Goal: Task Accomplishment & Management: Use online tool/utility

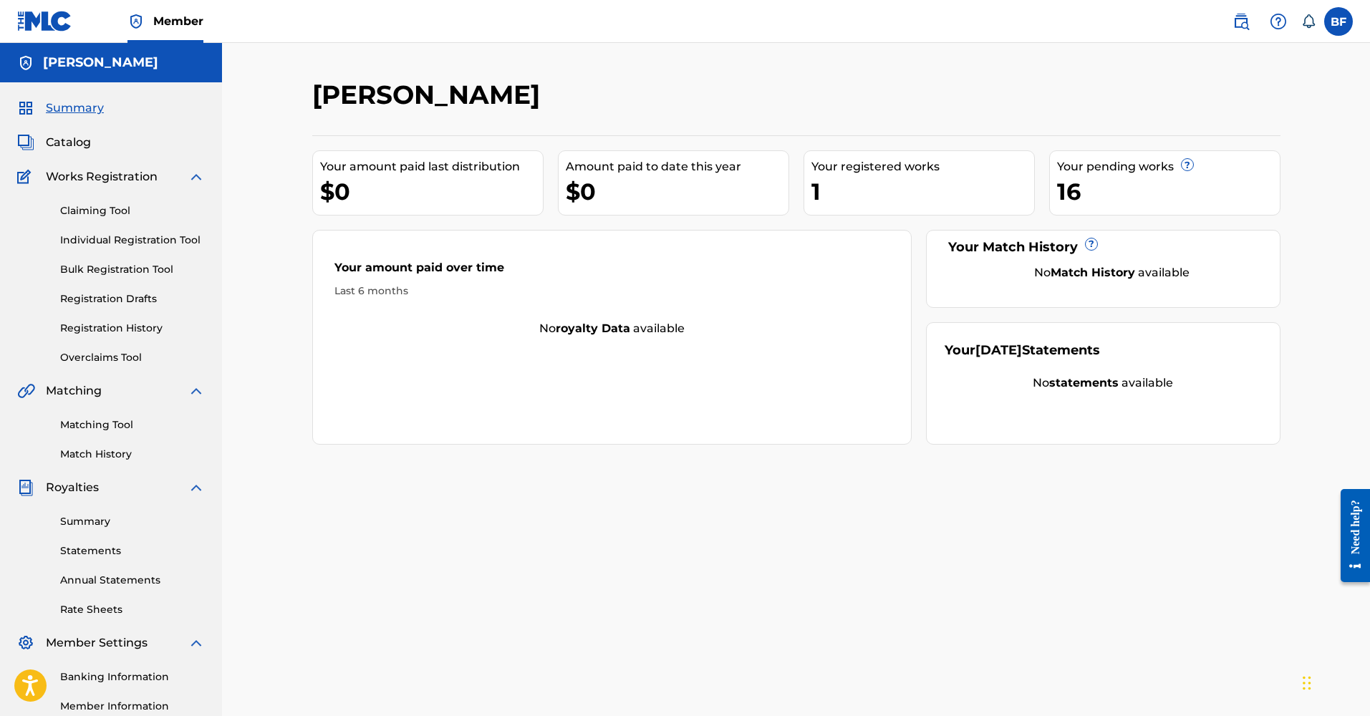
click at [574, 311] on div "Your amount paid over time Last 6 months" at bounding box center [612, 279] width 599 height 82
click at [87, 357] on link "Overclaims Tool" at bounding box center [132, 357] width 145 height 15
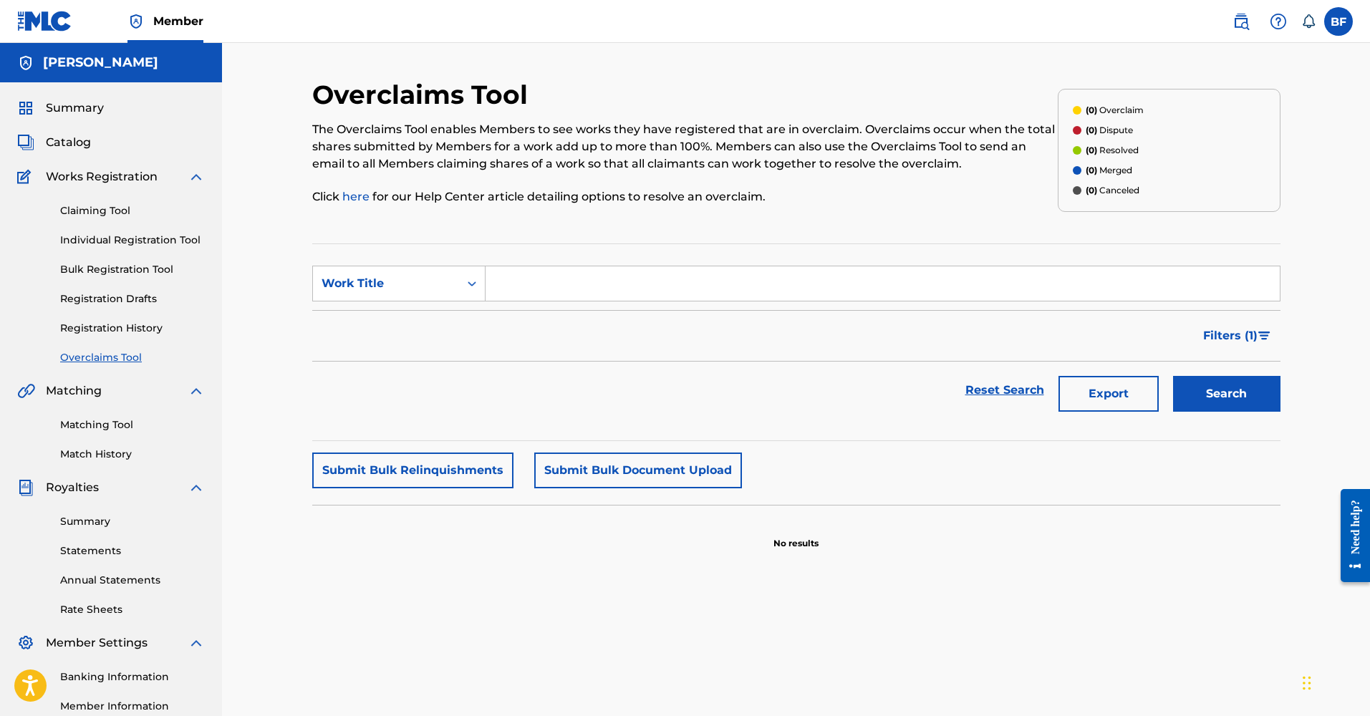
click at [61, 132] on div "Summary Catalog Works Registration Claiming Tool Individual Registration Tool B…" at bounding box center [111, 450] width 222 height 737
click at [61, 141] on span "Catalog" at bounding box center [68, 142] width 45 height 17
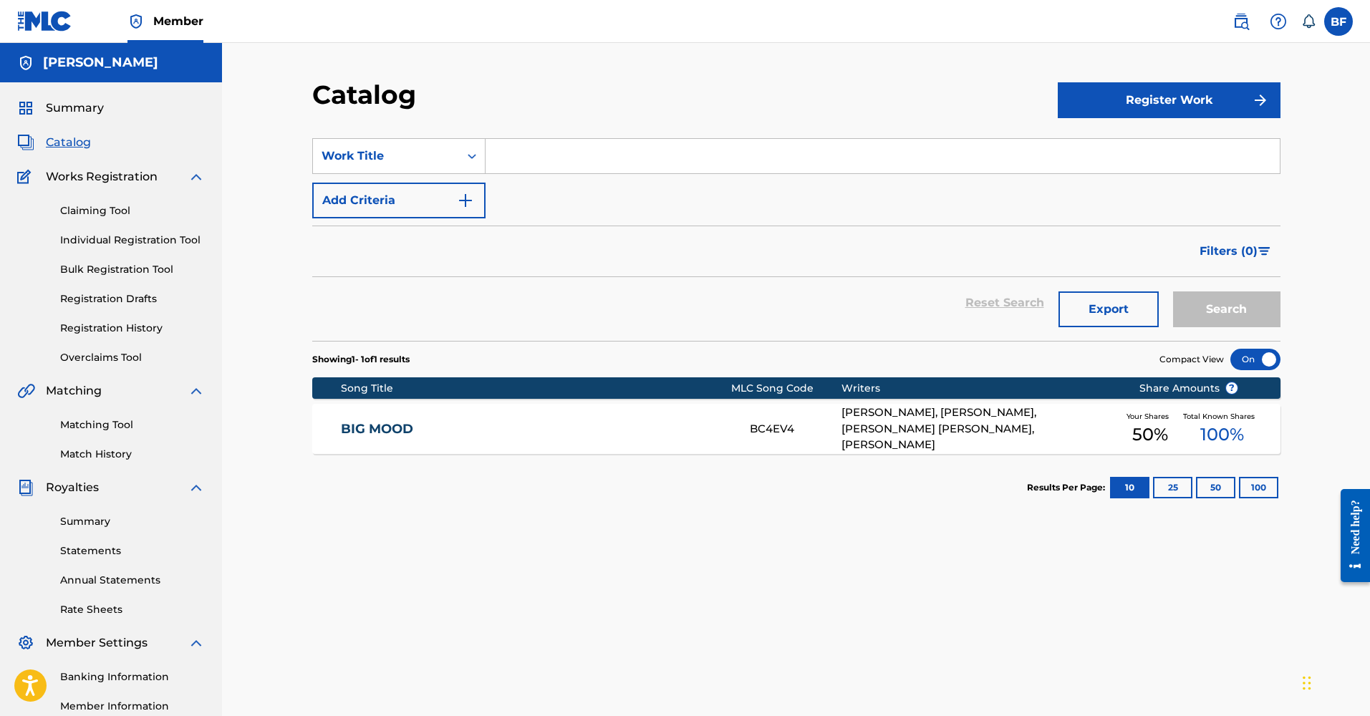
click at [369, 438] on div "BIG MOOD BC4EV4 [PERSON_NAME], [PERSON_NAME], [PERSON_NAME] [PERSON_NAME], [PER…" at bounding box center [796, 429] width 968 height 50
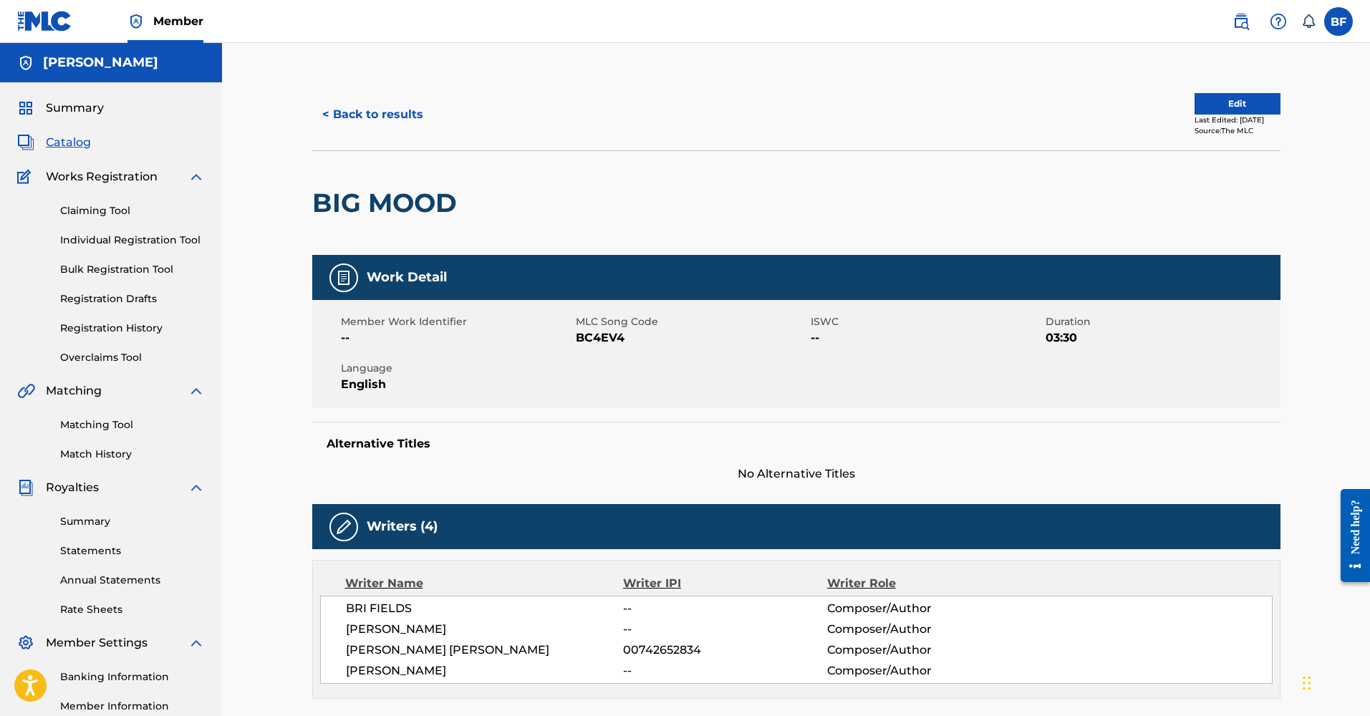
scroll to position [128, 0]
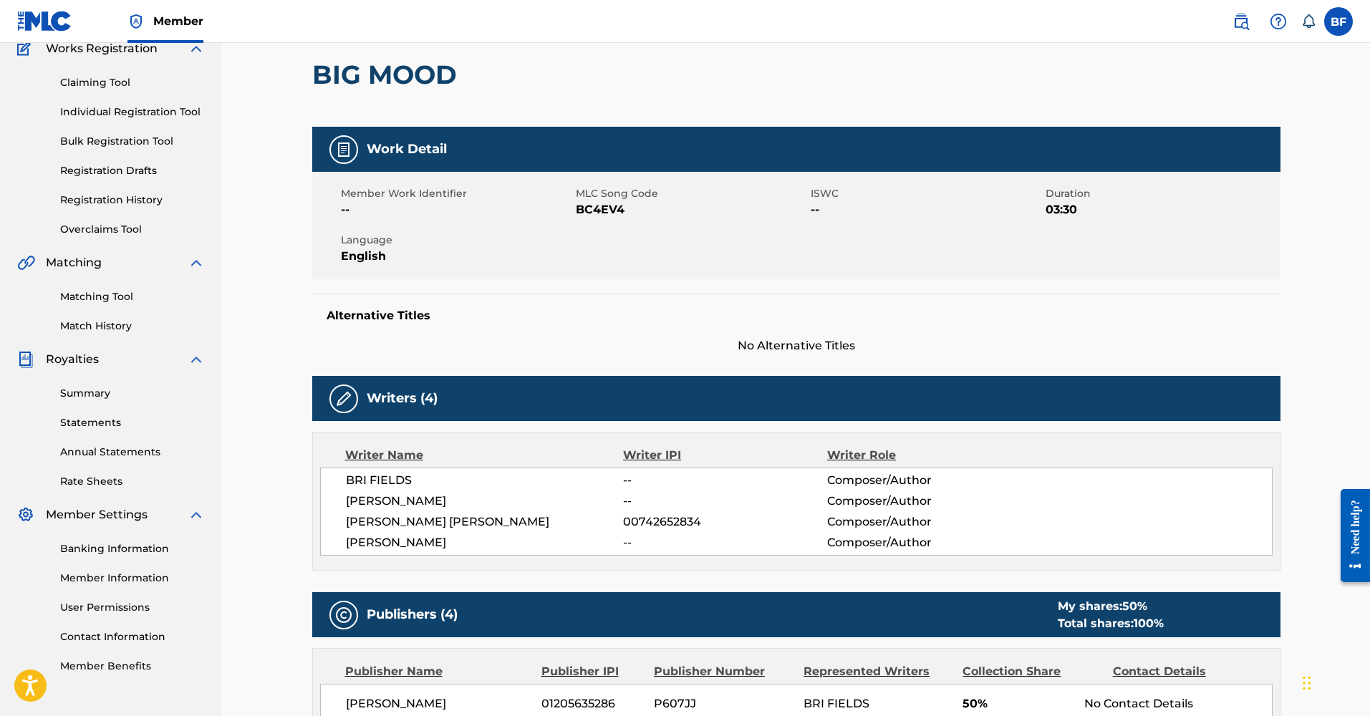
click at [656, 487] on span "--" at bounding box center [724, 480] width 203 height 17
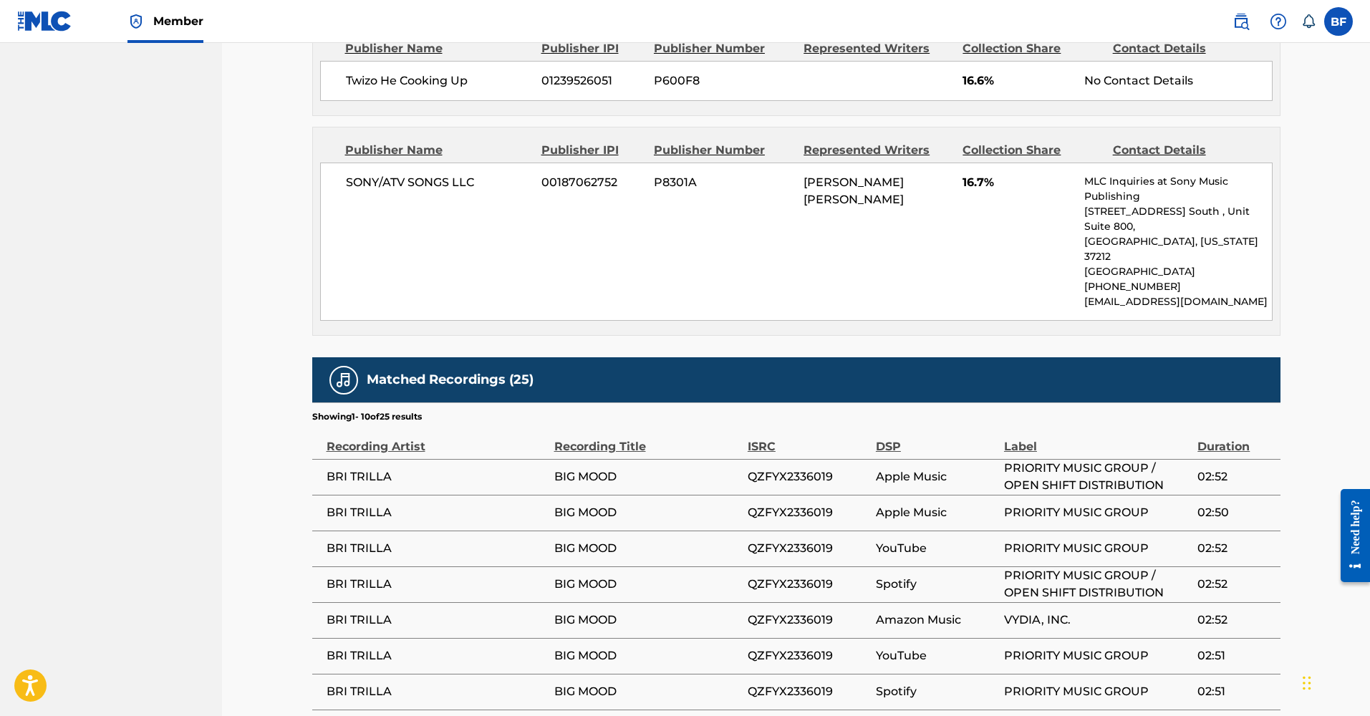
scroll to position [1201, 0]
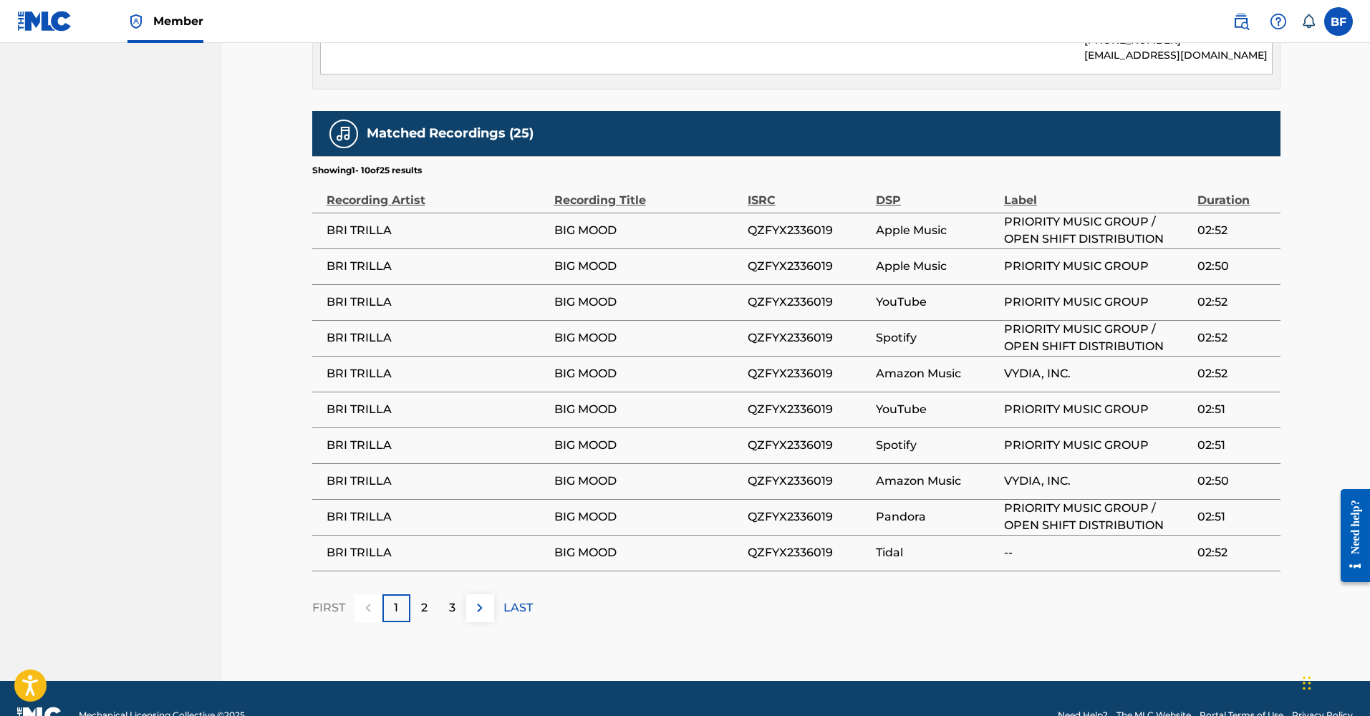
click at [482, 599] on img at bounding box center [479, 607] width 17 height 17
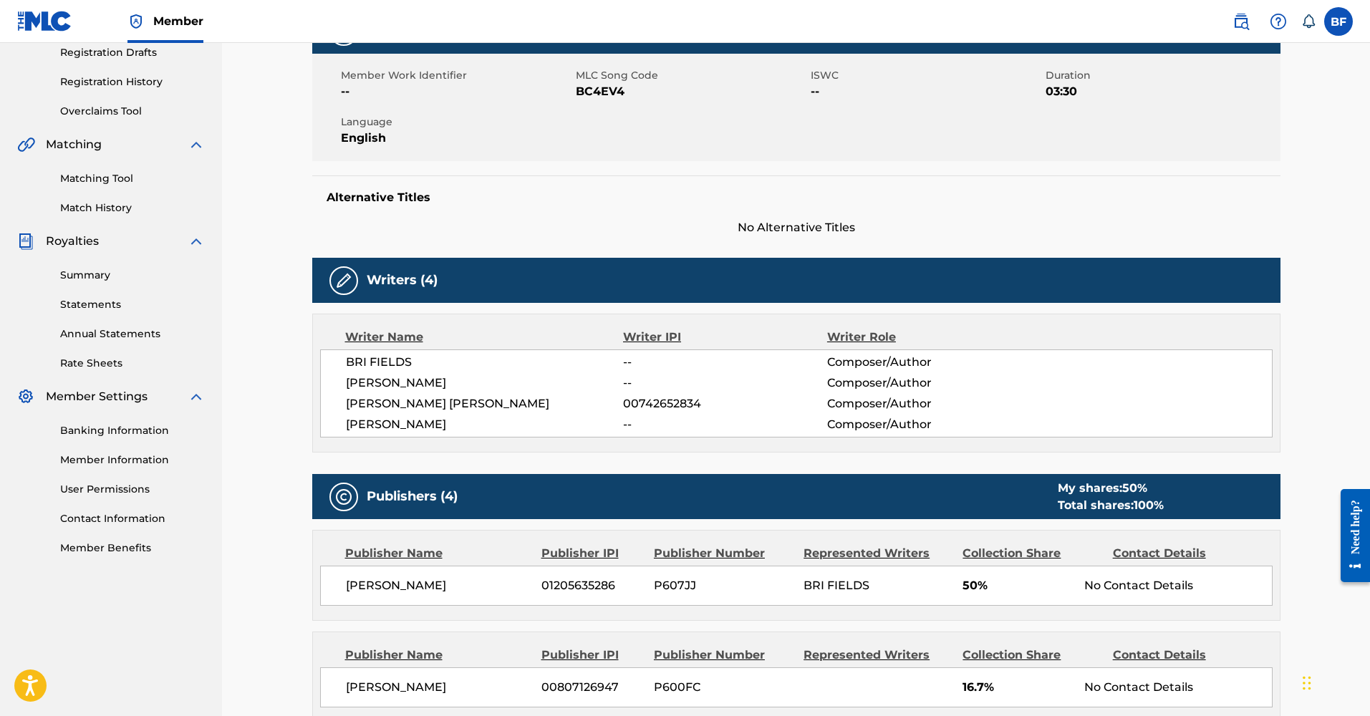
scroll to position [0, 0]
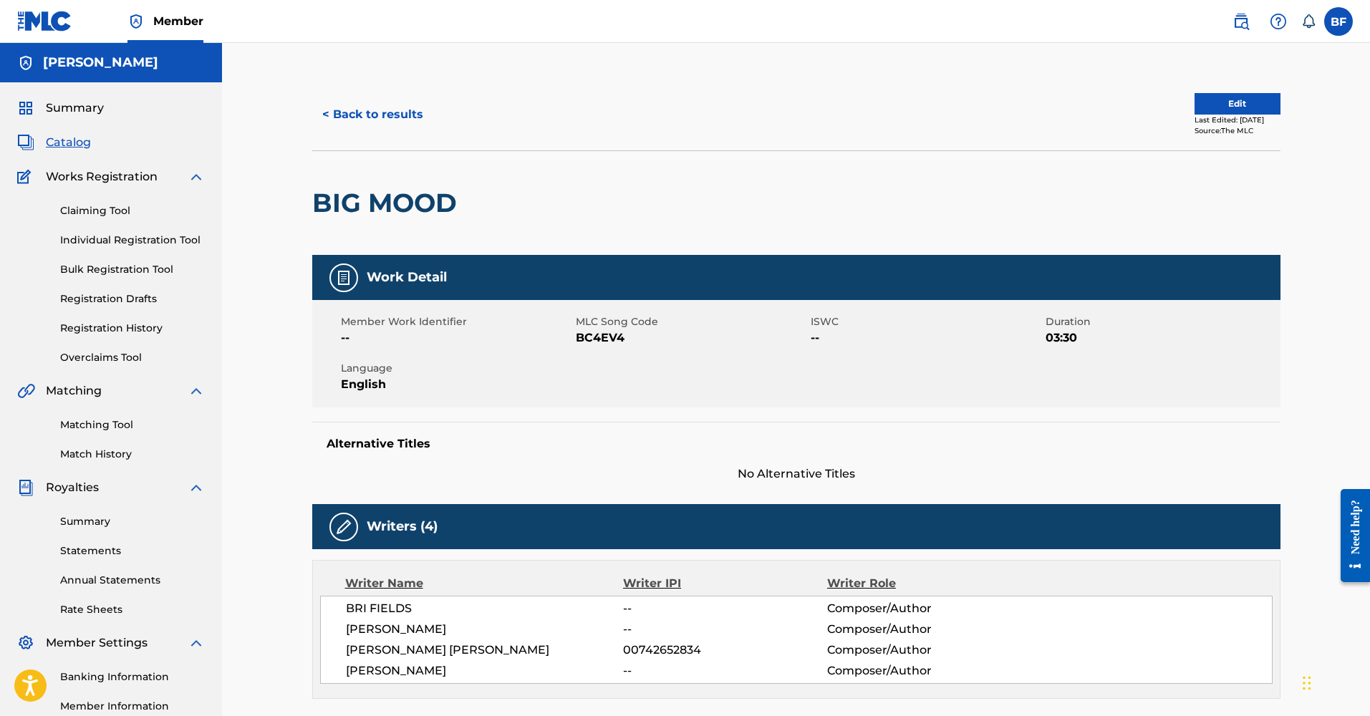
click at [112, 426] on link "Matching Tool" at bounding box center [132, 424] width 145 height 15
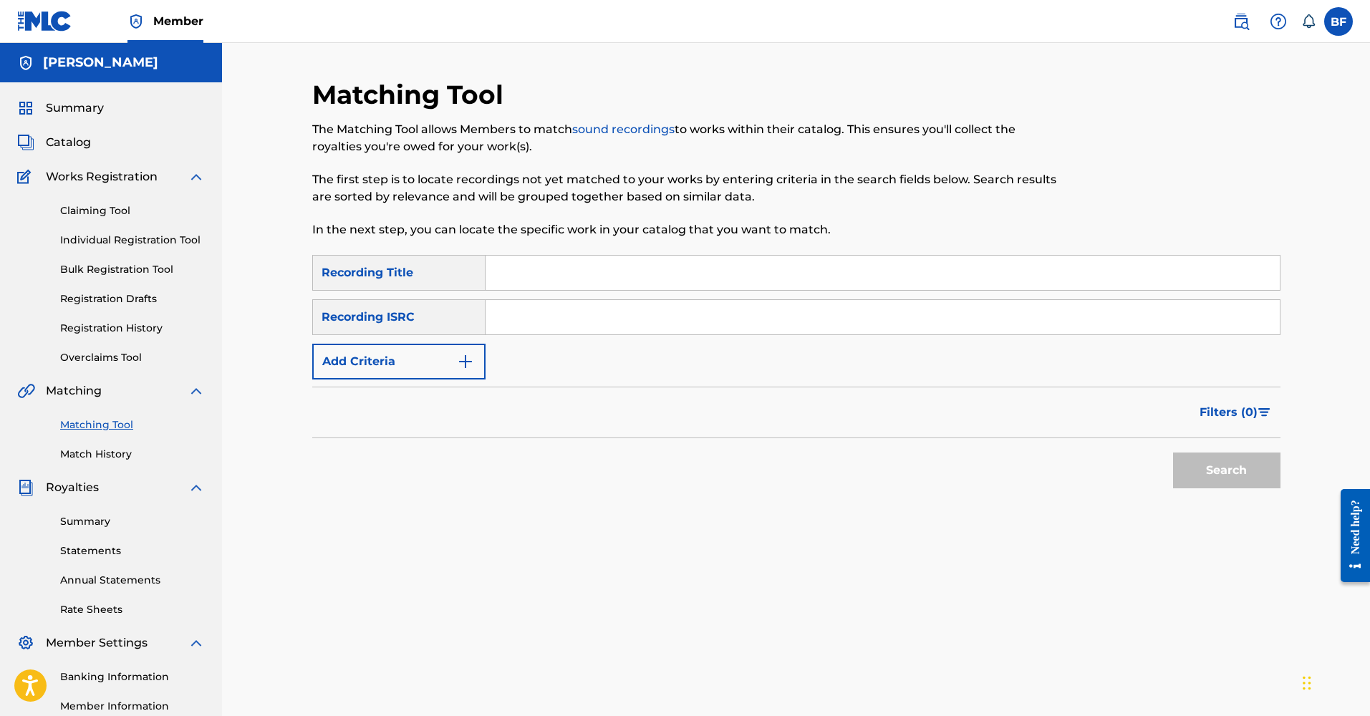
click at [83, 522] on link "Summary" at bounding box center [132, 521] width 145 height 15
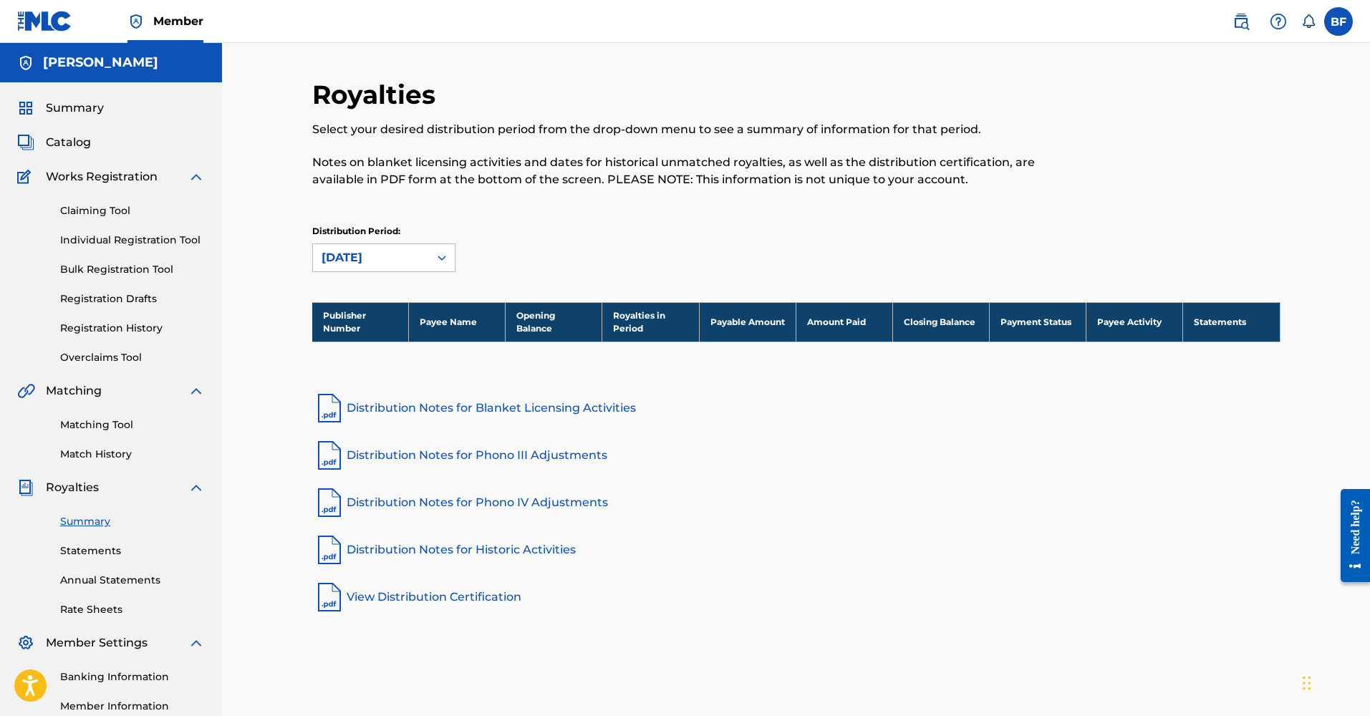
scroll to position [172, 0]
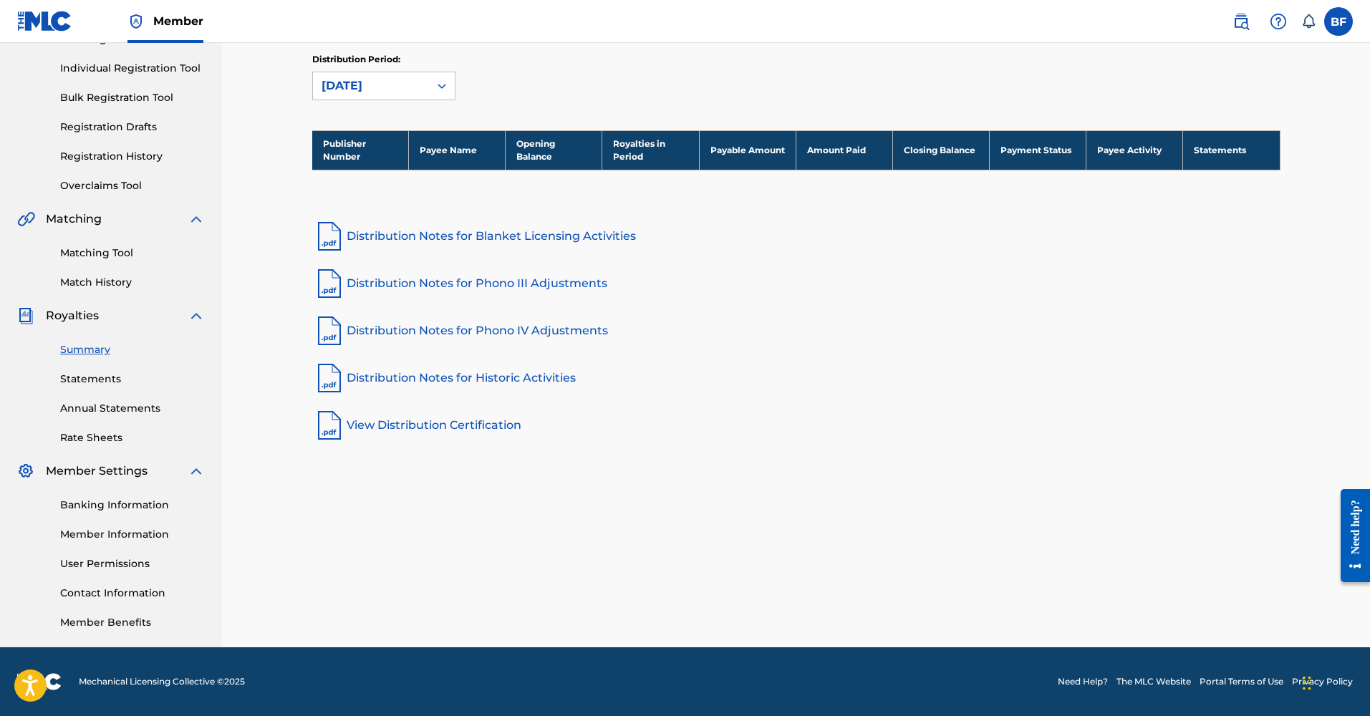
click at [102, 374] on link "Statements" at bounding box center [132, 379] width 145 height 15
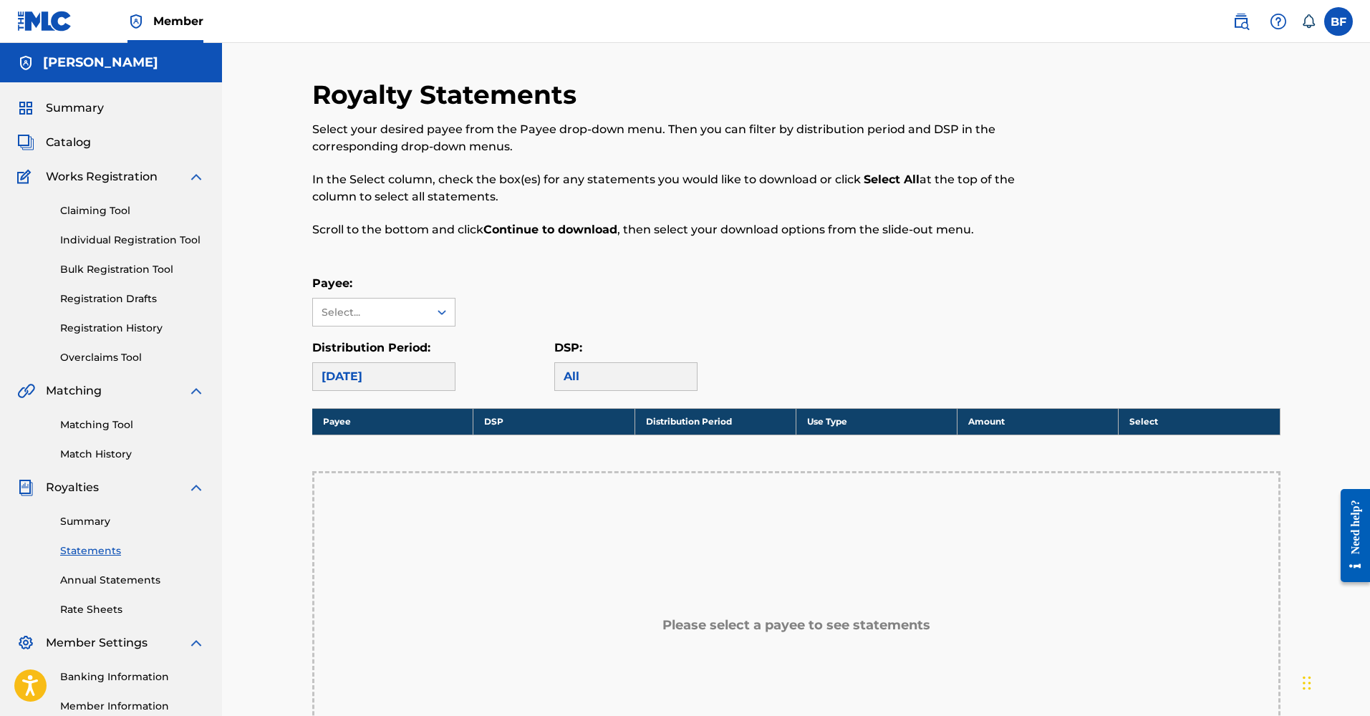
scroll to position [19, 0]
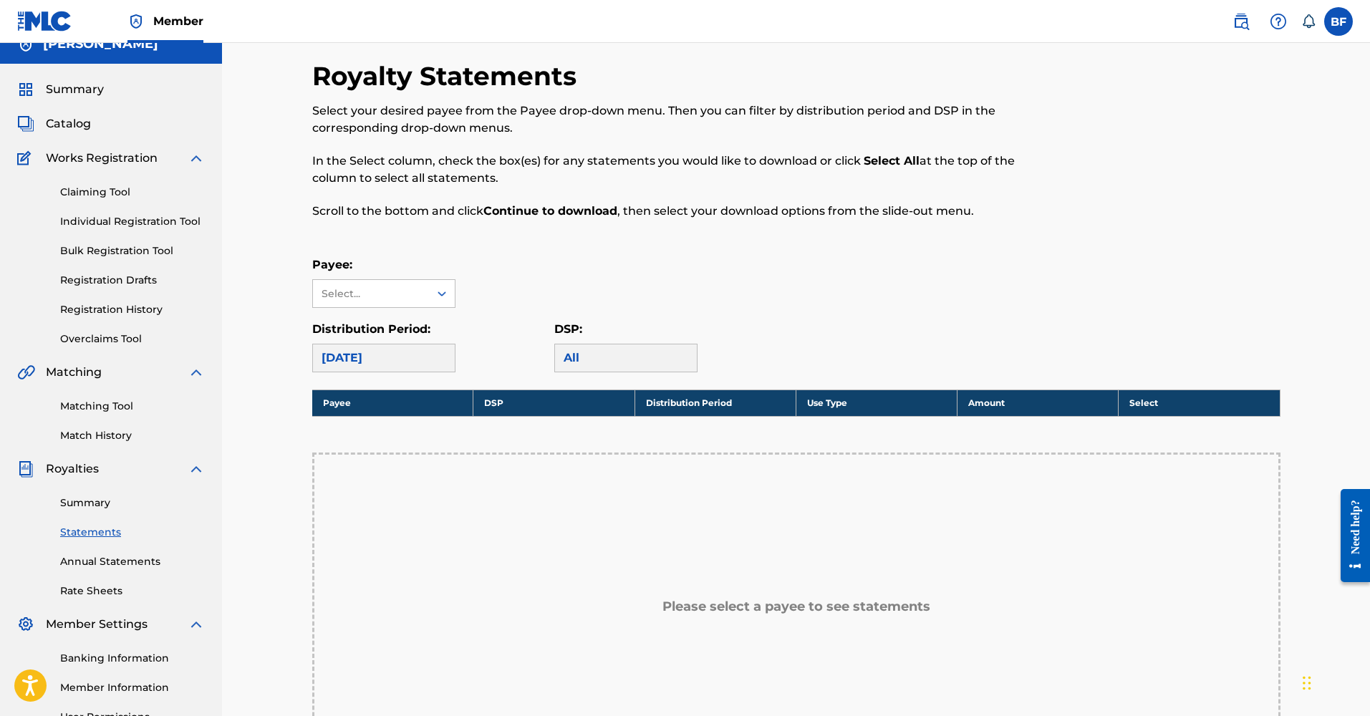
click at [77, 571] on div "Summary Statements Annual Statements Rate Sheets" at bounding box center [111, 538] width 188 height 121
click at [78, 562] on link "Annual Statements" at bounding box center [132, 561] width 145 height 15
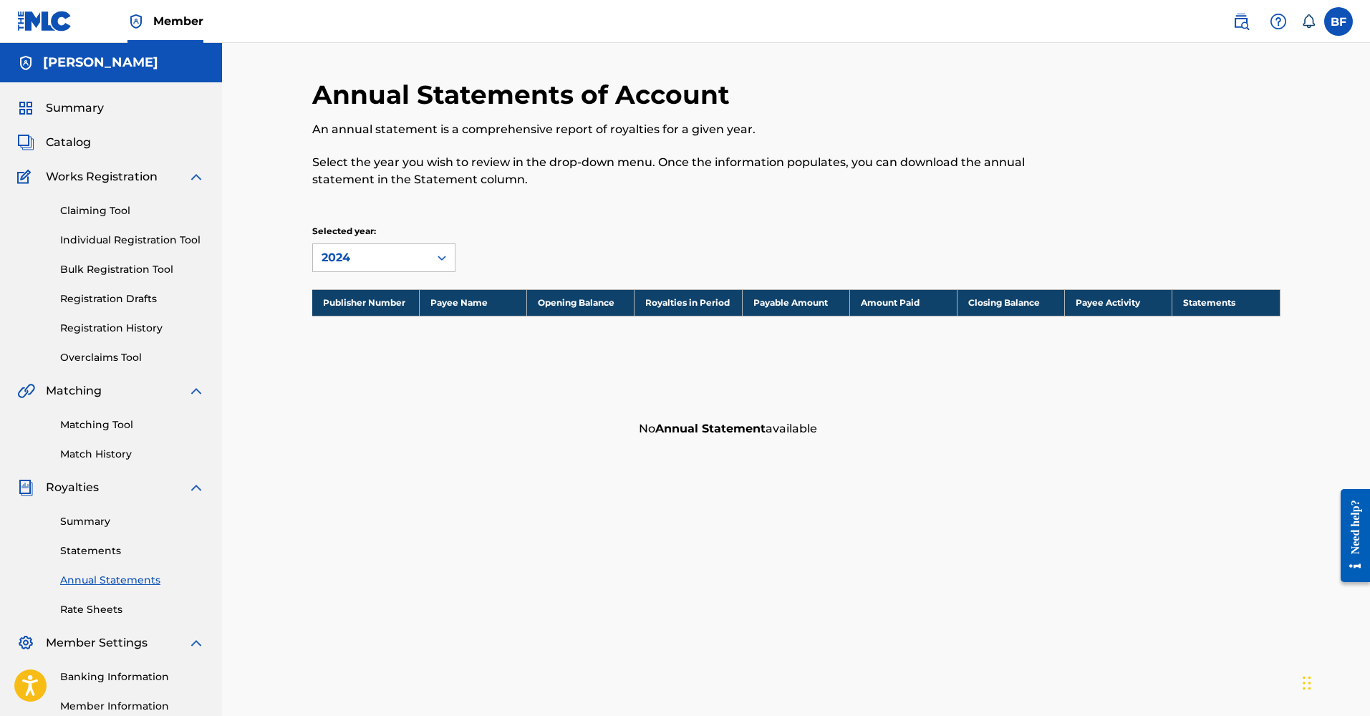
click at [114, 211] on link "Claiming Tool" at bounding box center [132, 210] width 145 height 15
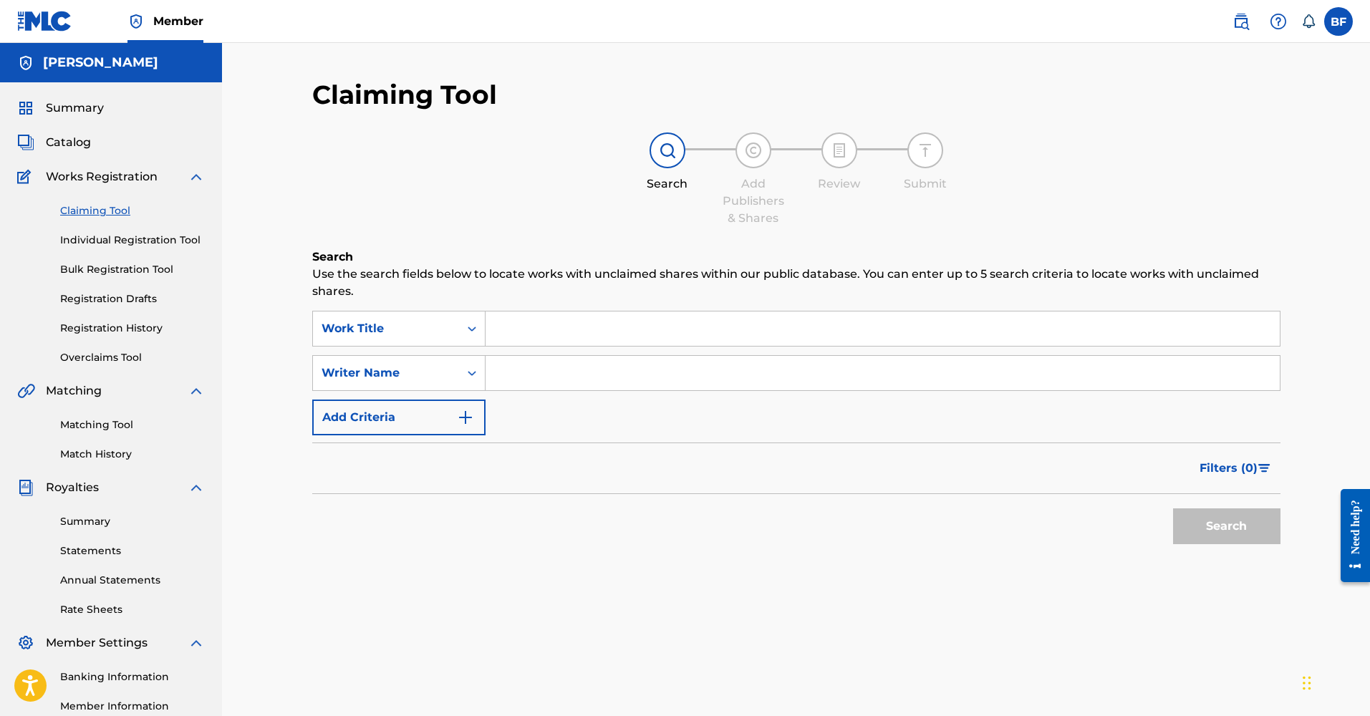
click at [97, 238] on link "Individual Registration Tool" at bounding box center [132, 240] width 145 height 15
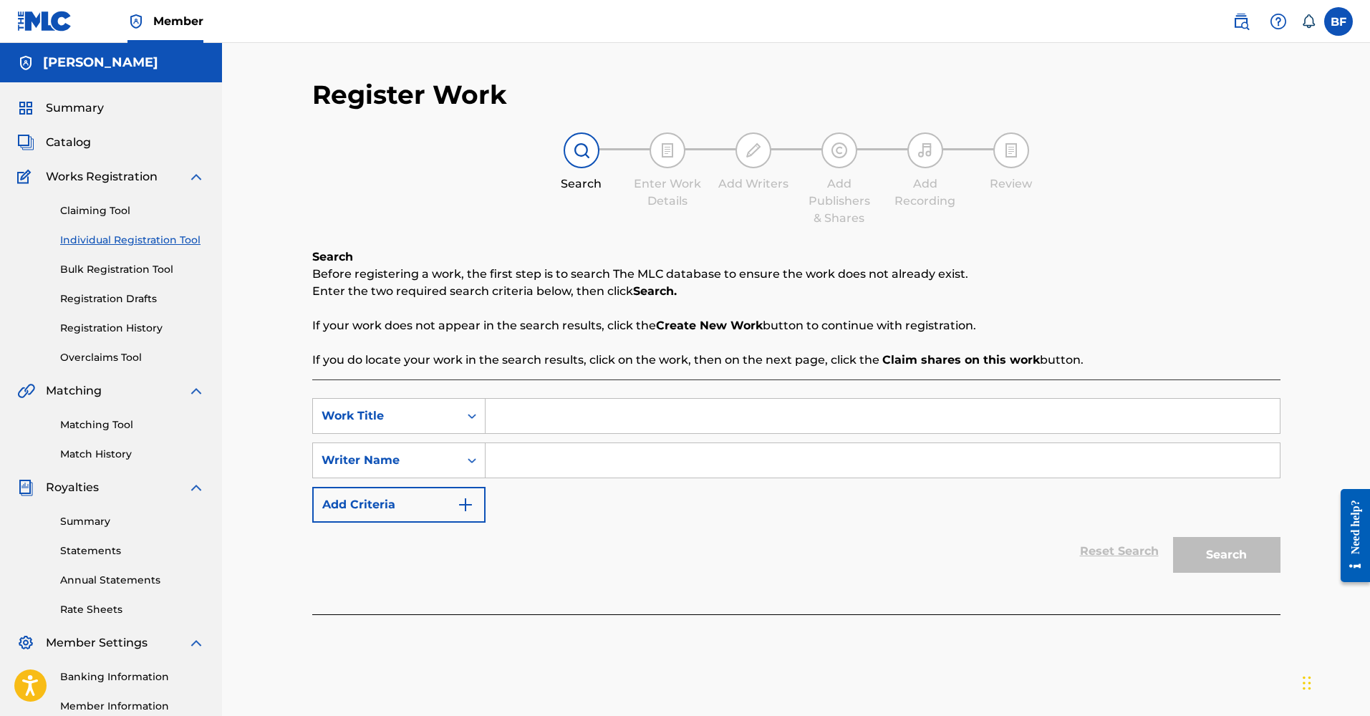
click at [100, 272] on link "Bulk Registration Tool" at bounding box center [132, 269] width 145 height 15
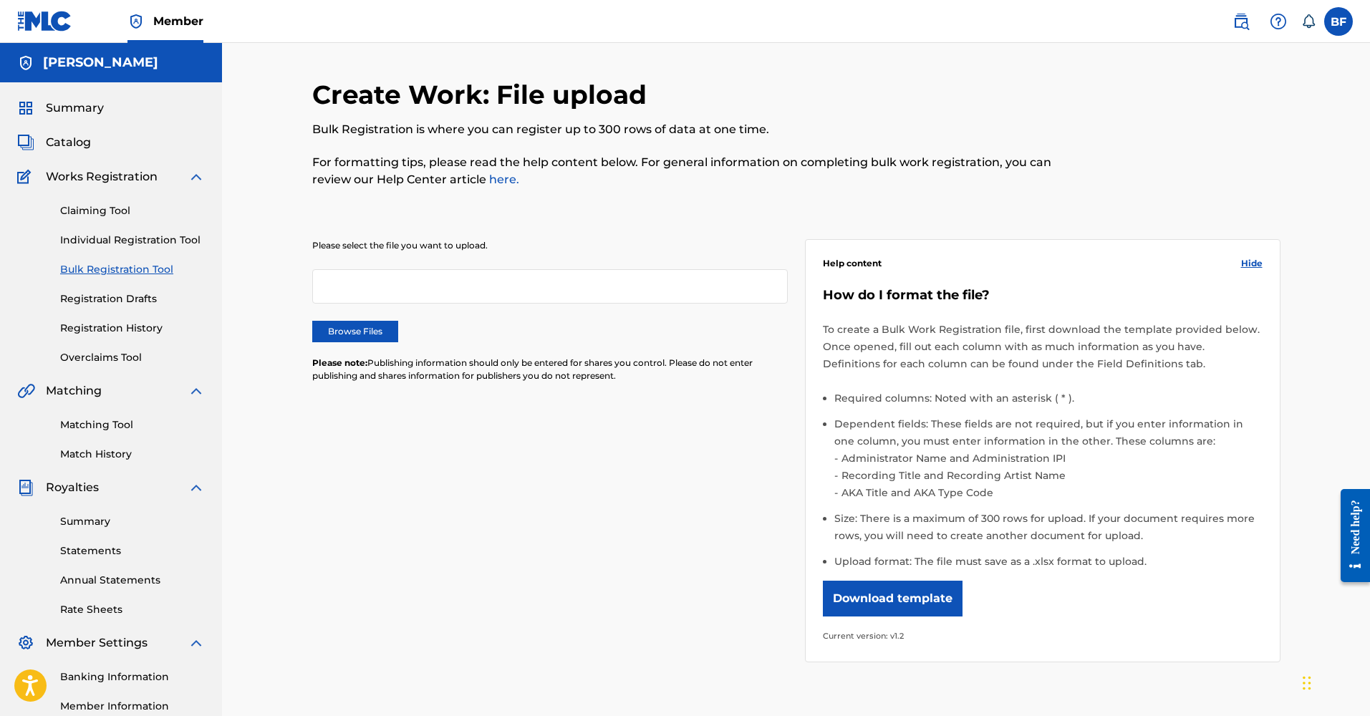
click at [77, 304] on link "Registration Drafts" at bounding box center [132, 298] width 145 height 15
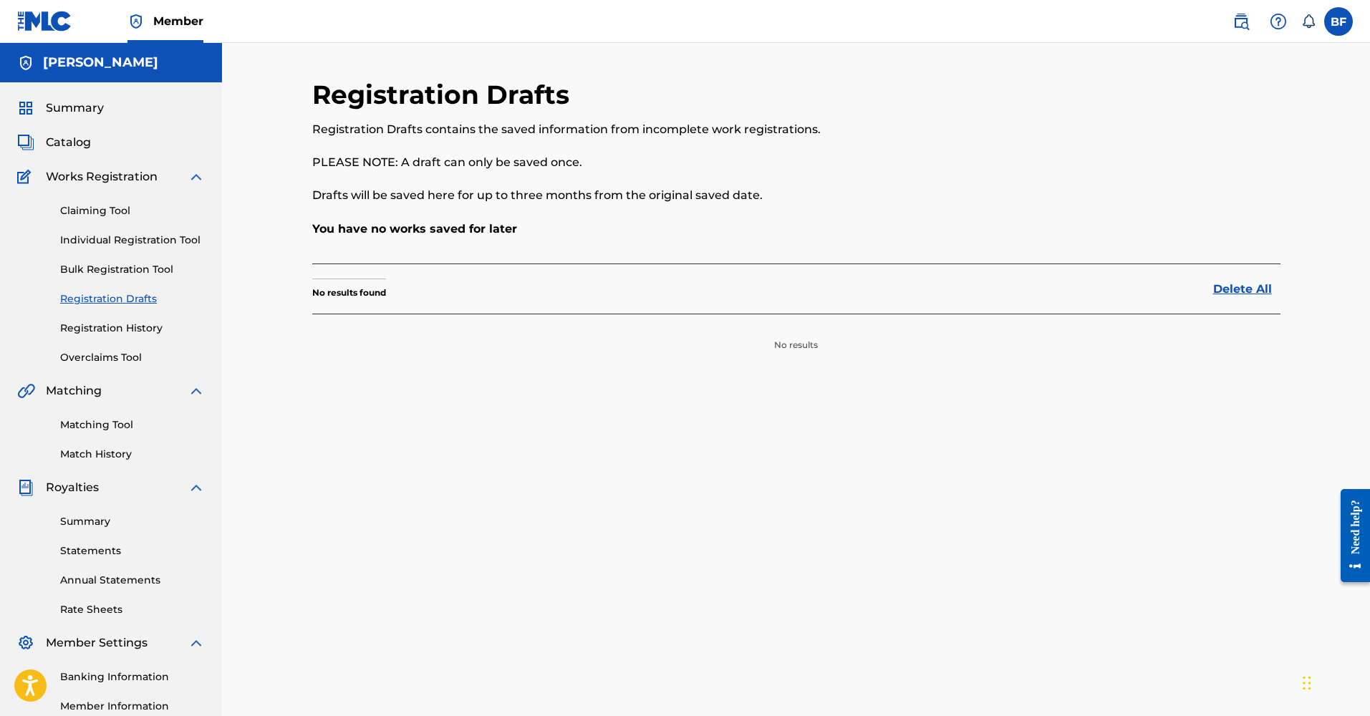
click at [82, 327] on link "Registration History" at bounding box center [132, 328] width 145 height 15
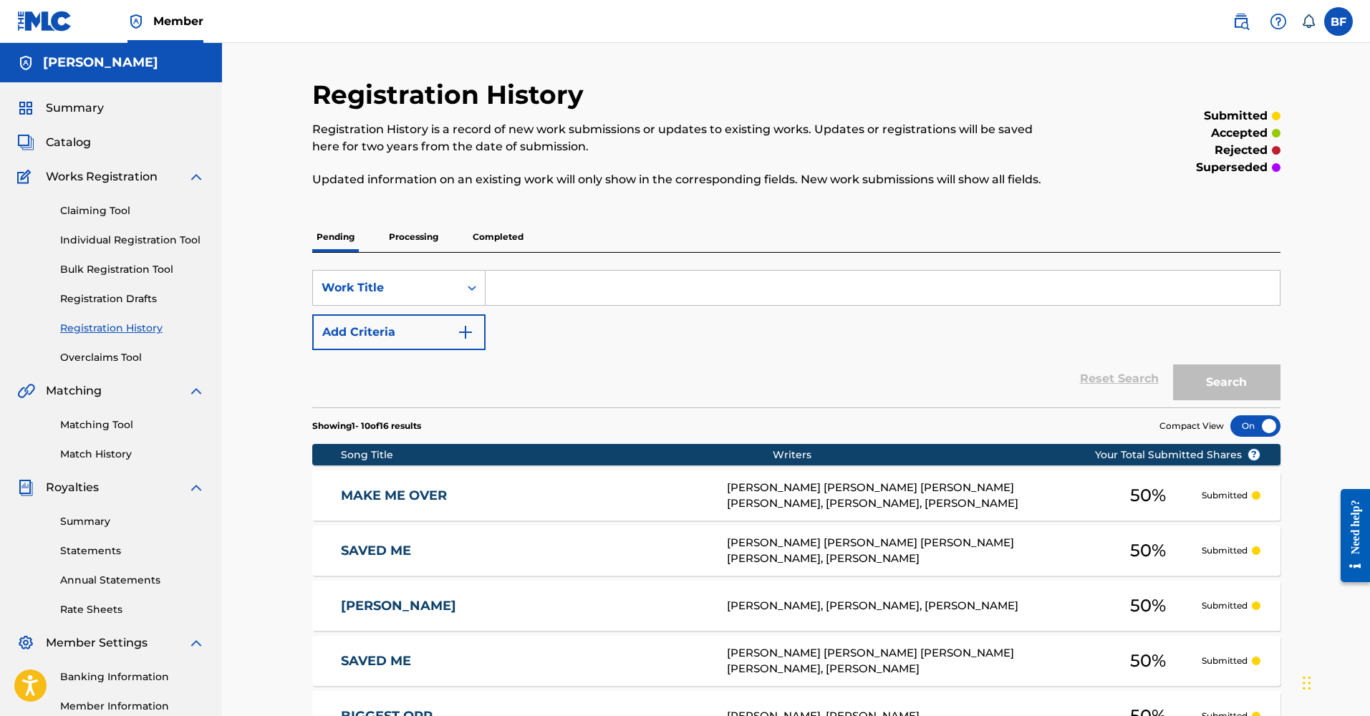
click at [1328, 20] on label at bounding box center [1338, 21] width 29 height 29
click at [1338, 21] on input "BF [PERSON_NAME] [EMAIL_ADDRESS][DOMAIN_NAME] Notification Preferences Profile …" at bounding box center [1338, 21] width 0 height 0
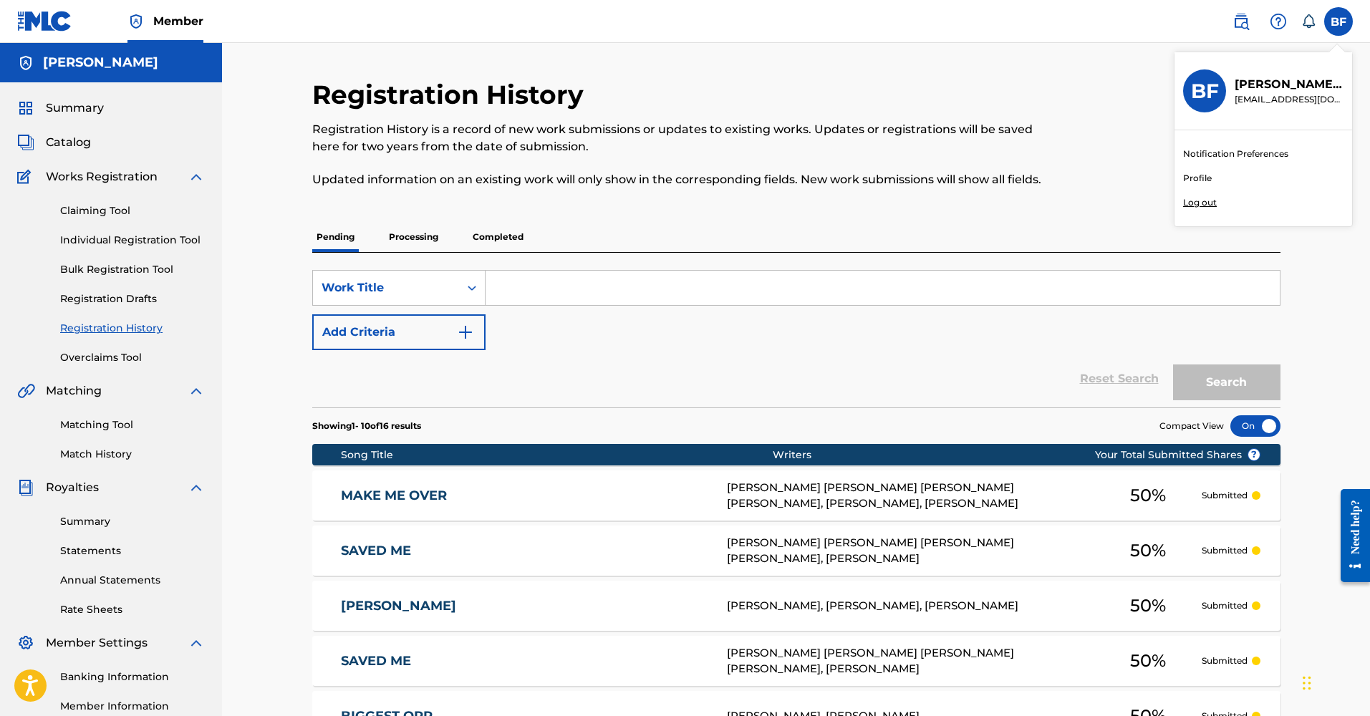
click at [1205, 184] on link "Profile" at bounding box center [1197, 178] width 29 height 13
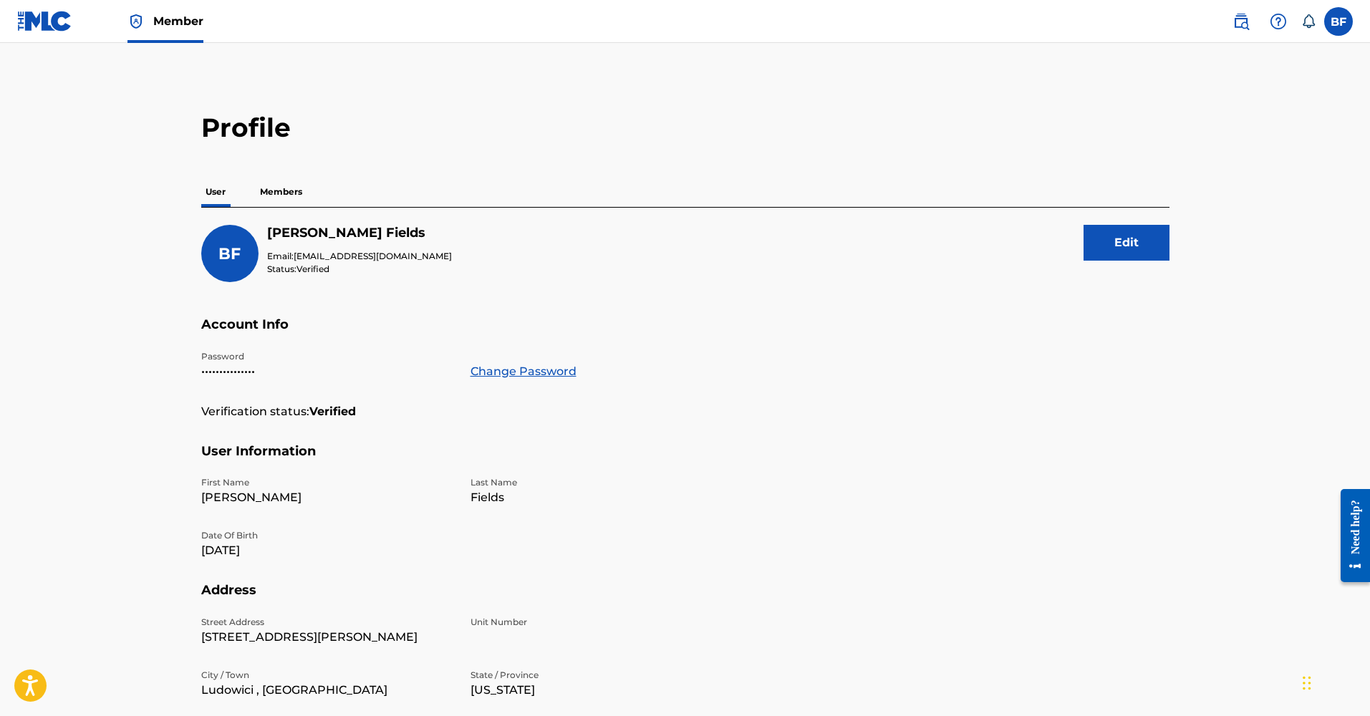
click at [274, 195] on p "Members" at bounding box center [281, 192] width 51 height 30
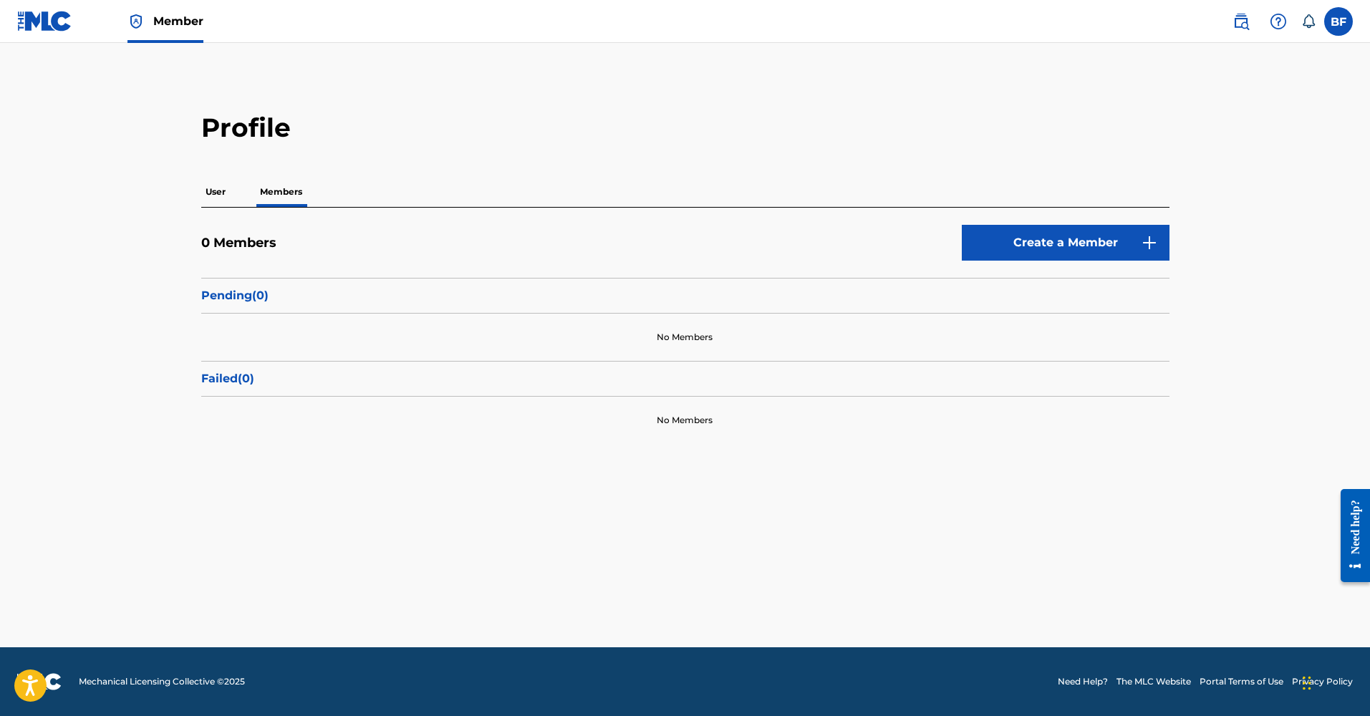
click at [1005, 253] on link "Create a Member" at bounding box center [1066, 243] width 208 height 36
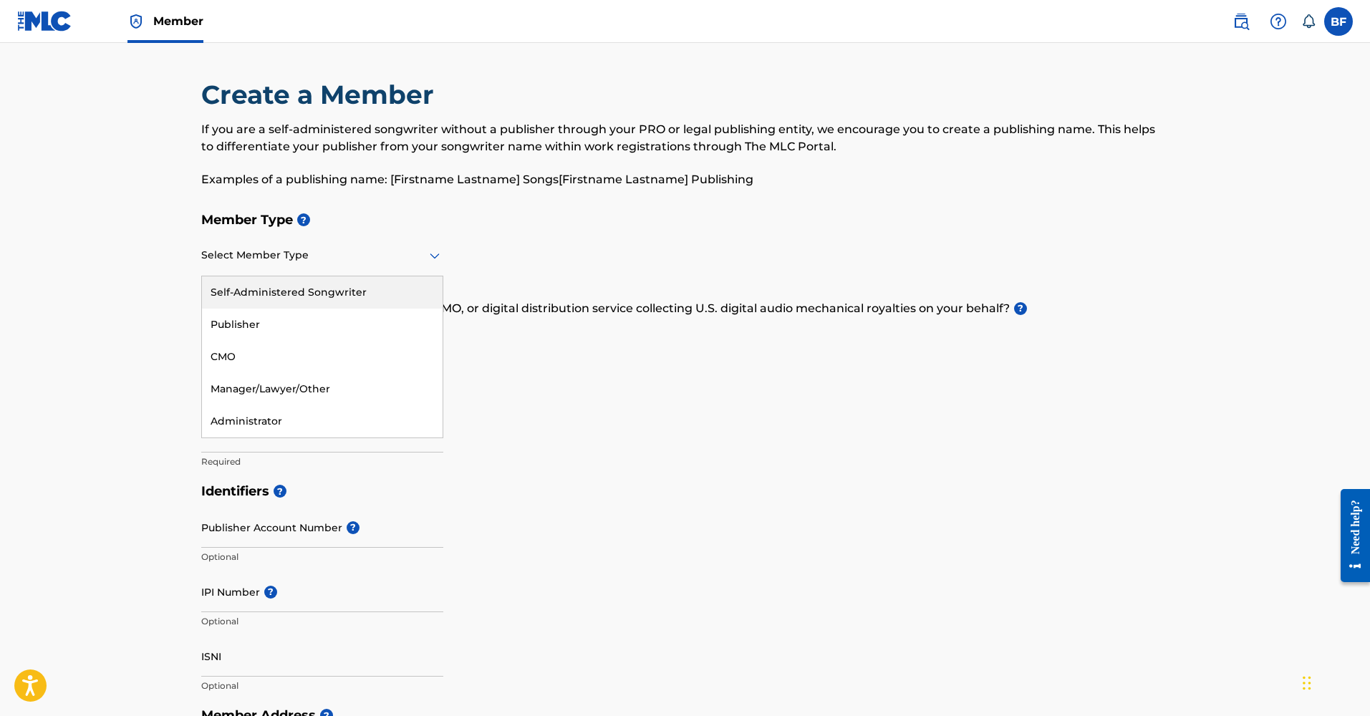
click at [432, 261] on icon at bounding box center [434, 255] width 17 height 17
click at [401, 311] on div "Publisher" at bounding box center [322, 325] width 241 height 32
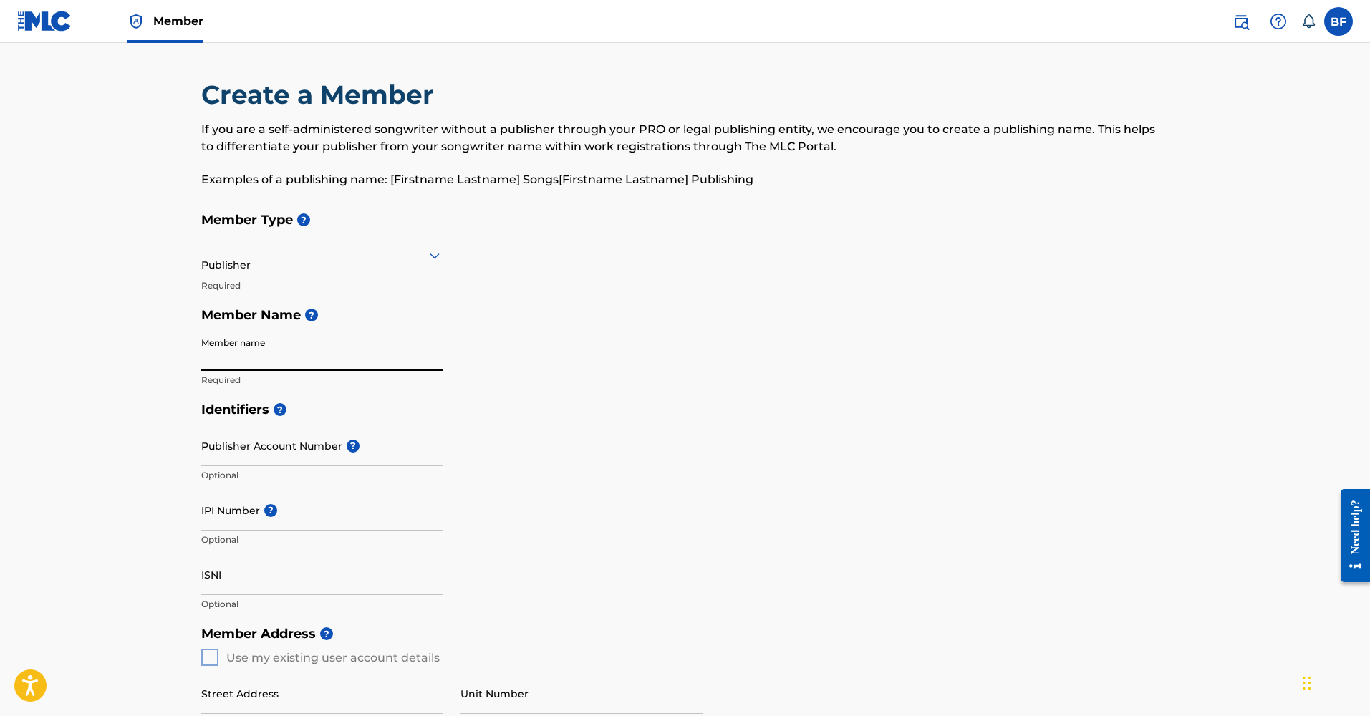
click at [301, 400] on h5 "Identifiers ?" at bounding box center [685, 410] width 968 height 31
paste input "[EMAIL_ADDRESS][DOMAIN_NAME]"
type input "[EMAIL_ADDRESS][DOMAIN_NAME]"
click at [52, 22] on img at bounding box center [44, 21] width 55 height 21
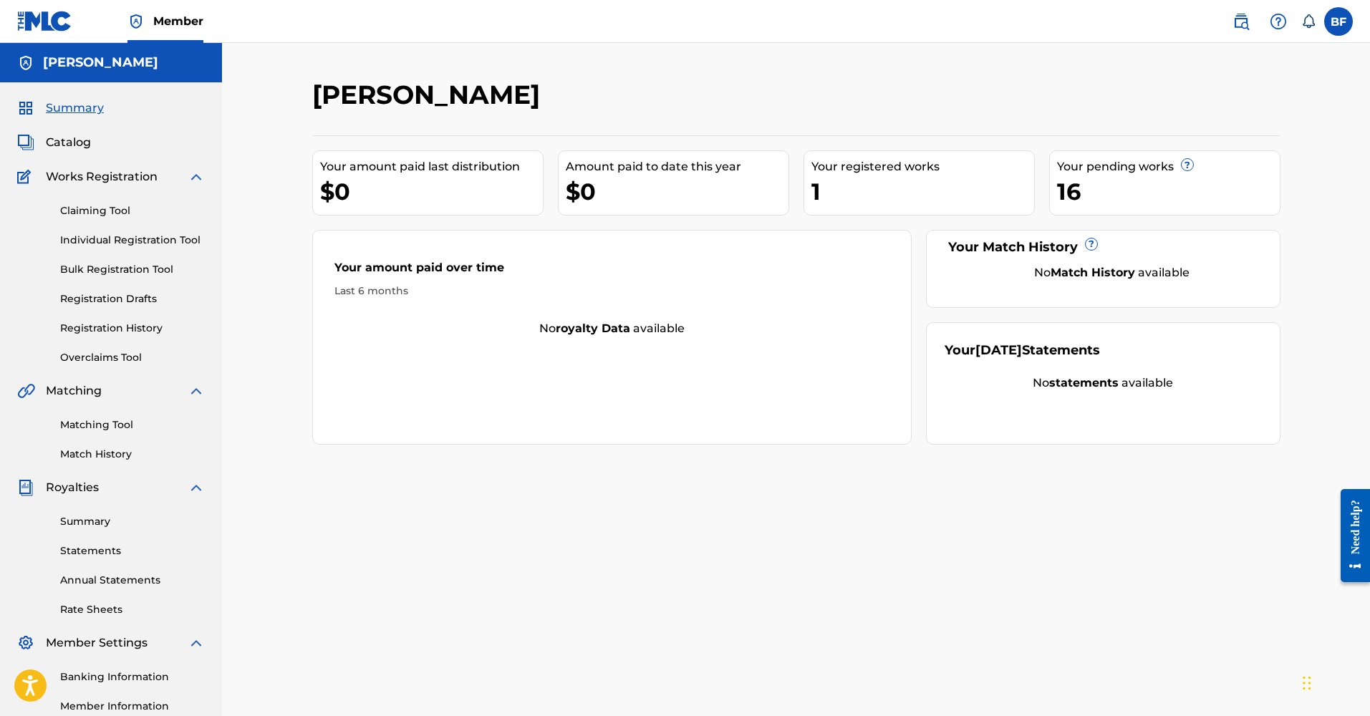
click at [902, 188] on div "1" at bounding box center [922, 191] width 223 height 32
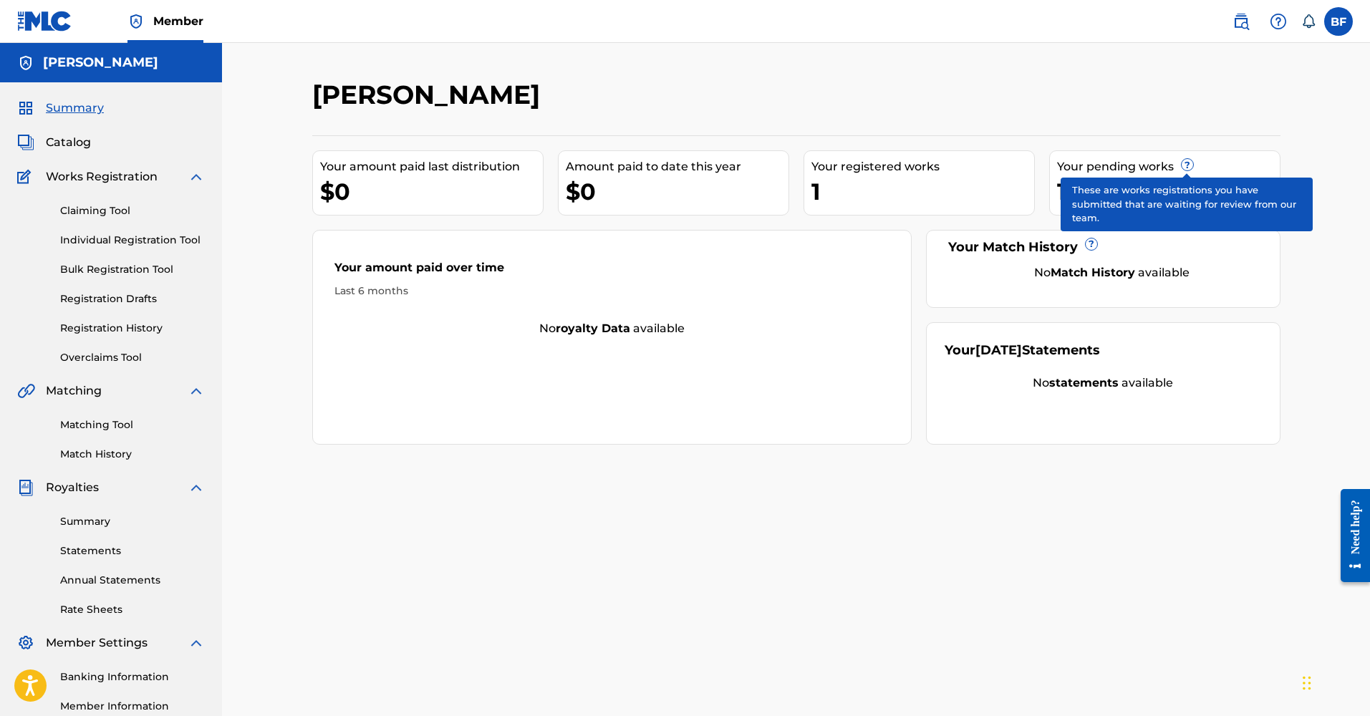
click at [1187, 163] on span "?" at bounding box center [1186, 164] width 11 height 11
click at [1186, 165] on span "?" at bounding box center [1186, 164] width 11 height 11
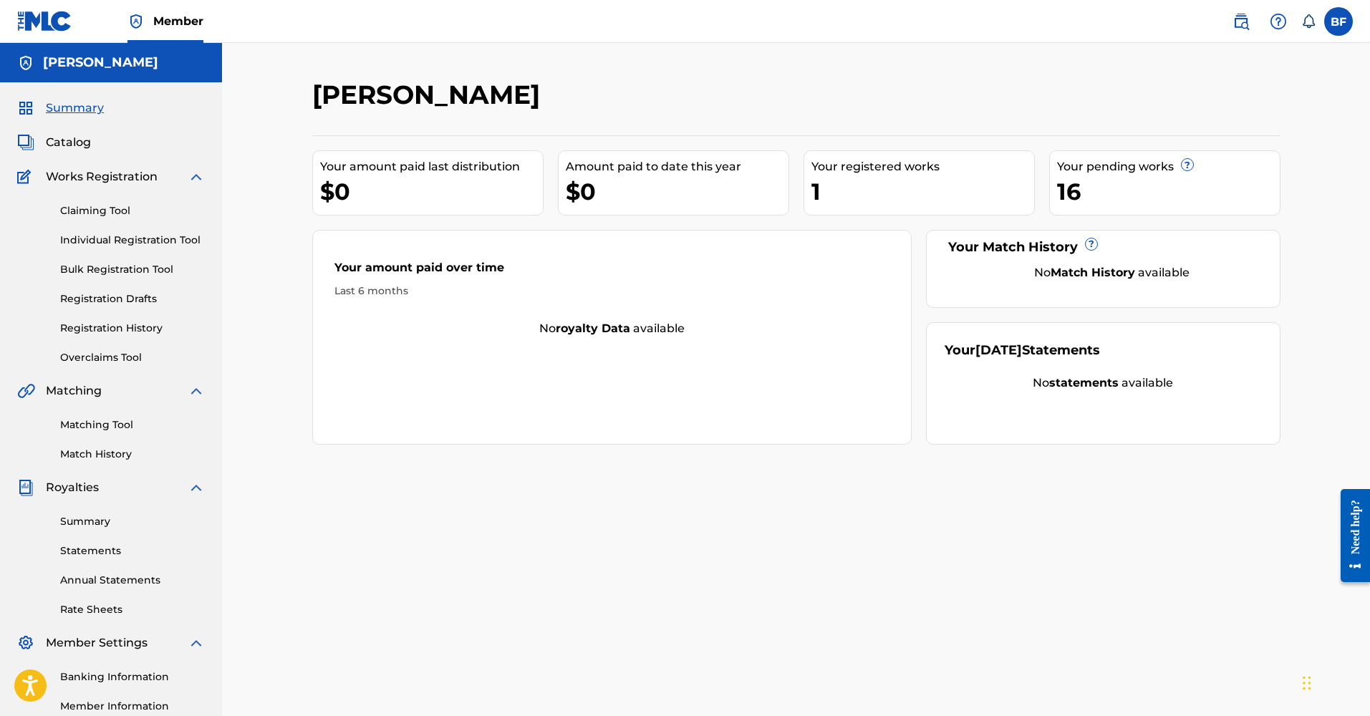
click at [1072, 279] on div "No Match History available" at bounding box center [1111, 272] width 299 height 17
click at [1058, 378] on strong "statements" at bounding box center [1083, 383] width 69 height 14
click at [1058, 388] on strong "statements" at bounding box center [1083, 383] width 69 height 14
click at [569, 326] on strong "royalty data" at bounding box center [593, 329] width 74 height 14
click at [554, 340] on div "Your amount paid over time Last 6 months No royalty data available" at bounding box center [612, 337] width 600 height 215
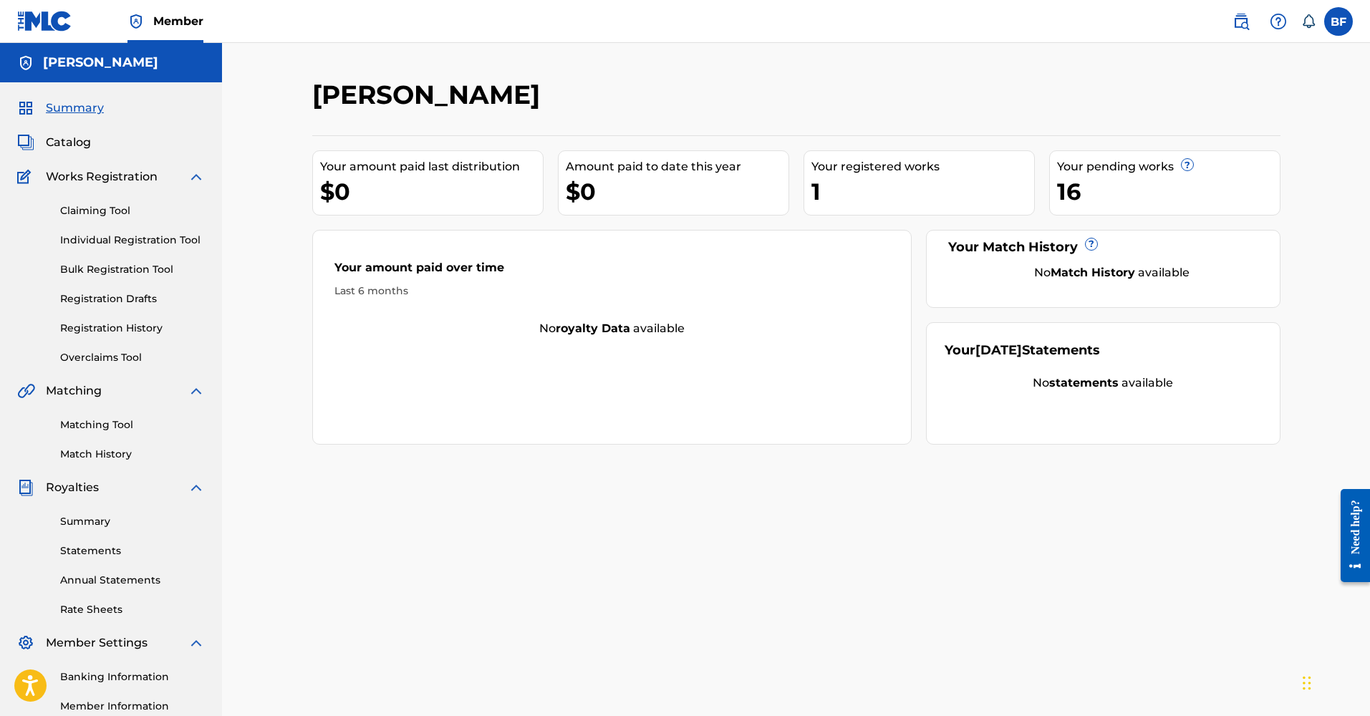
click at [90, 528] on link "Summary" at bounding box center [132, 521] width 145 height 15
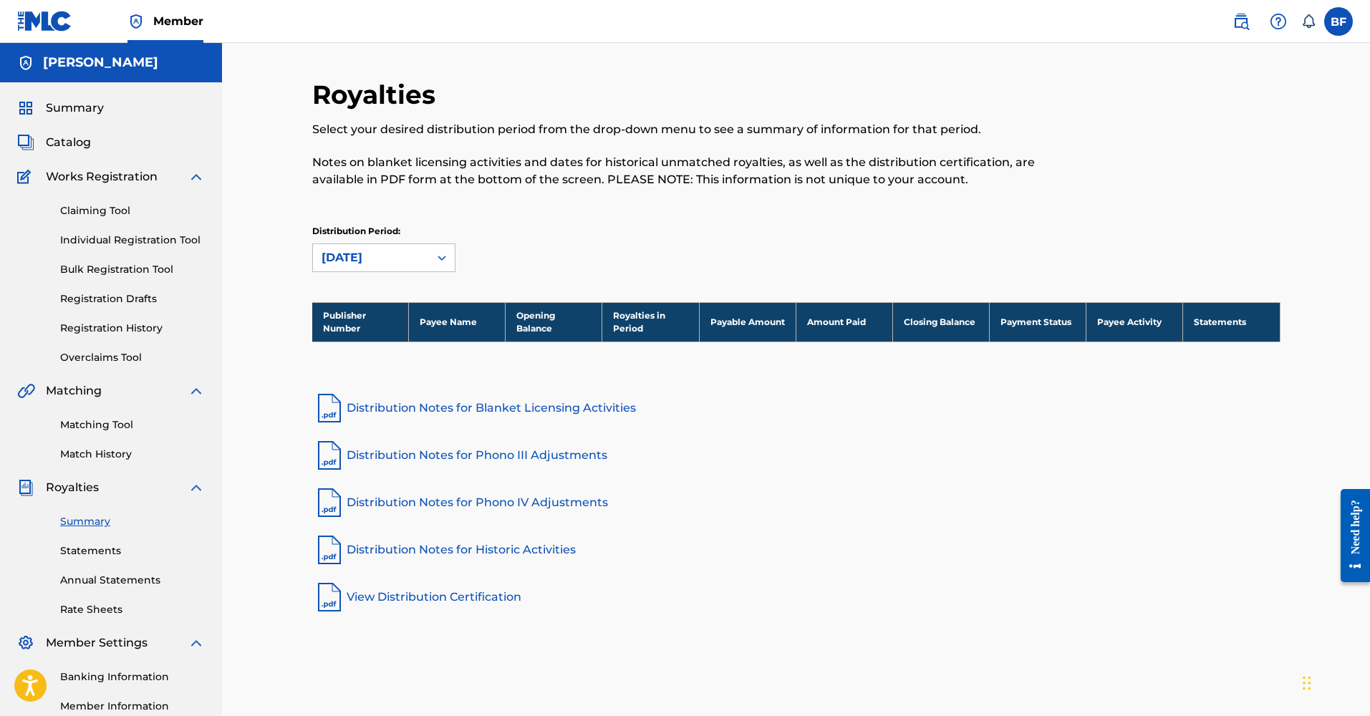
click at [89, 552] on link "Statements" at bounding box center [132, 550] width 145 height 15
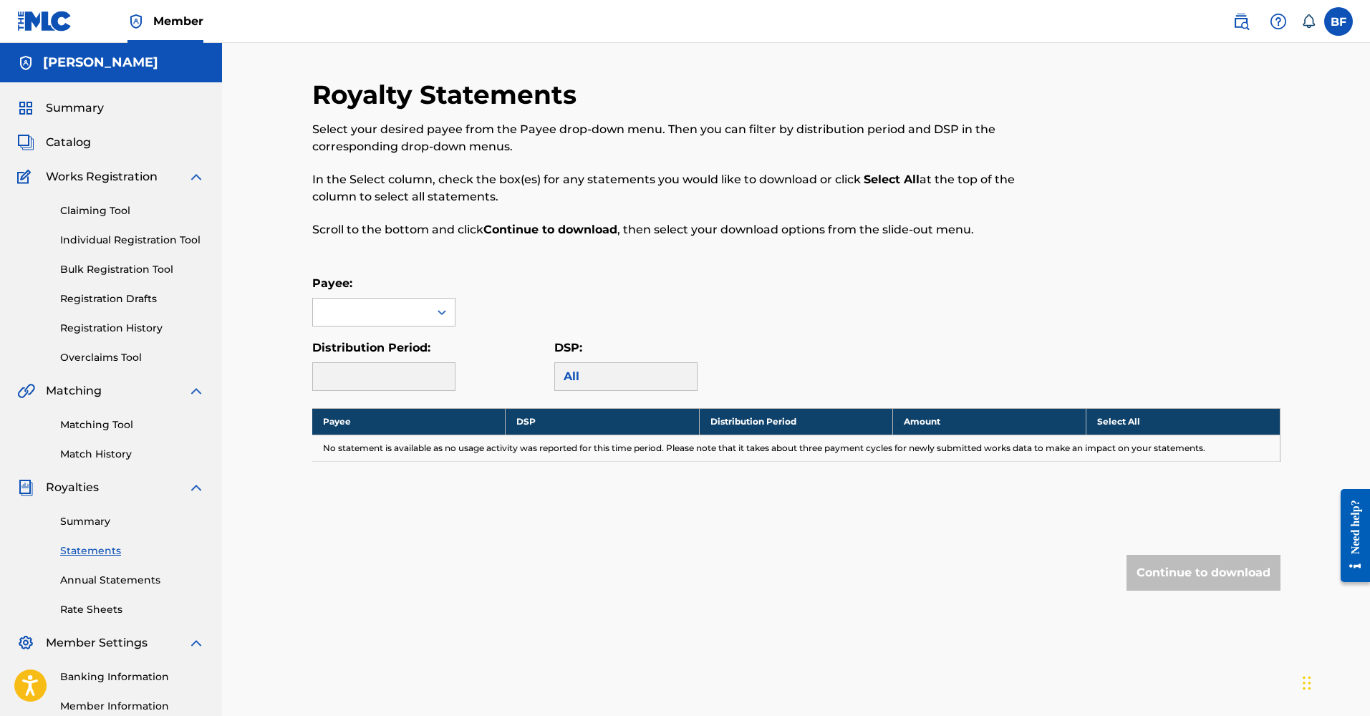
click at [55, 146] on span "Catalog" at bounding box center [68, 142] width 45 height 17
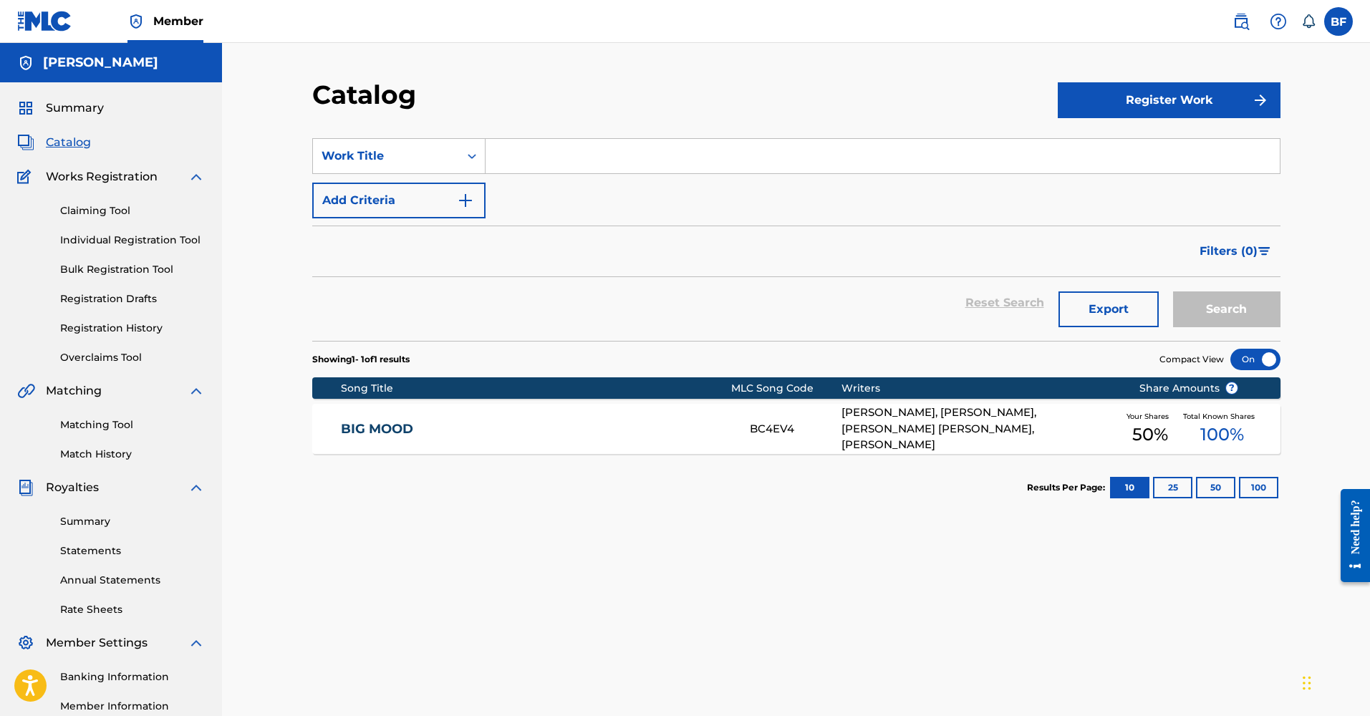
click at [515, 158] on input "Search Form" at bounding box center [882, 156] width 794 height 34
click at [407, 193] on button "Add Criteria" at bounding box center [398, 201] width 173 height 36
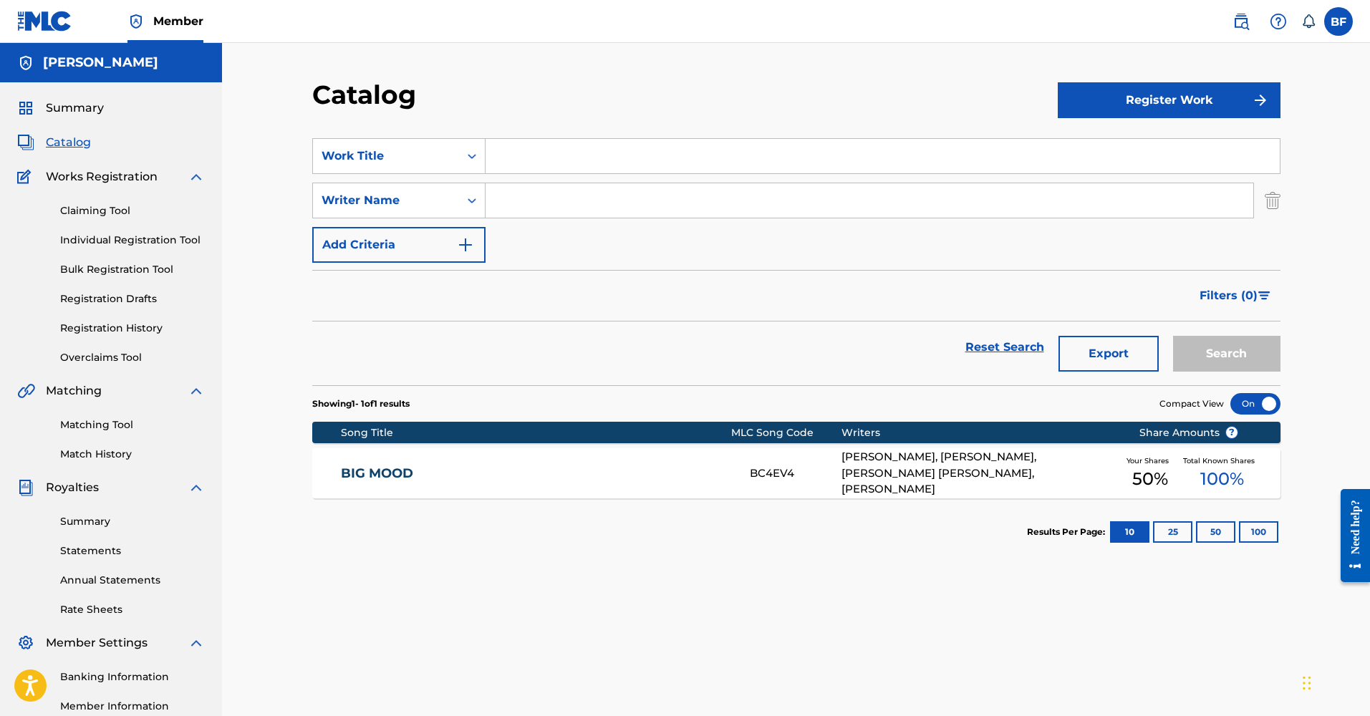
click at [529, 205] on input "Search Form" at bounding box center [869, 200] width 768 height 34
click at [514, 163] on input "Search Form" at bounding box center [882, 156] width 794 height 34
type input "rod wave"
click at [1226, 354] on button "Search" at bounding box center [1226, 354] width 107 height 36
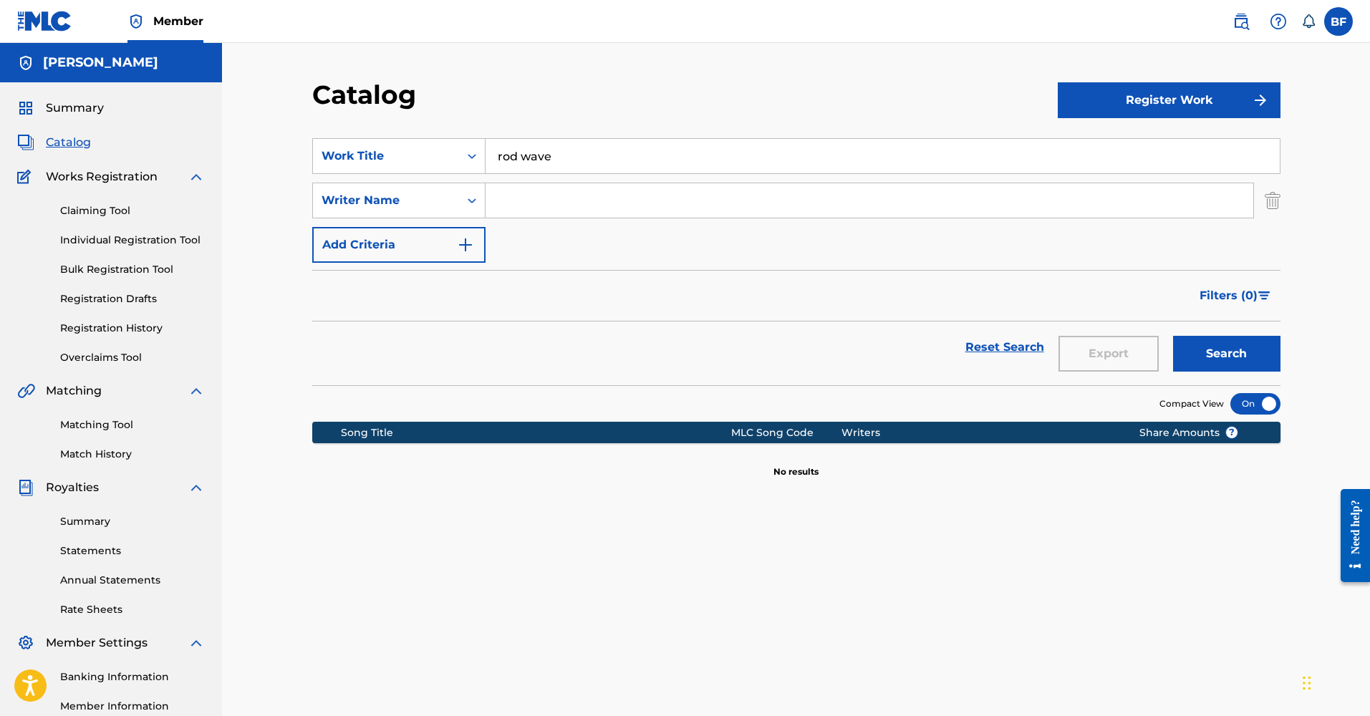
click at [72, 431] on link "Matching Tool" at bounding box center [132, 424] width 145 height 15
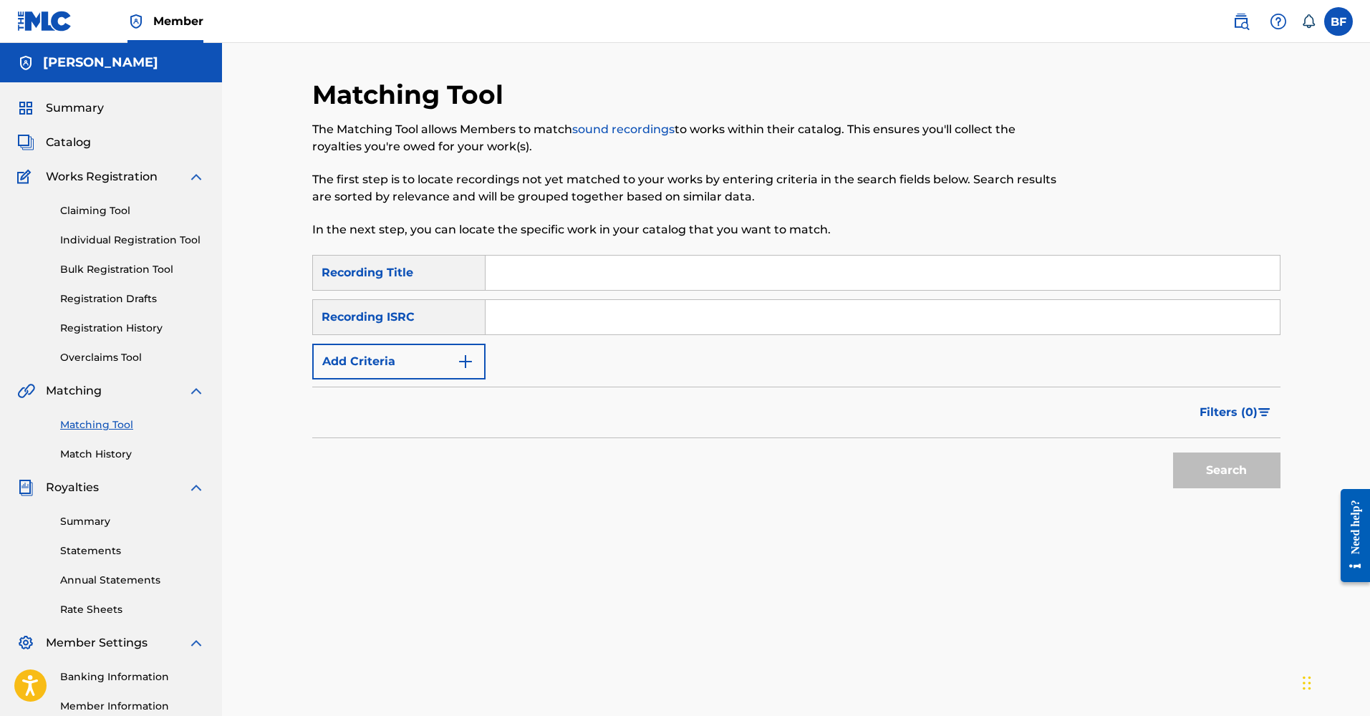
click at [462, 373] on button "Add Criteria" at bounding box center [398, 362] width 173 height 36
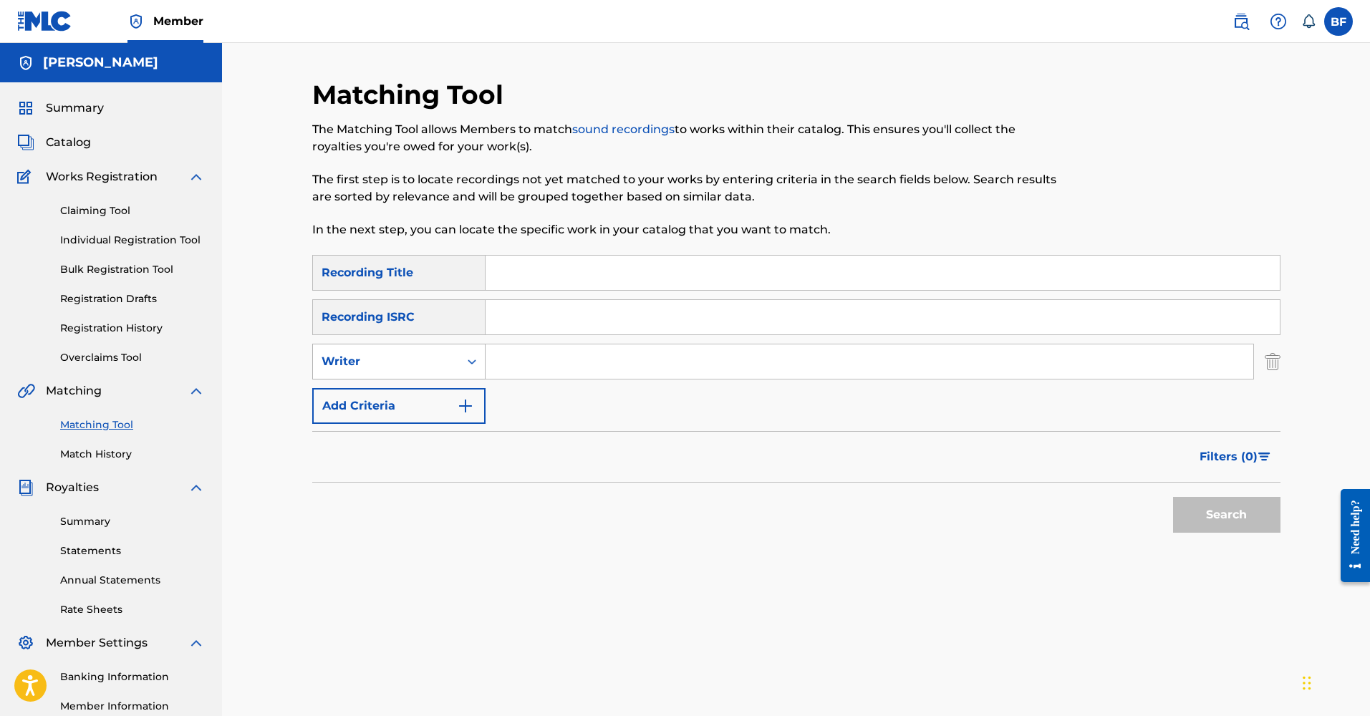
click at [489, 363] on input "Search Form" at bounding box center [869, 361] width 768 height 34
click at [449, 364] on div "Writer" at bounding box center [386, 361] width 129 height 17
click at [422, 400] on div "Recording Artist" at bounding box center [399, 398] width 172 height 36
click at [521, 373] on input "Search Form" at bounding box center [869, 361] width 768 height 34
type input "bri trilla"
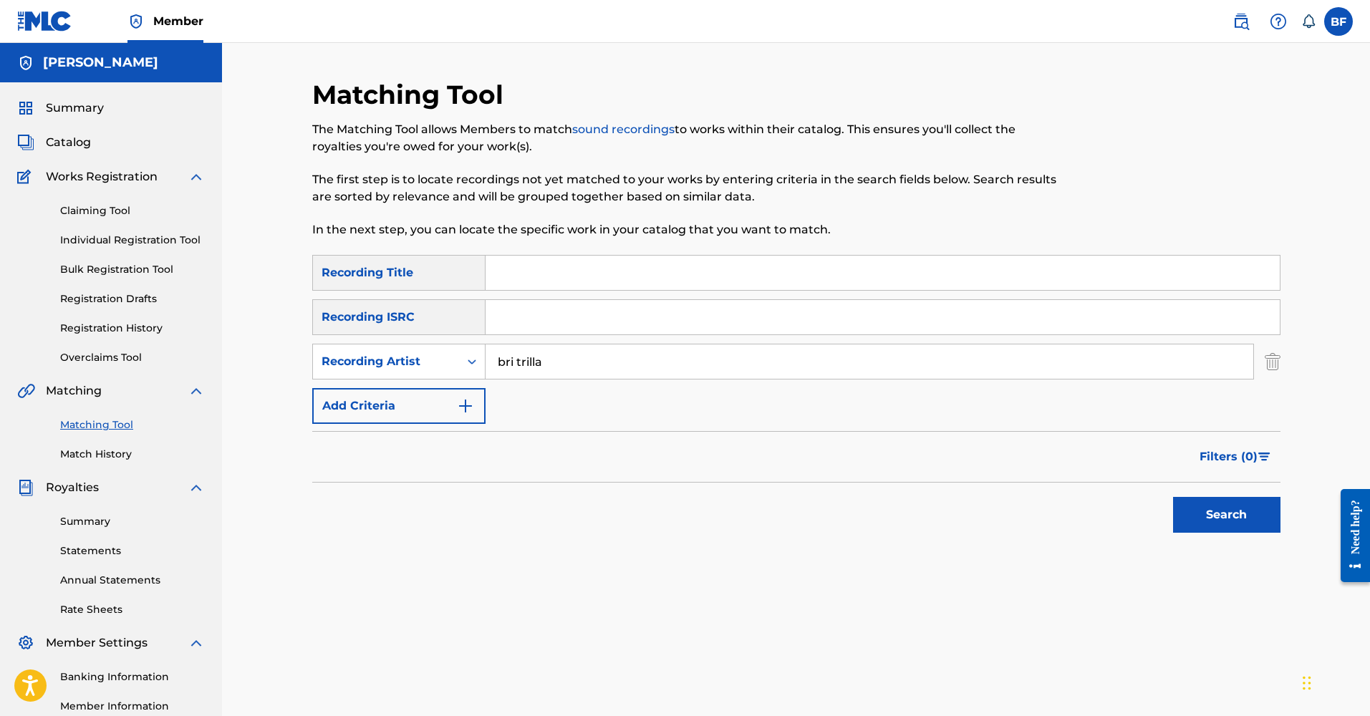
click at [1226, 515] on button "Search" at bounding box center [1226, 515] width 107 height 36
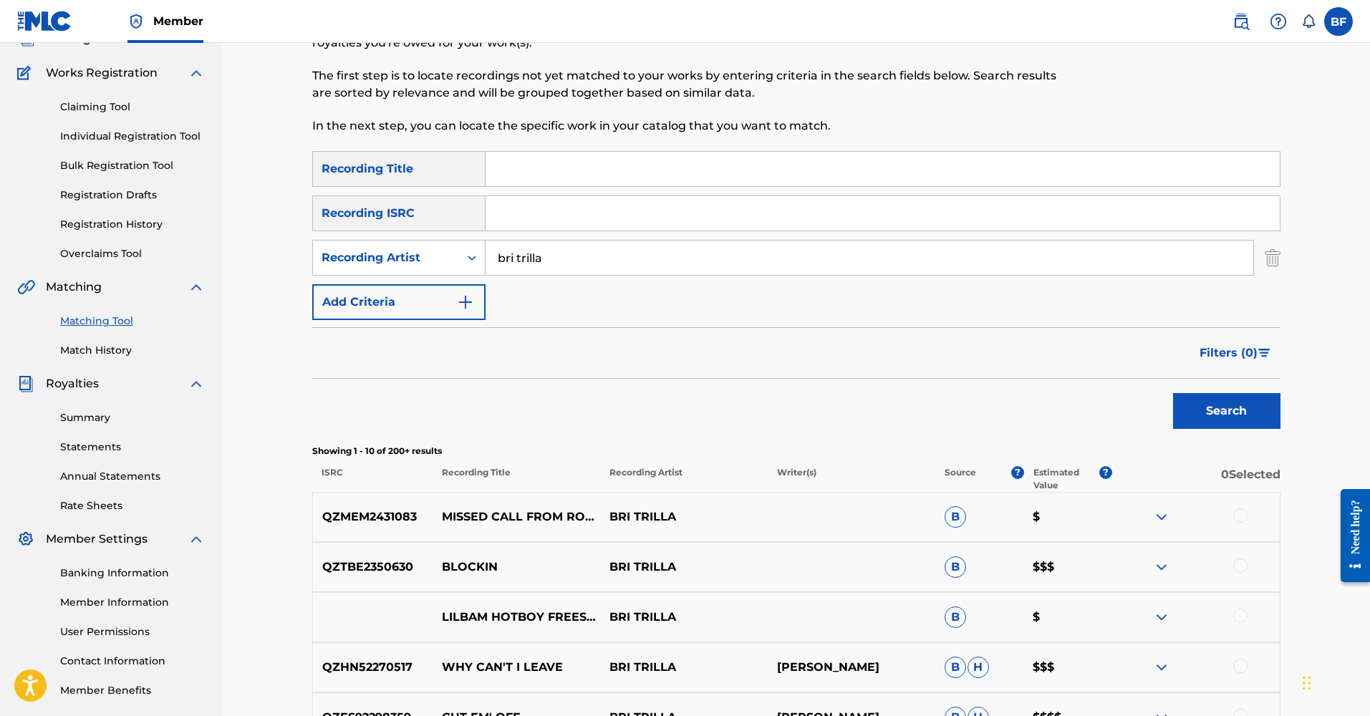
scroll to position [399, 0]
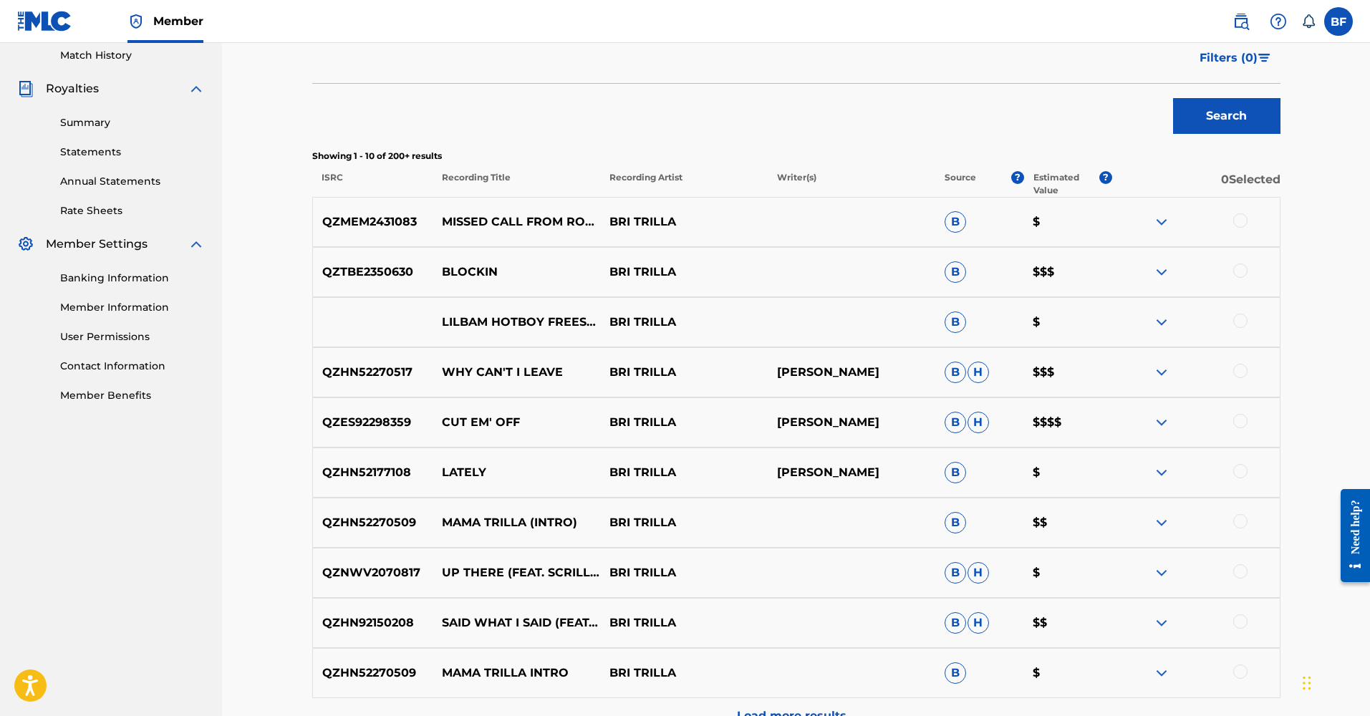
click at [1159, 421] on img at bounding box center [1161, 422] width 17 height 17
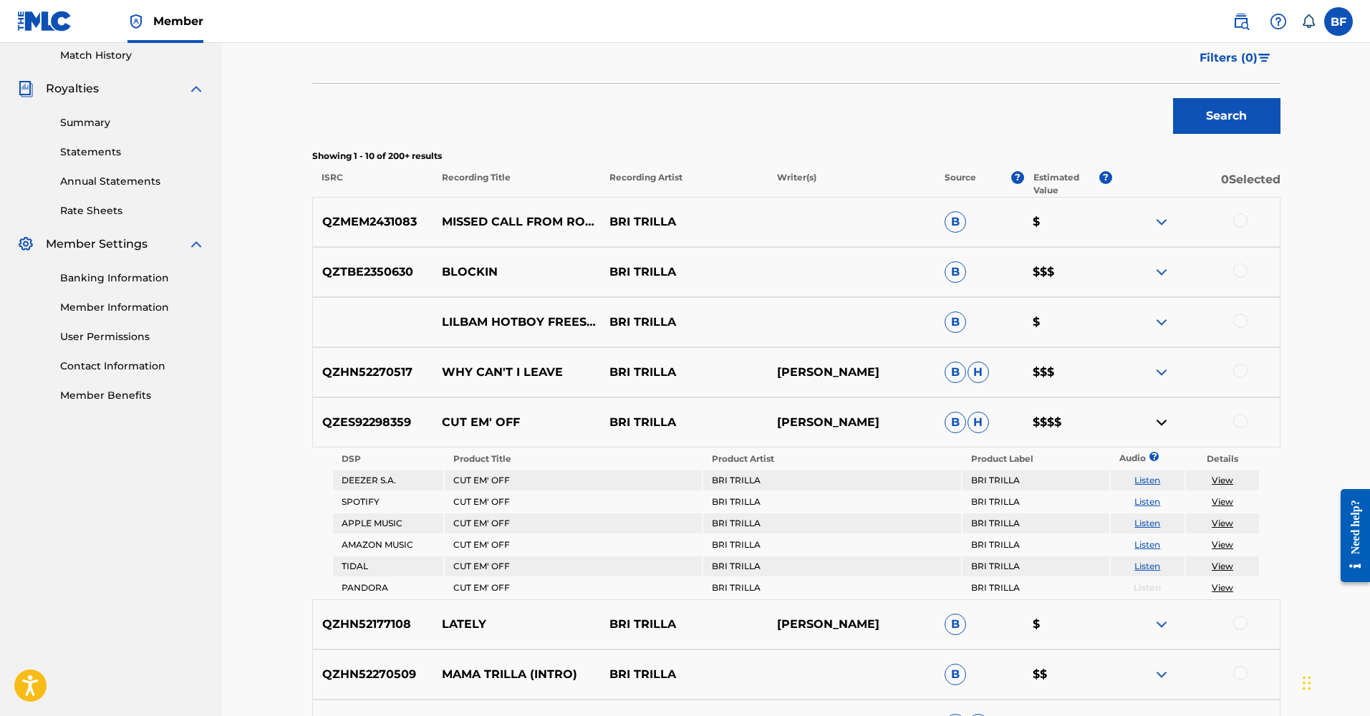
scroll to position [402, 0]
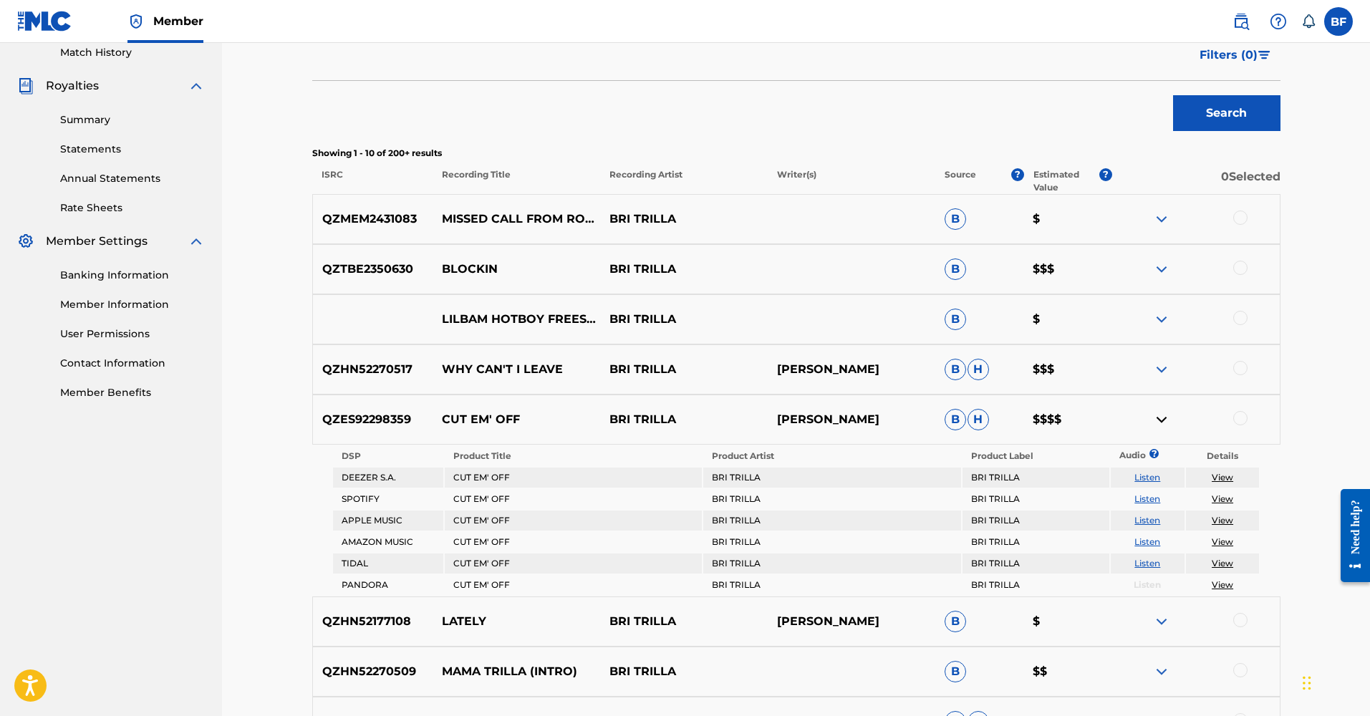
click at [264, 432] on div "Matching Tool The Matching Tool allows Members to match sound recordings to wor…" at bounding box center [796, 297] width 1148 height 1313
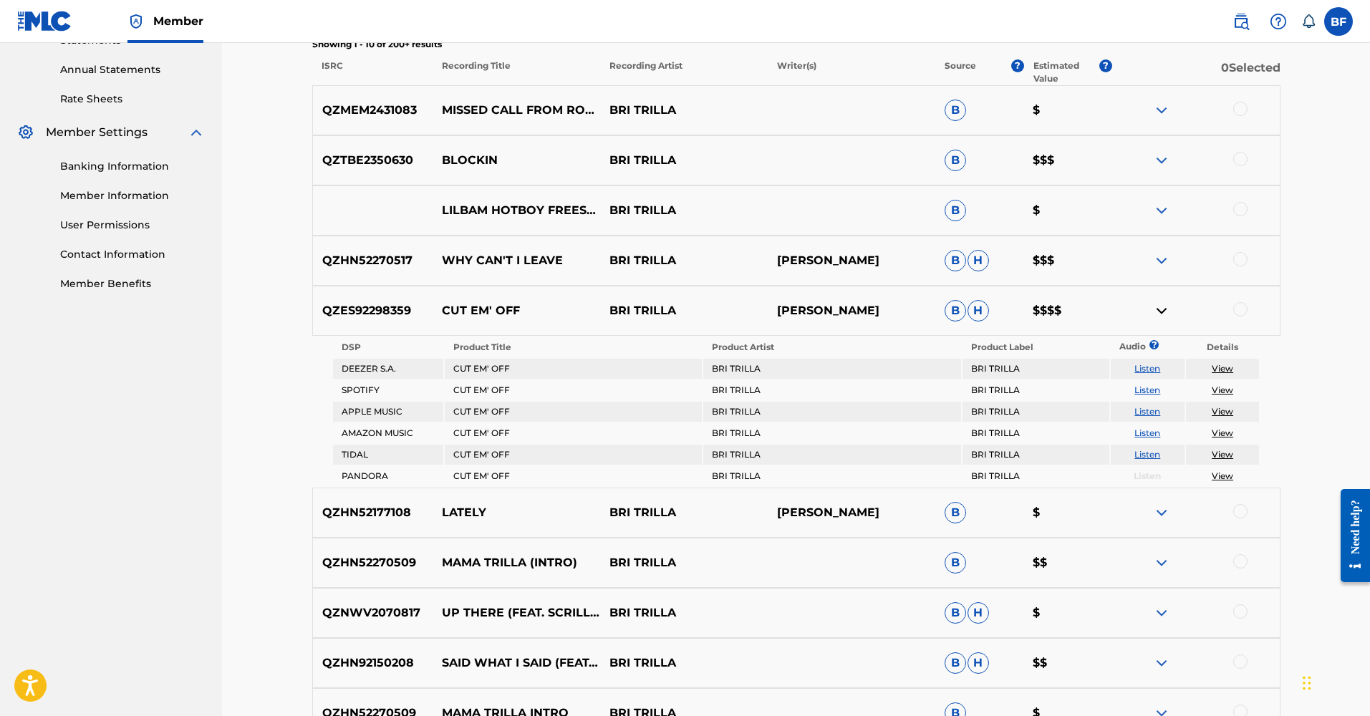
scroll to position [634, 0]
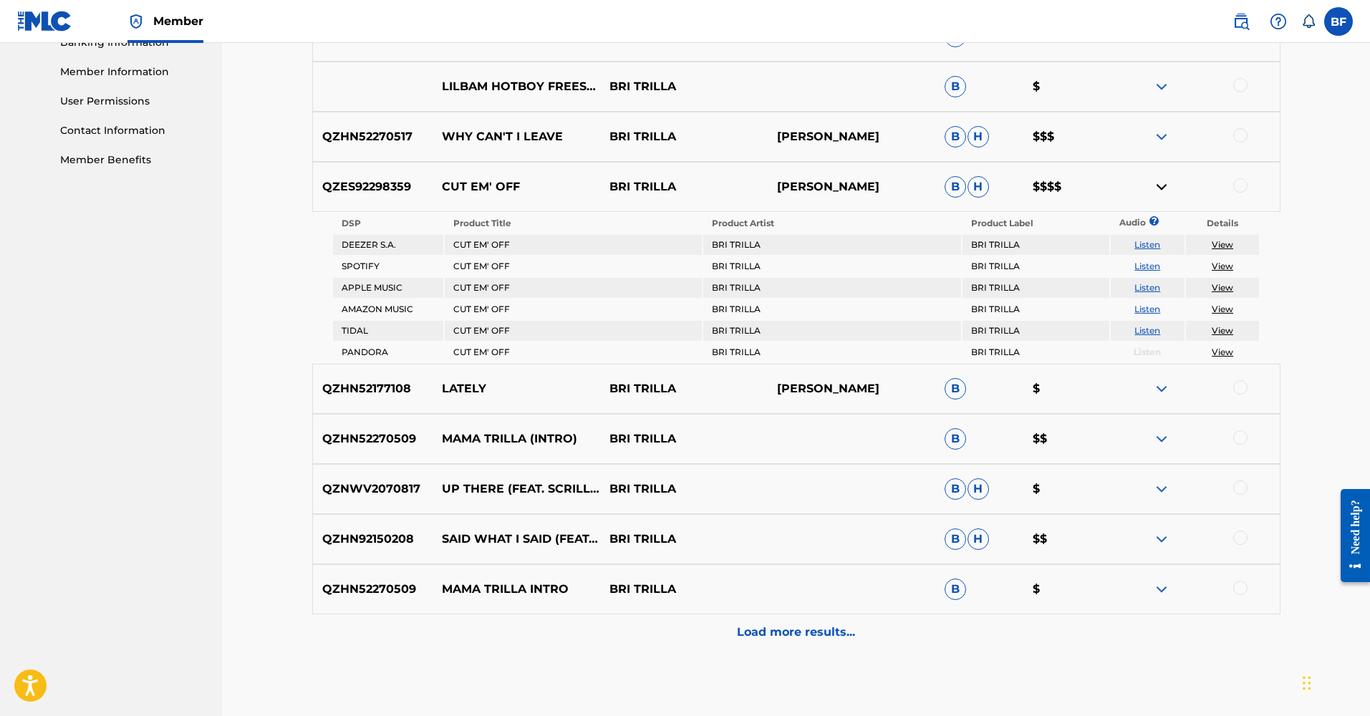
click at [1166, 185] on img at bounding box center [1161, 186] width 17 height 17
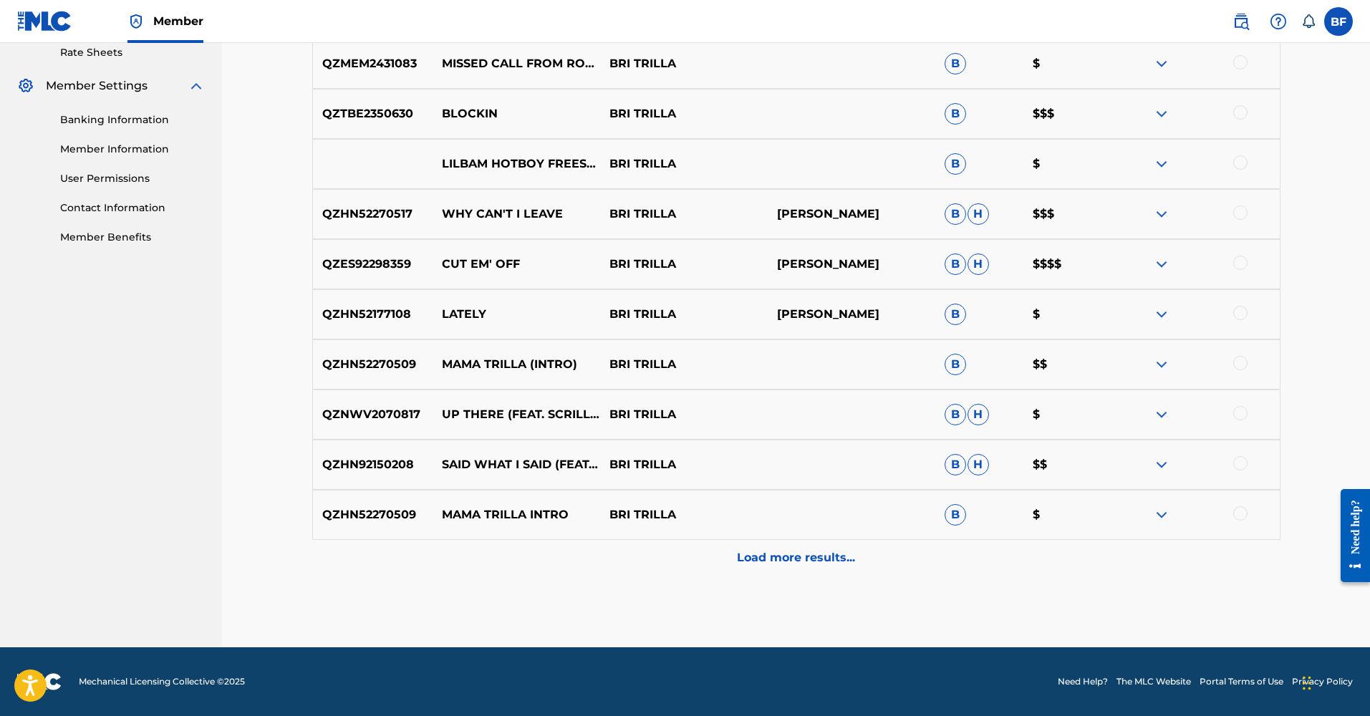
click at [1243, 215] on div at bounding box center [1240, 213] width 14 height 14
click at [1002, 603] on button "Match 1 Group" at bounding box center [1006, 599] width 158 height 36
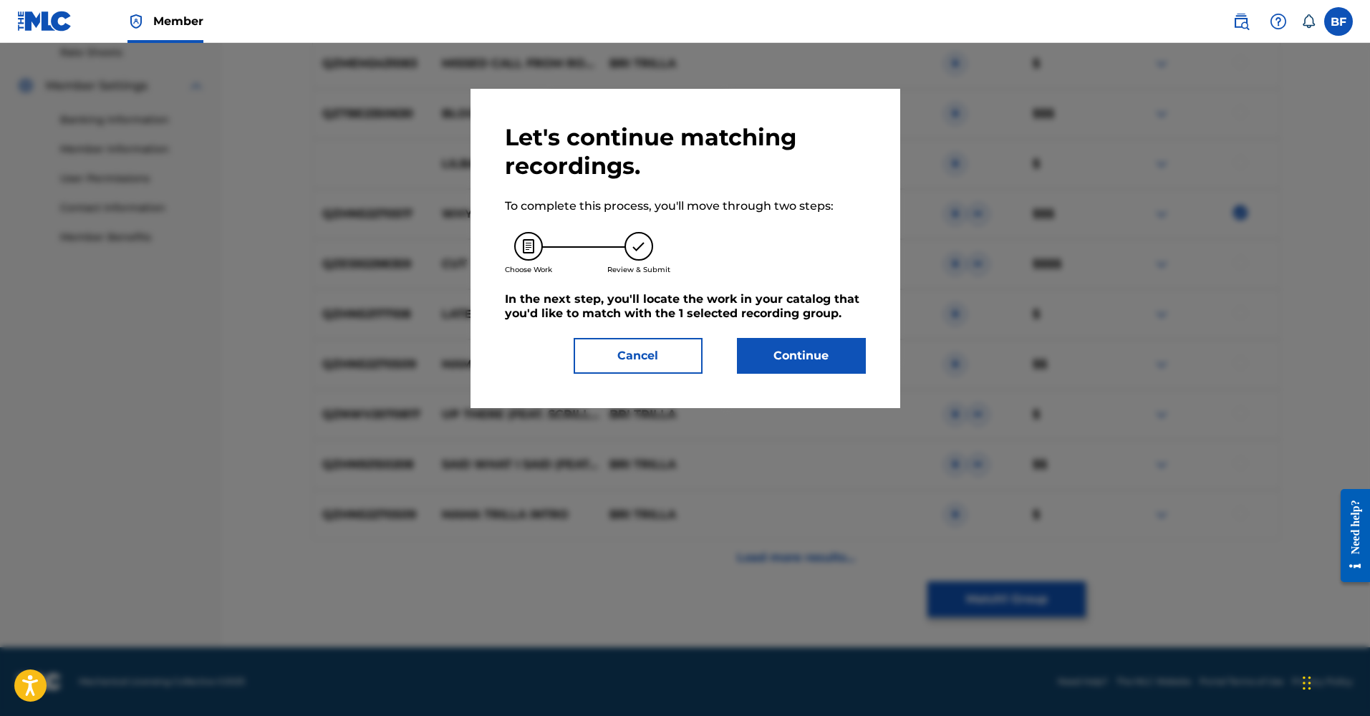
click at [803, 347] on button "Continue" at bounding box center [801, 356] width 129 height 36
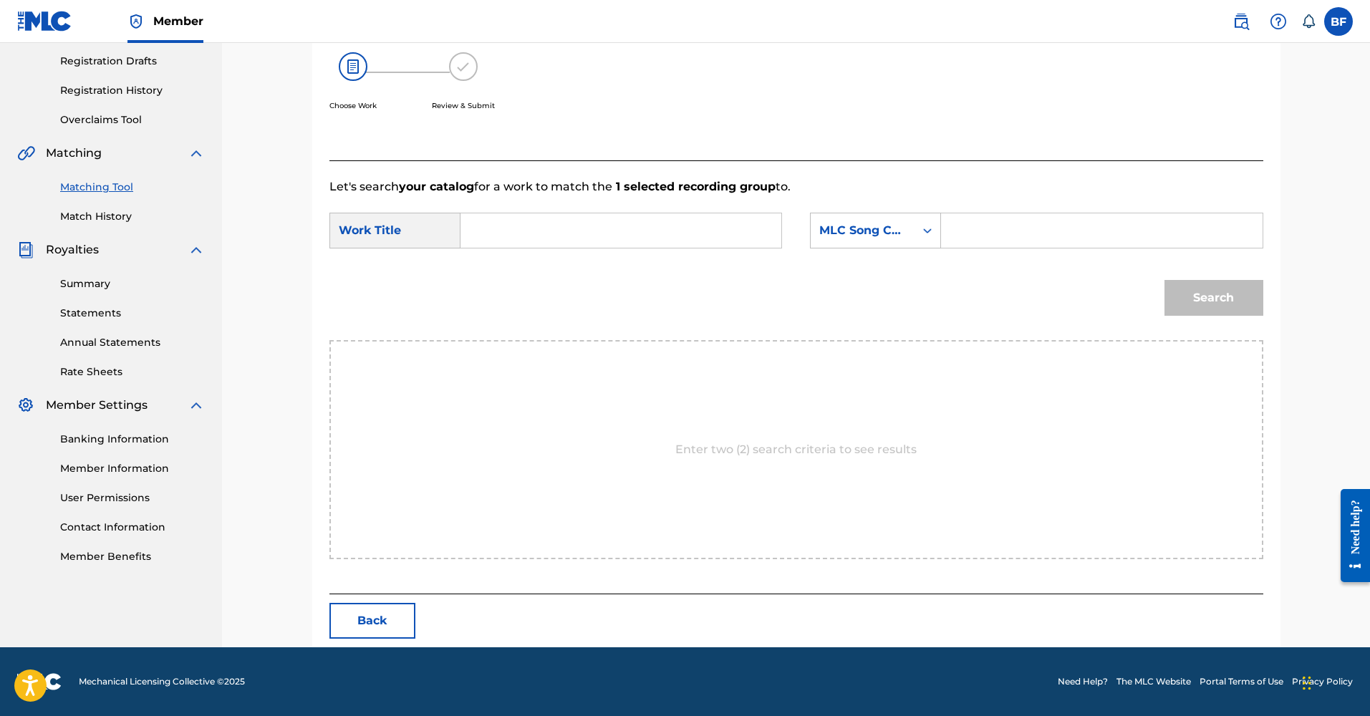
scroll to position [0, 0]
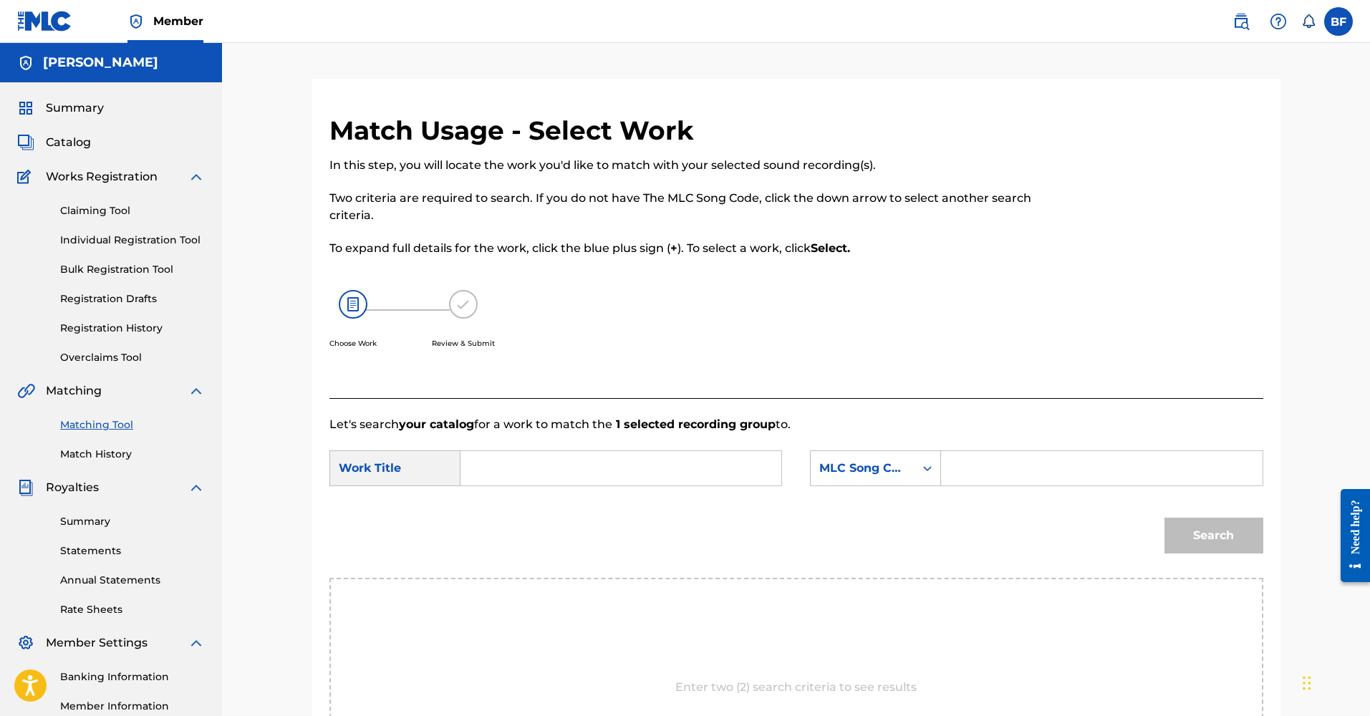
click at [565, 460] on input "Search Form" at bounding box center [621, 468] width 296 height 34
click at [910, 470] on div "MLC Song Code" at bounding box center [863, 468] width 104 height 27
click at [1015, 506] on div "Search" at bounding box center [796, 540] width 934 height 74
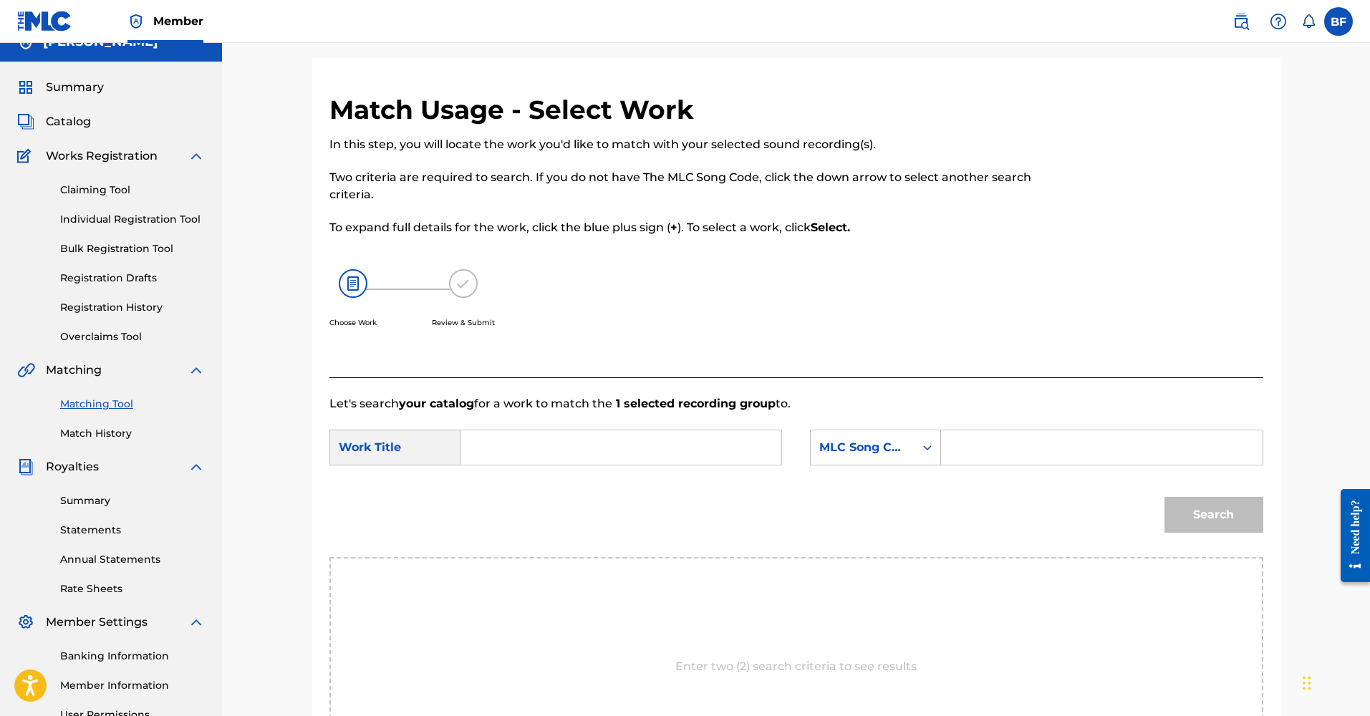
click at [518, 445] on input "Search Form" at bounding box center [621, 447] width 296 height 34
type input "V"
type input "Cut em' off"
click at [846, 436] on div "MLC Song Code" at bounding box center [863, 447] width 104 height 27
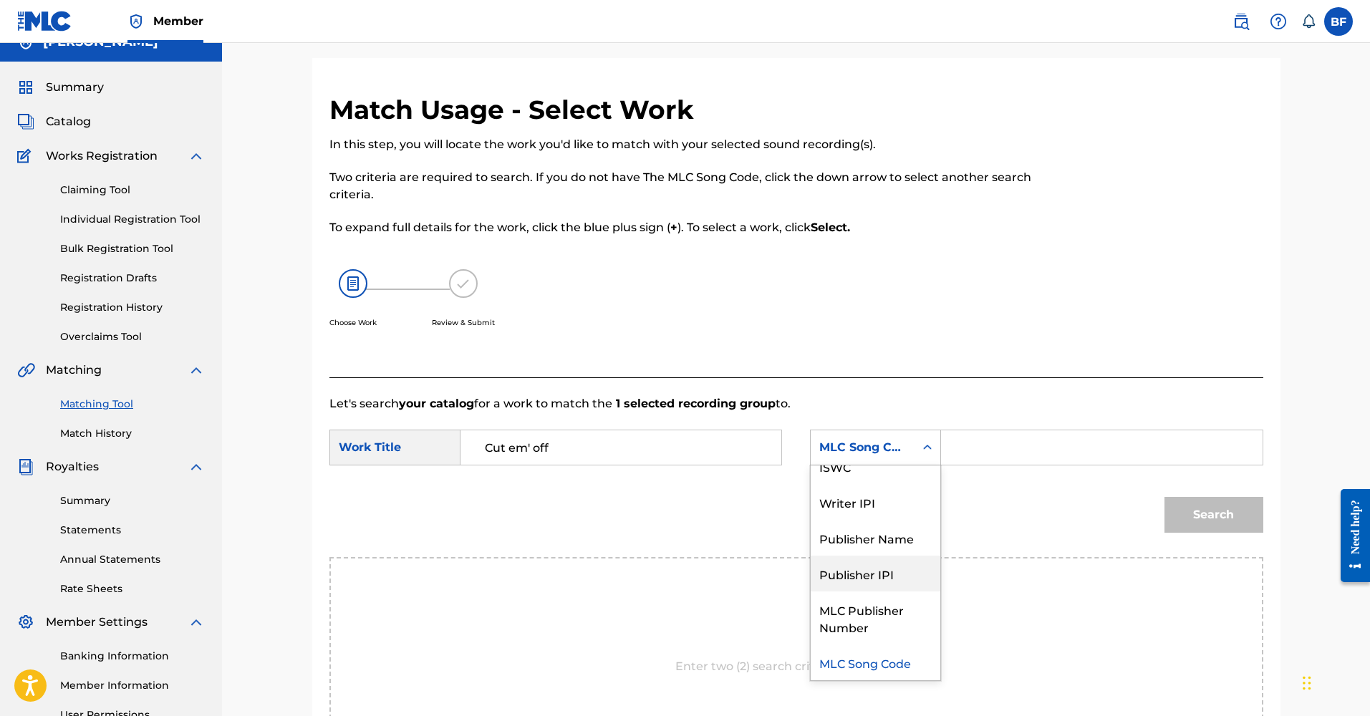
scroll to position [0, 0]
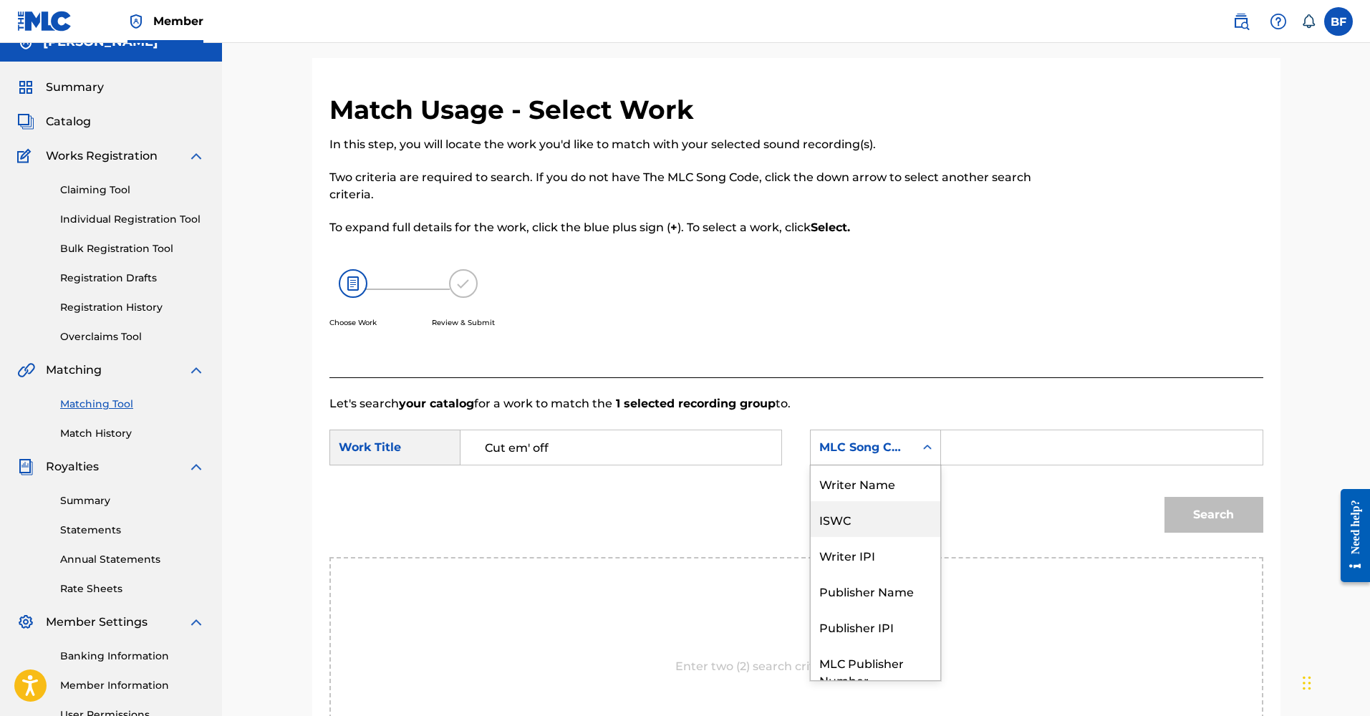
click at [853, 522] on div "ISWC" at bounding box center [876, 519] width 130 height 36
click at [838, 452] on div "ISWC" at bounding box center [862, 447] width 87 height 17
click at [886, 486] on div "Writer Name" at bounding box center [876, 483] width 130 height 36
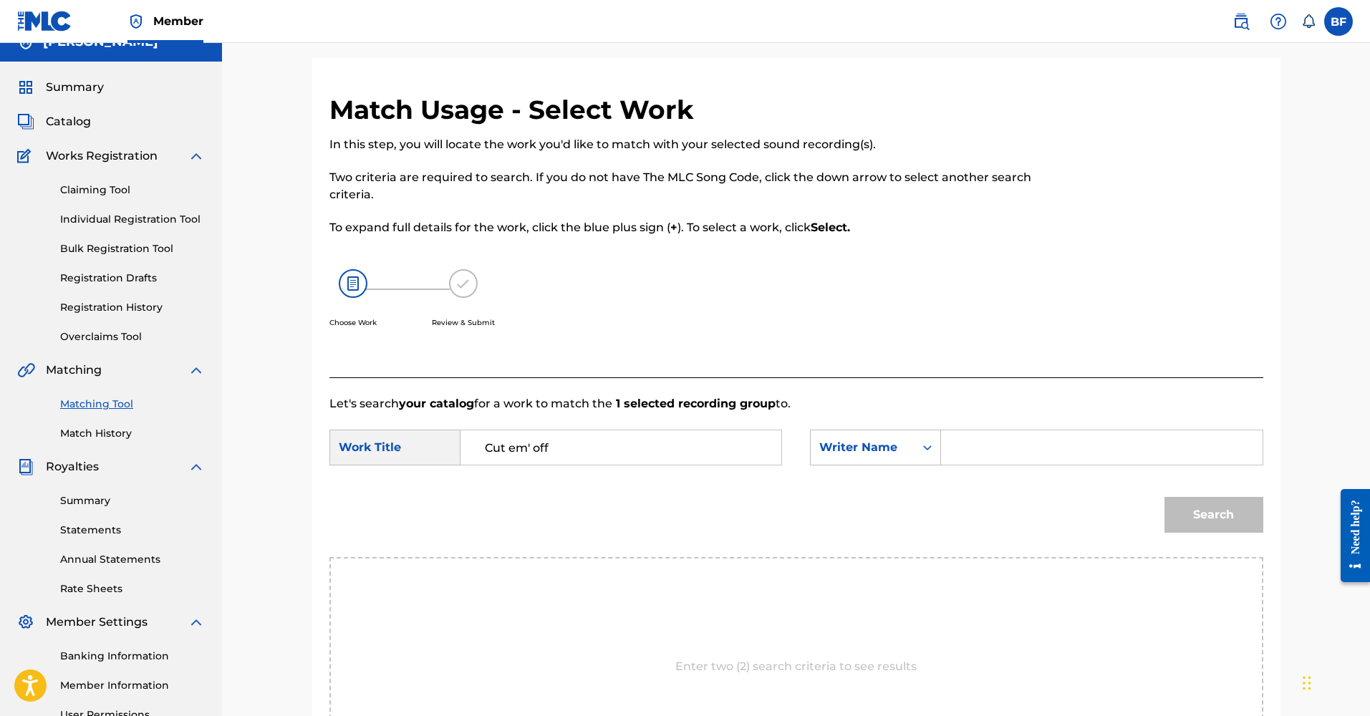
click at [978, 457] on input "Search Form" at bounding box center [1101, 447] width 296 height 34
type input "[PERSON_NAME]"
click at [1183, 509] on button "Search" at bounding box center [1213, 515] width 99 height 36
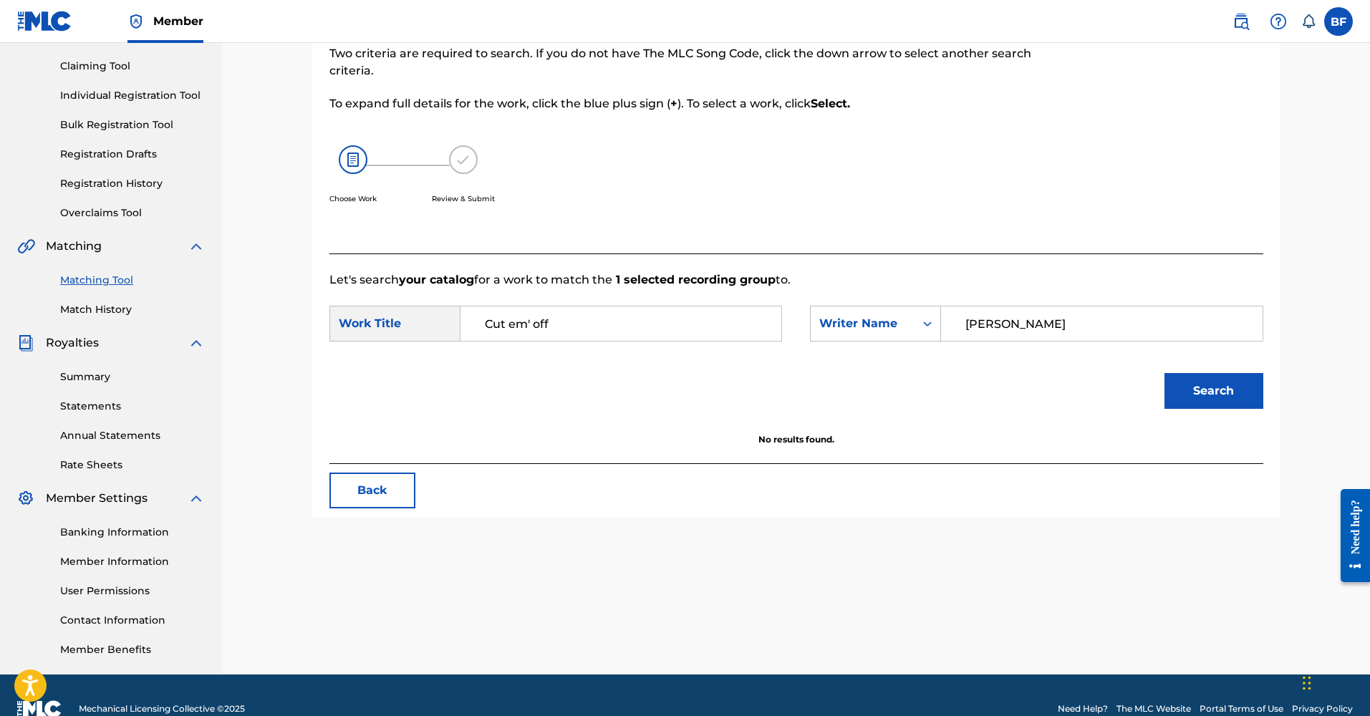
scroll to position [19, 0]
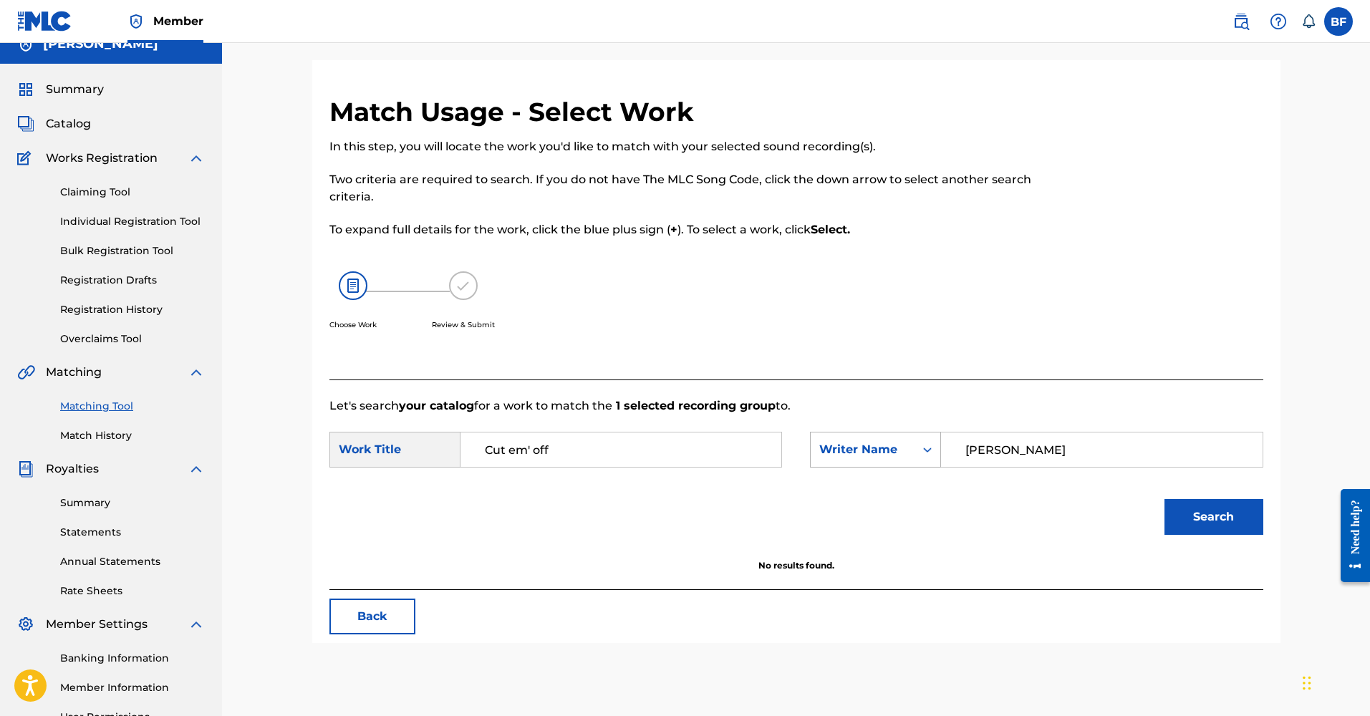
click at [917, 451] on div "Search Form" at bounding box center [927, 450] width 26 height 26
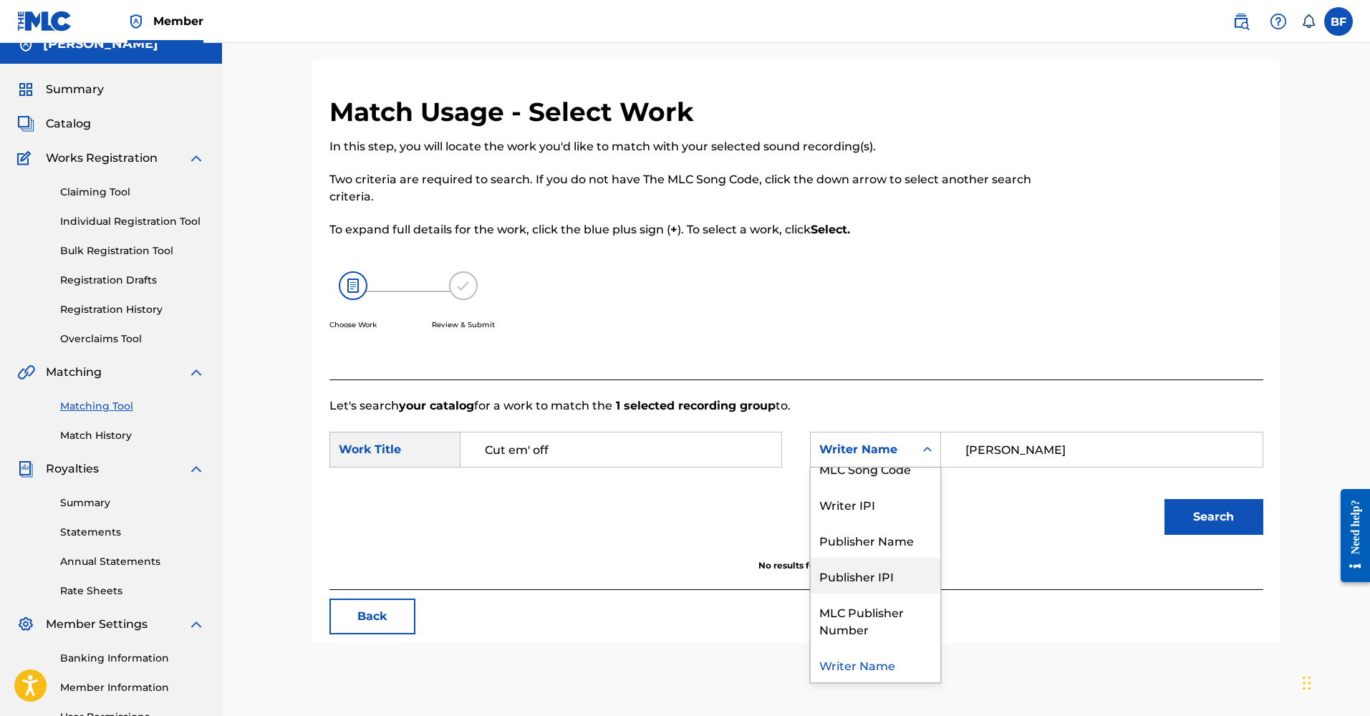
scroll to position [50, 0]
click at [874, 477] on div "MLC Song Code" at bounding box center [876, 471] width 130 height 36
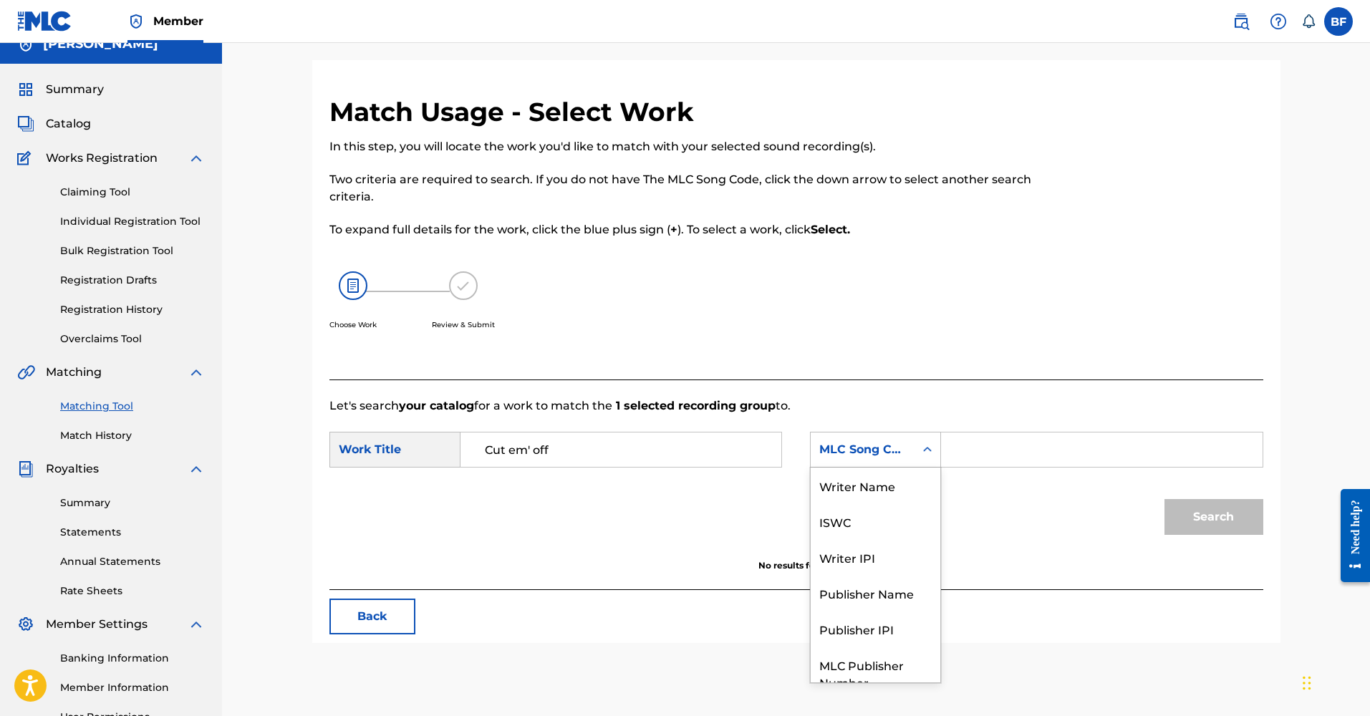
click at [880, 458] on div "MLC Song Code" at bounding box center [863, 449] width 104 height 27
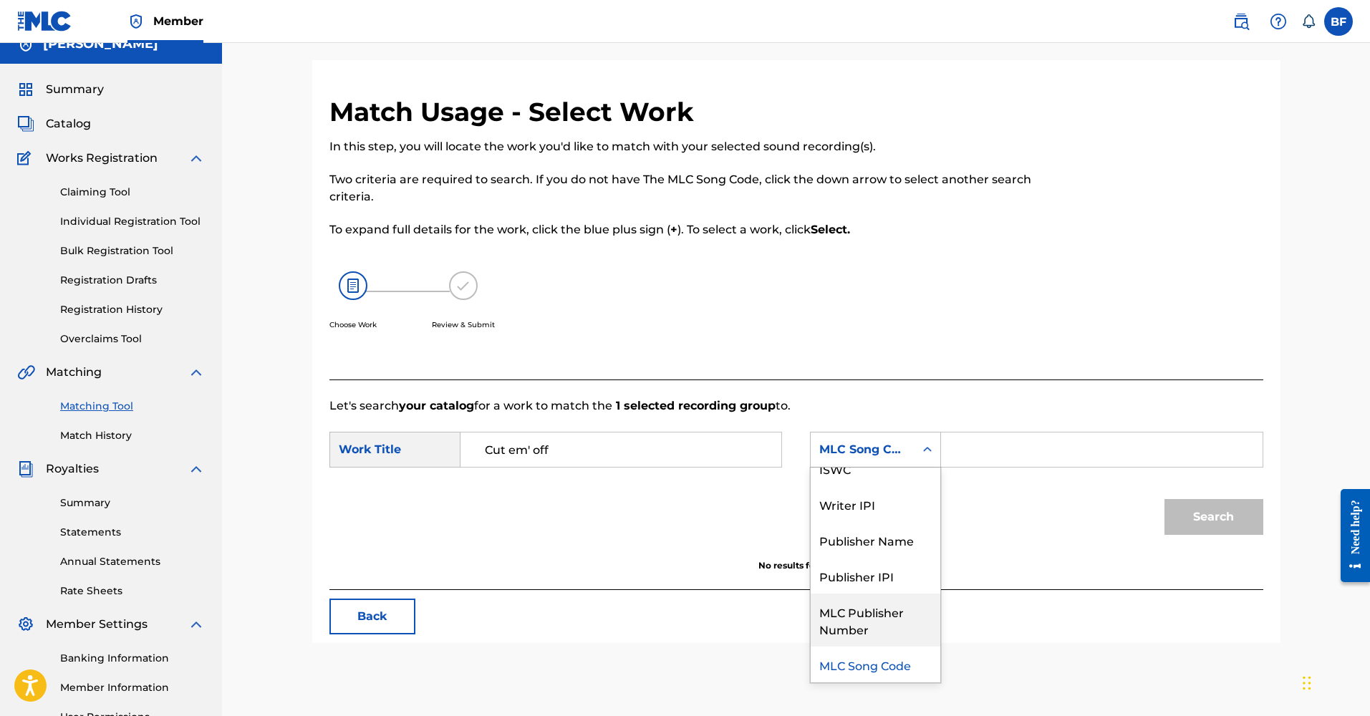
scroll to position [0, 0]
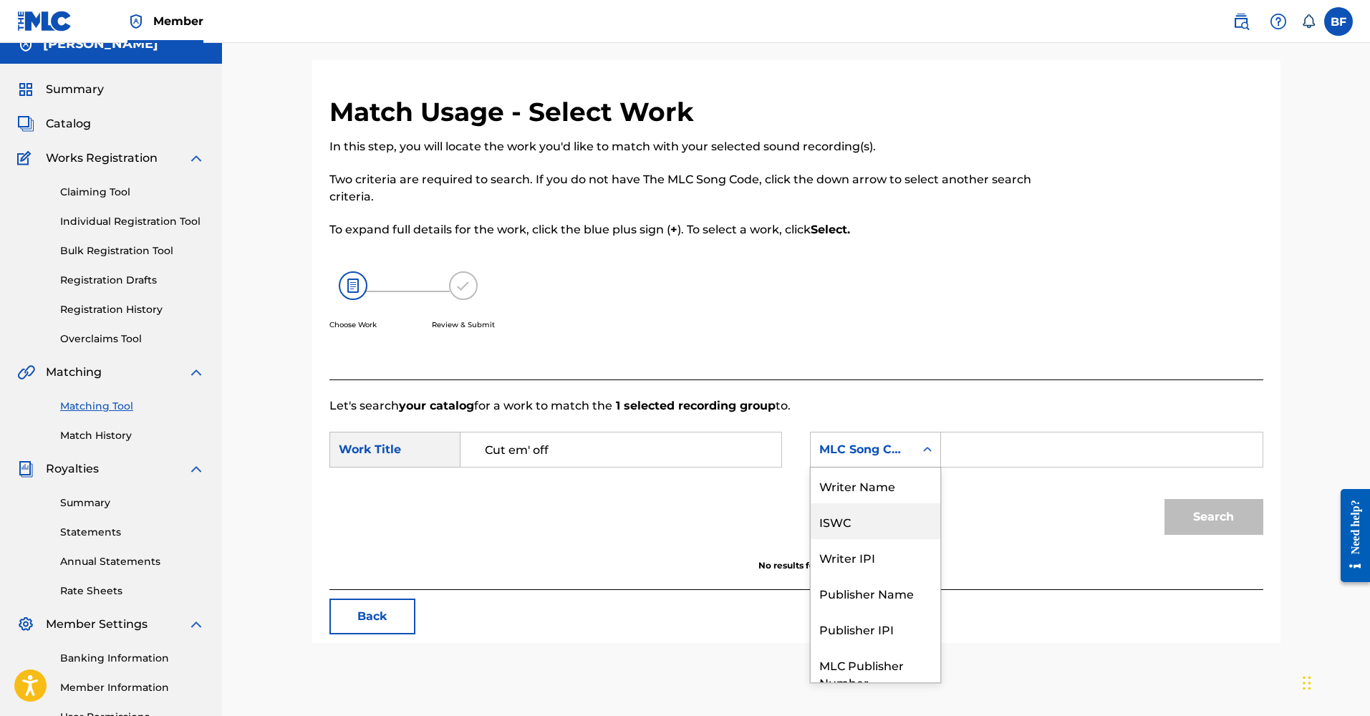
click at [874, 525] on div "ISWC" at bounding box center [876, 521] width 130 height 36
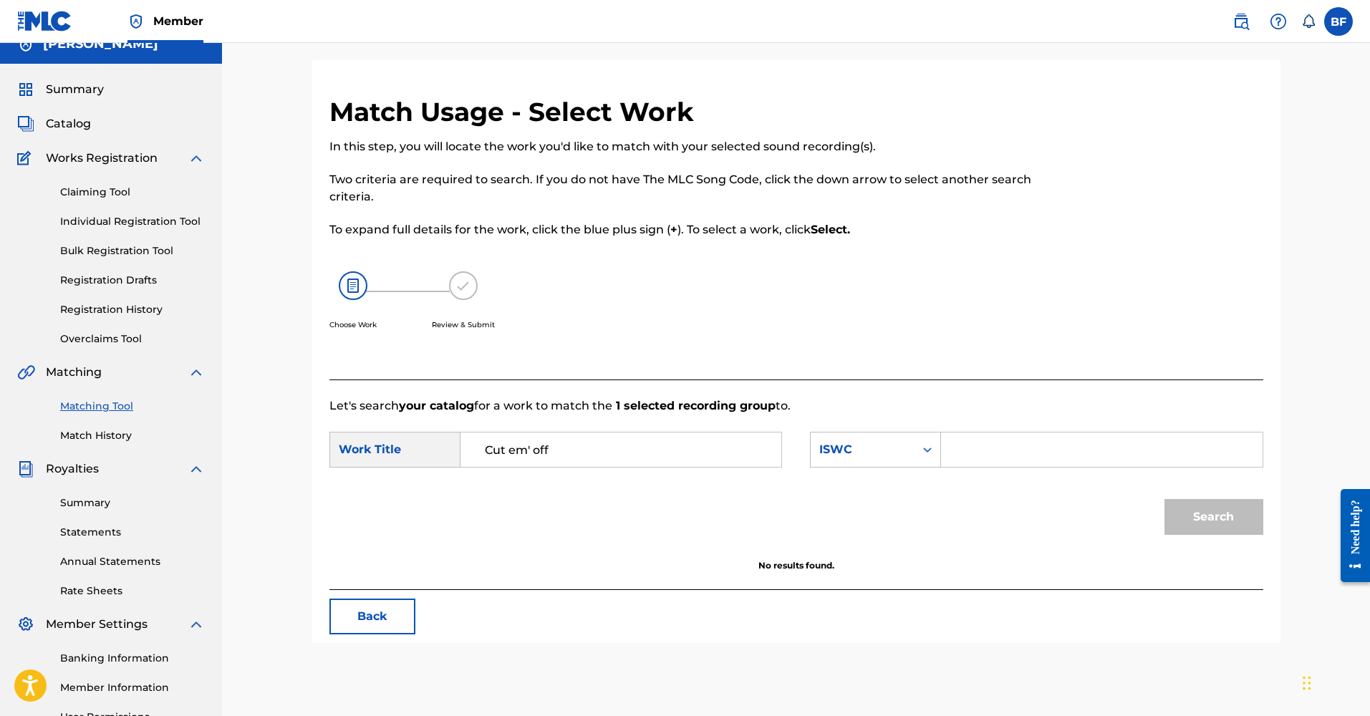
click at [1030, 445] on input "Search Form" at bounding box center [1101, 449] width 296 height 34
click at [690, 523] on div "Search" at bounding box center [796, 522] width 934 height 74
click at [890, 466] on div "ISWC" at bounding box center [875, 450] width 131 height 36
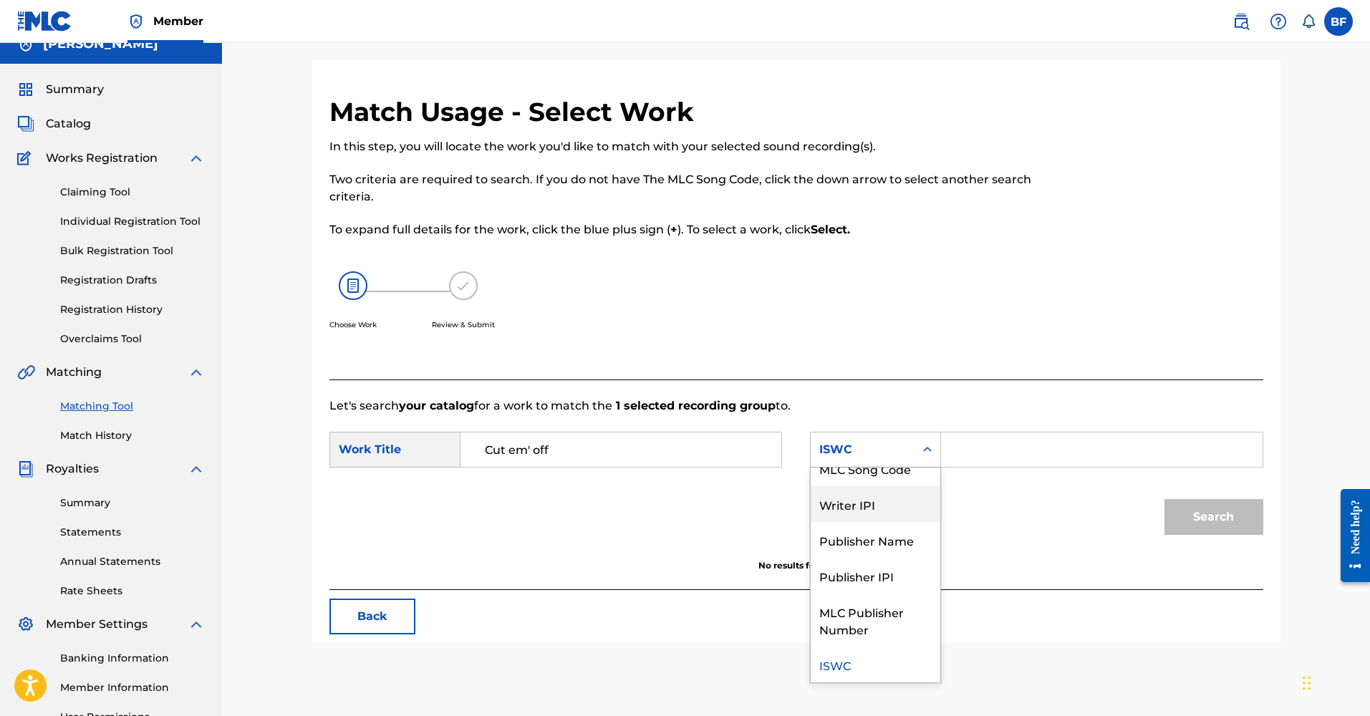
click at [880, 505] on div "Writer IPI" at bounding box center [876, 504] width 130 height 36
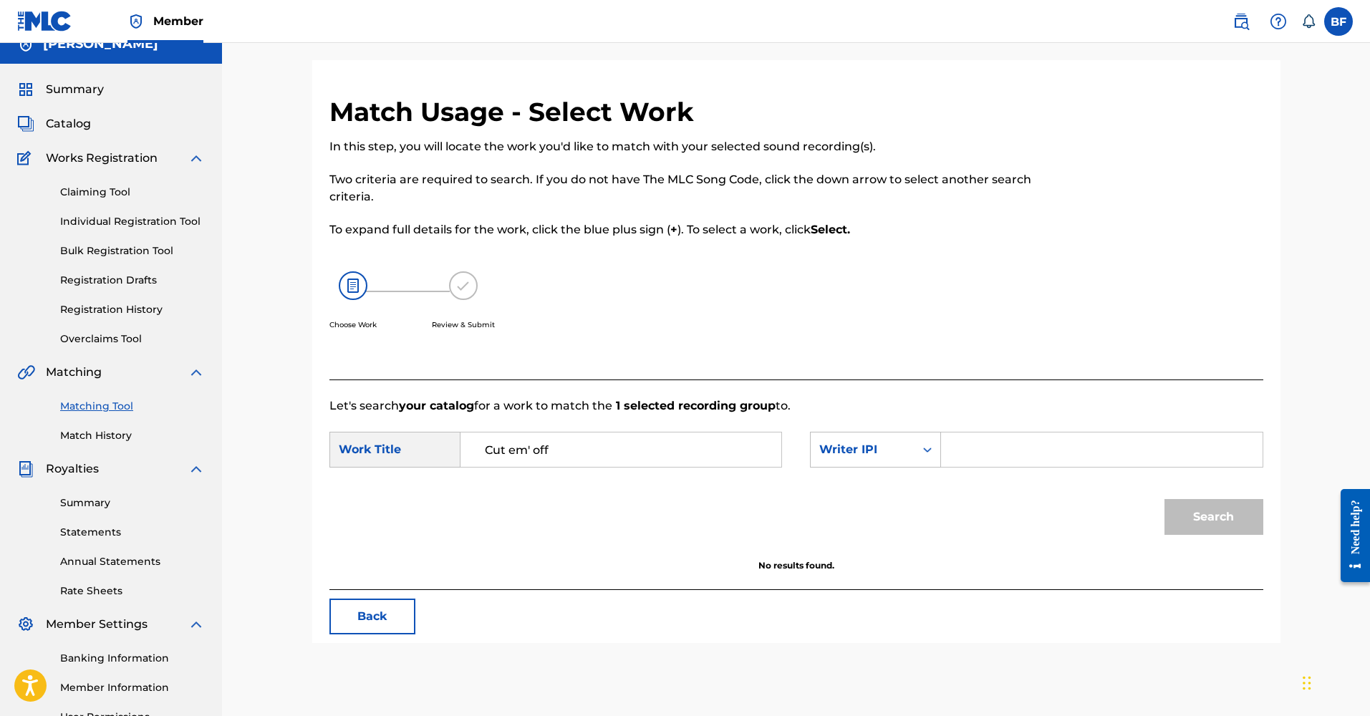
click at [969, 448] on input "Search Form" at bounding box center [1101, 449] width 296 height 34
click at [903, 454] on div "Writer IPI" at bounding box center [862, 449] width 87 height 17
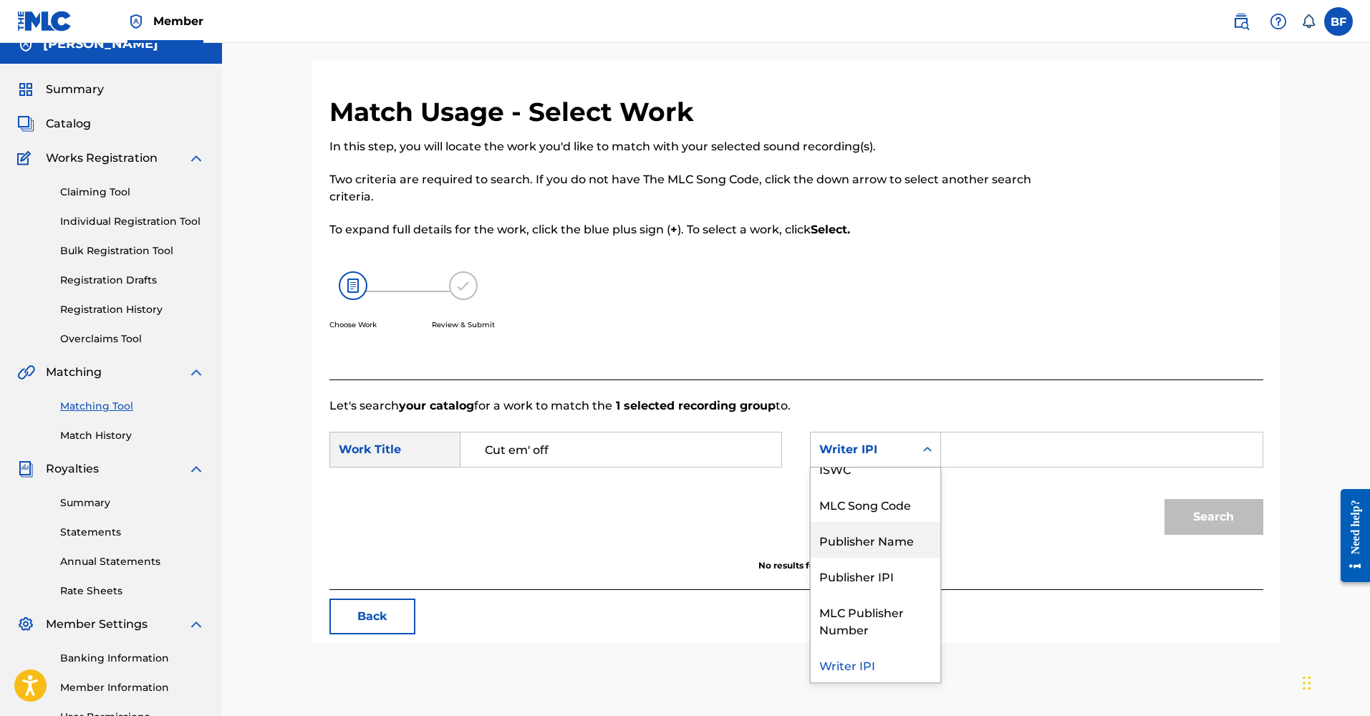
click at [889, 546] on div "Publisher Name" at bounding box center [876, 540] width 130 height 36
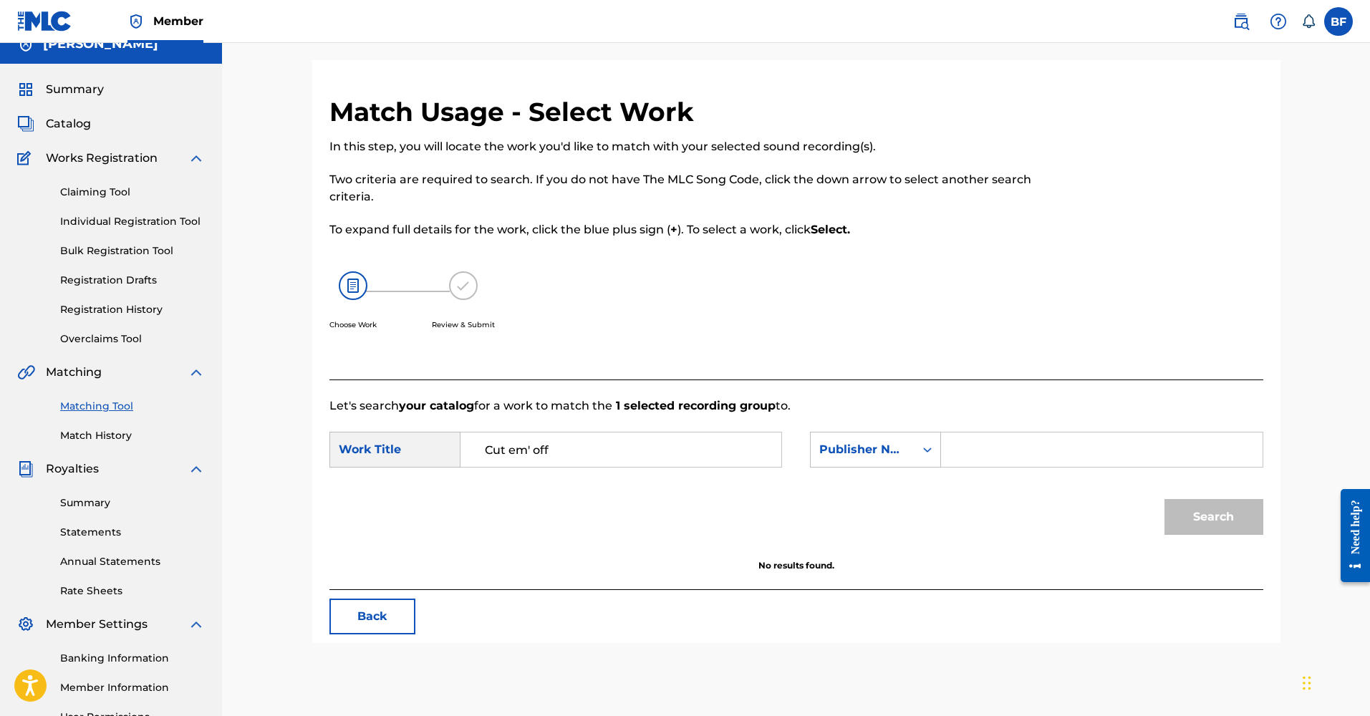
click at [953, 458] on input "Search Form" at bounding box center [1101, 449] width 296 height 34
click at [1213, 517] on button "Search" at bounding box center [1213, 517] width 99 height 36
type input "F"
type input "[PERSON_NAME] [PERSON_NAME]"
click at [1209, 511] on button "Search" at bounding box center [1213, 517] width 99 height 36
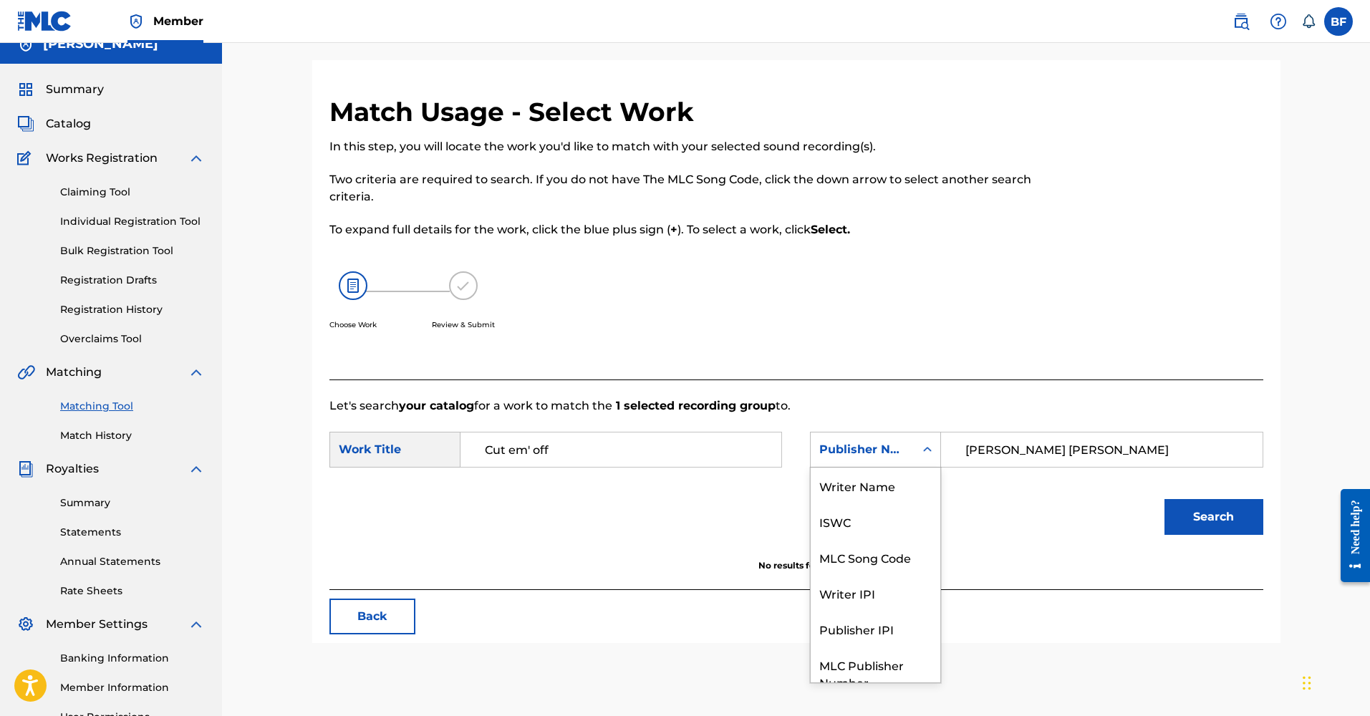
click at [896, 455] on div "Publisher Name" at bounding box center [862, 449] width 87 height 17
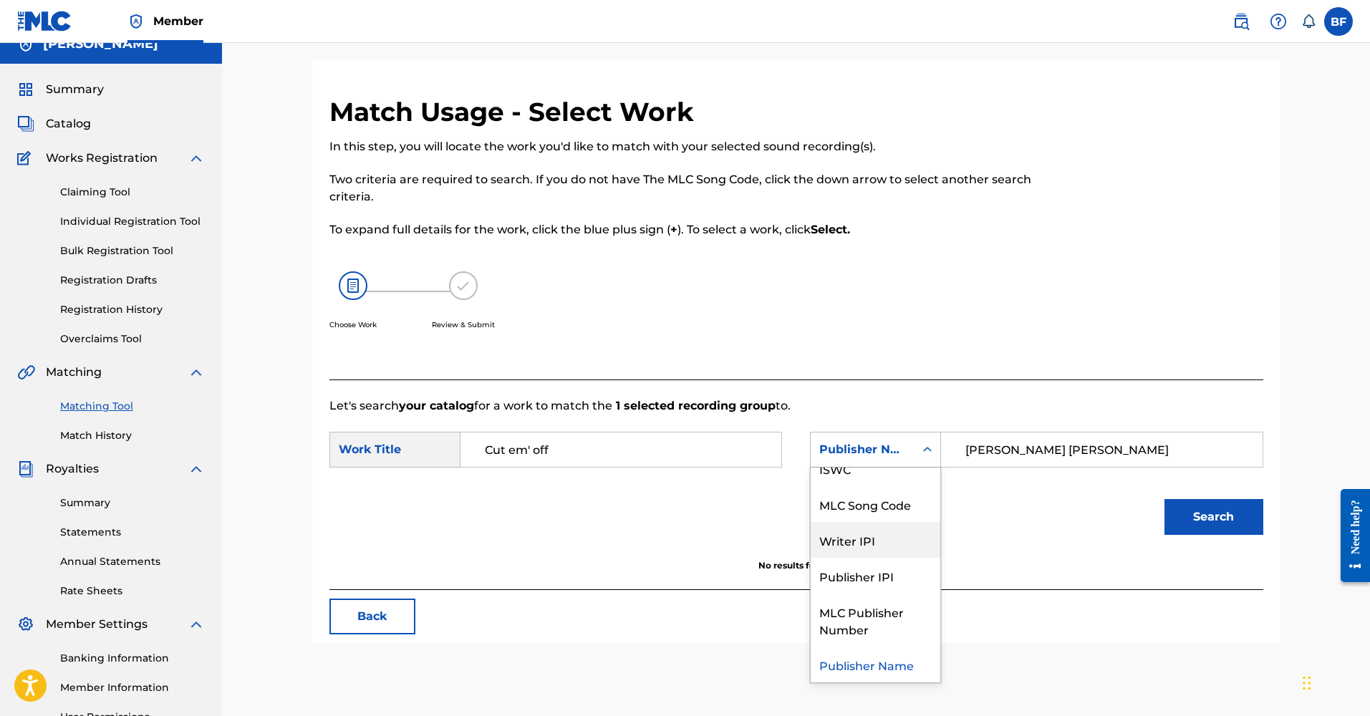
scroll to position [0, 0]
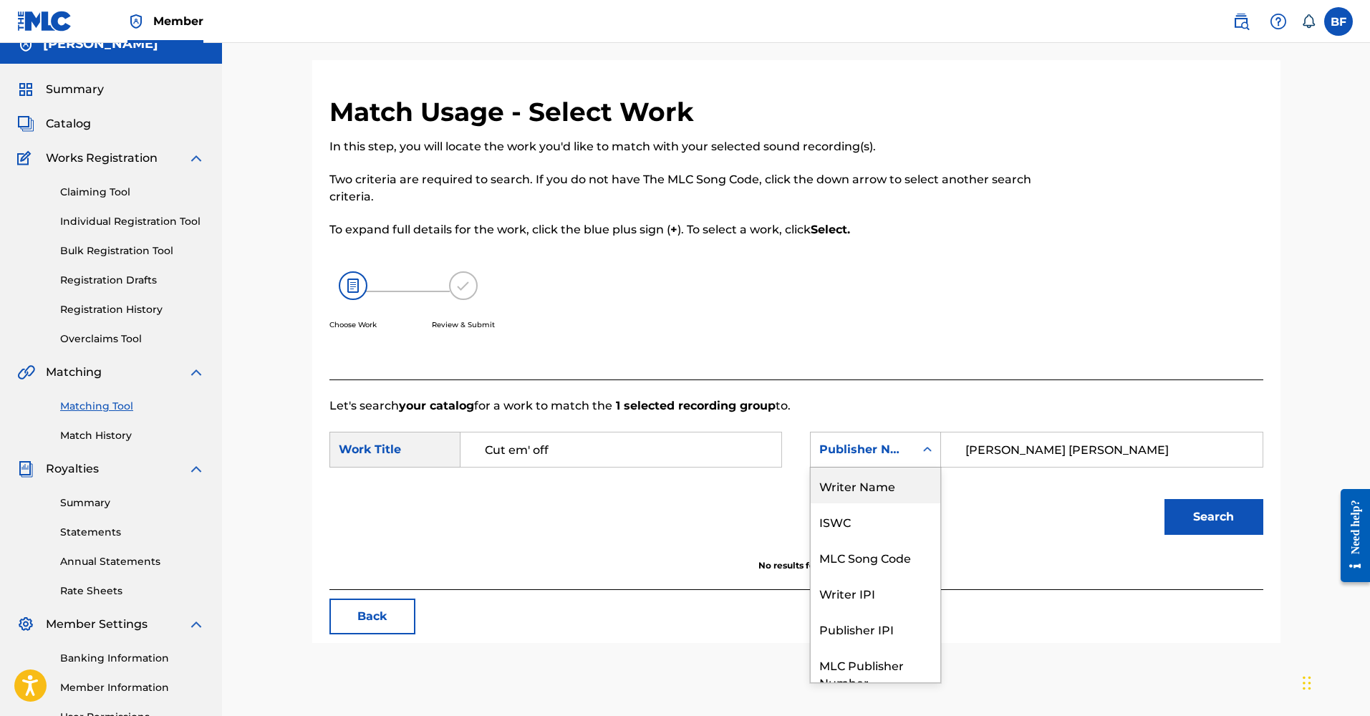
click at [849, 483] on div "Writer Name" at bounding box center [876, 486] width 130 height 36
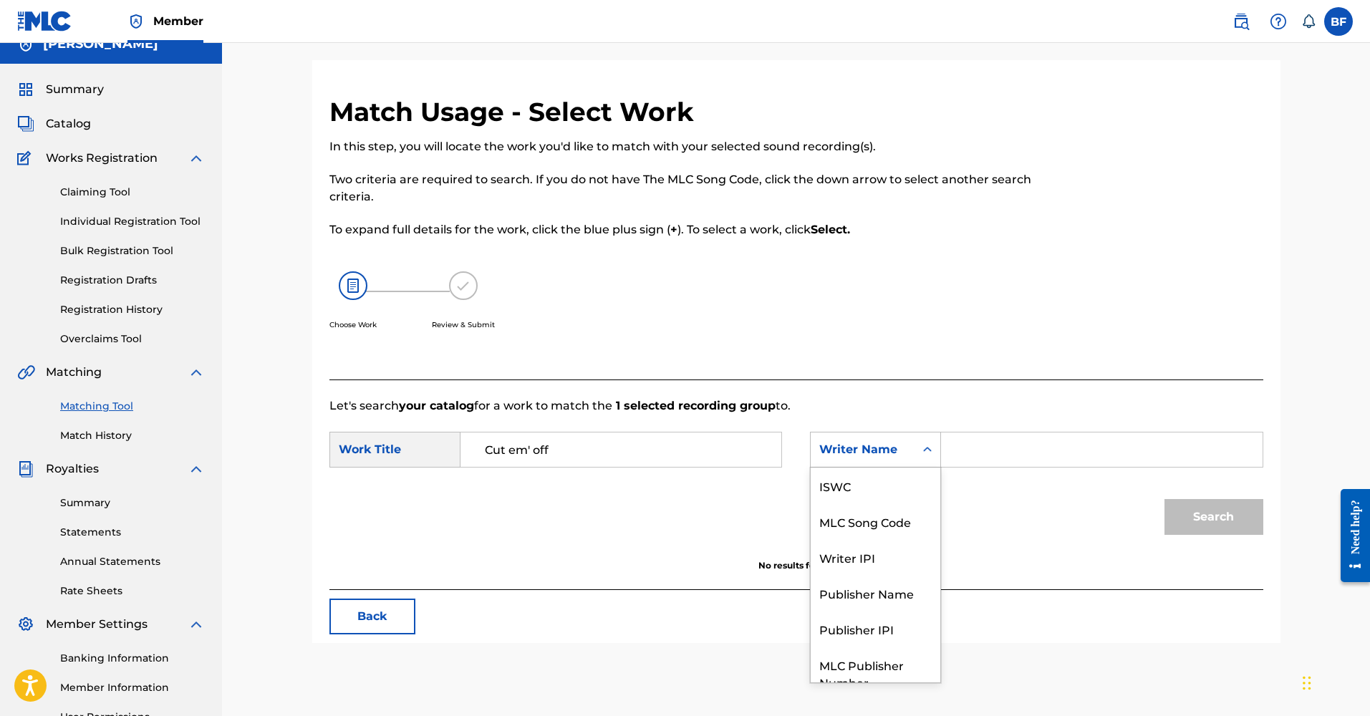
drag, startPoint x: 927, startPoint y: 453, endPoint x: 1015, endPoint y: 455, distance: 87.4
click at [929, 453] on icon "Search Form" at bounding box center [927, 450] width 14 height 14
click at [1015, 455] on input "Search Form" at bounding box center [1101, 449] width 296 height 34
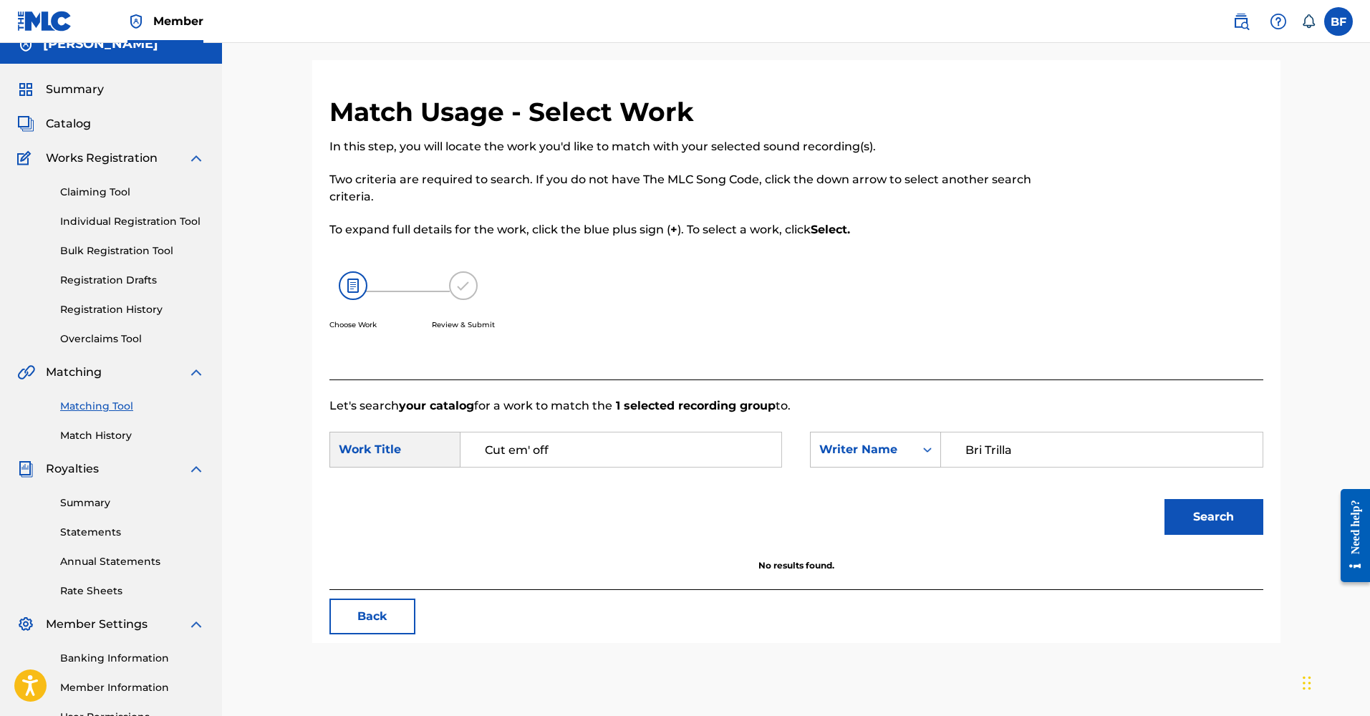
type input "Bri Trilla"
click at [1213, 517] on button "Search" at bounding box center [1213, 517] width 99 height 36
click at [351, 636] on div "Match Usage - Select Work In this step, you will locate the work you'd like to …" at bounding box center [796, 369] width 968 height 547
click at [355, 627] on button "Back" at bounding box center [372, 617] width 86 height 36
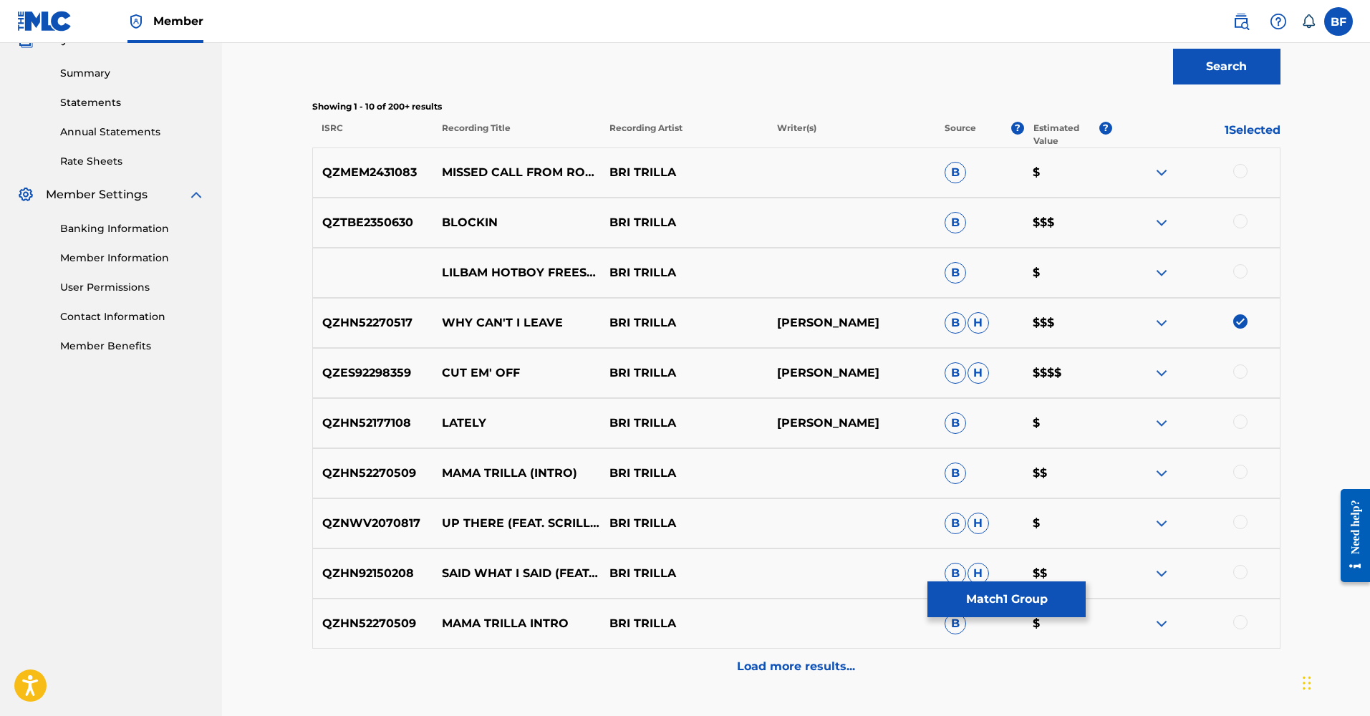
scroll to position [557, 0]
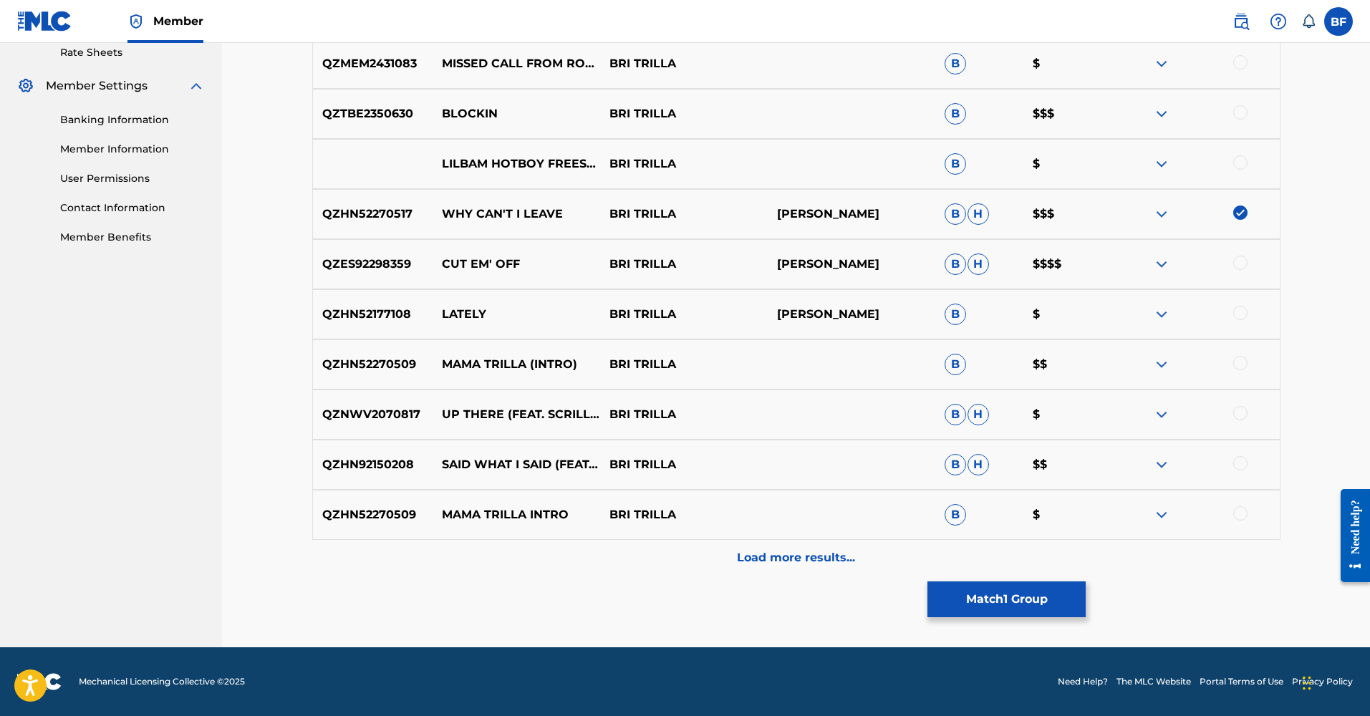
click at [691, 551] on div "Load more results..." at bounding box center [796, 558] width 968 height 36
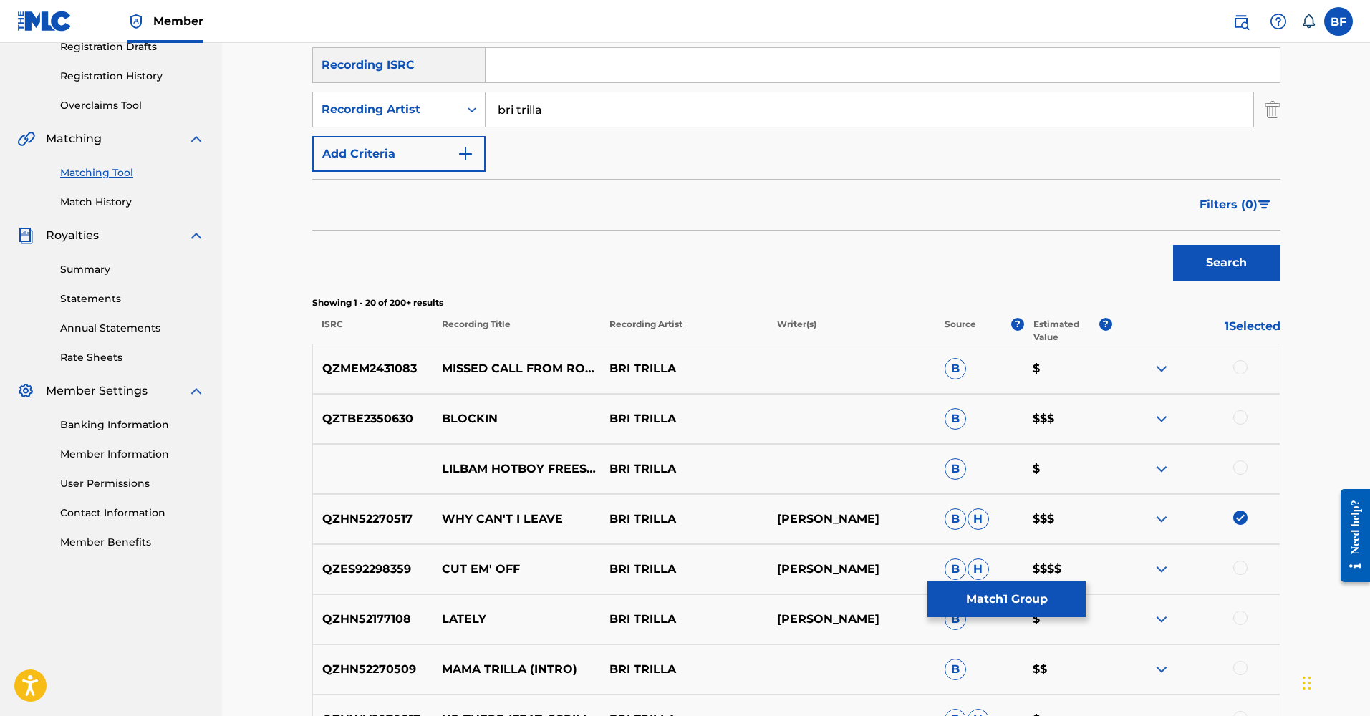
scroll to position [261, 0]
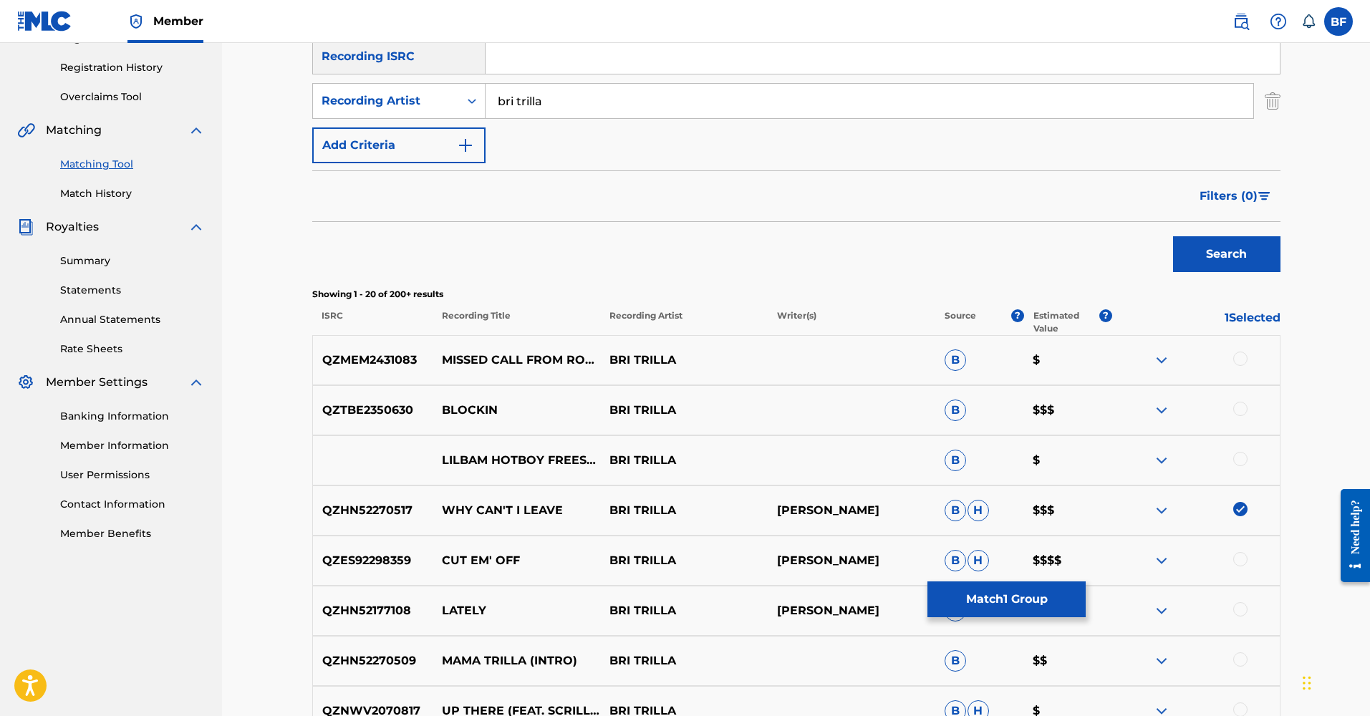
click at [975, 248] on div "Search" at bounding box center [796, 250] width 968 height 57
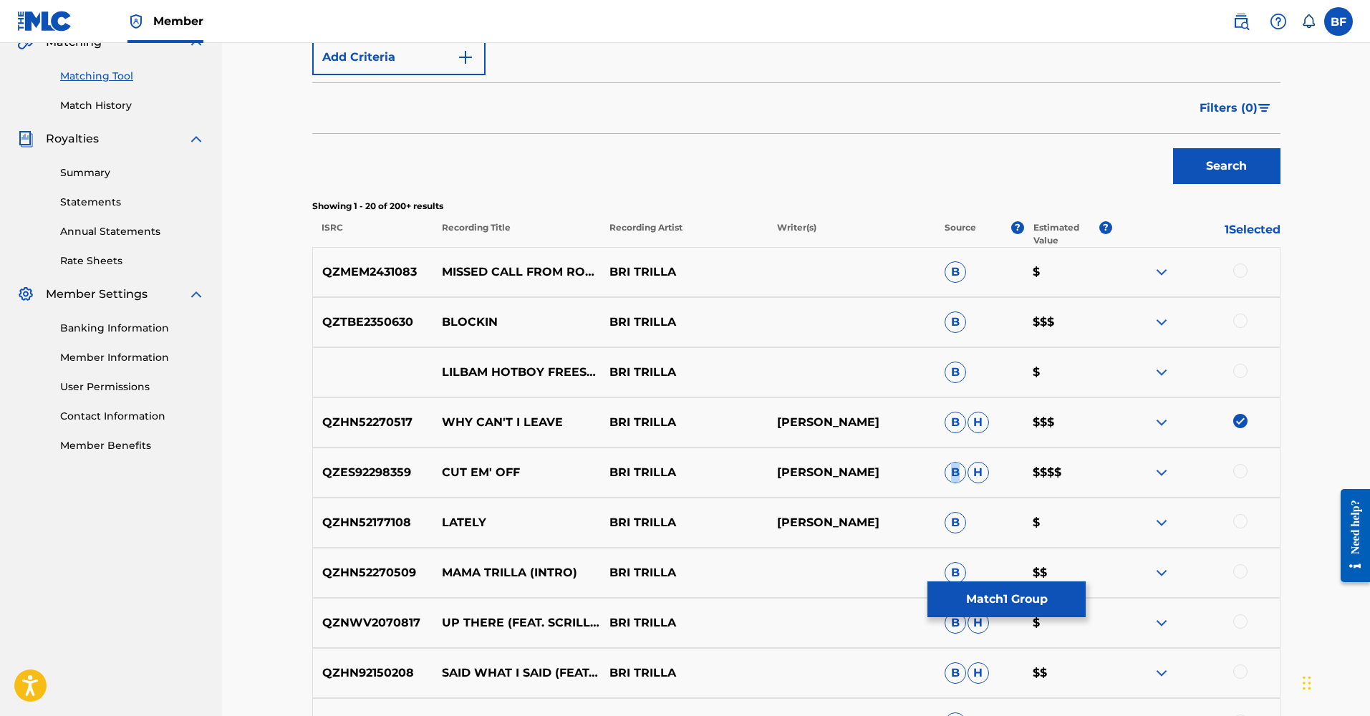
click at [956, 475] on span "B" at bounding box center [954, 472] width 21 height 21
click at [1158, 470] on img at bounding box center [1161, 472] width 17 height 17
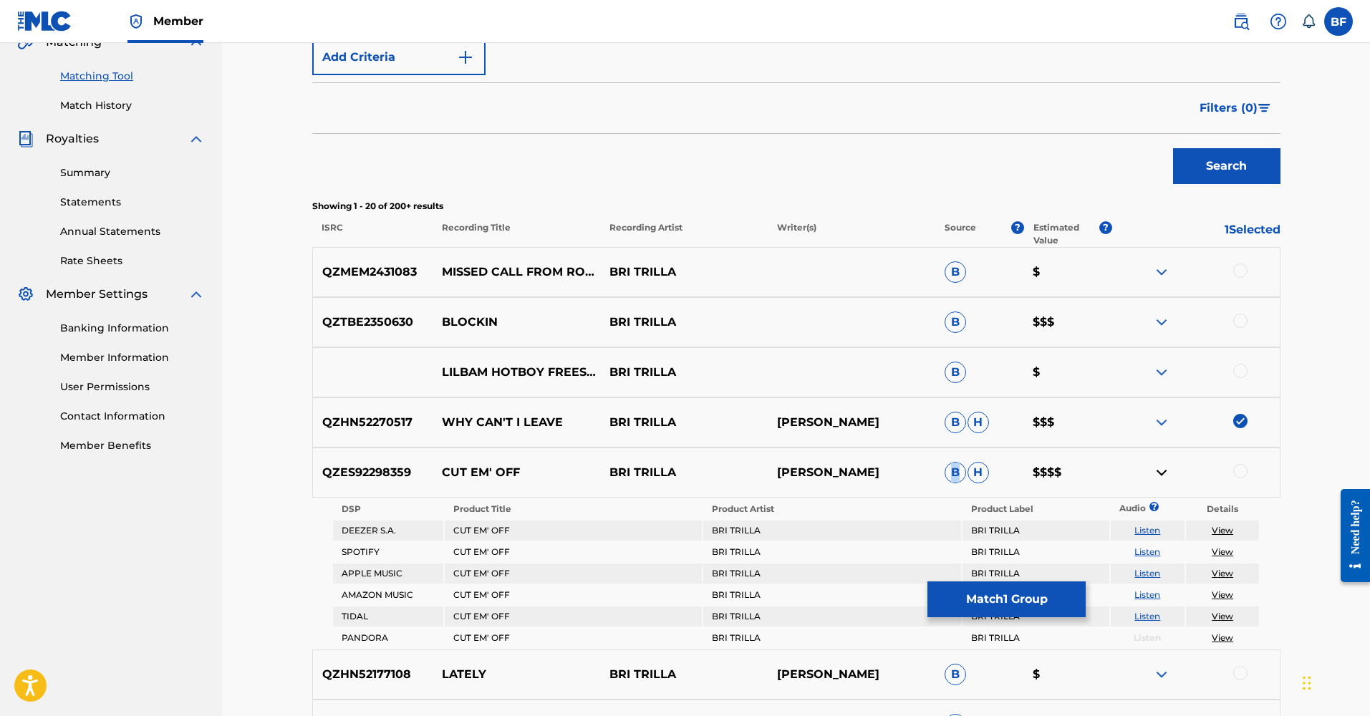
scroll to position [460, 0]
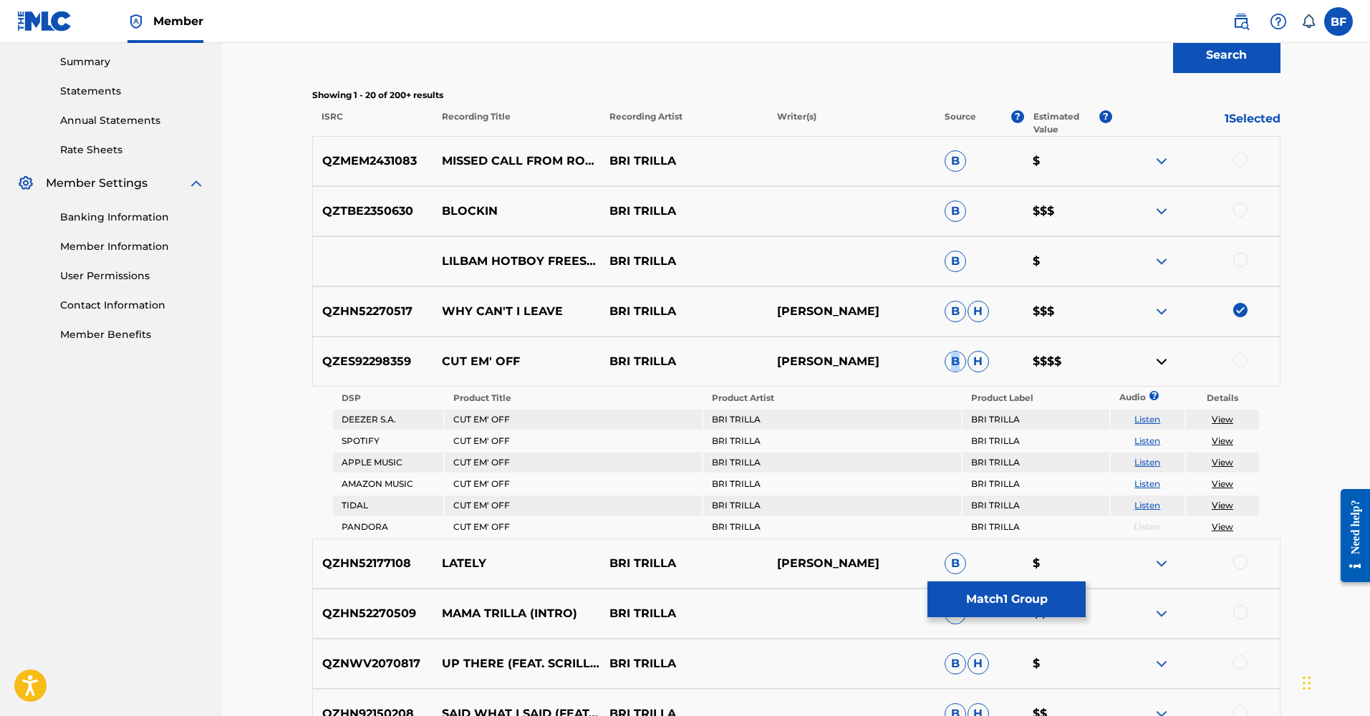
click at [1166, 360] on img at bounding box center [1161, 361] width 17 height 17
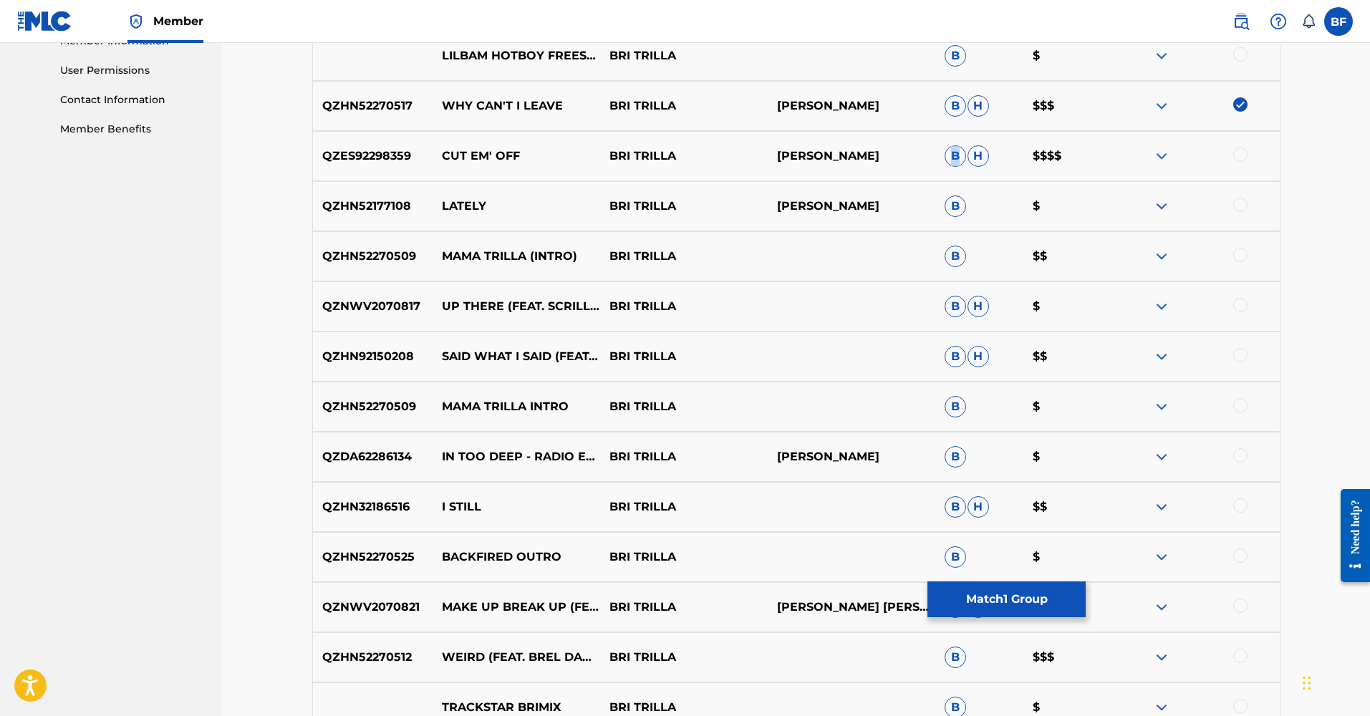
scroll to position [355, 0]
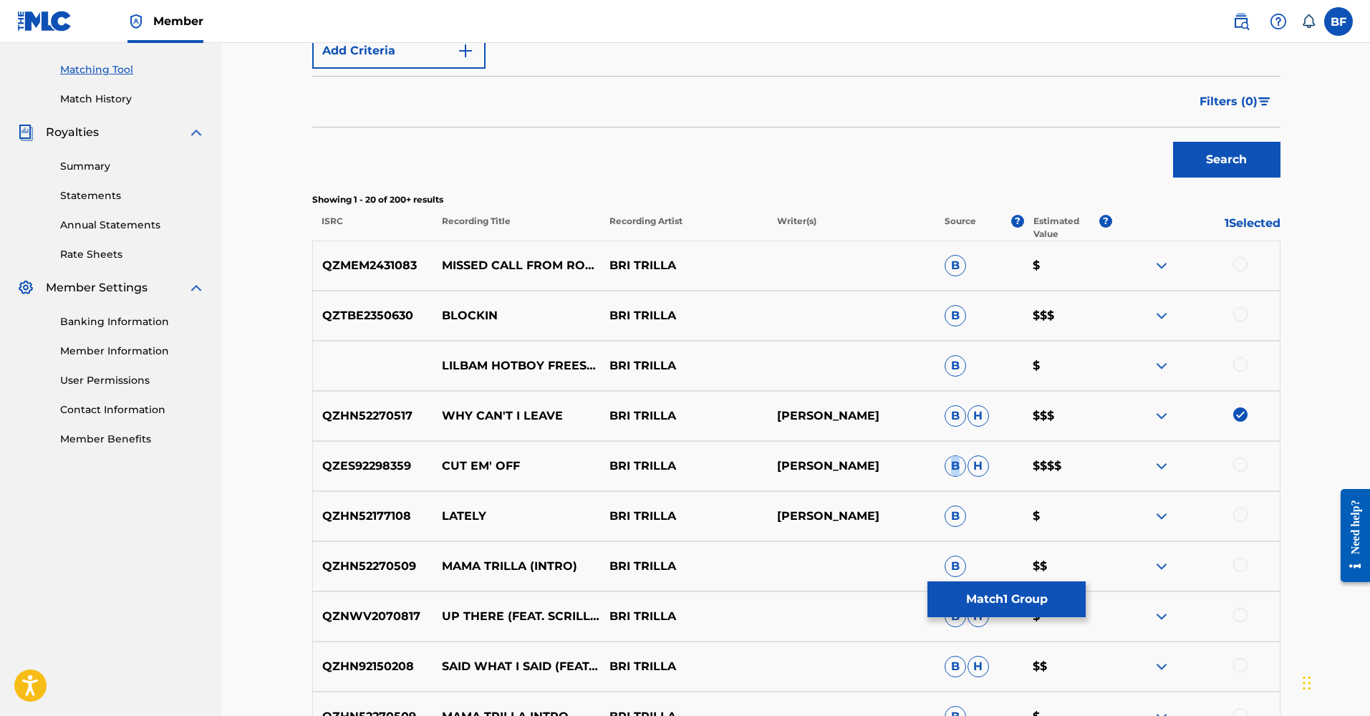
click at [1242, 410] on img at bounding box center [1240, 414] width 14 height 14
click at [1240, 455] on div "QZES92298359 CUT EM' OFF BRI TRILLA BRIANA S [PERSON_NAME] $$$$" at bounding box center [796, 466] width 968 height 50
click at [1240, 465] on div at bounding box center [1240, 465] width 14 height 14
click at [1042, 597] on button "Match 1 Group" at bounding box center [1006, 599] width 158 height 36
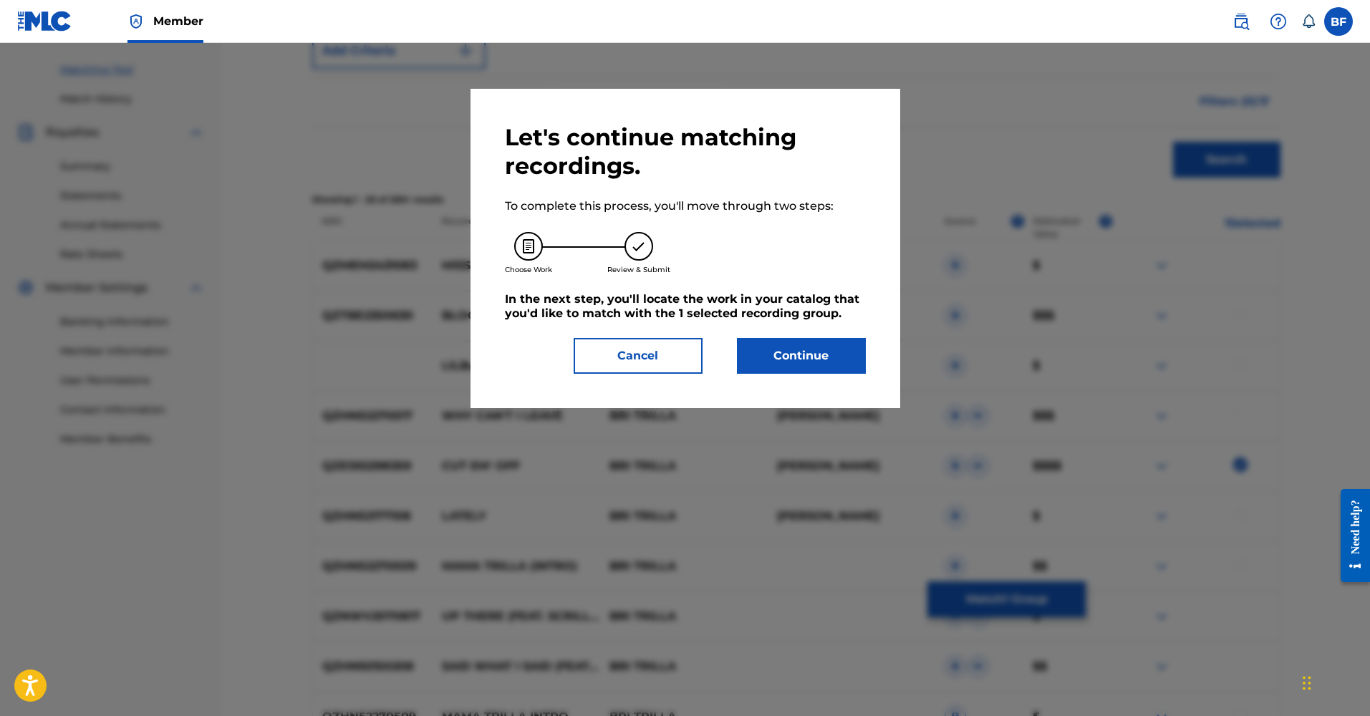
click at [799, 339] on button "Continue" at bounding box center [801, 356] width 129 height 36
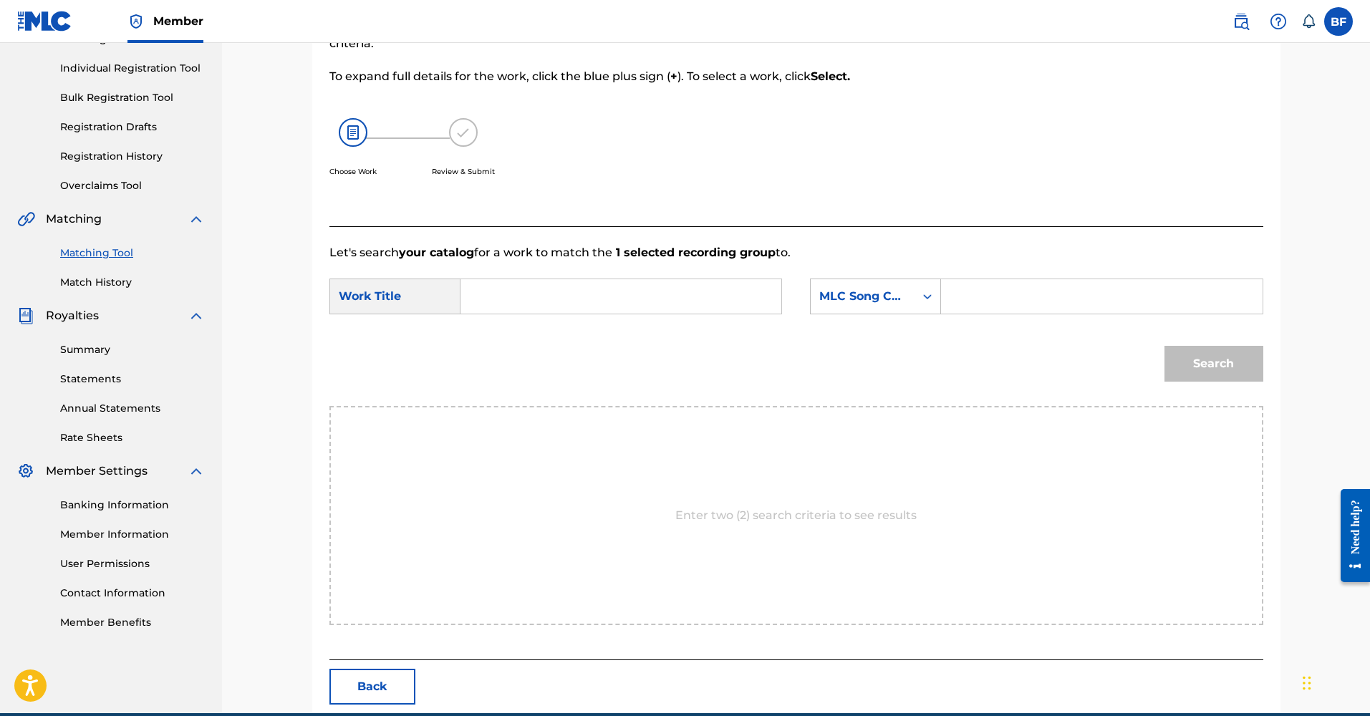
click at [622, 286] on input "Search Form" at bounding box center [621, 296] width 296 height 34
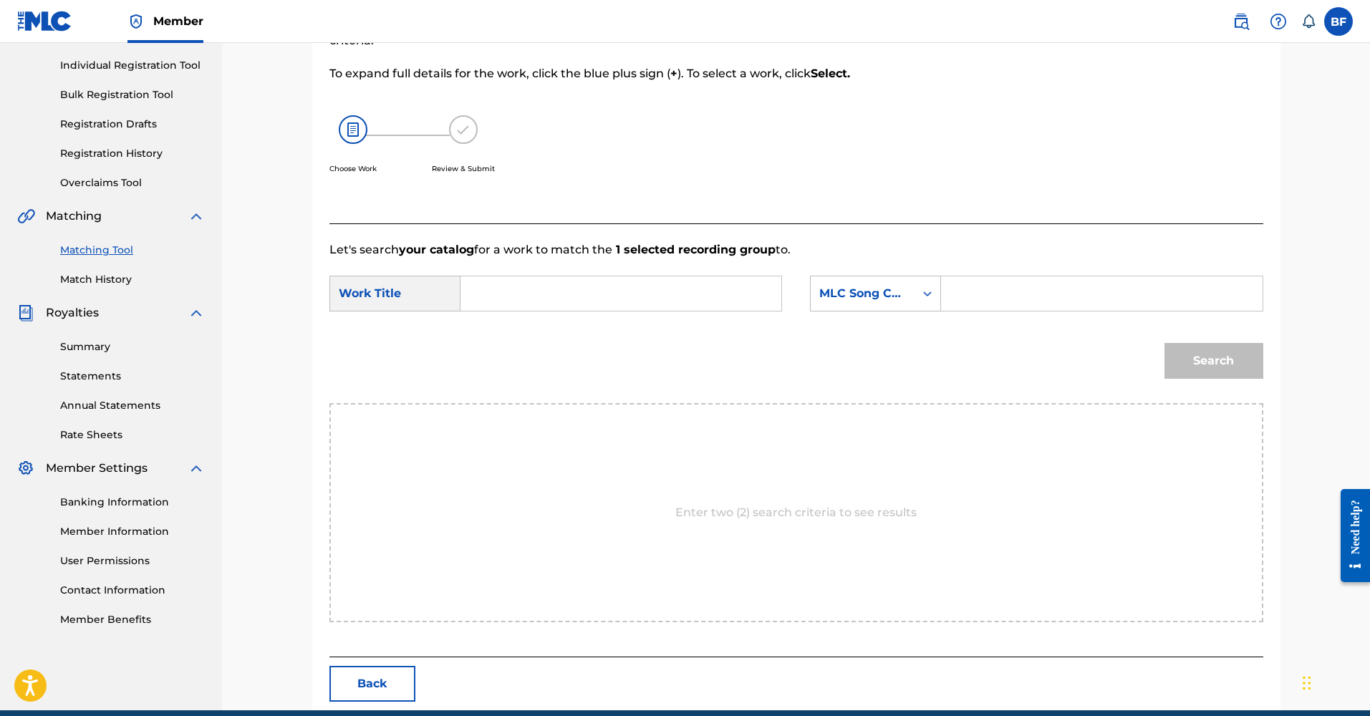
click at [438, 311] on div "Work Title" at bounding box center [394, 294] width 131 height 36
click at [435, 299] on div "Work Title" at bounding box center [394, 294] width 131 height 36
click at [367, 295] on div "Work Title" at bounding box center [394, 294] width 131 height 36
click at [497, 302] on input "Search Form" at bounding box center [621, 293] width 296 height 34
type input "V"
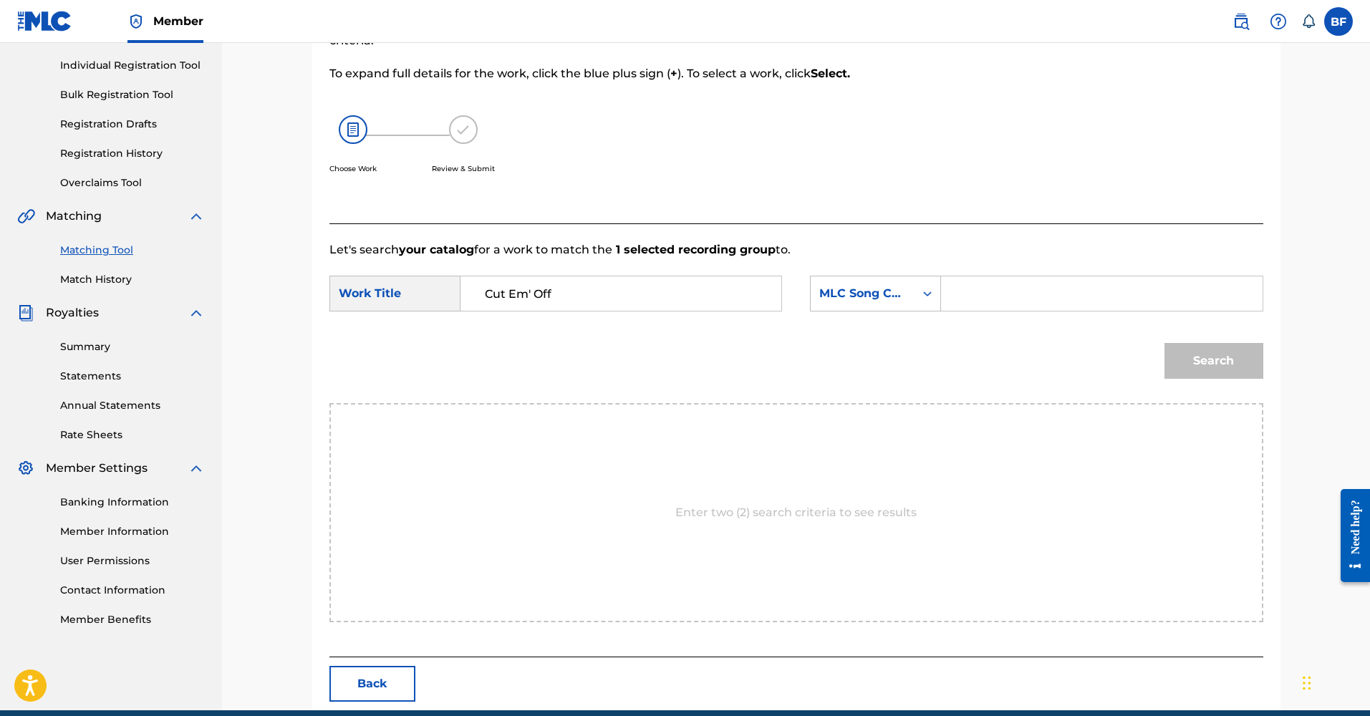
type input "Cut Em' Off"
click at [844, 302] on div "MLC Song Code" at bounding box center [863, 293] width 104 height 27
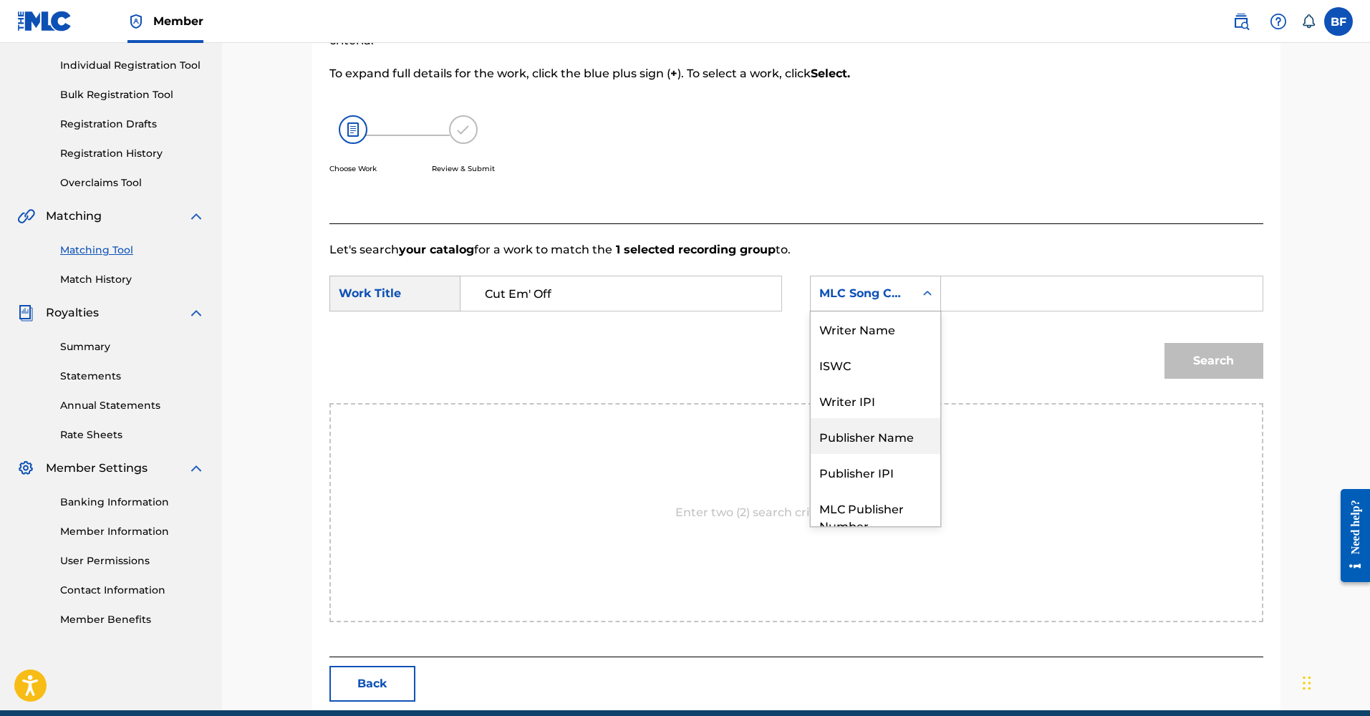
scroll to position [0, 0]
click at [886, 364] on div "ISWC" at bounding box center [876, 365] width 130 height 36
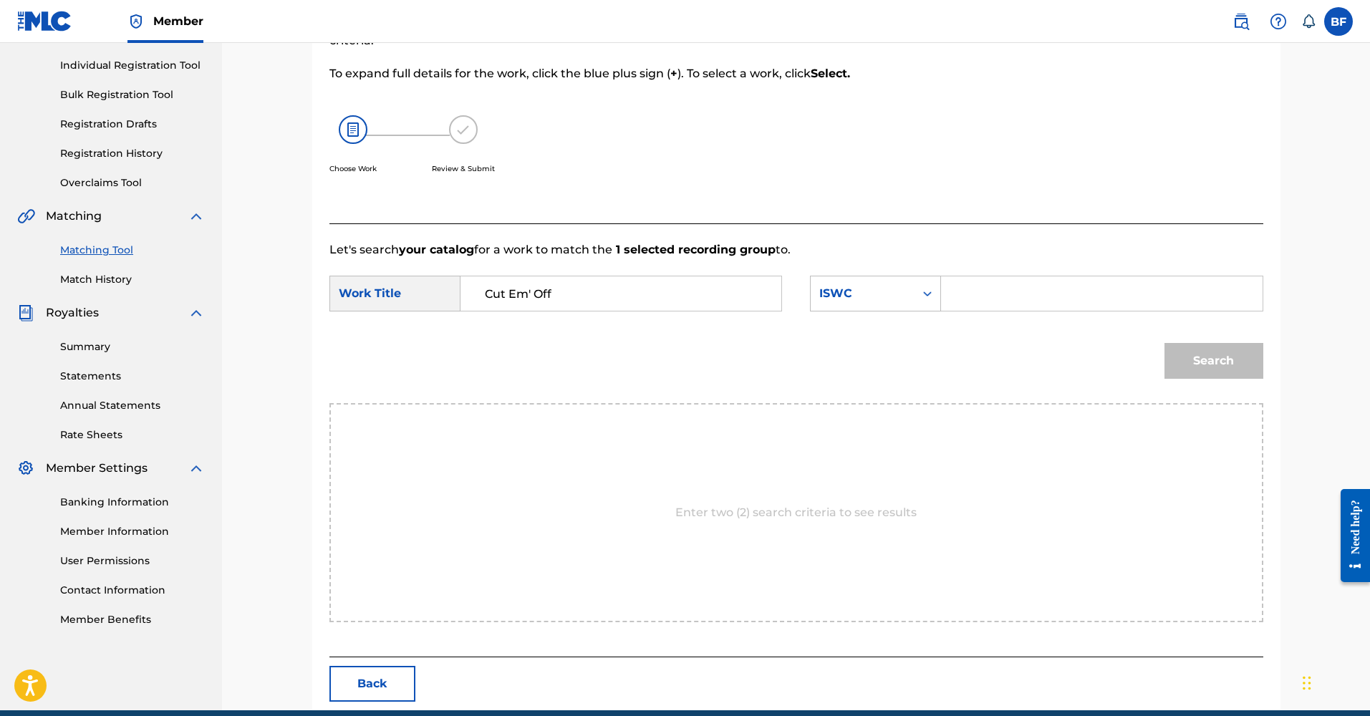
click at [998, 291] on input "Search Form" at bounding box center [1101, 293] width 296 height 34
click at [874, 293] on div "ISWC" at bounding box center [862, 293] width 87 height 17
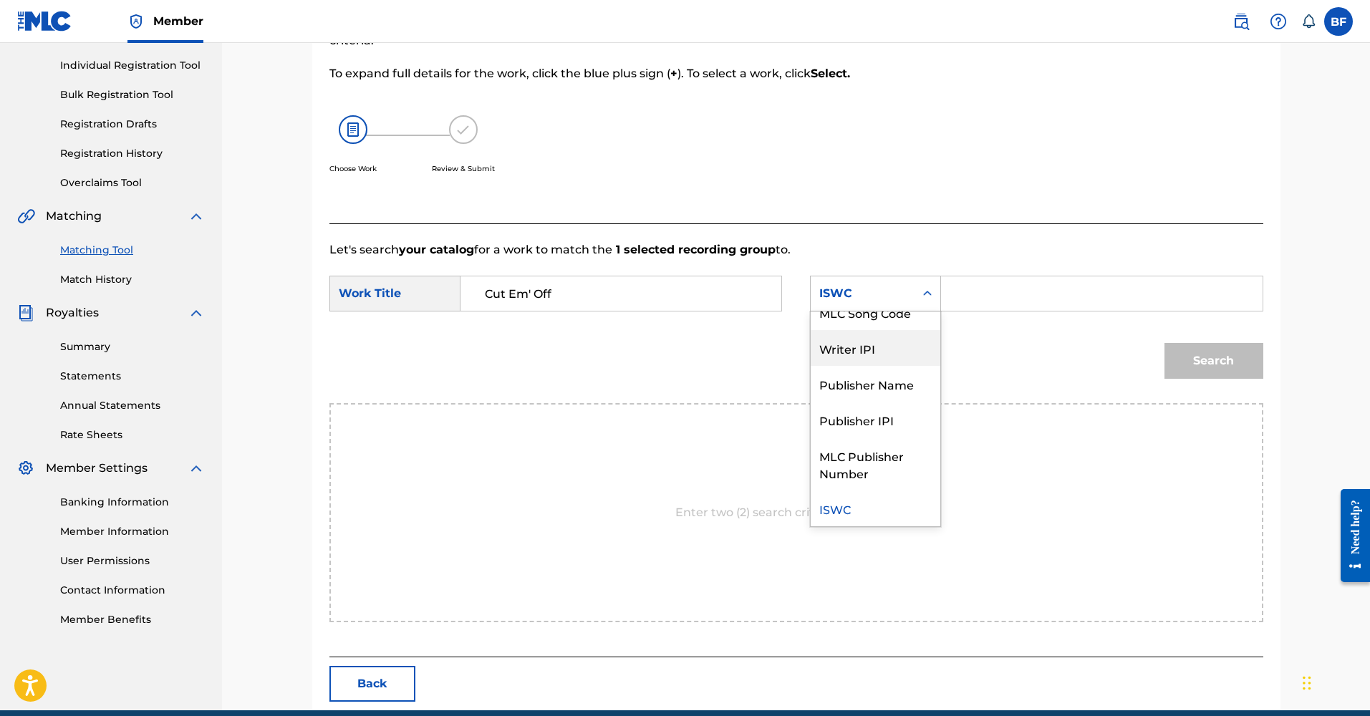
click at [860, 352] on div "Writer IPI" at bounding box center [876, 348] width 130 height 36
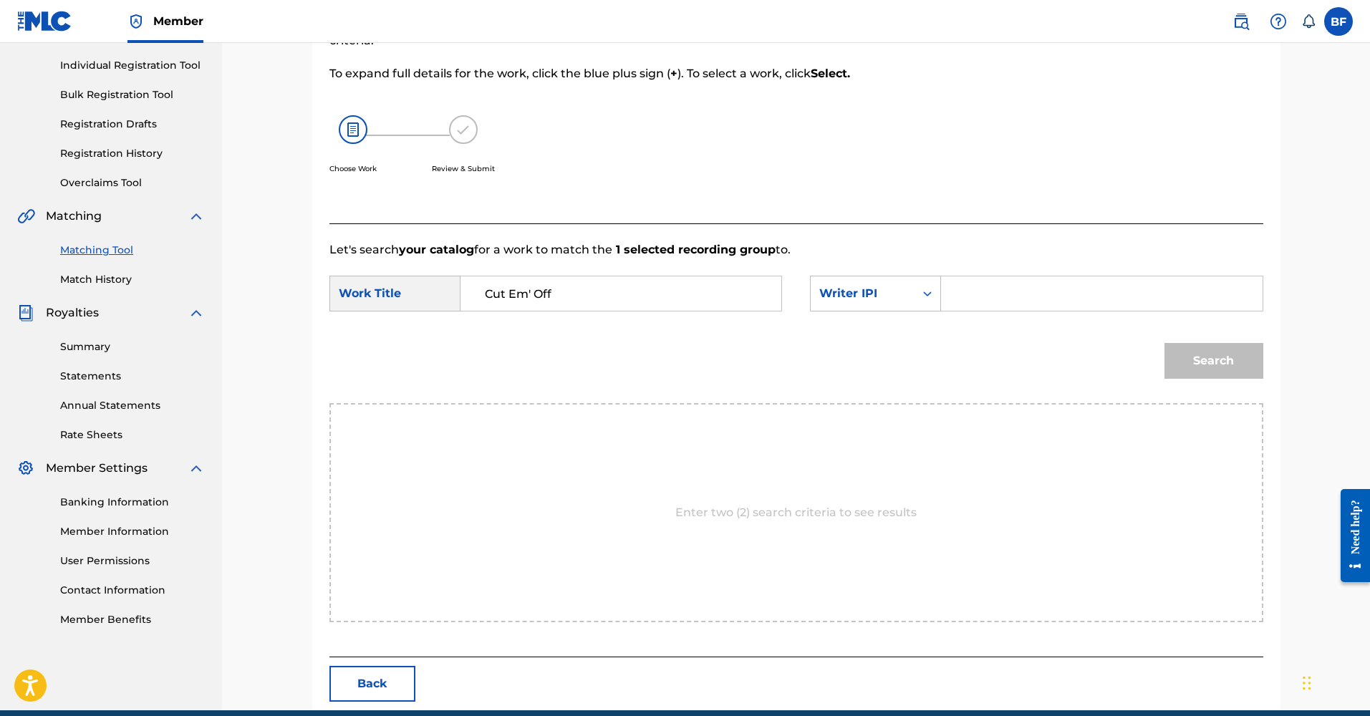
click at [958, 292] on input "Search Form" at bounding box center [1101, 293] width 296 height 34
drag, startPoint x: 1044, startPoint y: 297, endPoint x: 907, endPoint y: 301, distance: 136.8
click at [907, 301] on div "SearchWithCriteria9bb15699-f337-4bb9-a7ab-1eb3f8be75ea Writer IPI 1205635286" at bounding box center [1036, 294] width 453 height 36
drag, startPoint x: 976, startPoint y: 295, endPoint x: 954, endPoint y: 287, distance: 23.6
click at [946, 288] on div "1205635286" at bounding box center [1102, 294] width 322 height 36
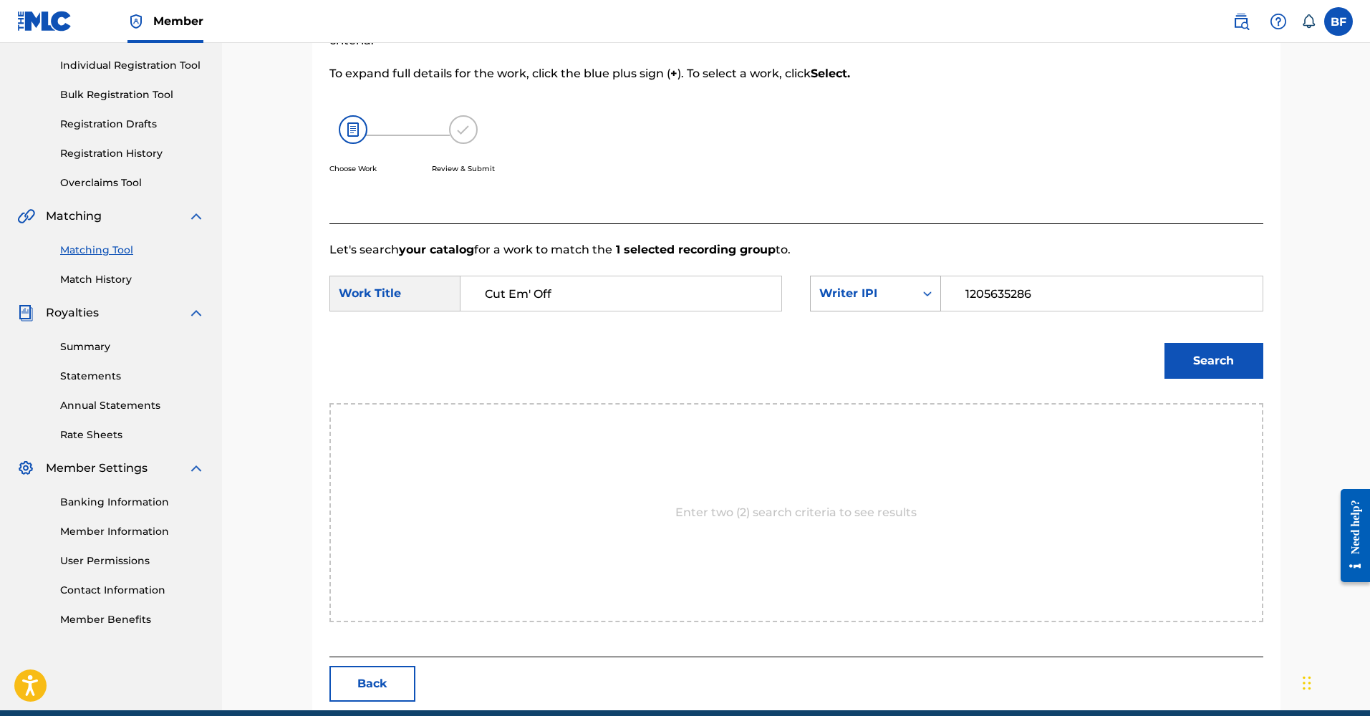
type input "1205635286"
click at [870, 291] on div "Writer IPI" at bounding box center [862, 293] width 87 height 17
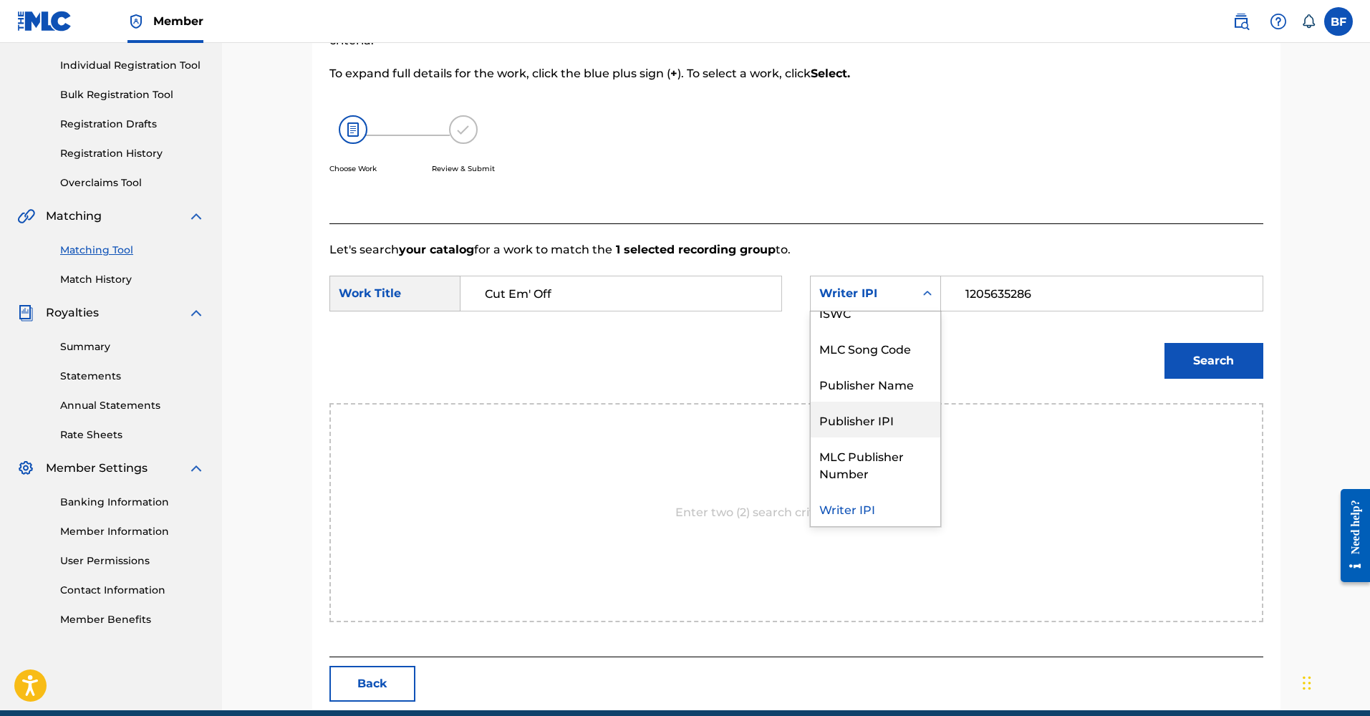
click at [892, 420] on div "Publisher IPI" at bounding box center [876, 420] width 130 height 36
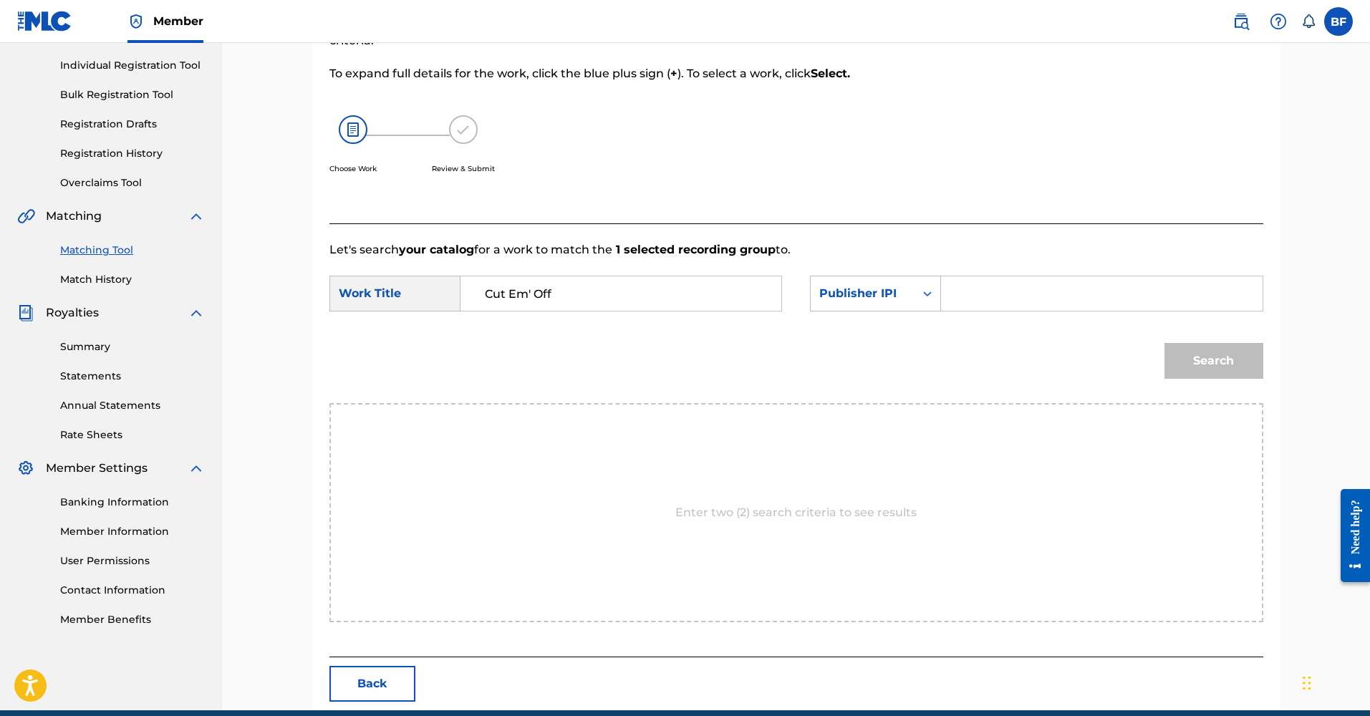
click at [977, 255] on p "Let's search your catalog for a work to match the 1 selected recording group to." at bounding box center [796, 249] width 934 height 17
click at [975, 290] on input "Search Form" at bounding box center [1101, 293] width 296 height 34
paste input "1205635286"
type input "1205635286"
click at [1208, 367] on button "Search" at bounding box center [1213, 361] width 99 height 36
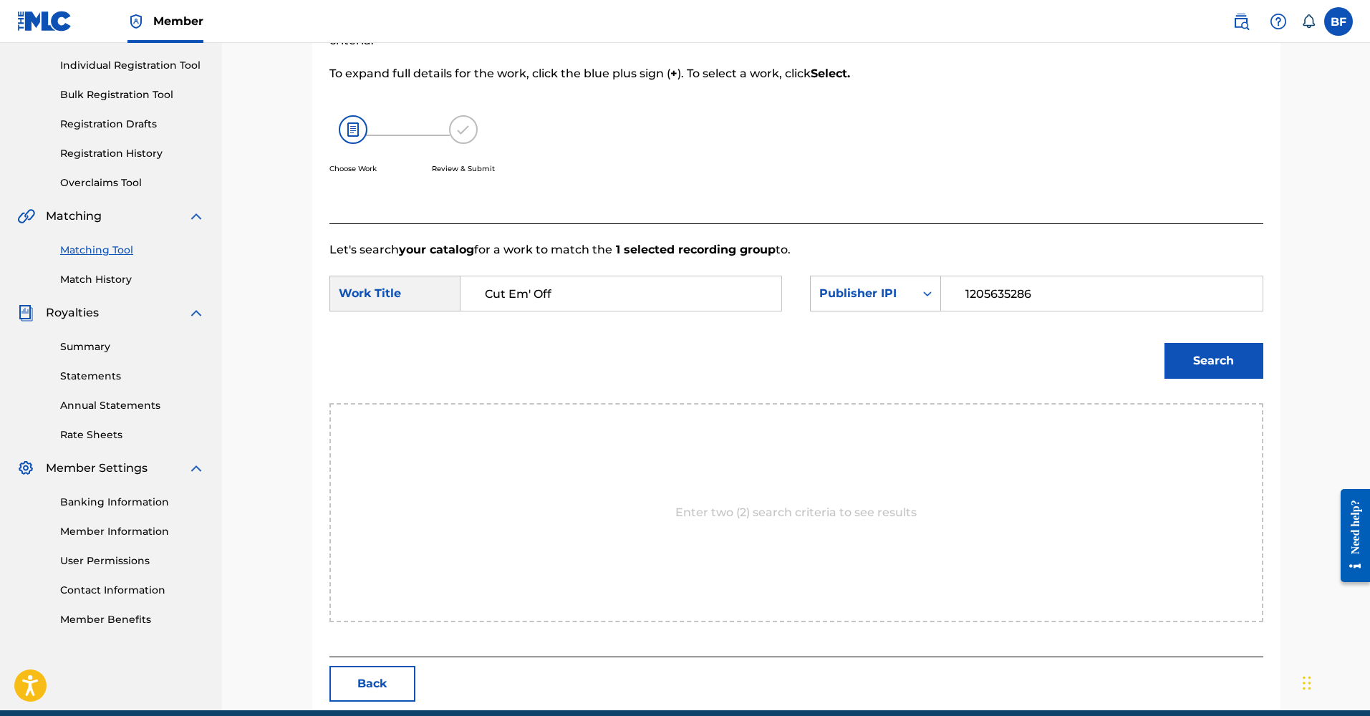
scroll to position [172, 0]
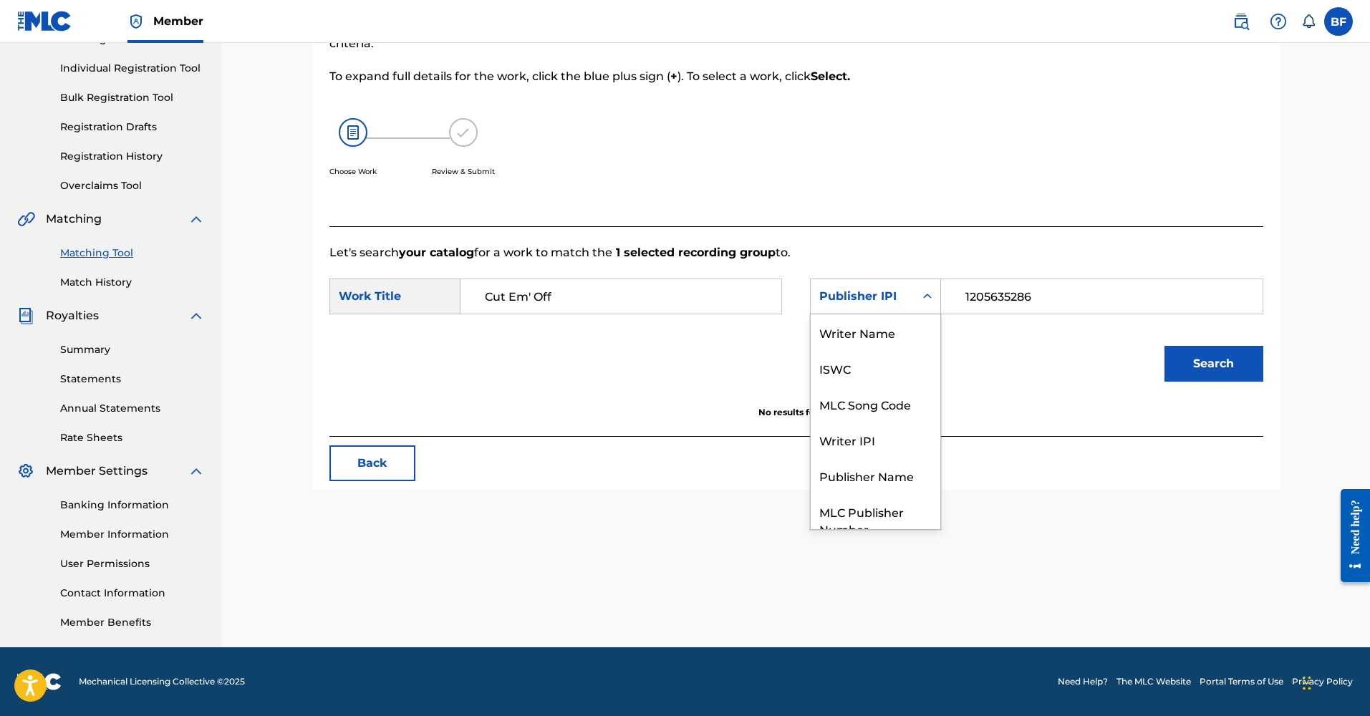
click at [886, 302] on div "Publisher IPI" at bounding box center [862, 296] width 87 height 17
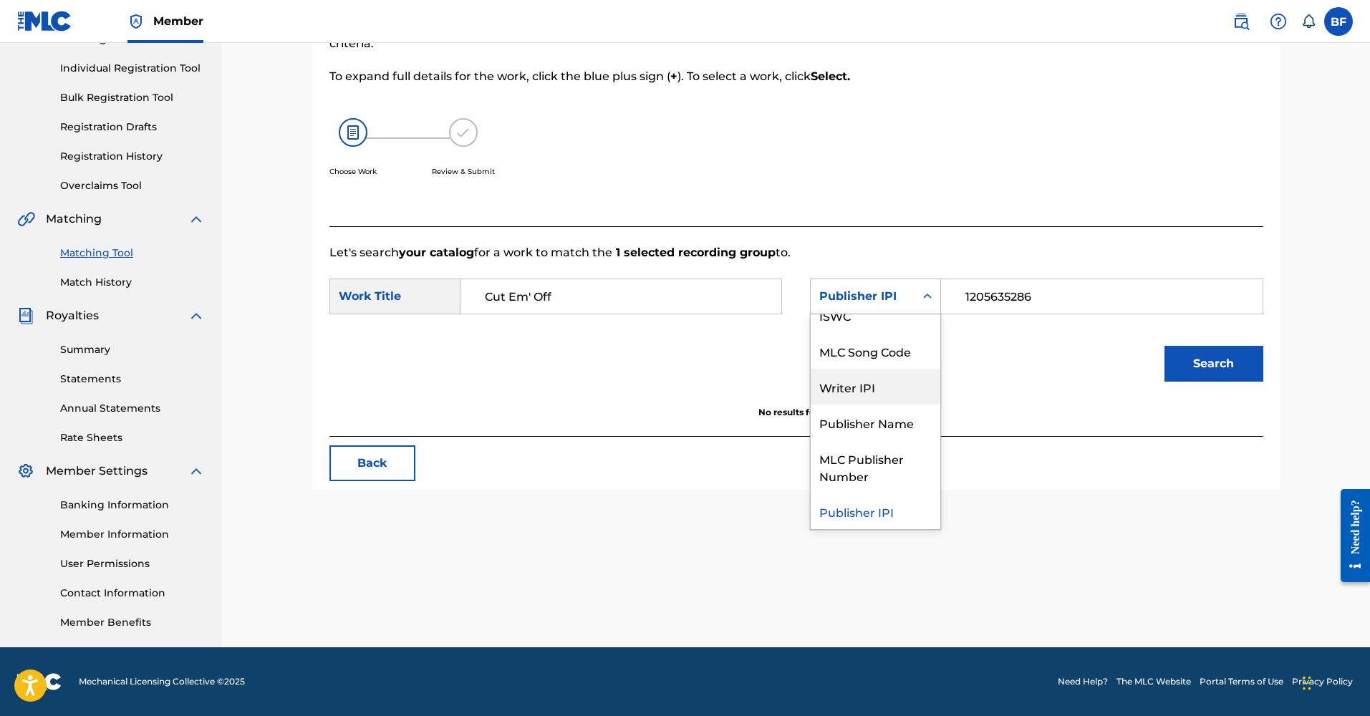
click at [879, 382] on div "Writer IPI" at bounding box center [876, 387] width 130 height 36
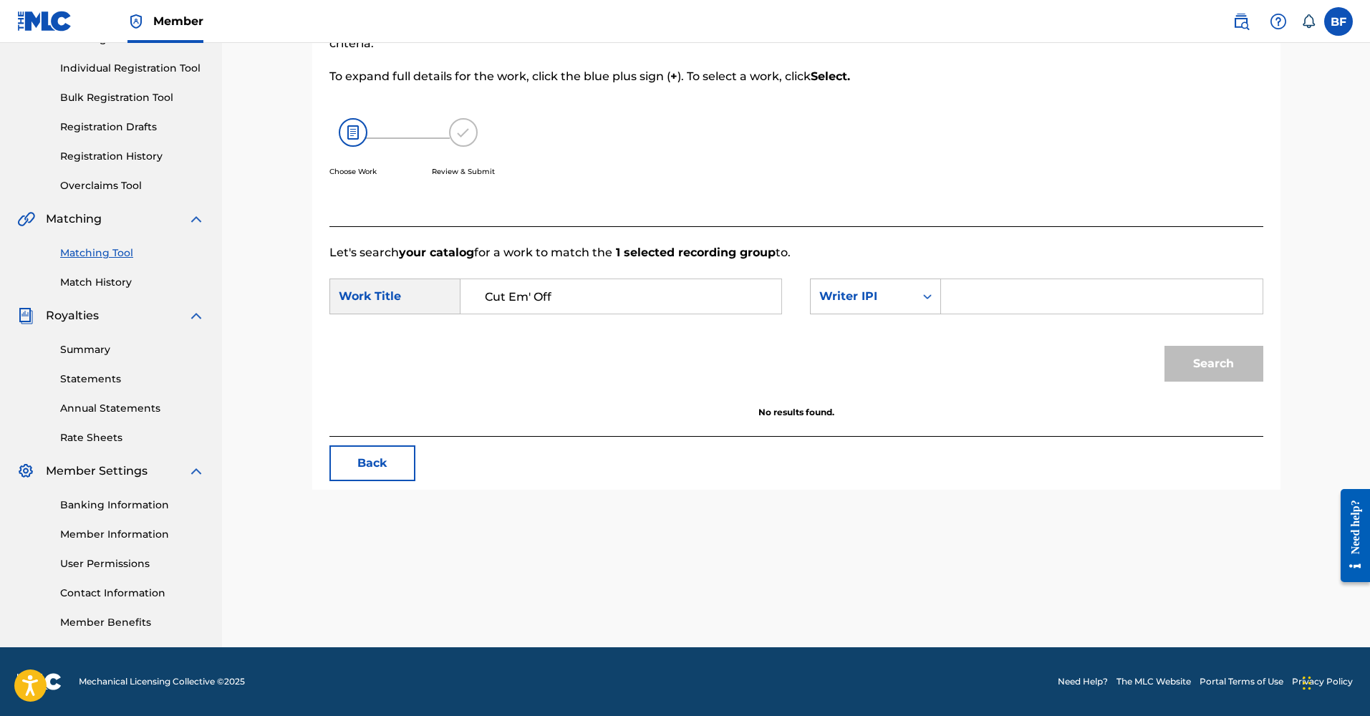
click at [1005, 289] on input "Search Form" at bounding box center [1101, 296] width 296 height 34
paste input "1205635286"
type input "1205635286"
click at [1198, 362] on button "Search" at bounding box center [1213, 364] width 99 height 36
click at [107, 252] on link "Matching Tool" at bounding box center [132, 253] width 145 height 15
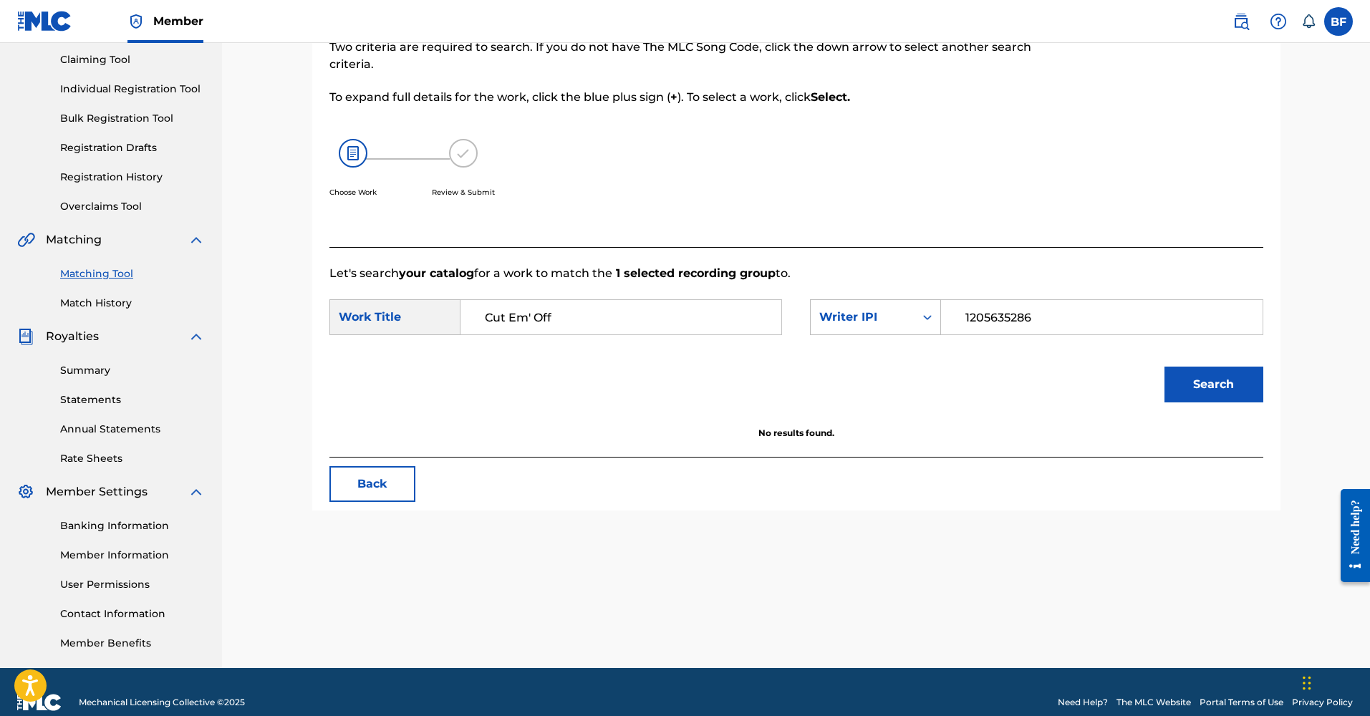
scroll to position [172, 0]
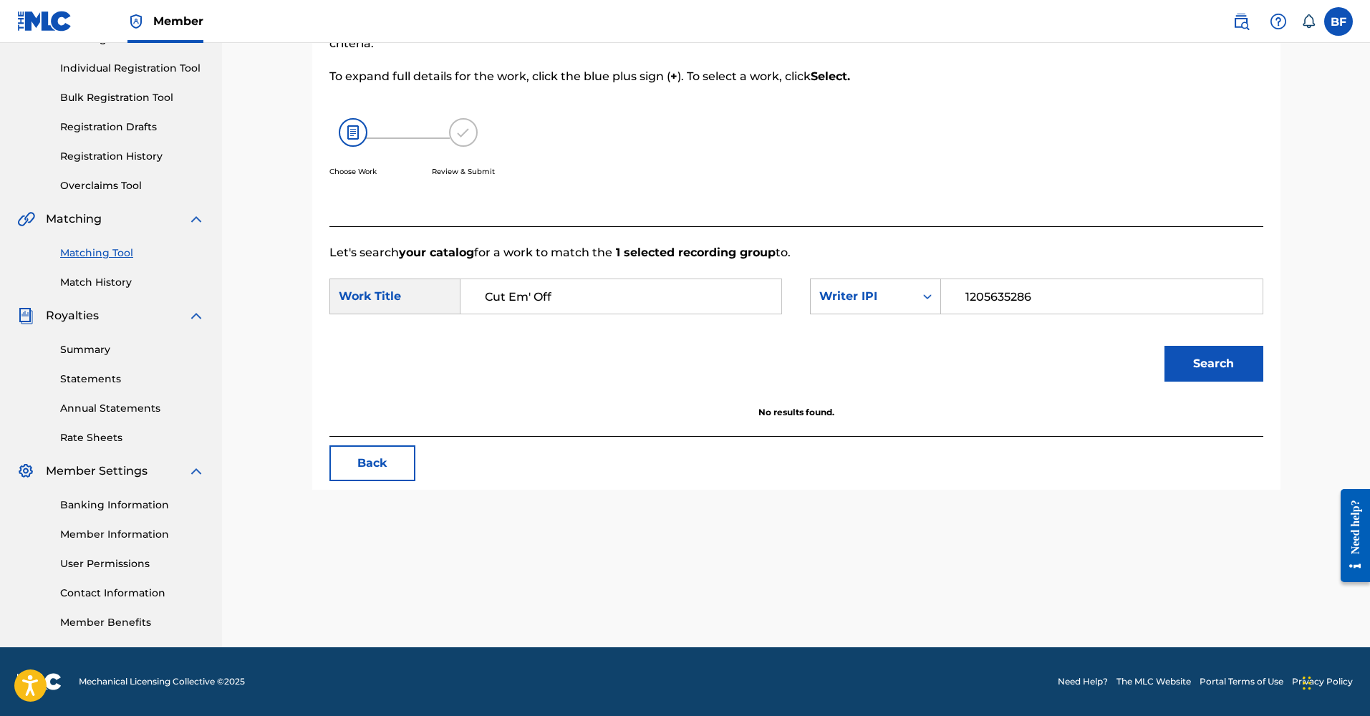
click at [356, 474] on button "Back" at bounding box center [372, 463] width 86 height 36
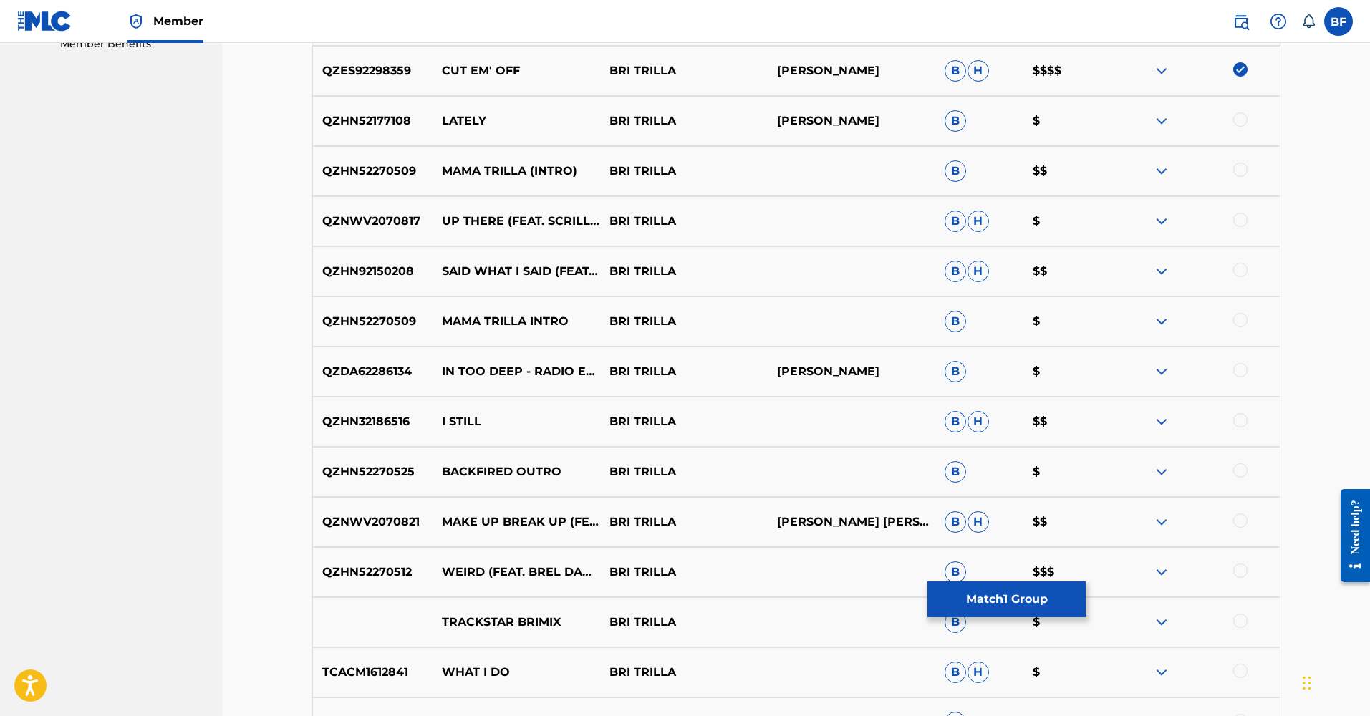
scroll to position [1058, 0]
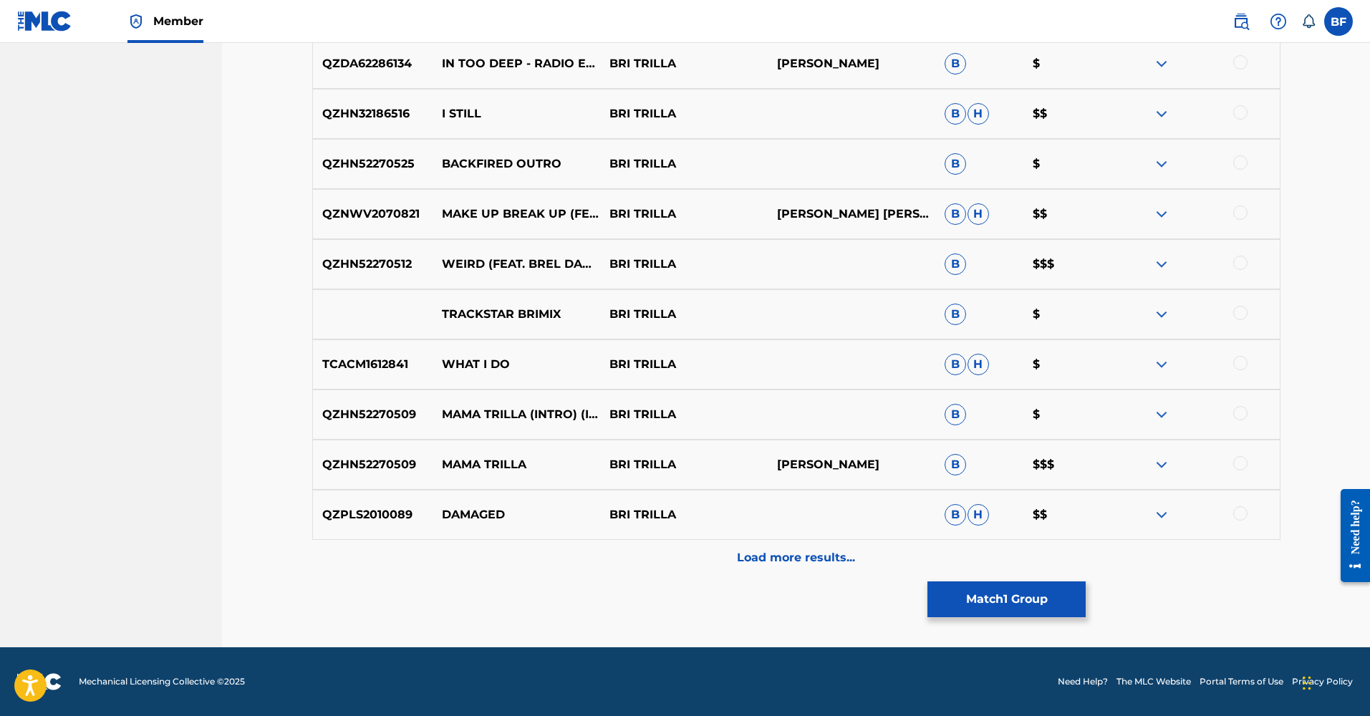
click at [751, 552] on p "Load more results..." at bounding box center [796, 557] width 118 height 17
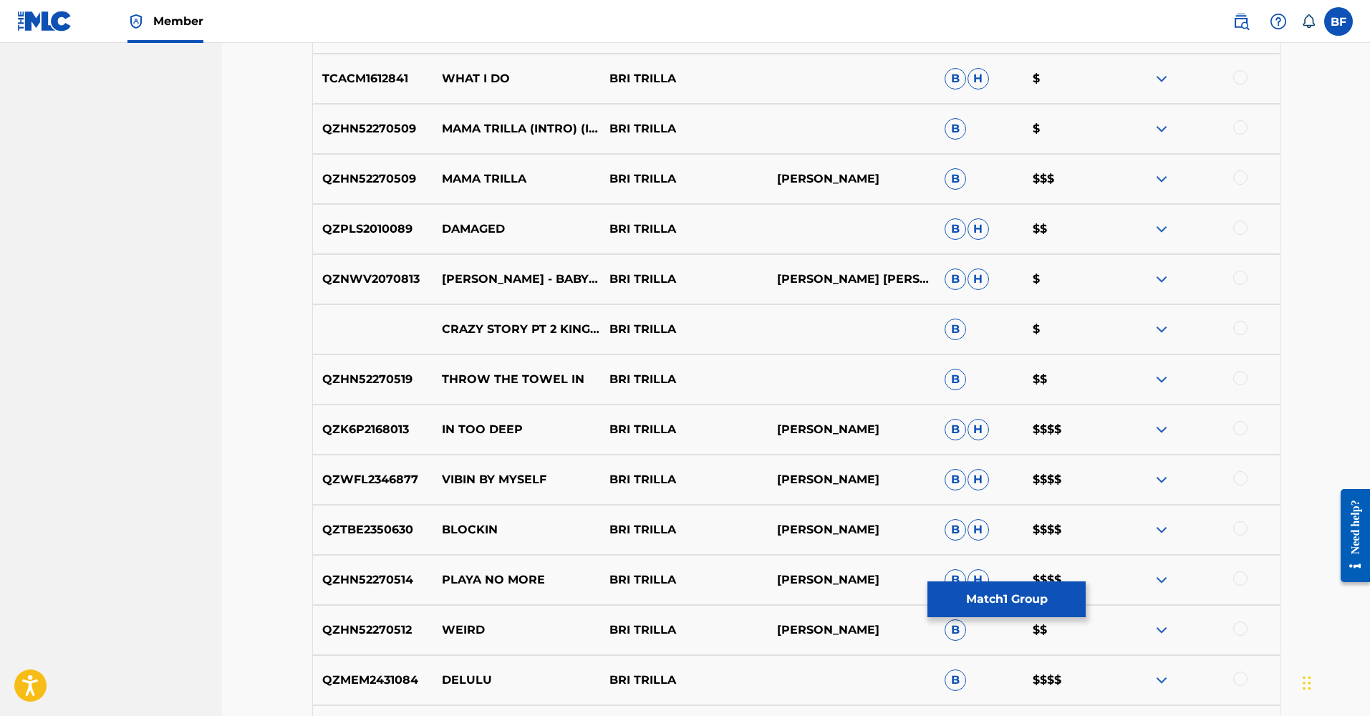
scroll to position [1560, 0]
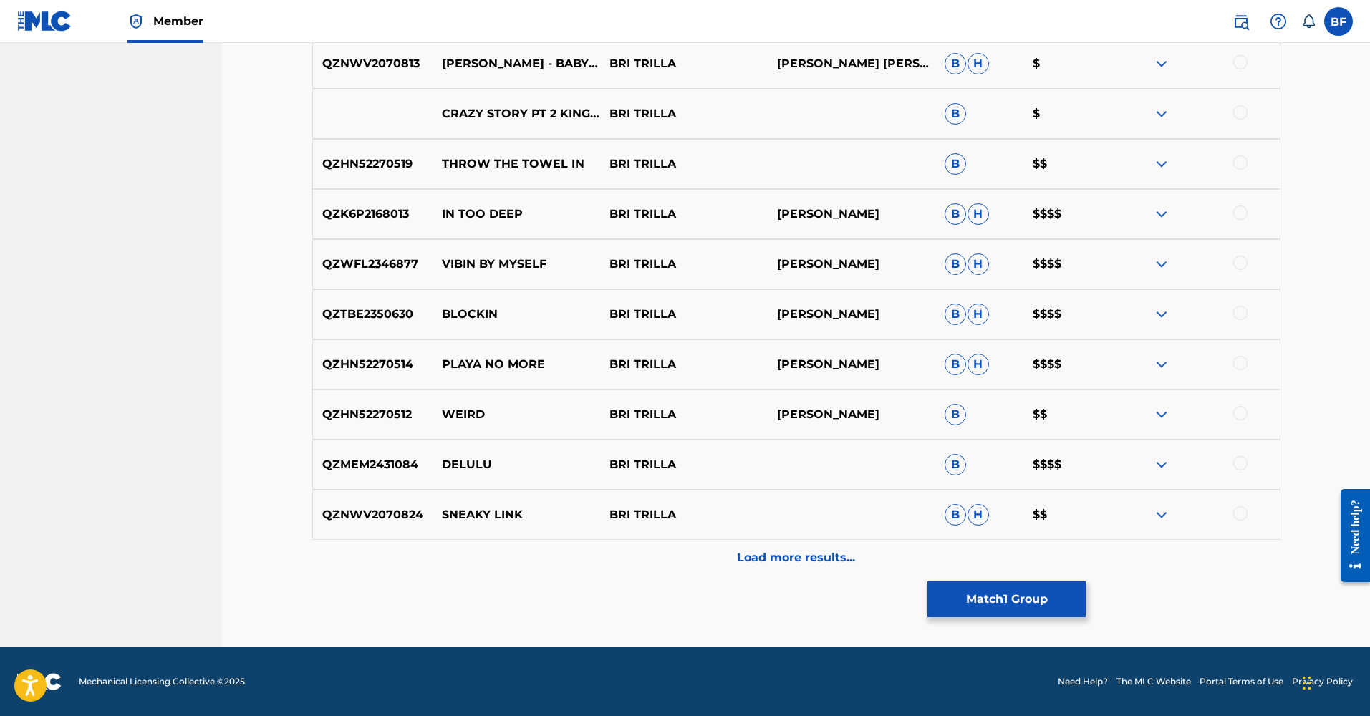
click at [1169, 363] on img at bounding box center [1161, 364] width 17 height 17
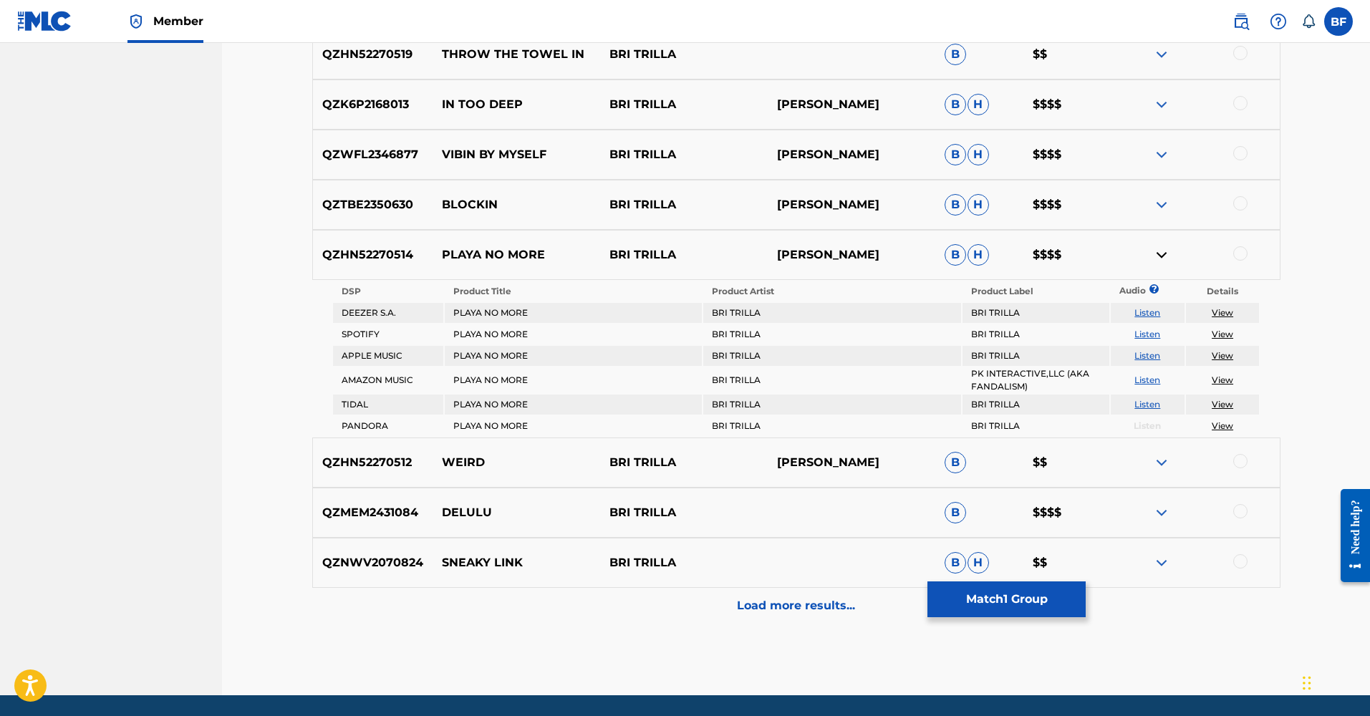
scroll to position [1717, 0]
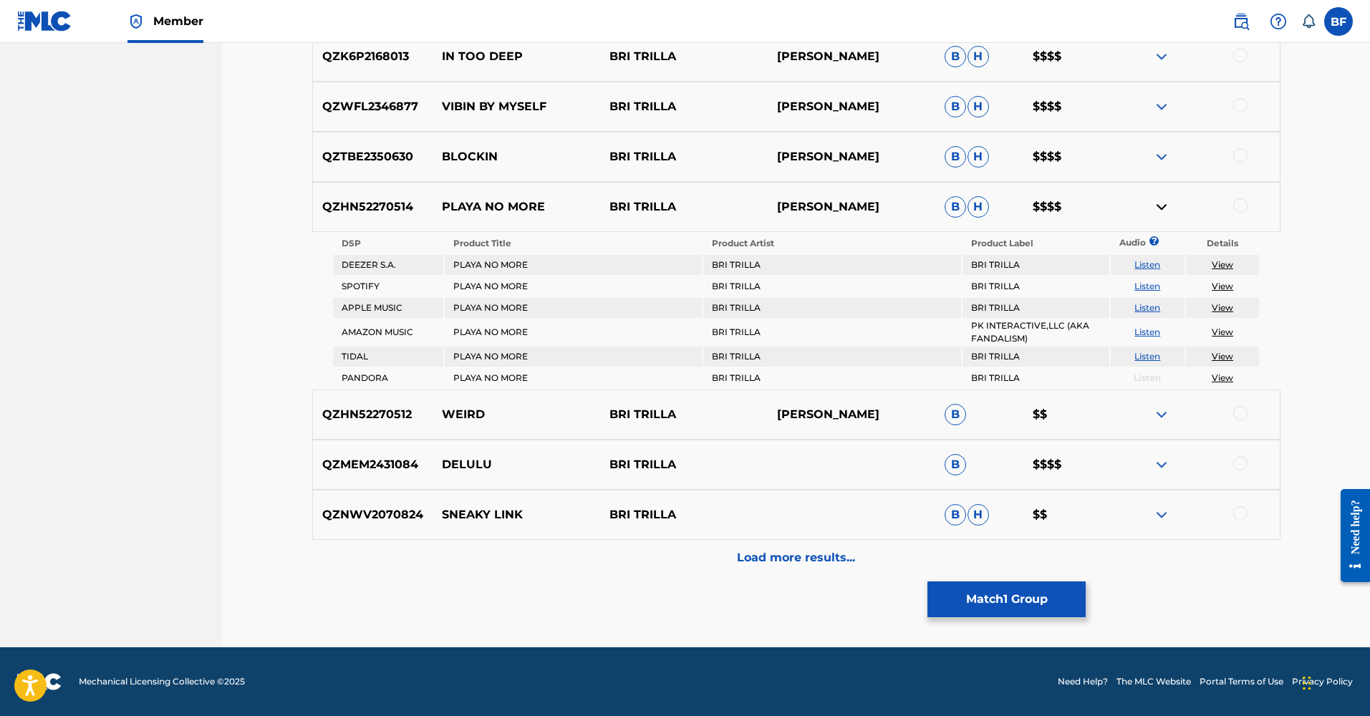
click at [468, 416] on p "WEIRD" at bounding box center [516, 414] width 168 height 17
click at [1157, 463] on img at bounding box center [1161, 464] width 17 height 17
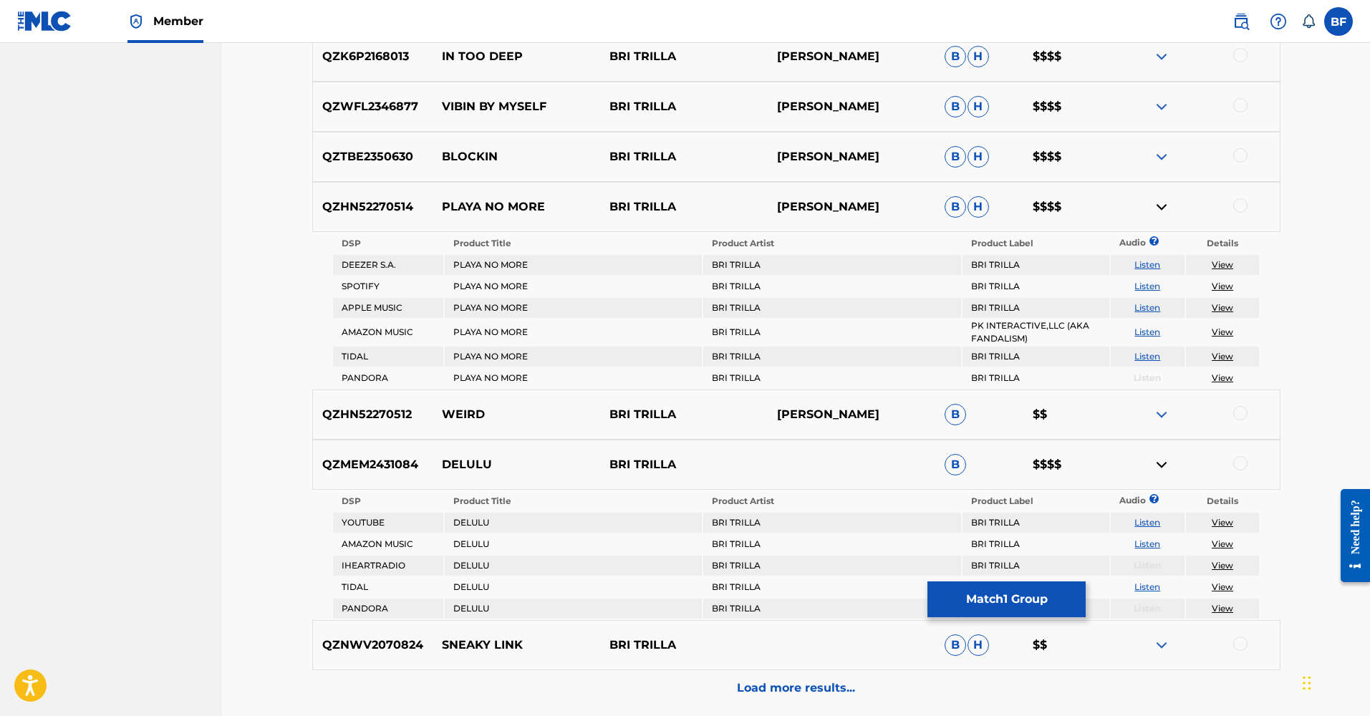
click at [957, 591] on button "Match 1 Group" at bounding box center [1006, 599] width 158 height 36
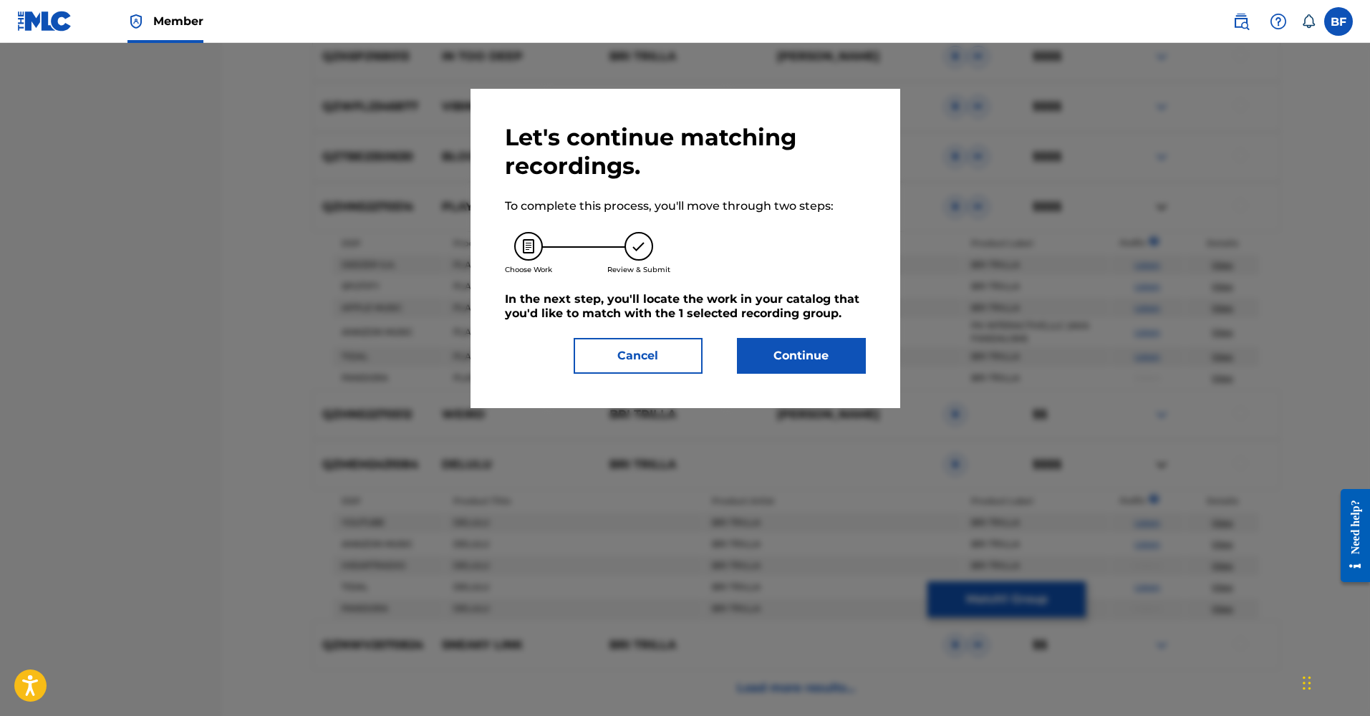
click at [824, 374] on div "Let's continue matching recordings. To complete this process, you'll move throu…" at bounding box center [685, 248] width 430 height 319
click at [823, 363] on button "Continue" at bounding box center [801, 356] width 129 height 36
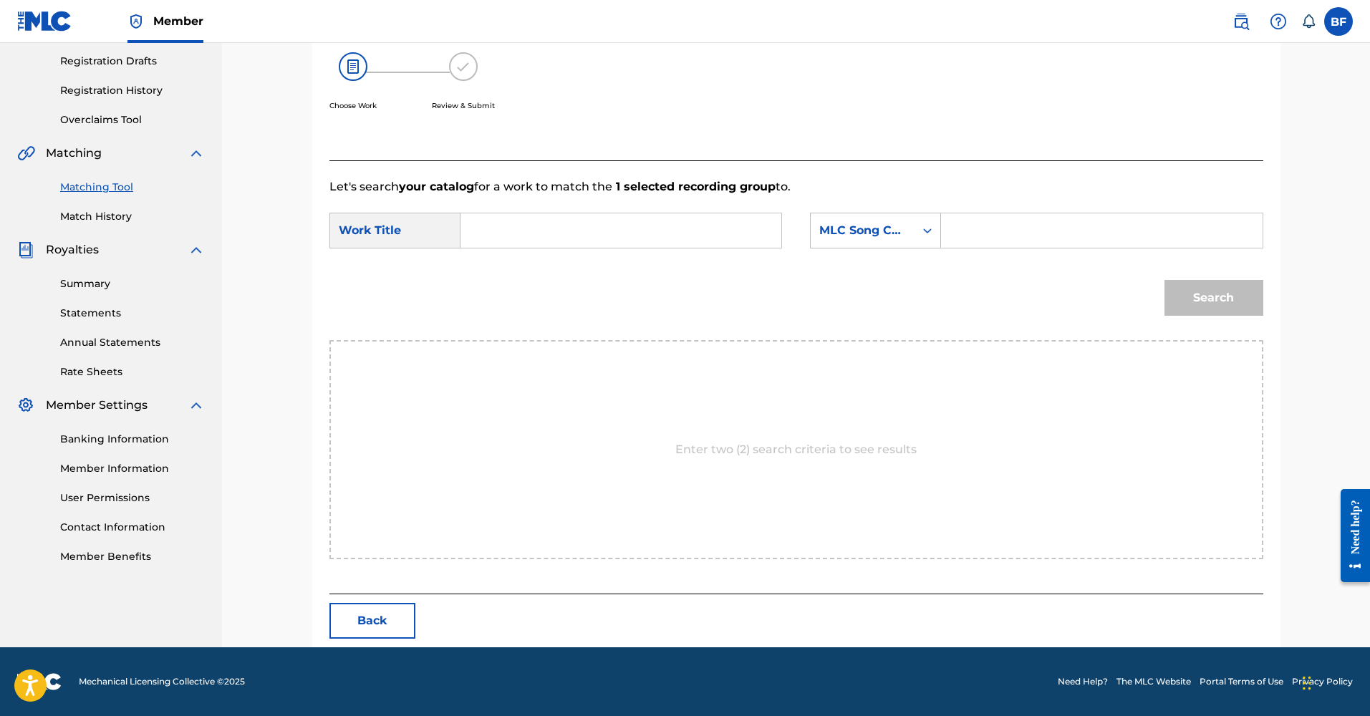
scroll to position [172, 0]
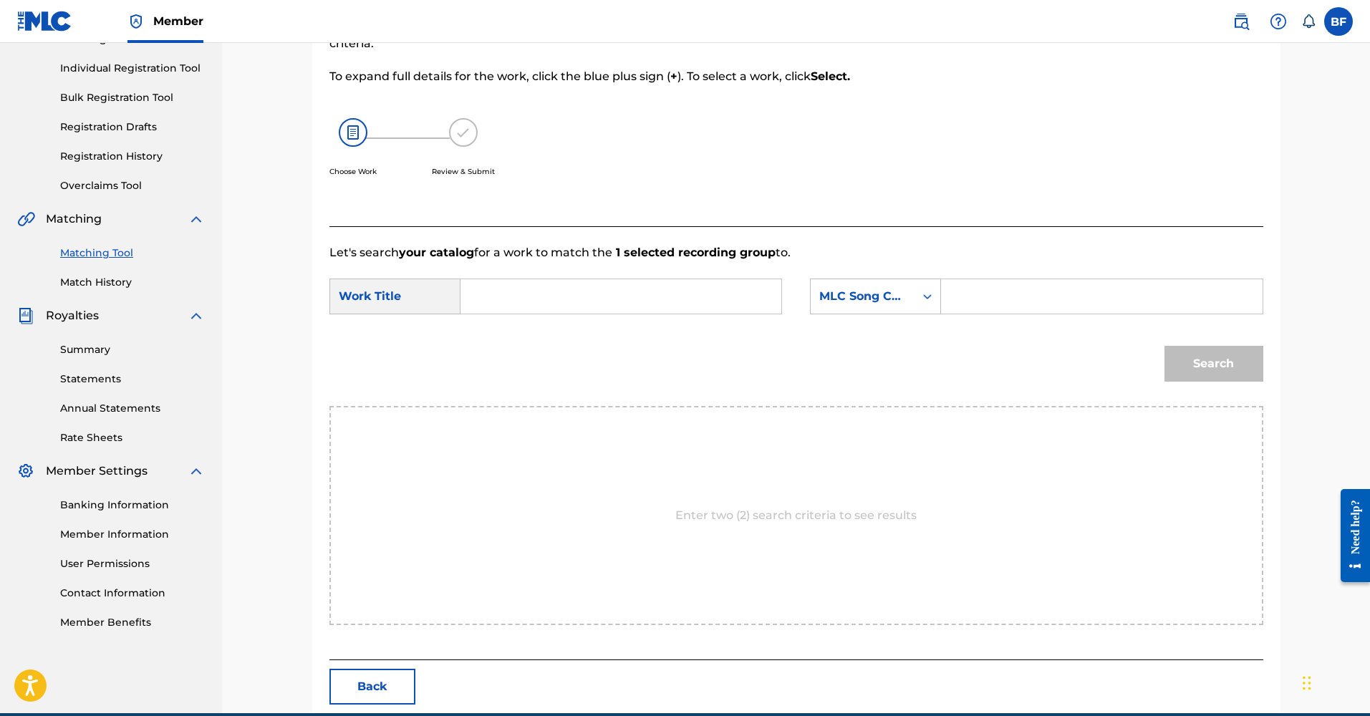
click at [533, 306] on input "Search Form" at bounding box center [621, 296] width 296 height 34
click at [896, 296] on div "MLC Song Code" at bounding box center [862, 296] width 87 height 17
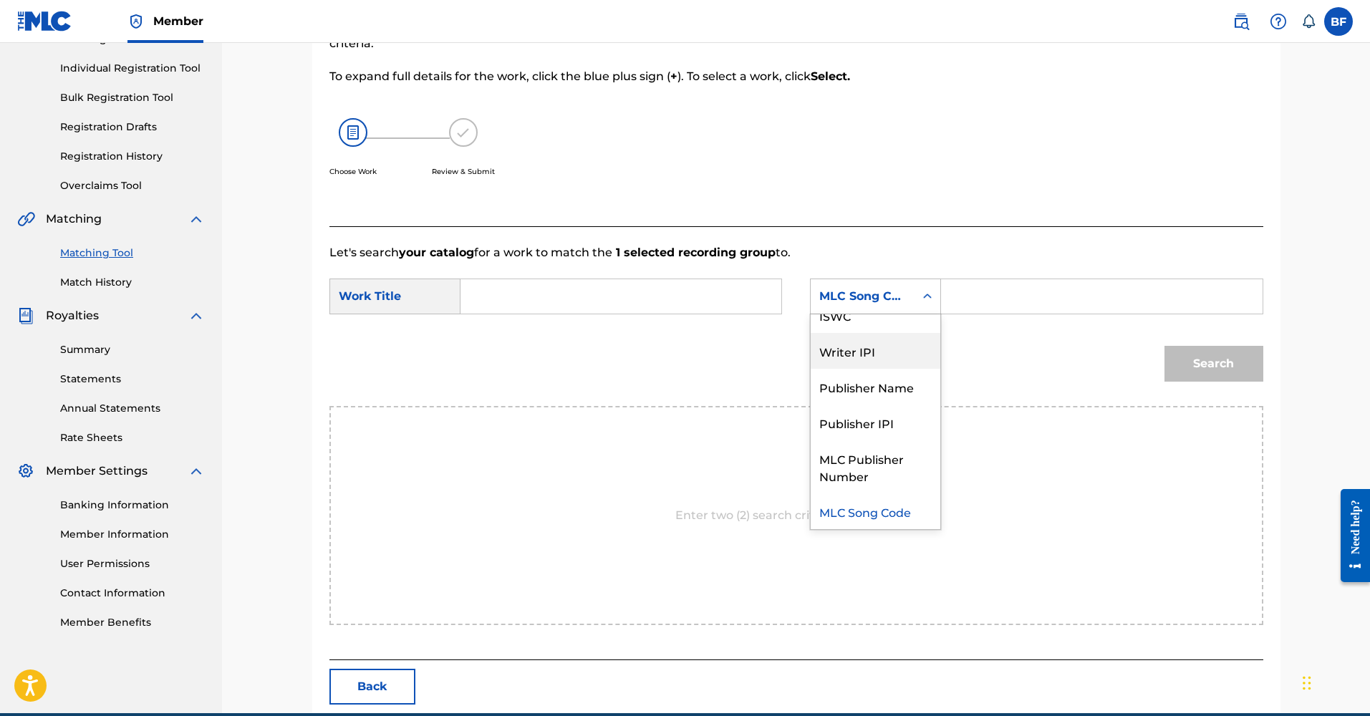
click at [889, 364] on div "Writer IPI" at bounding box center [876, 351] width 130 height 36
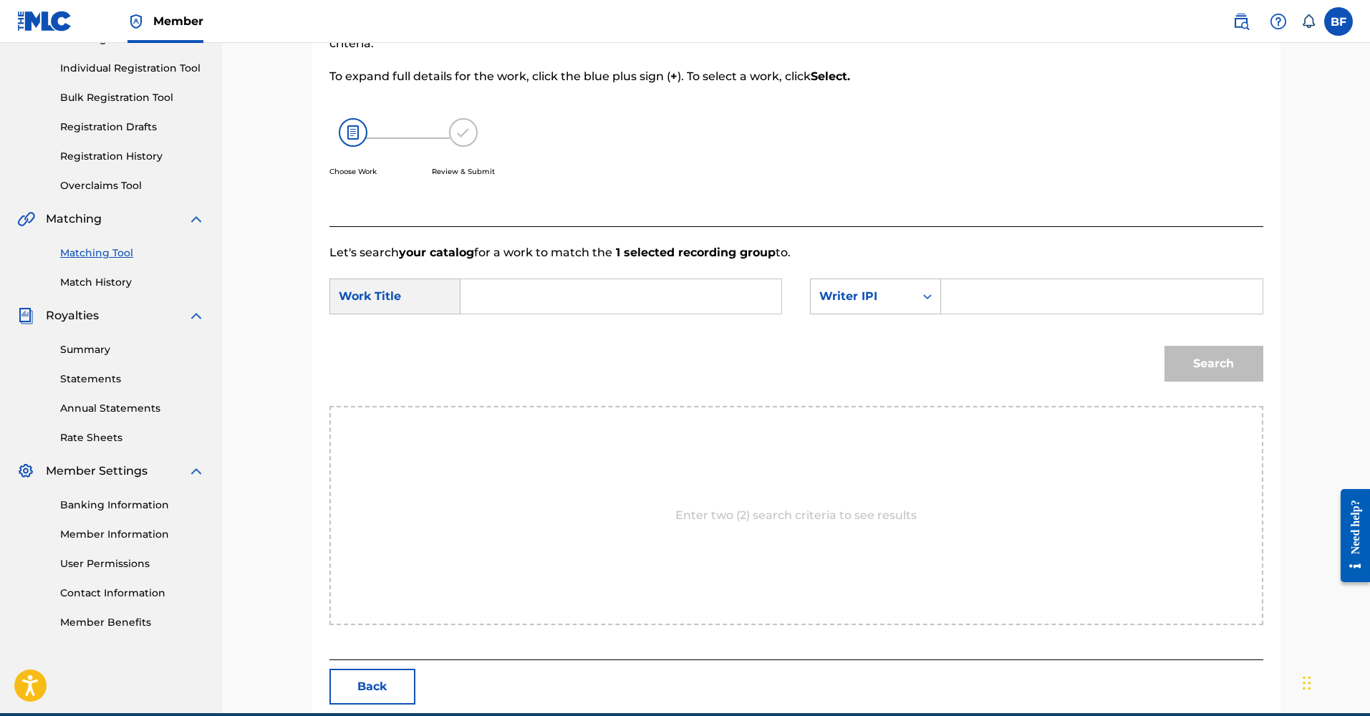
click at [956, 292] on input "Search Form" at bounding box center [1101, 296] width 296 height 34
paste input "1205635286"
type input "1205635286"
click at [582, 305] on input "Search Form" at bounding box center [621, 296] width 296 height 34
type input "DELULU"
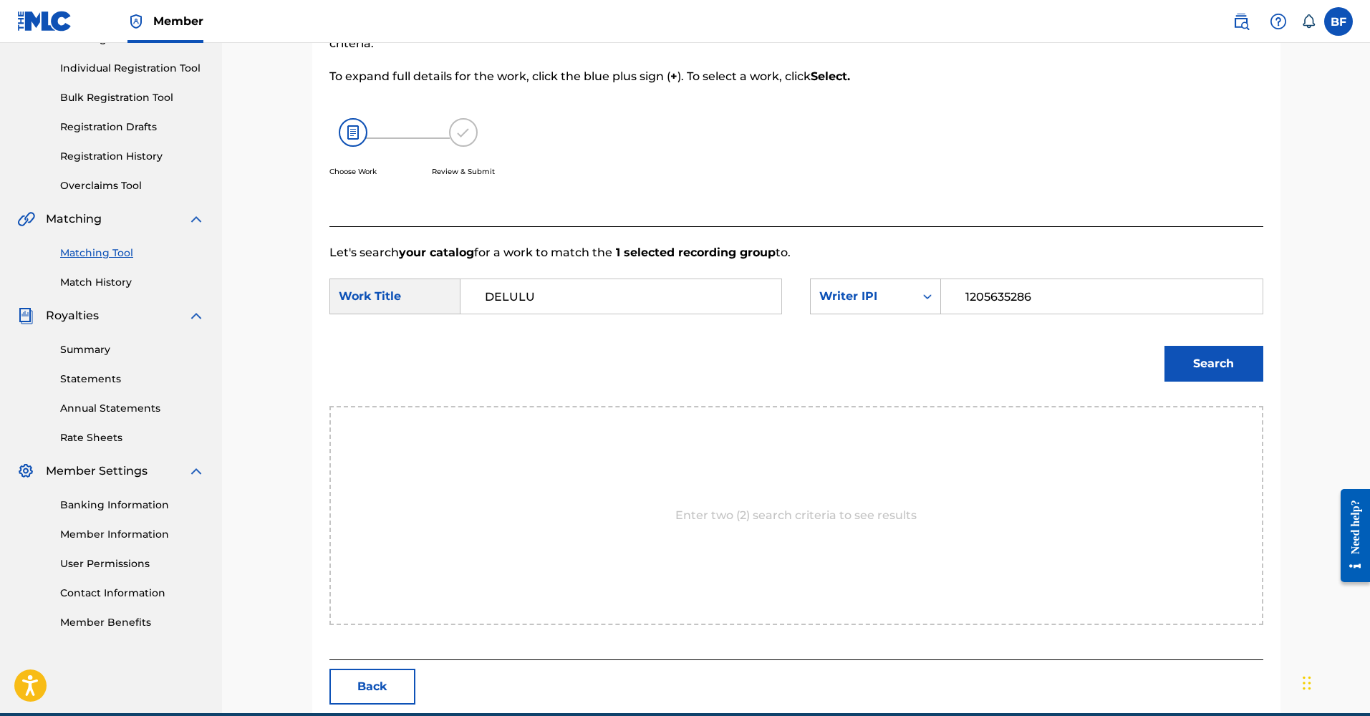
click at [1183, 357] on button "Search" at bounding box center [1213, 364] width 99 height 36
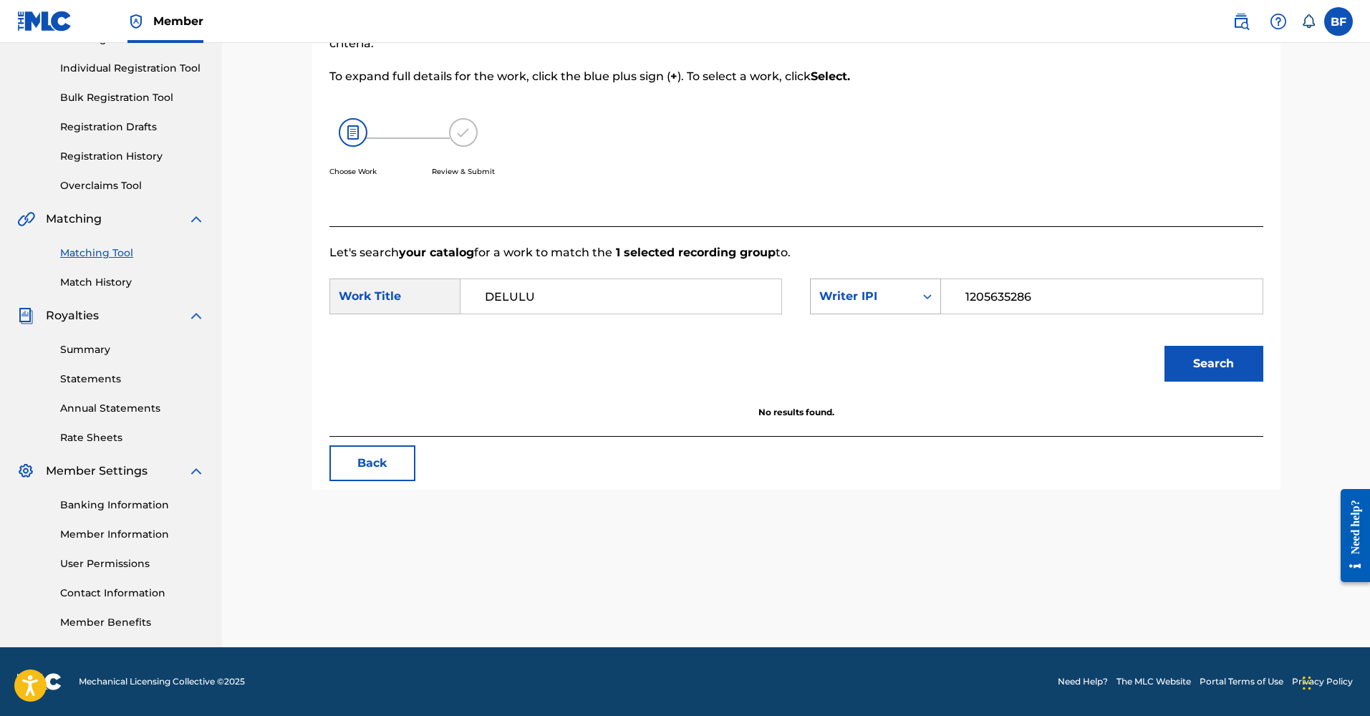
click at [919, 289] on div "Search Form" at bounding box center [927, 297] width 26 height 26
click at [874, 435] on div "Publisher IPI" at bounding box center [876, 423] width 130 height 36
click at [1030, 296] on input "Search Form" at bounding box center [1101, 296] width 296 height 34
paste input "1205635286"
type input "1205635286"
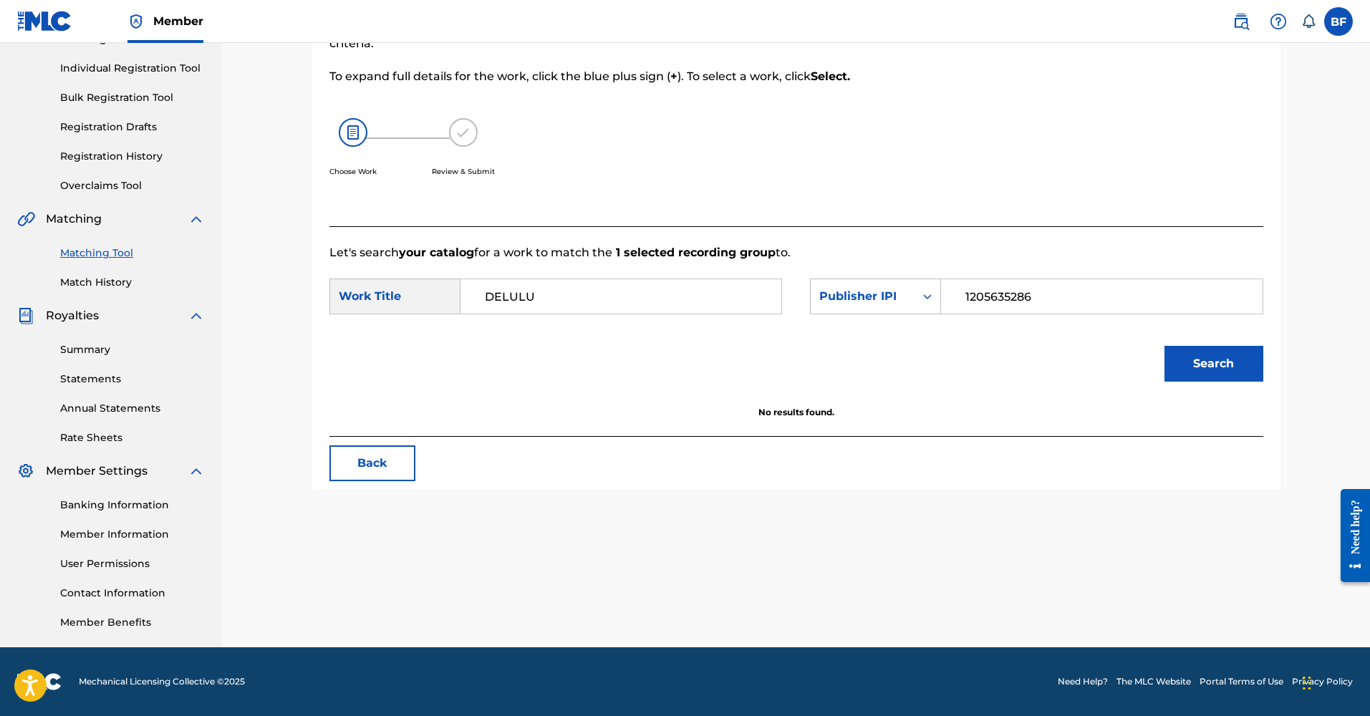
click at [1172, 357] on button "Search" at bounding box center [1213, 364] width 99 height 36
click at [1033, 306] on input "1205635286" at bounding box center [1101, 296] width 296 height 34
drag, startPoint x: 915, startPoint y: 303, endPoint x: 786, endPoint y: 283, distance: 131.1
click at [786, 283] on div "SearchWithCriteria49bb8ca4-6f51-4123-a0ec-7bd059475c9e Work Title DELULU Search…" at bounding box center [796, 301] width 934 height 44
type input "FOREVER TRILL MUSIC"
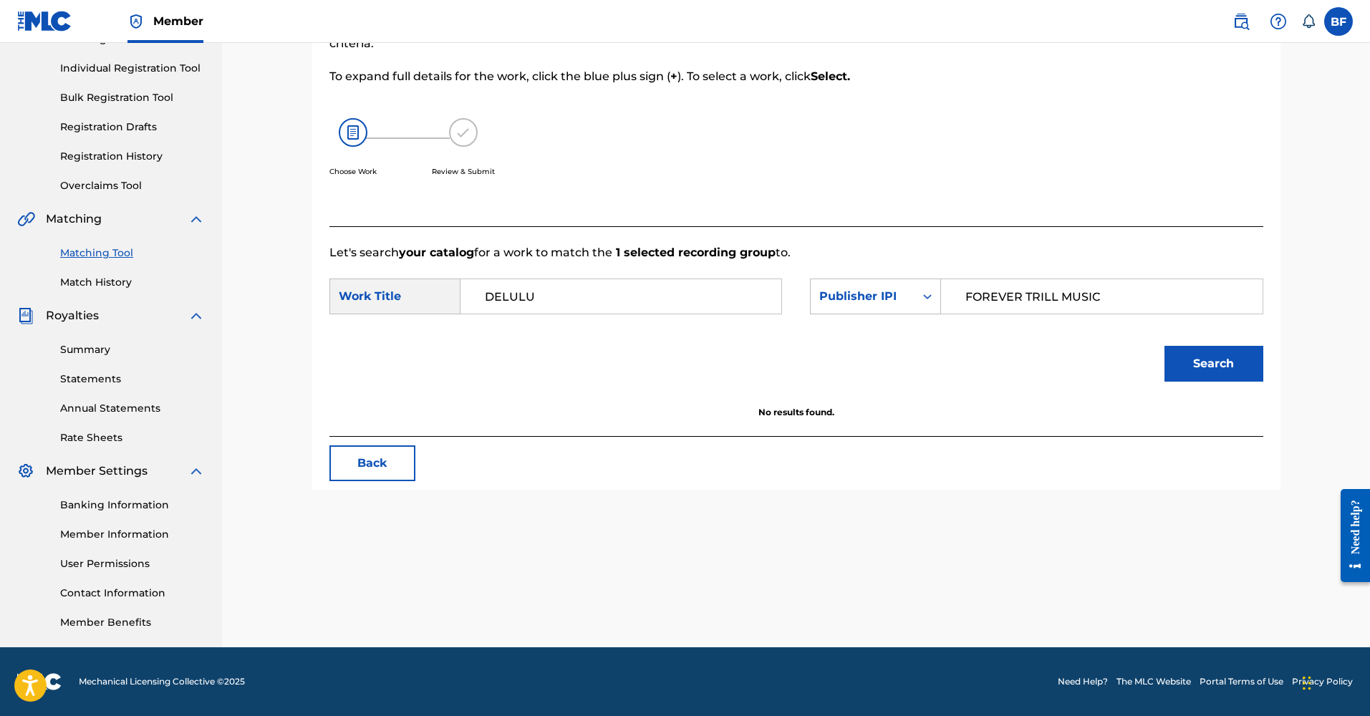
click at [1213, 364] on button "Search" at bounding box center [1213, 364] width 99 height 36
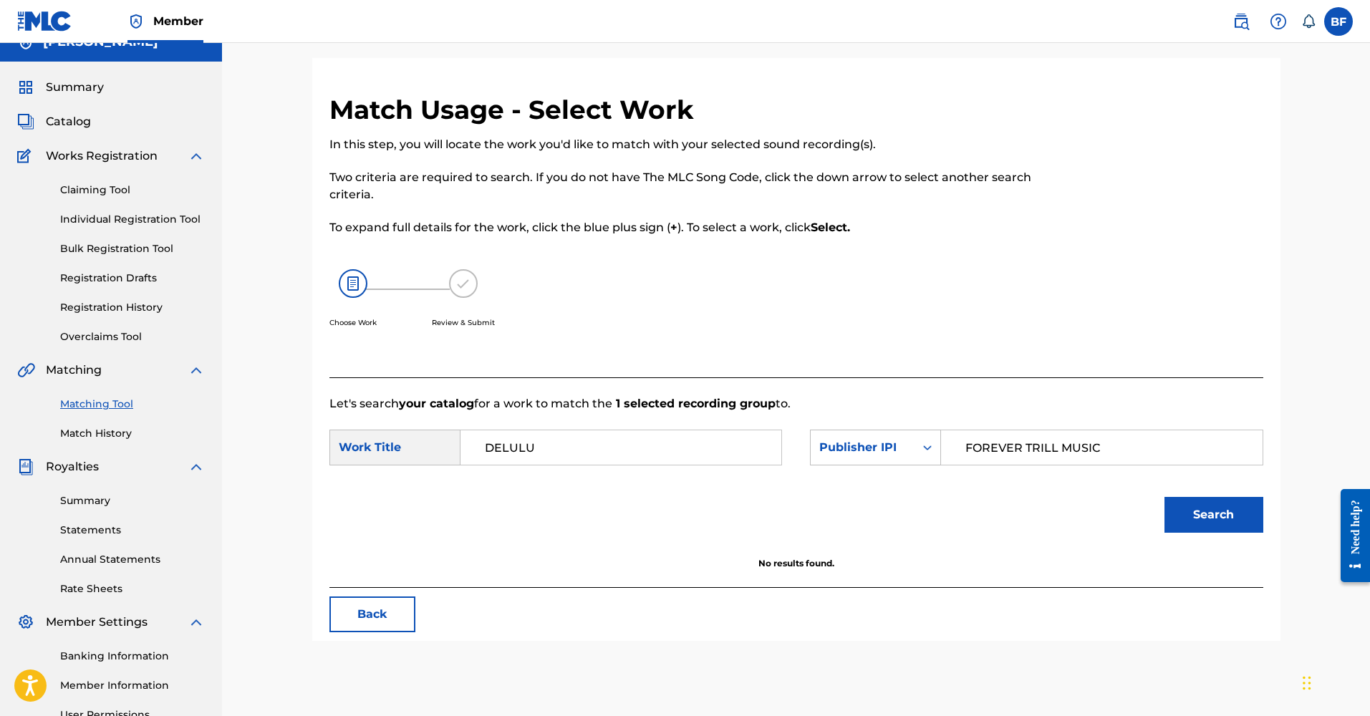
scroll to position [172, 0]
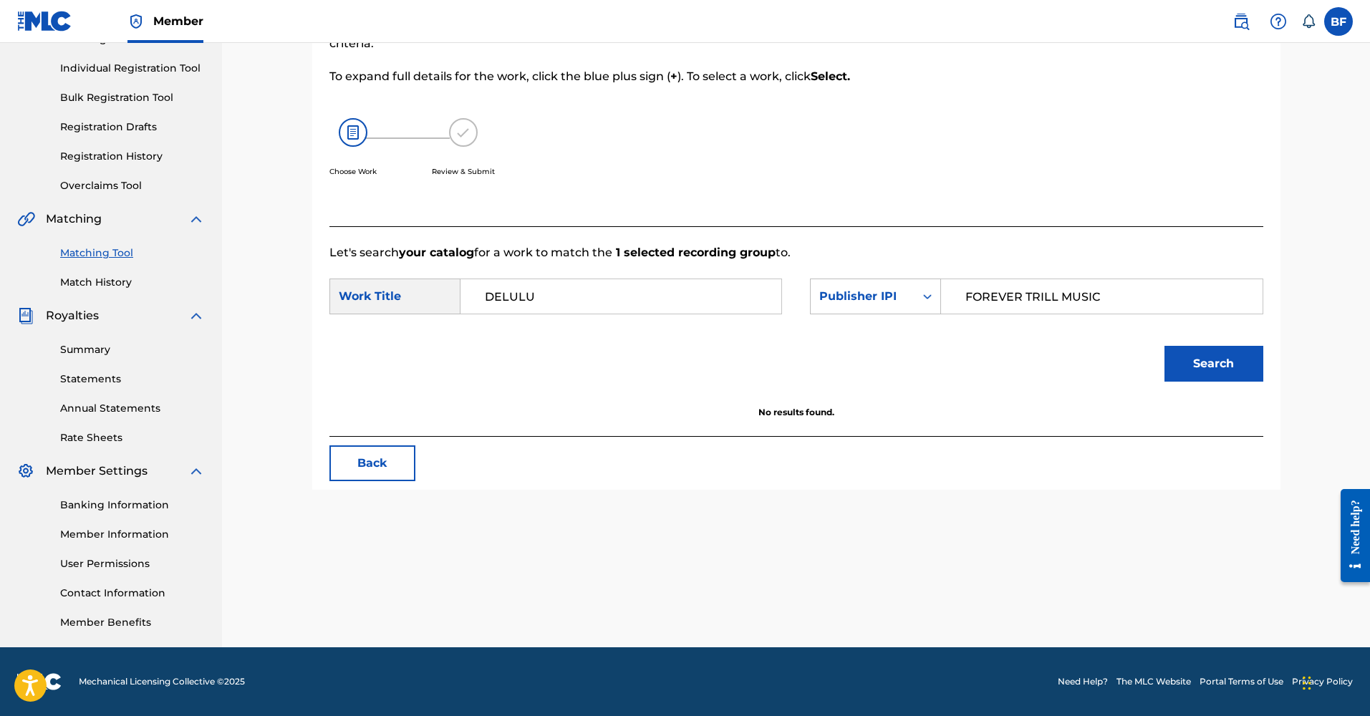
click at [398, 470] on button "Back" at bounding box center [372, 463] width 86 height 36
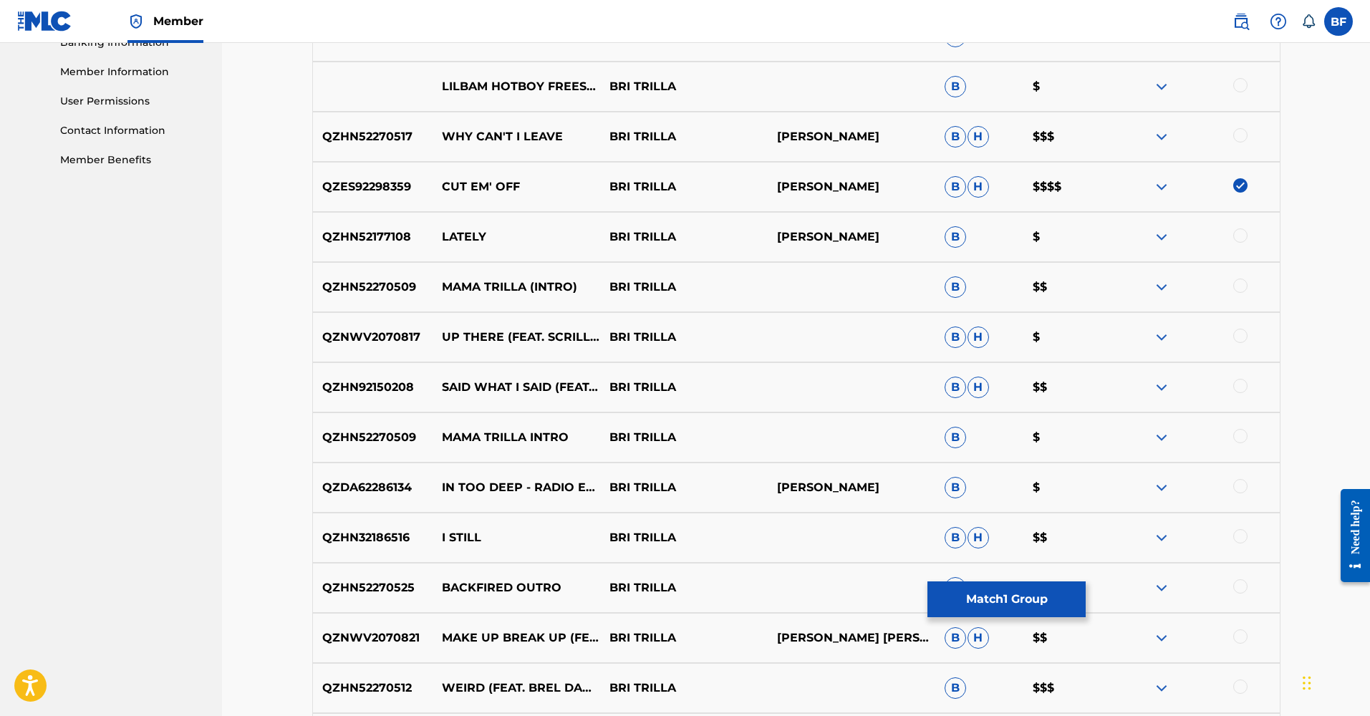
scroll to position [1560, 0]
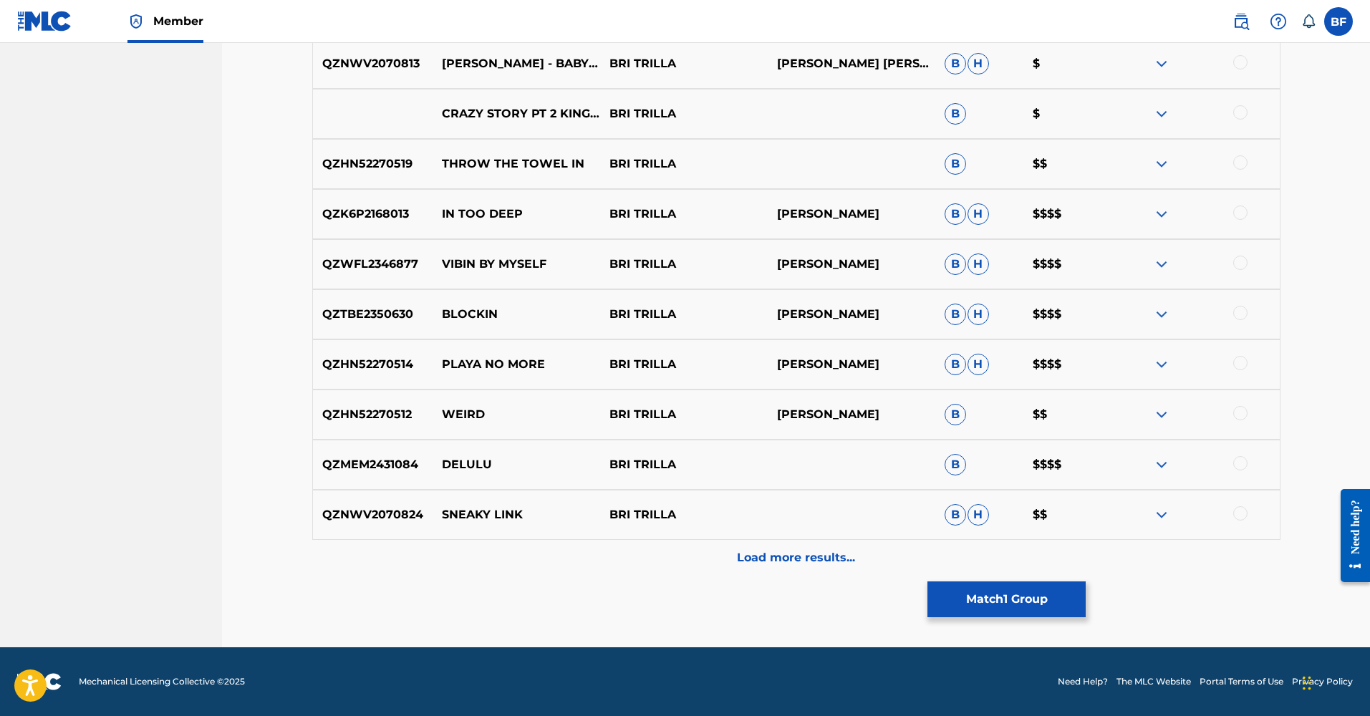
click at [755, 555] on p "Load more results..." at bounding box center [796, 557] width 118 height 17
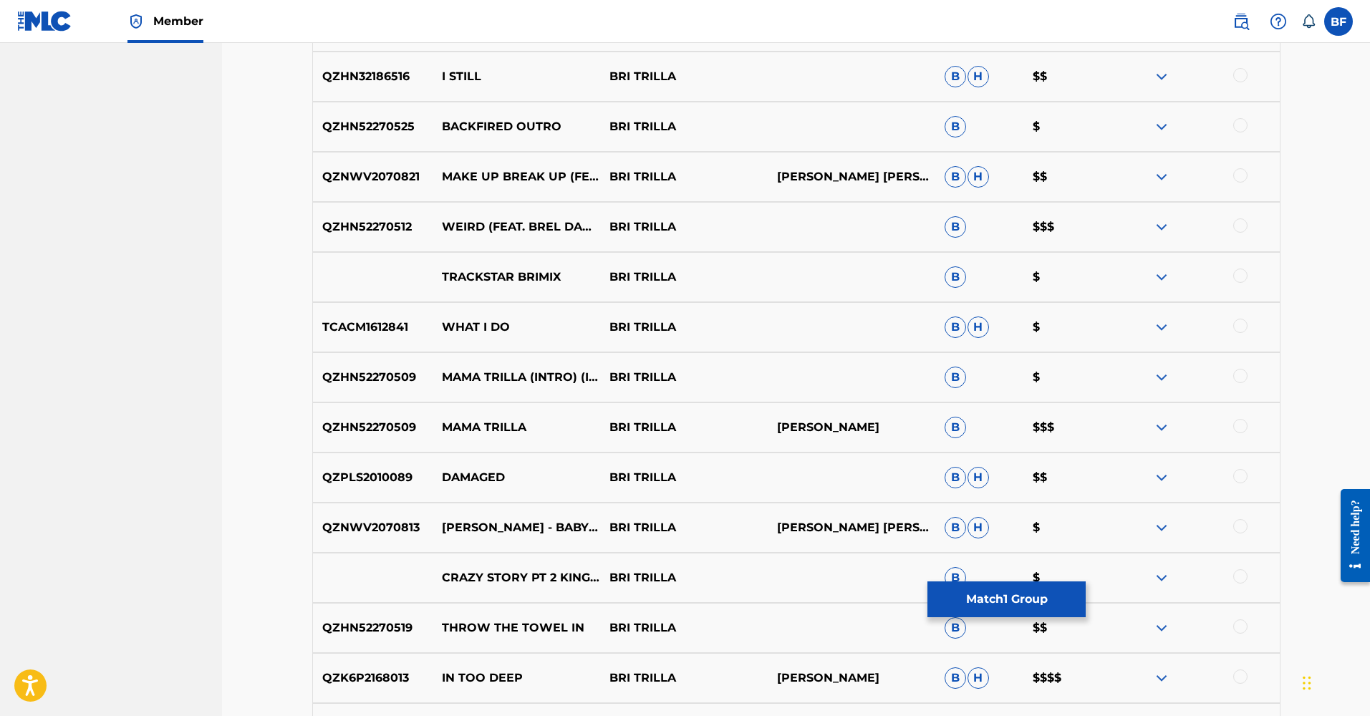
scroll to position [2061, 0]
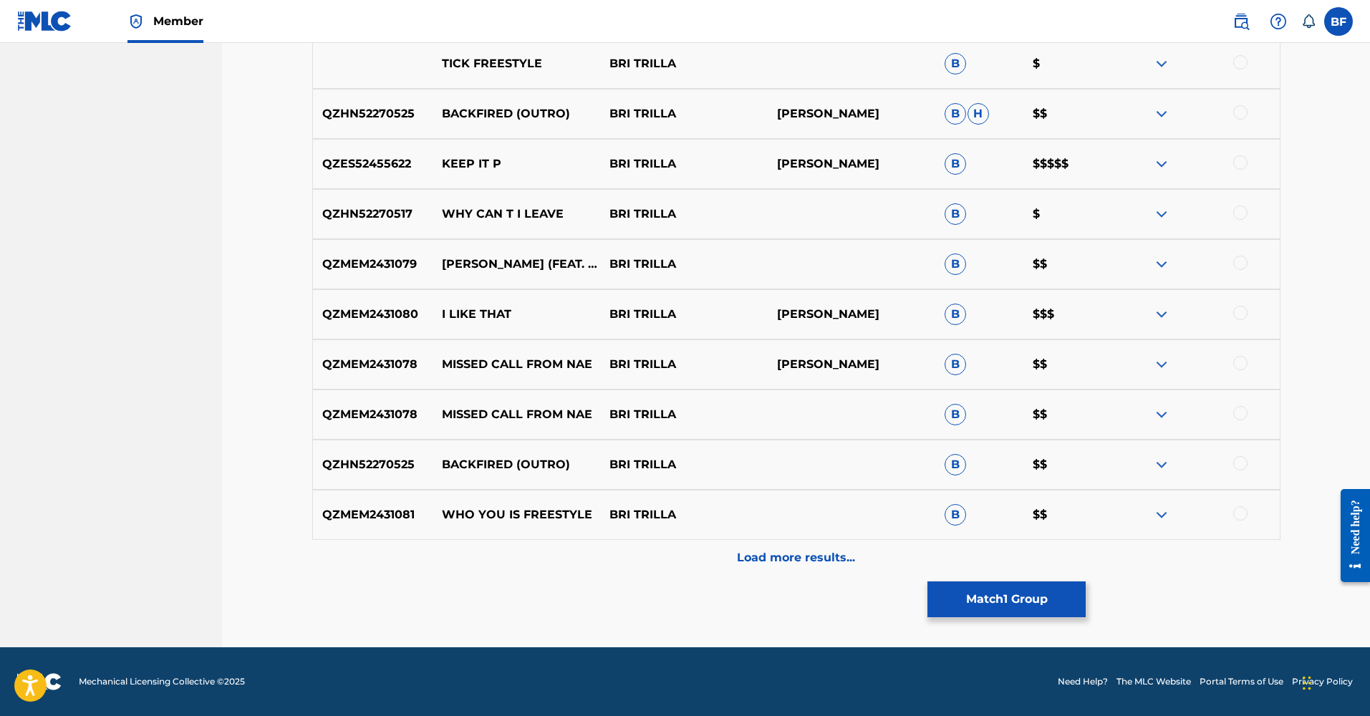
click at [755, 551] on p "Load more results..." at bounding box center [796, 557] width 118 height 17
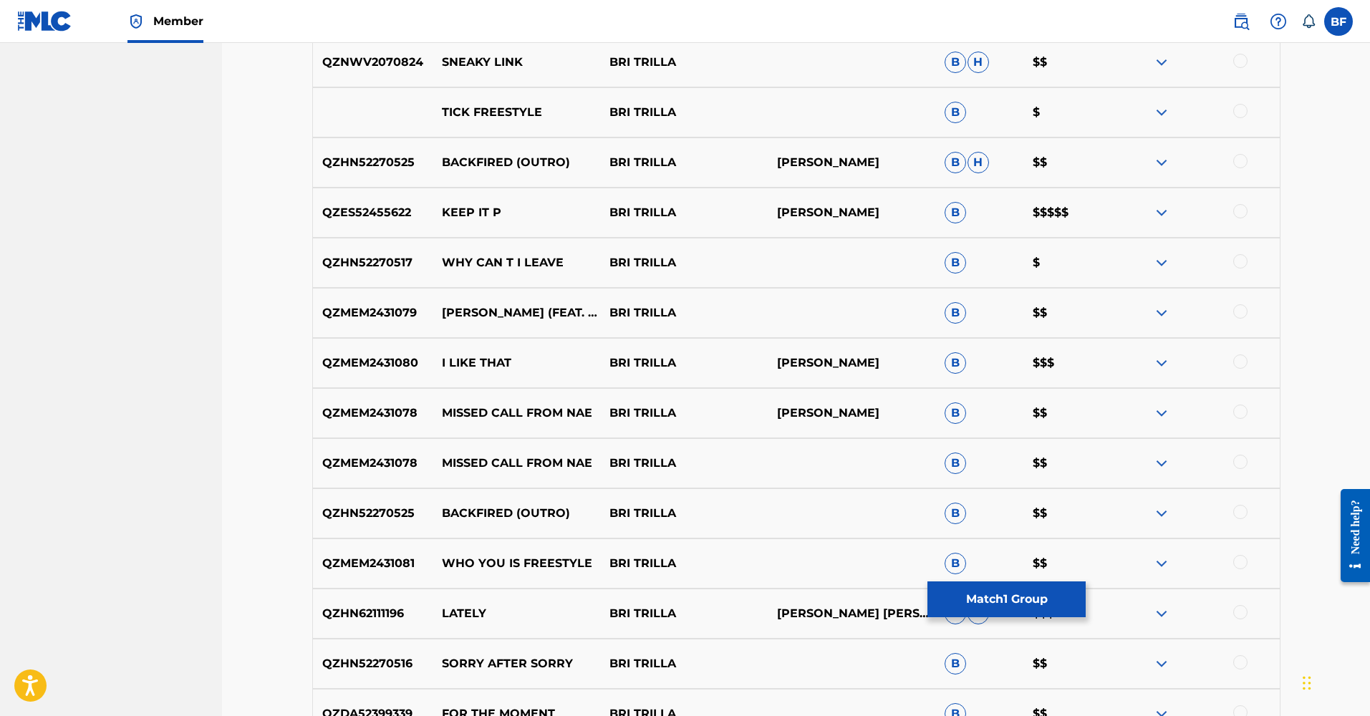
scroll to position [2562, 0]
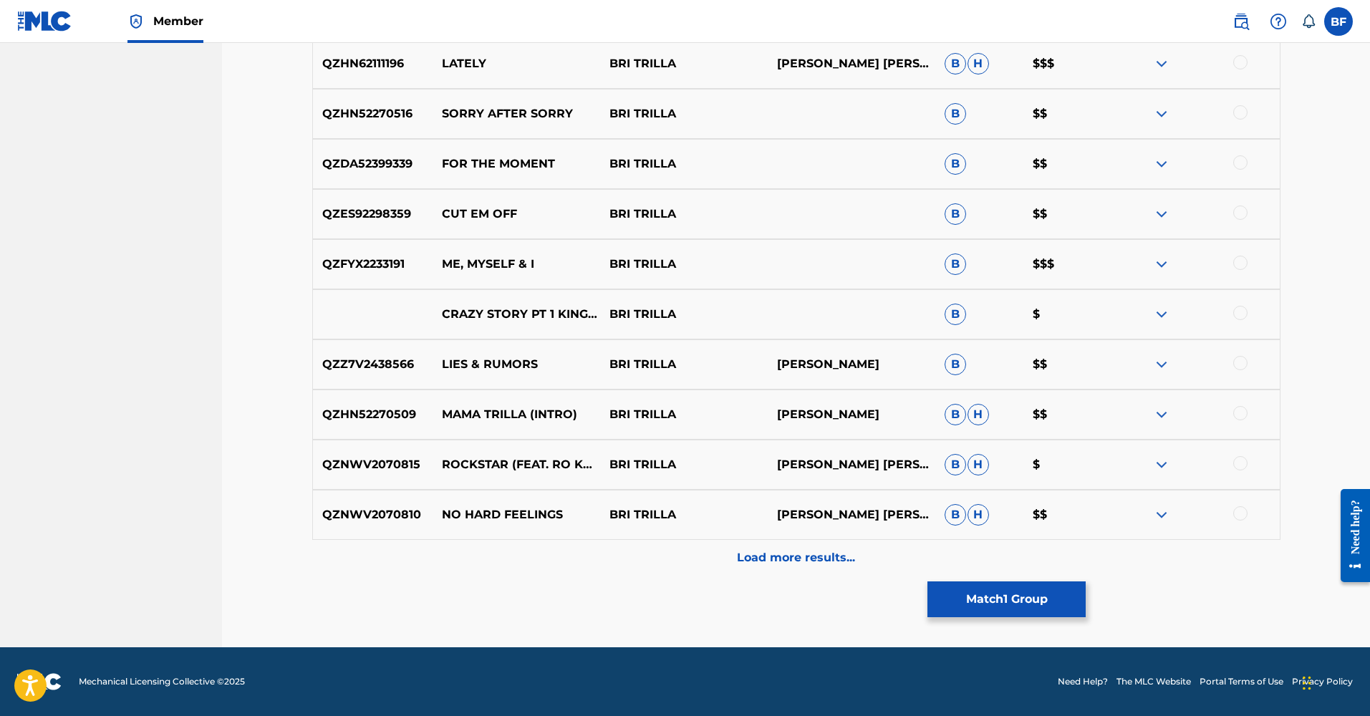
click at [750, 556] on p "Load more results..." at bounding box center [796, 557] width 118 height 17
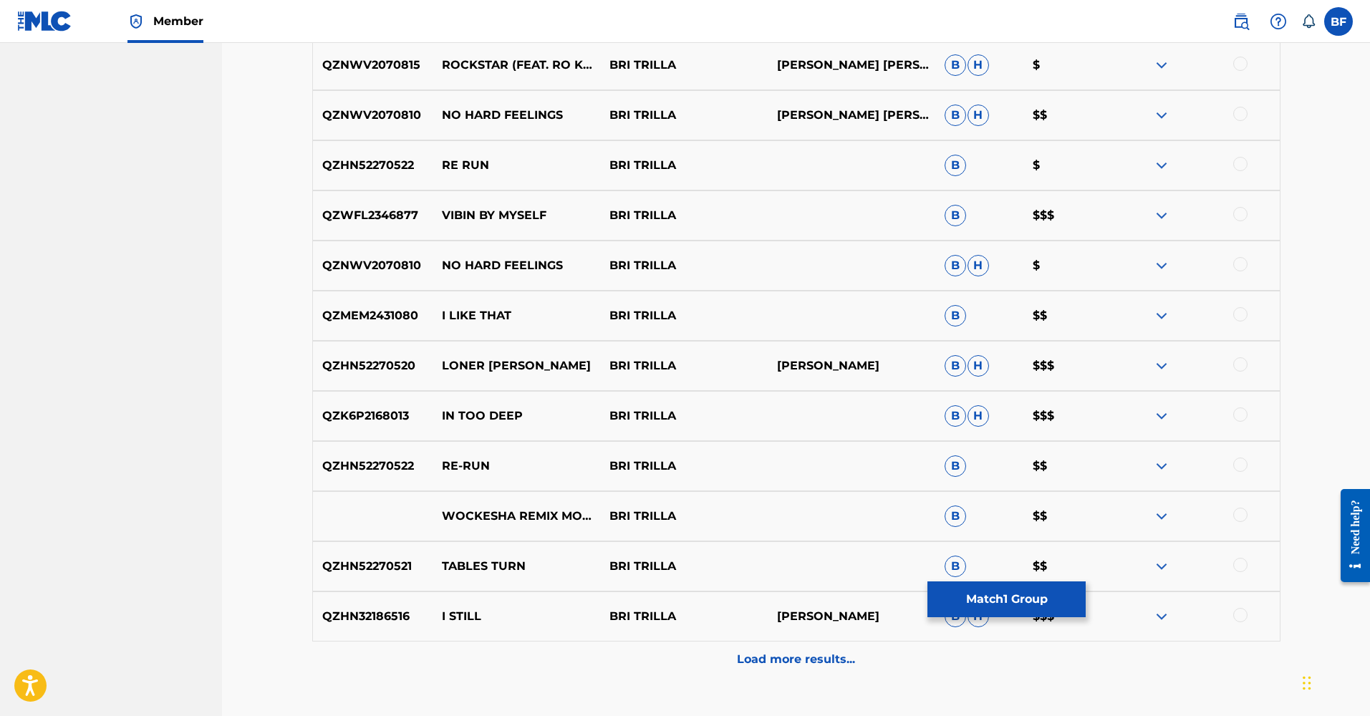
scroll to position [3063, 0]
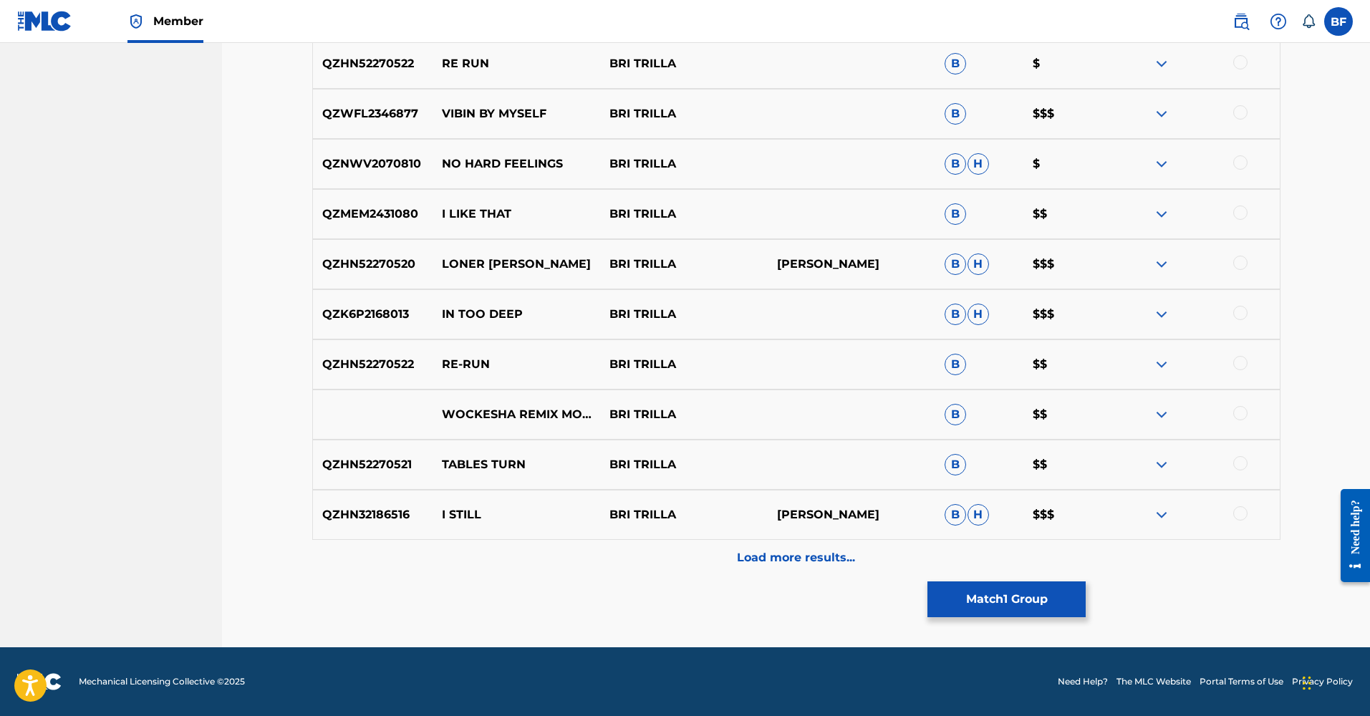
click at [763, 552] on p "Load more results..." at bounding box center [796, 557] width 118 height 17
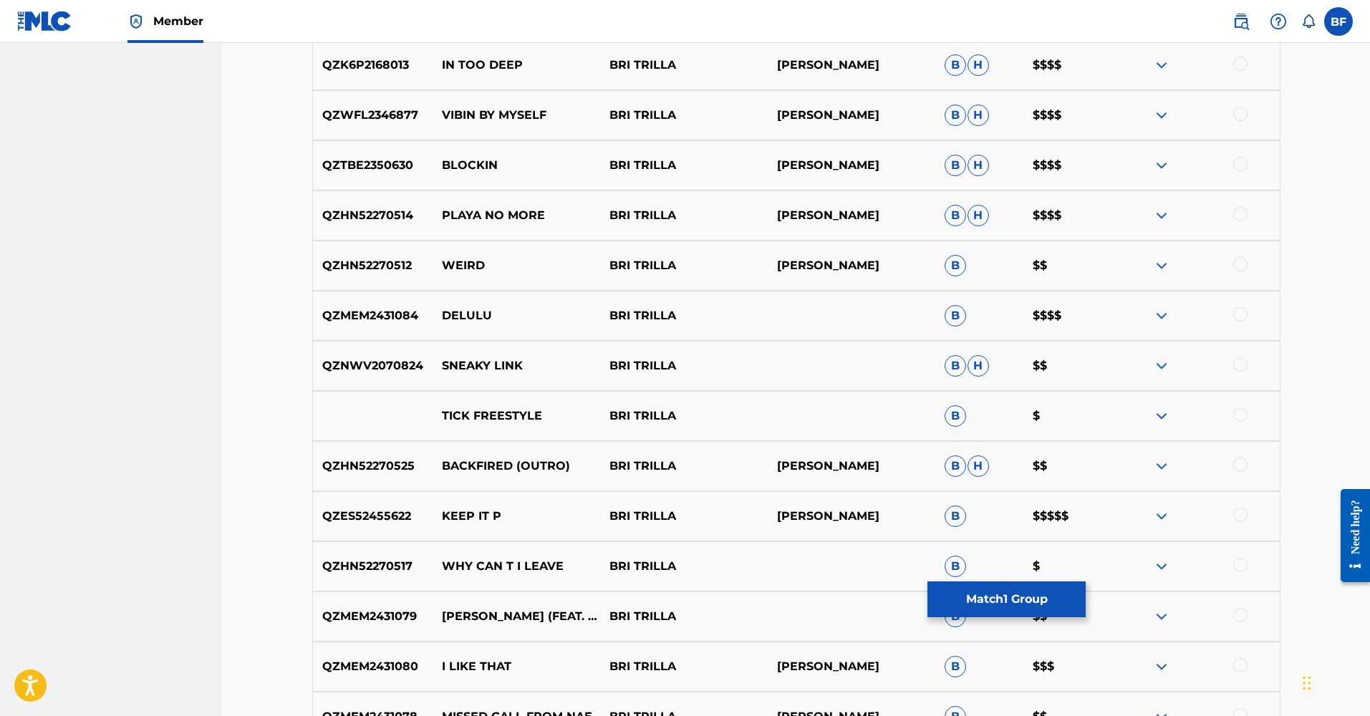
scroll to position [1870, 0]
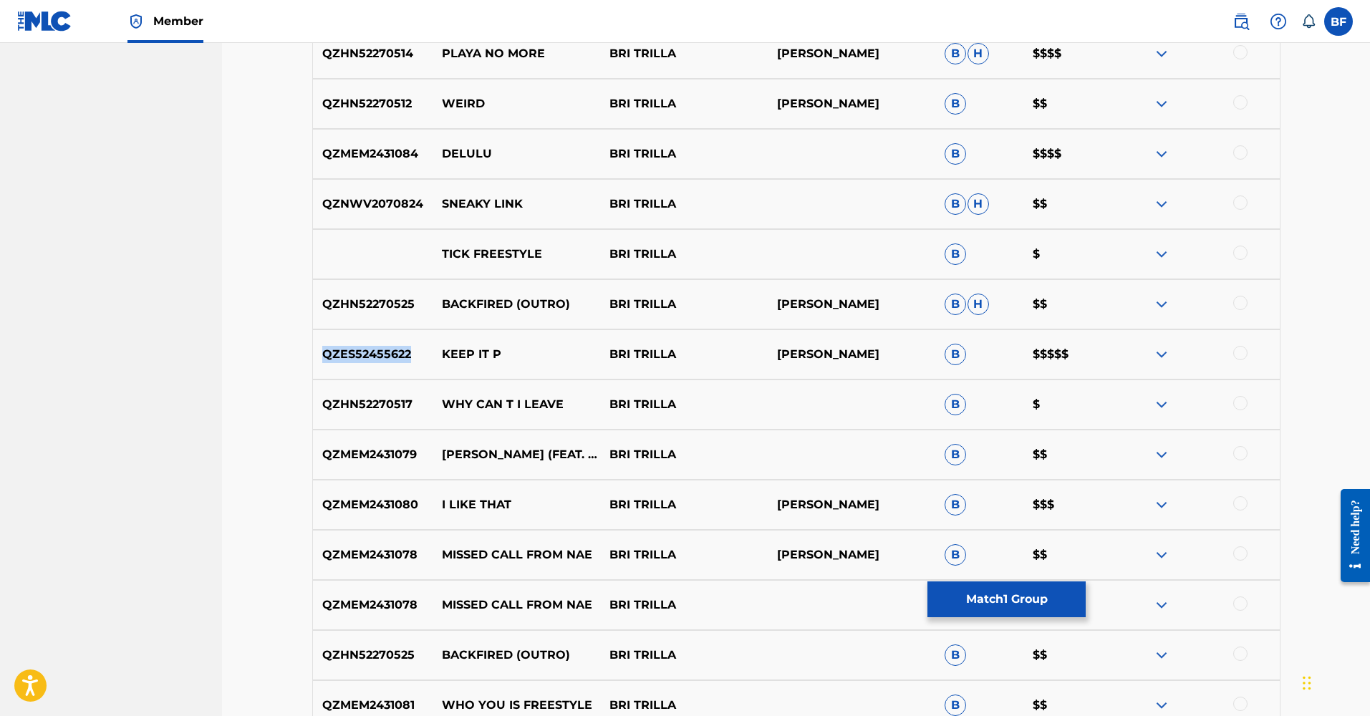
drag, startPoint x: 432, startPoint y: 355, endPoint x: 314, endPoint y: 349, distance: 119.0
click at [314, 349] on div "QZES52455622 KEEP IT P BRI TRILLA [PERSON_NAME] B $$$$$" at bounding box center [796, 354] width 968 height 50
copy p "QZES52455622"
click at [1166, 357] on img at bounding box center [1161, 354] width 17 height 17
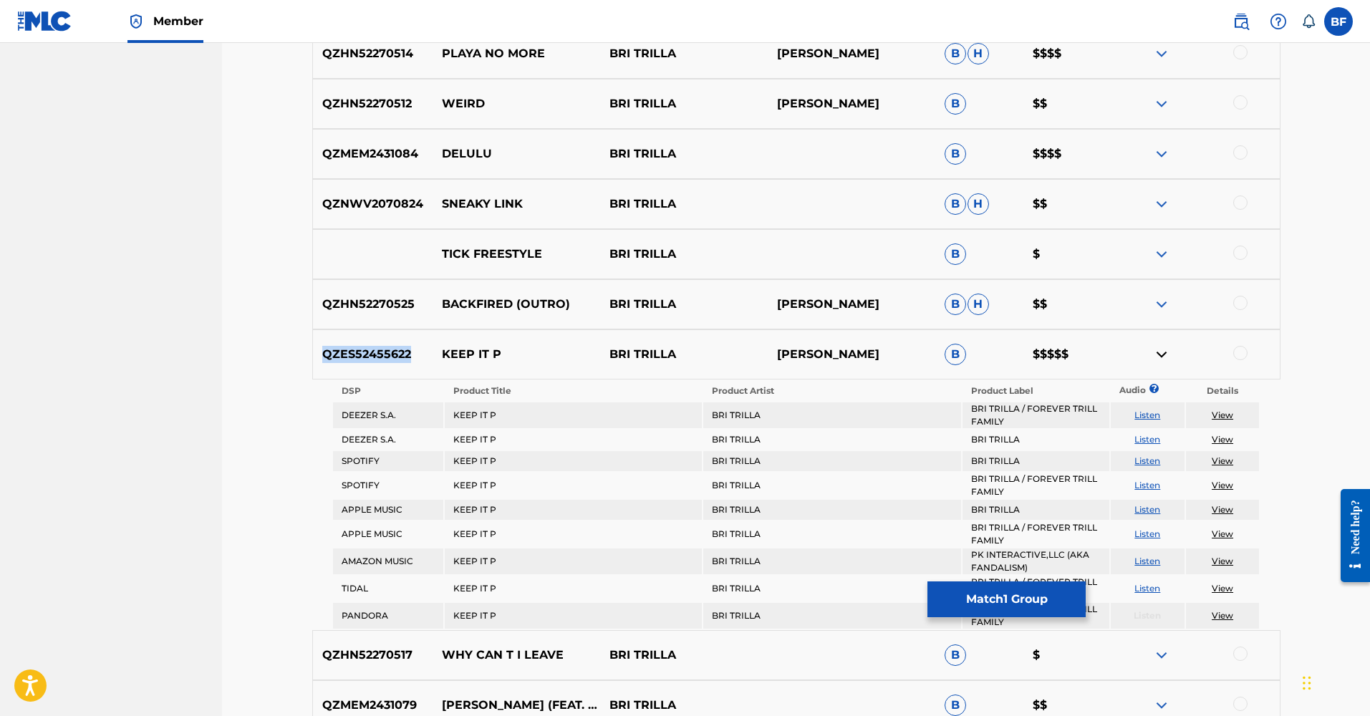
click at [1001, 598] on button "Match 1 Group" at bounding box center [1006, 599] width 158 height 36
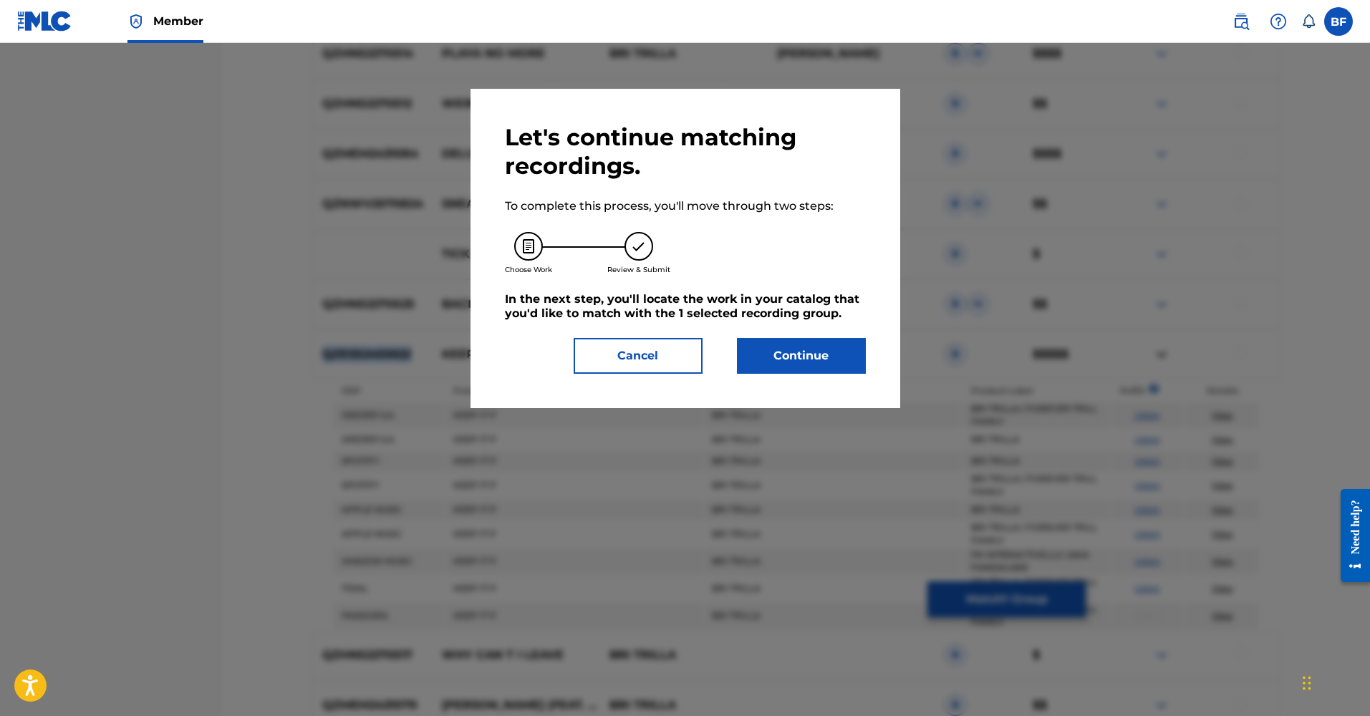
click at [773, 349] on button "Continue" at bounding box center [801, 356] width 129 height 36
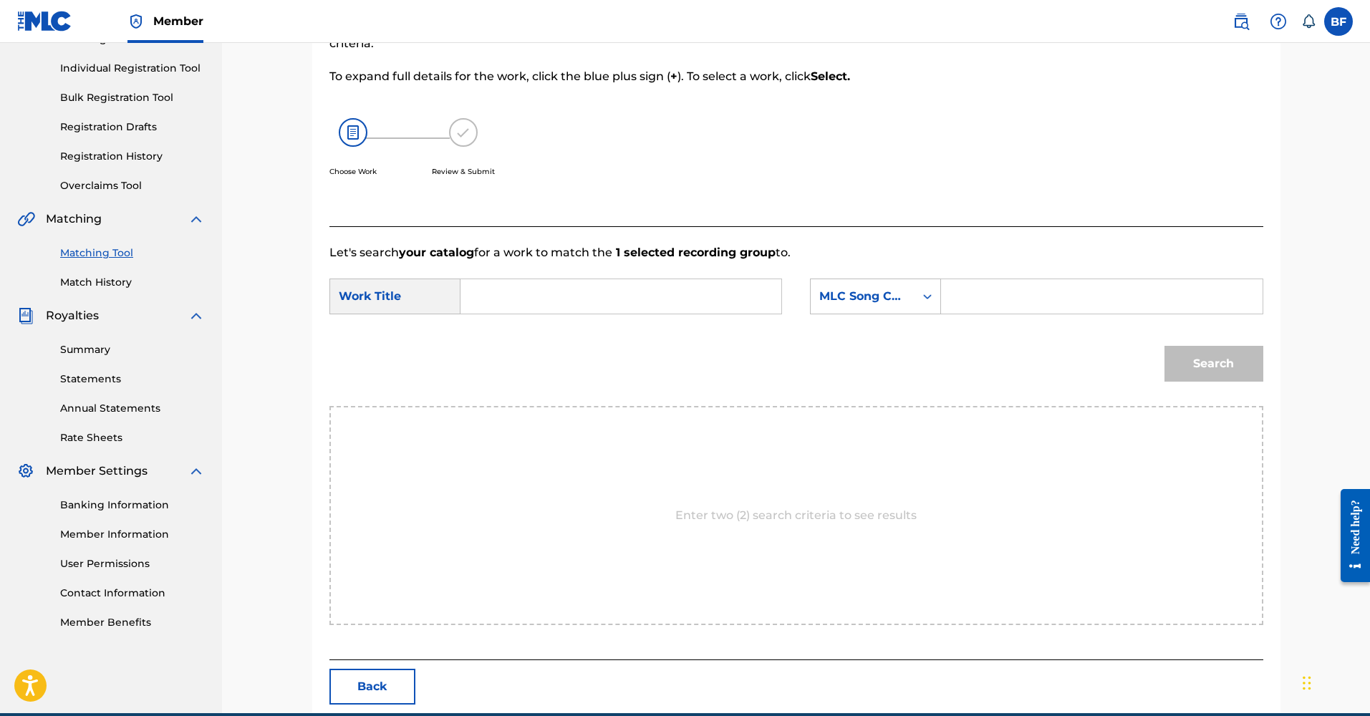
click at [541, 295] on input "Search Form" at bounding box center [621, 296] width 296 height 34
click at [932, 299] on icon "Search Form" at bounding box center [927, 296] width 14 height 14
click at [1028, 322] on div "SearchWithCriteria49bb8ca4-6f51-4123-a0ec-7bd059475c9e Work Title SearchWithCri…" at bounding box center [796, 301] width 934 height 44
click at [1025, 324] on form "SearchWithCriteria49bb8ca4-6f51-4123-a0ec-7bd059475c9e Work Title SearchWithCri…" at bounding box center [796, 333] width 934 height 145
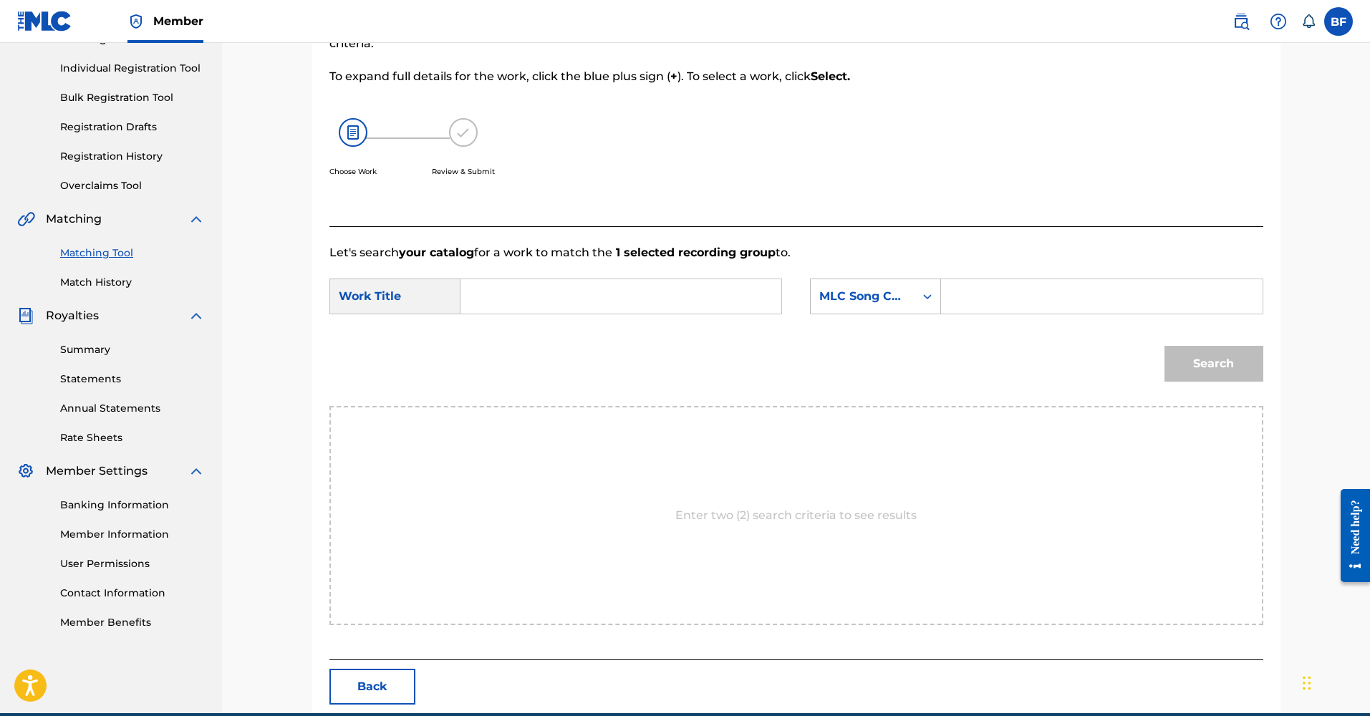
click at [584, 312] on input "Search Form" at bounding box center [621, 296] width 296 height 34
click at [871, 306] on div "MLC Song Code" at bounding box center [863, 296] width 104 height 27
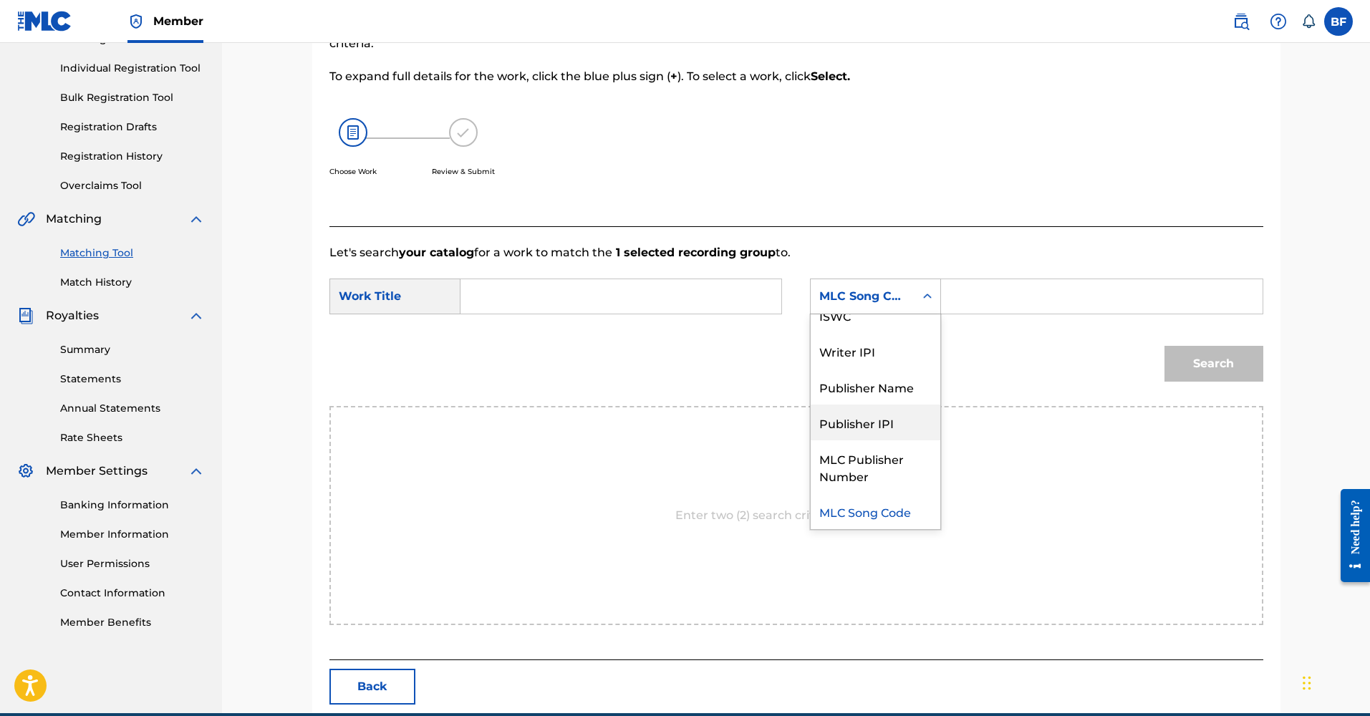
drag, startPoint x: 873, startPoint y: 420, endPoint x: 879, endPoint y: 408, distance: 12.8
click at [874, 420] on div "Publisher IPI" at bounding box center [876, 423] width 130 height 36
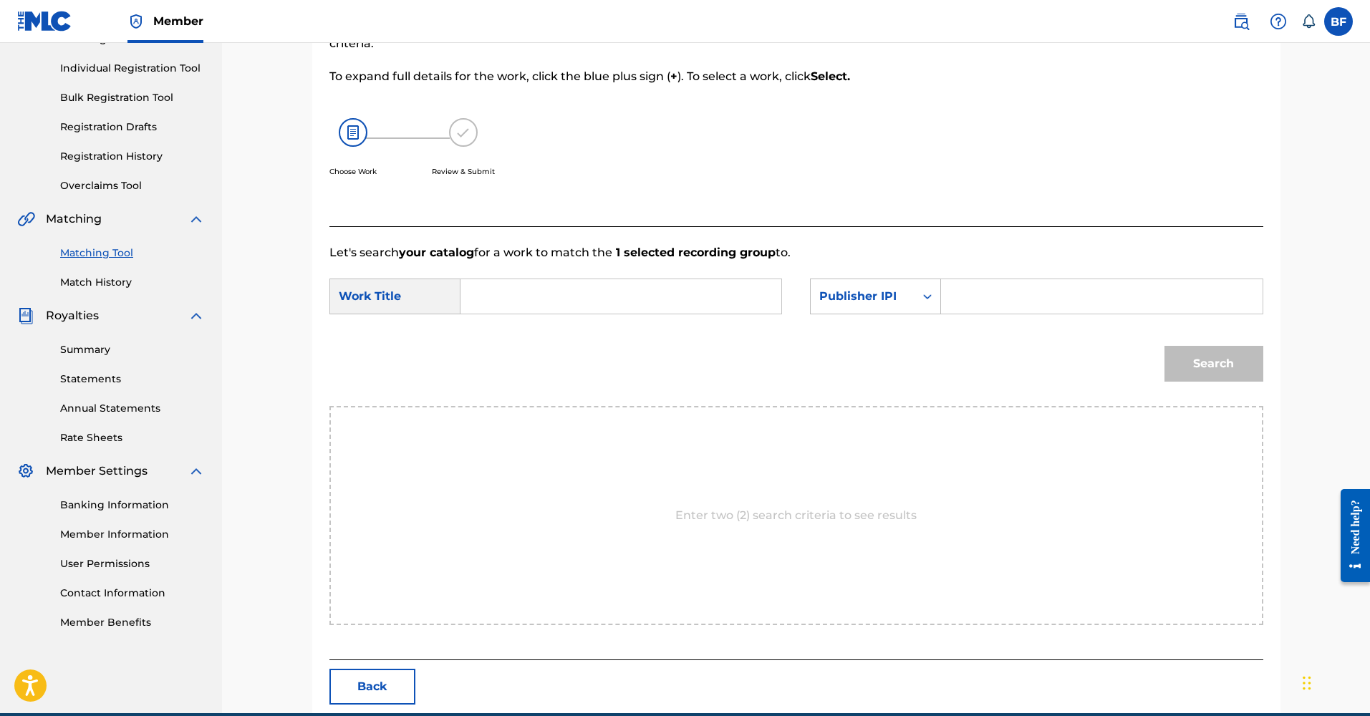
click at [964, 305] on input "Search Form" at bounding box center [1101, 296] width 296 height 34
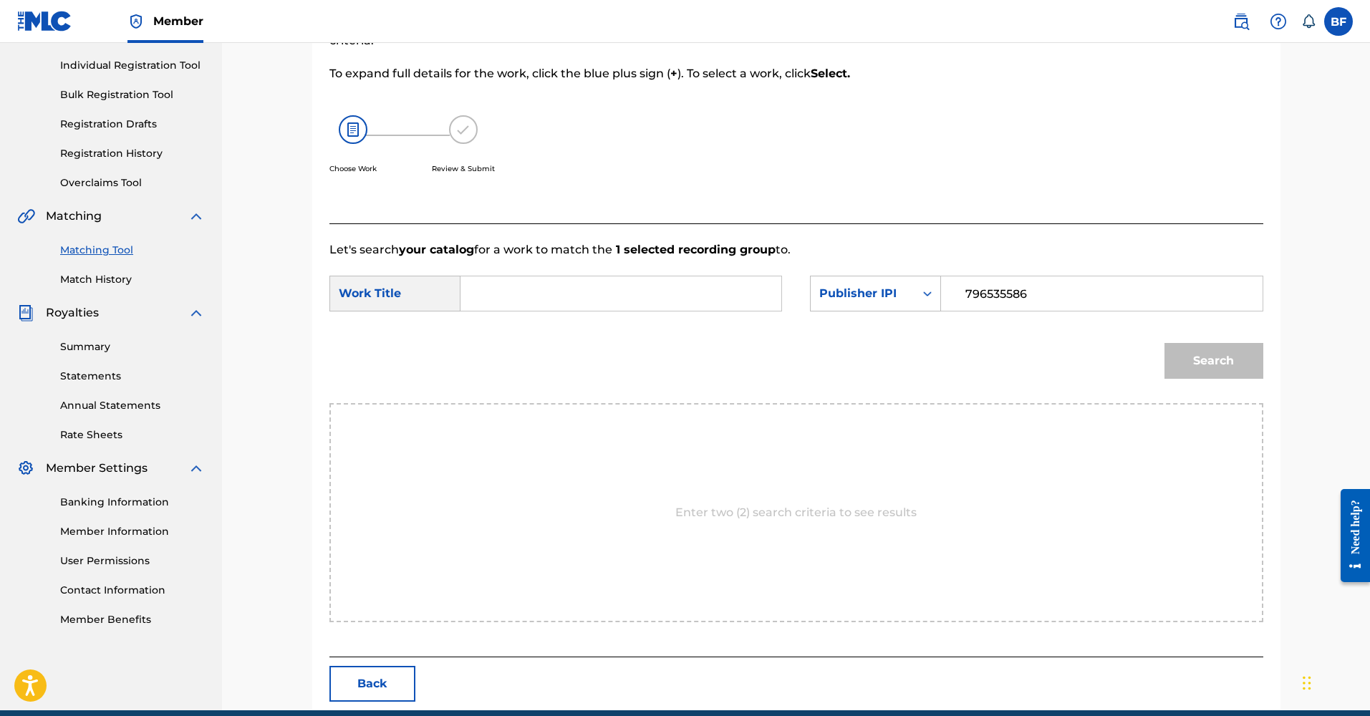
drag, startPoint x: 647, startPoint y: 715, endPoint x: 945, endPoint y: 584, distance: 326.1
click at [1058, 348] on div "Search" at bounding box center [796, 366] width 934 height 74
click at [1060, 295] on input "796535586" at bounding box center [1101, 293] width 296 height 34
type input "796535586"
drag, startPoint x: 1058, startPoint y: 312, endPoint x: 977, endPoint y: 290, distance: 83.9
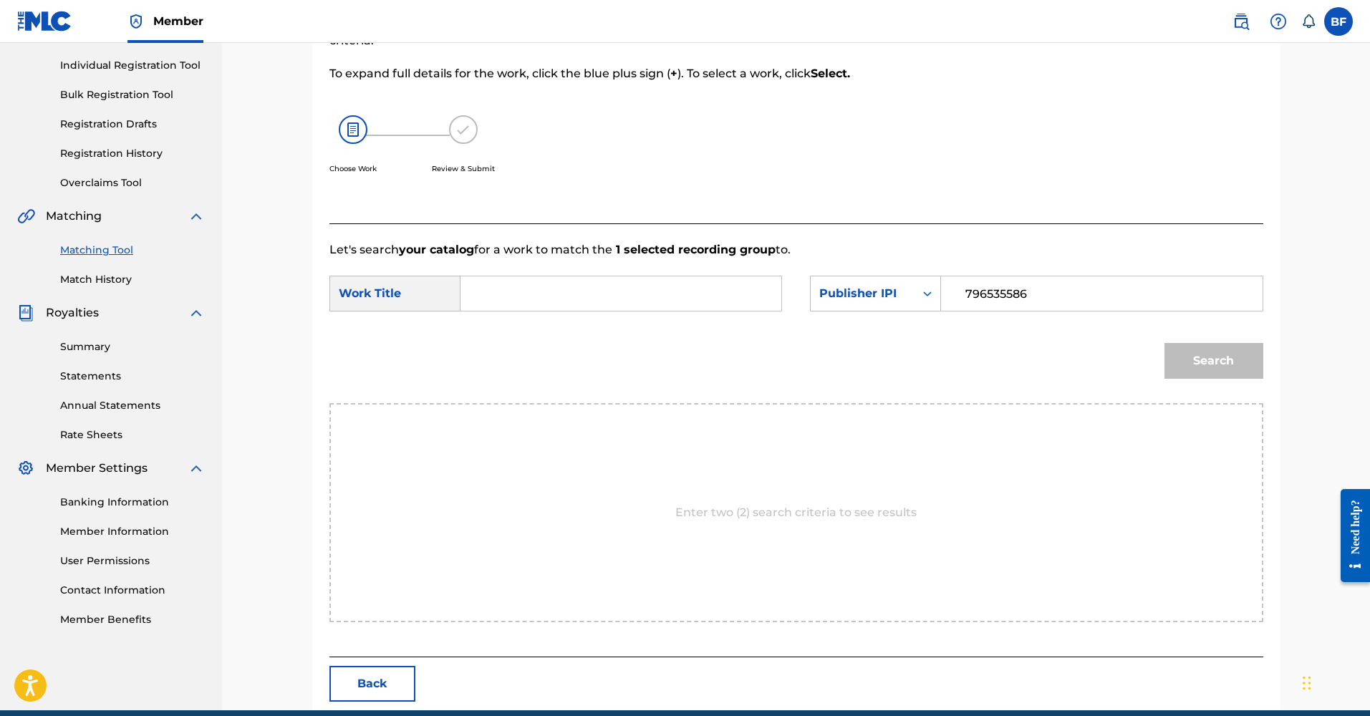
click at [977, 290] on div "SearchWithCriteria49bb8ca4-6f51-4123-a0ec-7bd059475c9e Work Title SearchWithCri…" at bounding box center [796, 298] width 934 height 44
drag, startPoint x: 967, startPoint y: 284, endPoint x: 1066, endPoint y: 278, distance: 99.0
click at [1066, 278] on input "796535586" at bounding box center [1101, 293] width 296 height 34
click at [1045, 288] on input "796535586" at bounding box center [1101, 293] width 296 height 34
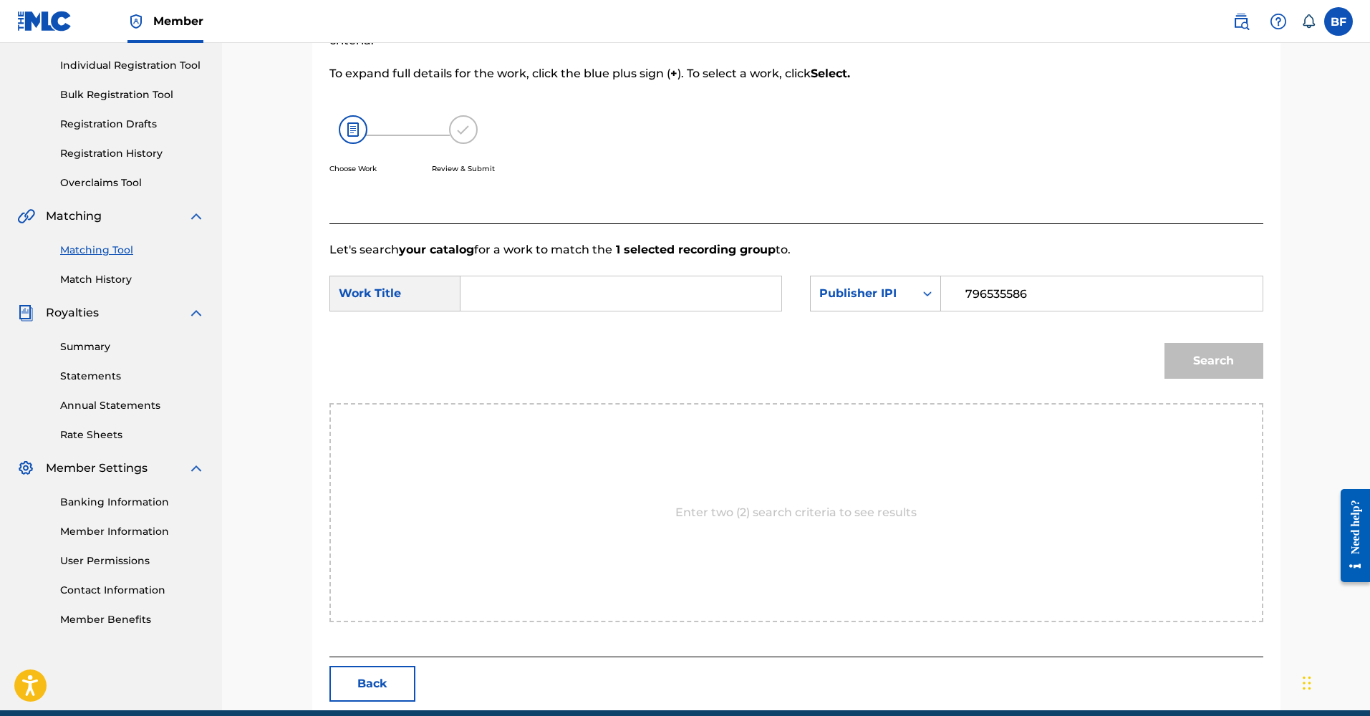
click at [667, 298] on input "Search Form" at bounding box center [621, 293] width 296 height 34
click at [904, 294] on div "Publisher IPI" at bounding box center [862, 293] width 87 height 17
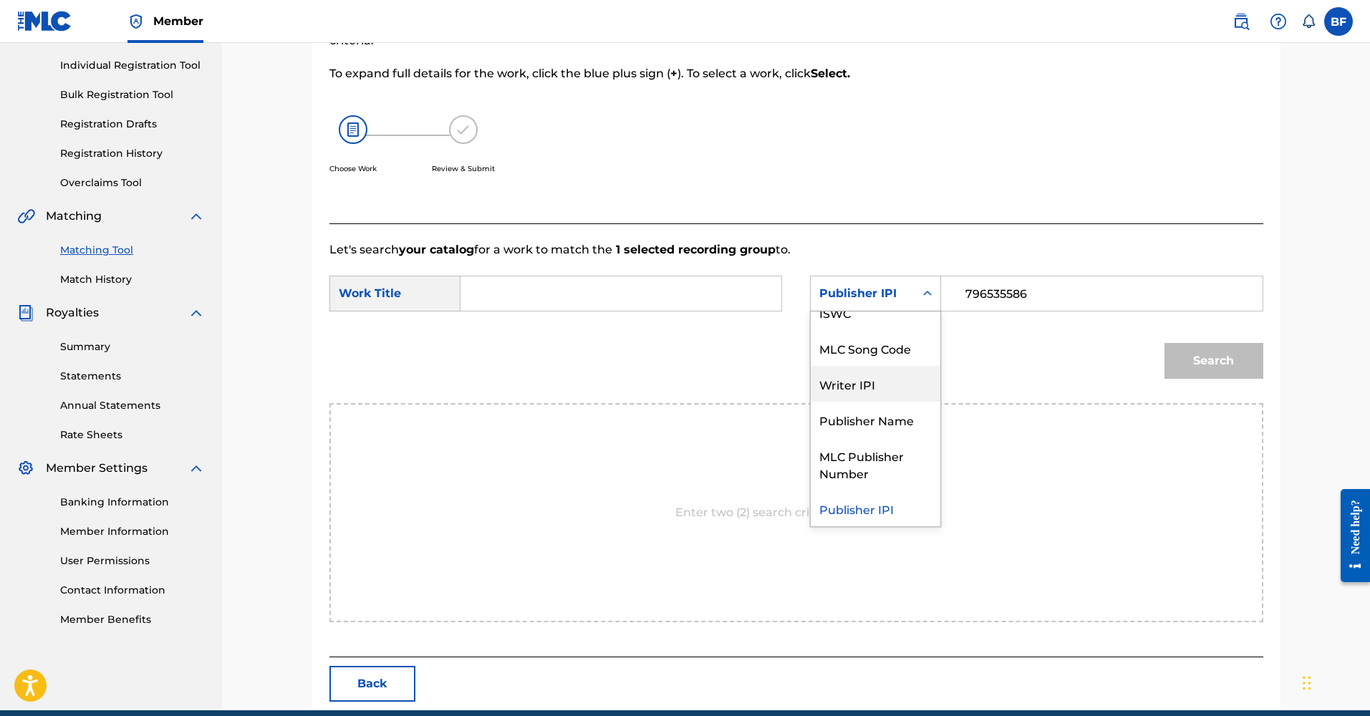
click at [871, 393] on div "Writer IPI" at bounding box center [876, 384] width 130 height 36
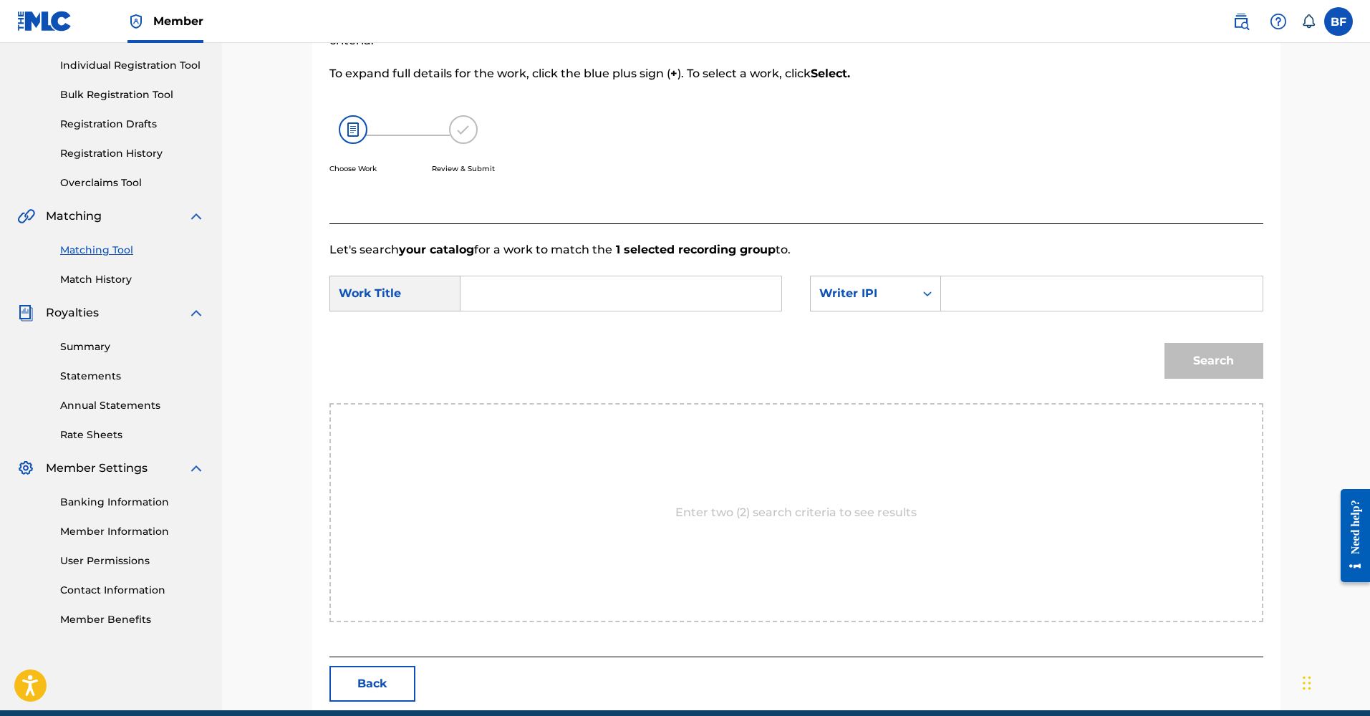
click at [995, 289] on input "Search Form" at bounding box center [1101, 293] width 296 height 34
paste input "796535586"
type input "796535586"
click at [656, 289] on input "Search Form" at bounding box center [621, 293] width 296 height 34
type input "L"
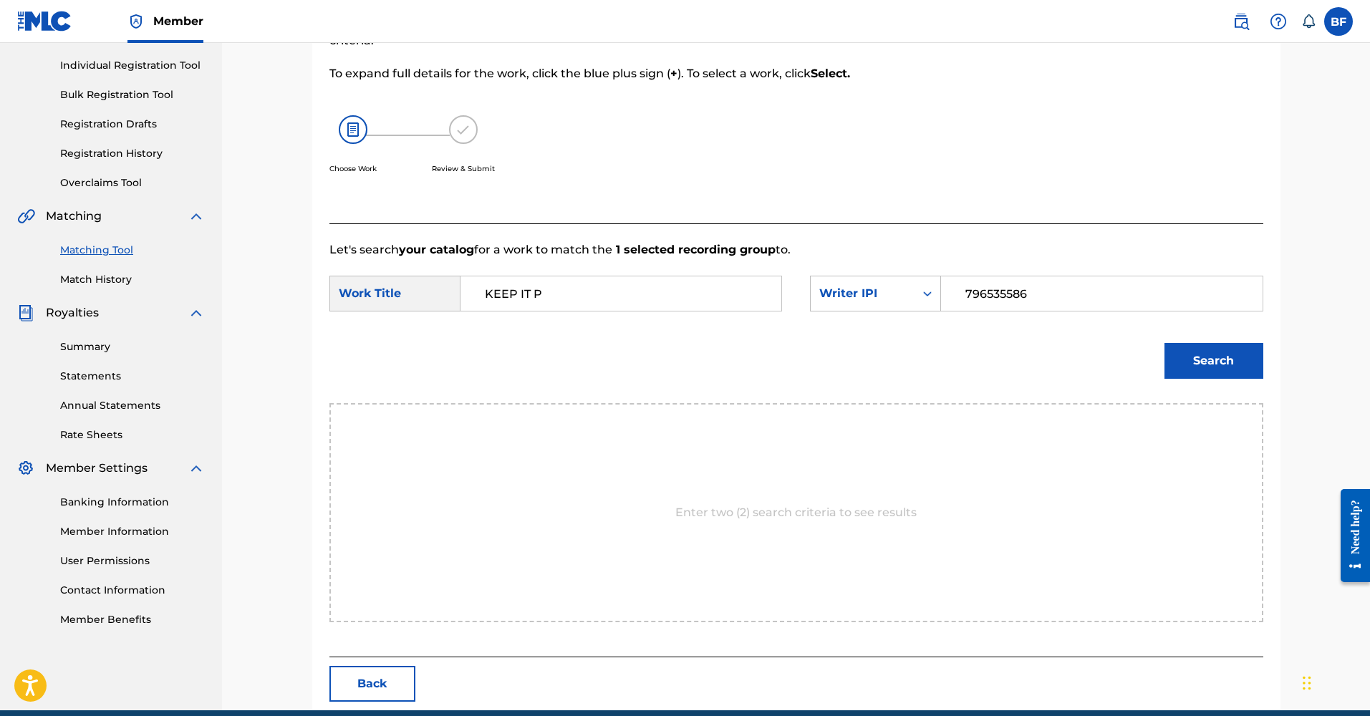
type input "KEEP IT P"
click at [1176, 359] on button "Search" at bounding box center [1213, 361] width 99 height 36
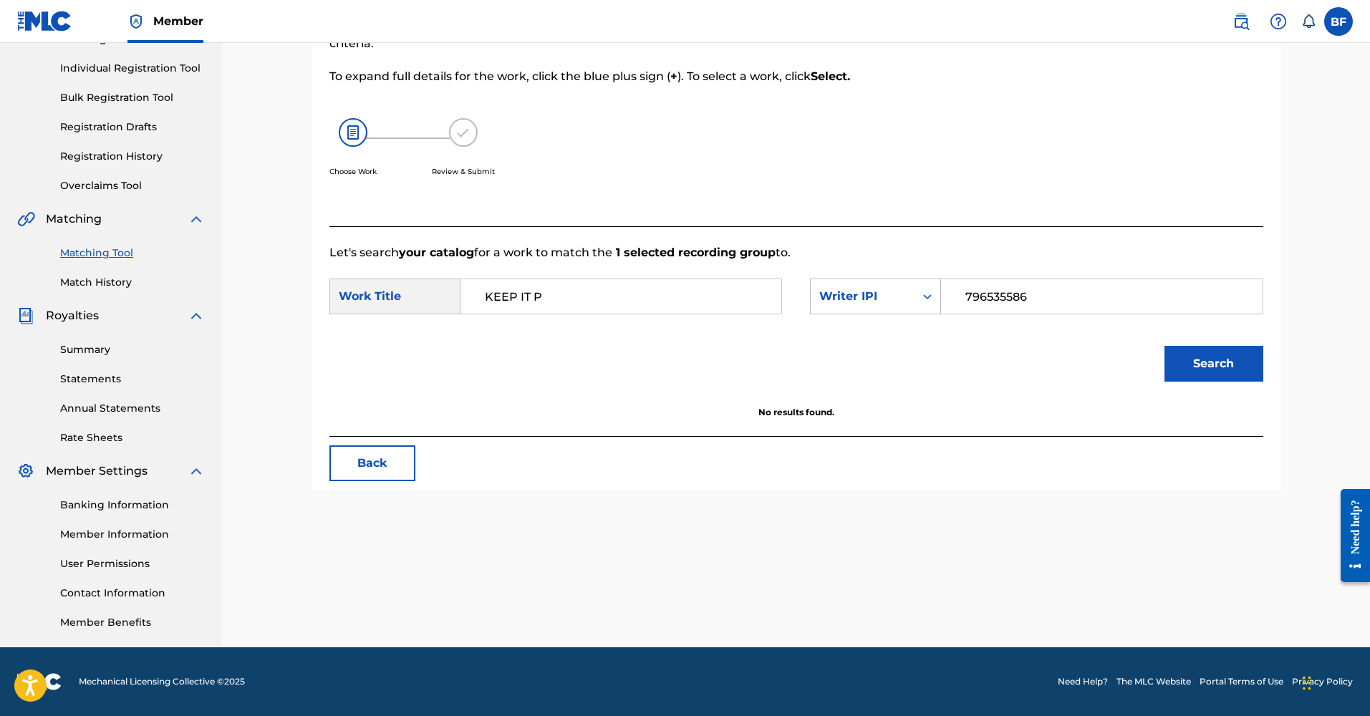
click at [871, 316] on div "SearchWithCriteria49bb8ca4-6f51-4123-a0ec-7bd059475c9e Work Title KEEP IT P Sea…" at bounding box center [796, 301] width 934 height 44
click at [871, 306] on div "Writer IPI" at bounding box center [863, 296] width 104 height 27
click at [864, 421] on div "Publisher IPI" at bounding box center [876, 423] width 130 height 36
click at [1106, 337] on div "Search" at bounding box center [796, 369] width 934 height 74
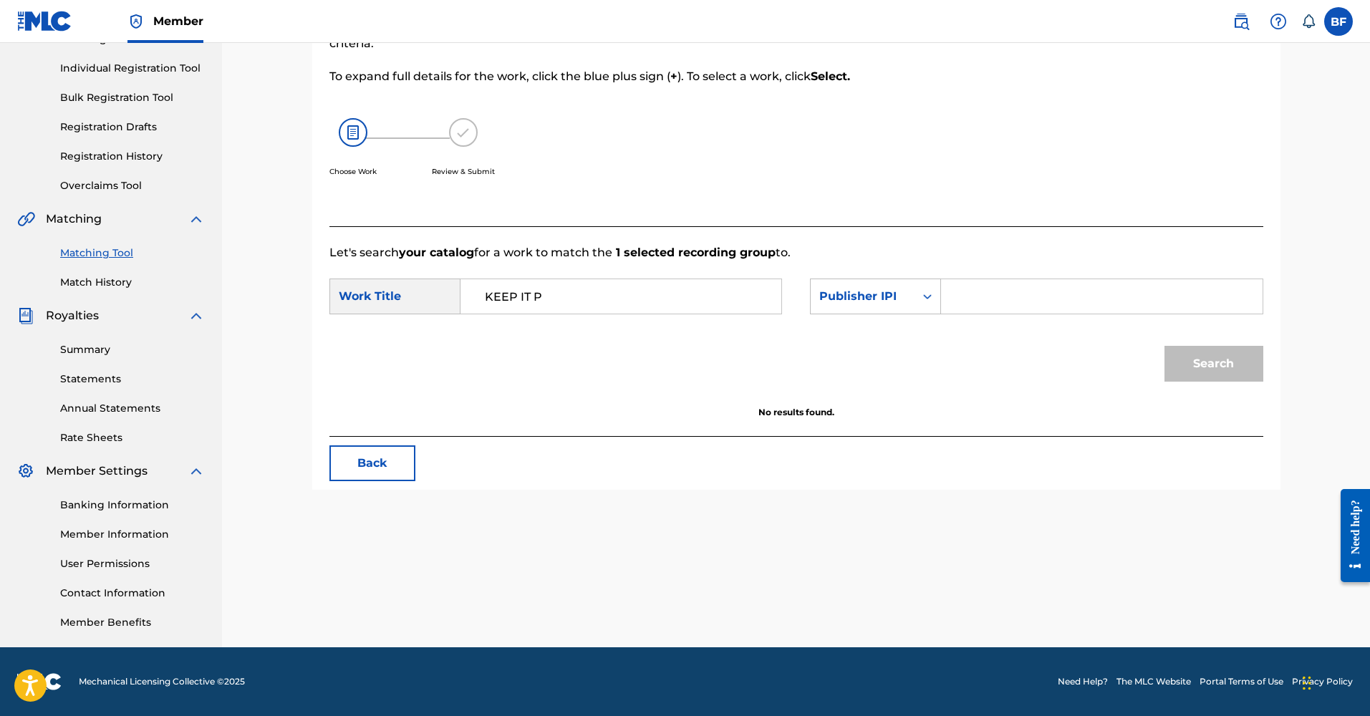
click at [998, 293] on input "Search Form" at bounding box center [1101, 296] width 296 height 34
paste input "796535586"
type input "796535586"
click at [1217, 373] on button "Search" at bounding box center [1213, 364] width 99 height 36
click at [909, 287] on div "Publisher IPI" at bounding box center [863, 296] width 104 height 27
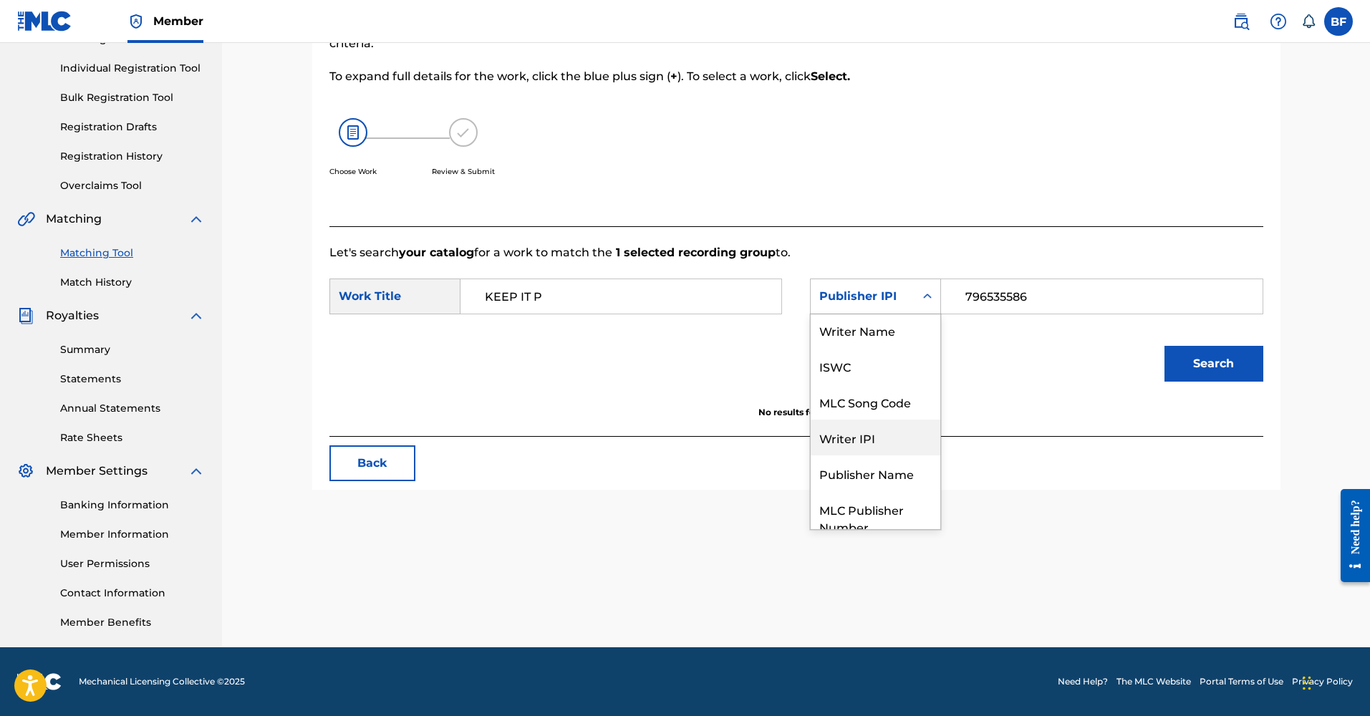
scroll to position [0, 0]
click at [894, 349] on div "Writer Name" at bounding box center [876, 332] width 130 height 36
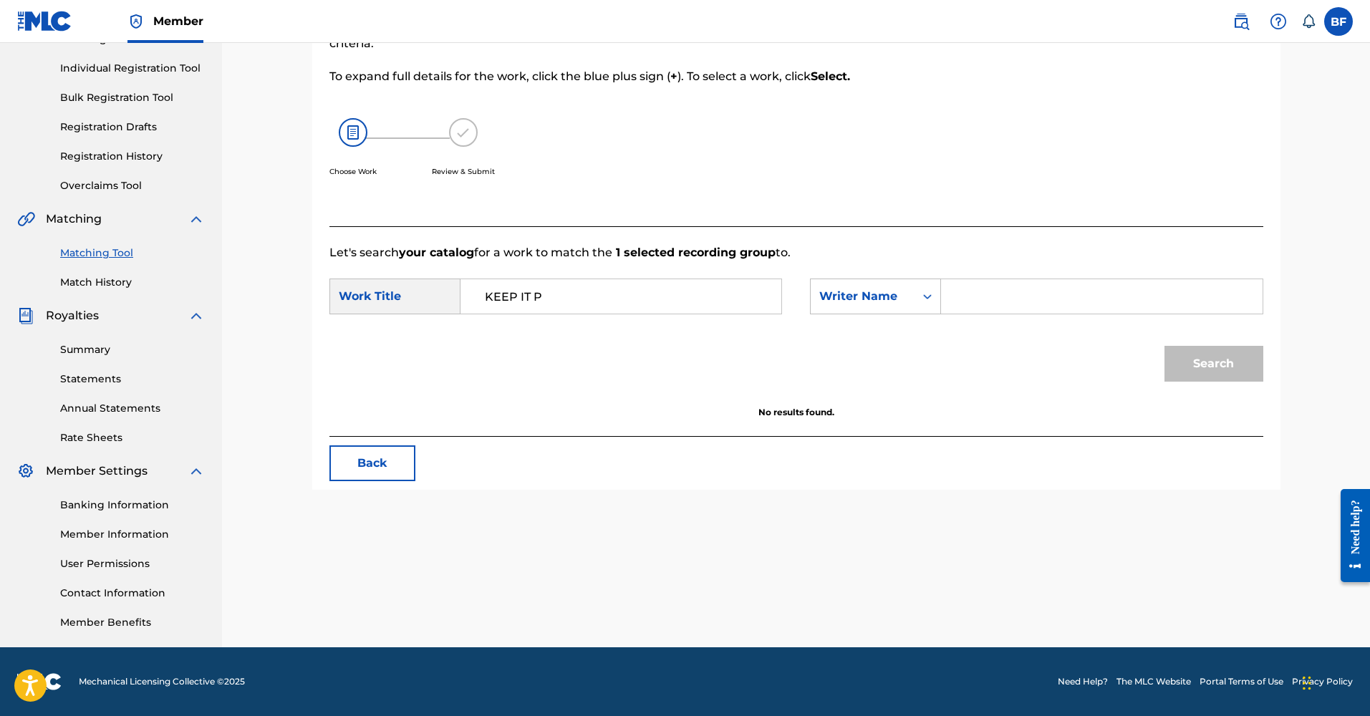
click at [975, 292] on input "Search Form" at bounding box center [1101, 296] width 296 height 34
type input "BRI-TRILLA"
click at [1213, 364] on button "Search" at bounding box center [1213, 364] width 99 height 36
click at [397, 311] on div "Work Title" at bounding box center [394, 297] width 131 height 36
click at [396, 305] on div "Work Title" at bounding box center [394, 297] width 131 height 36
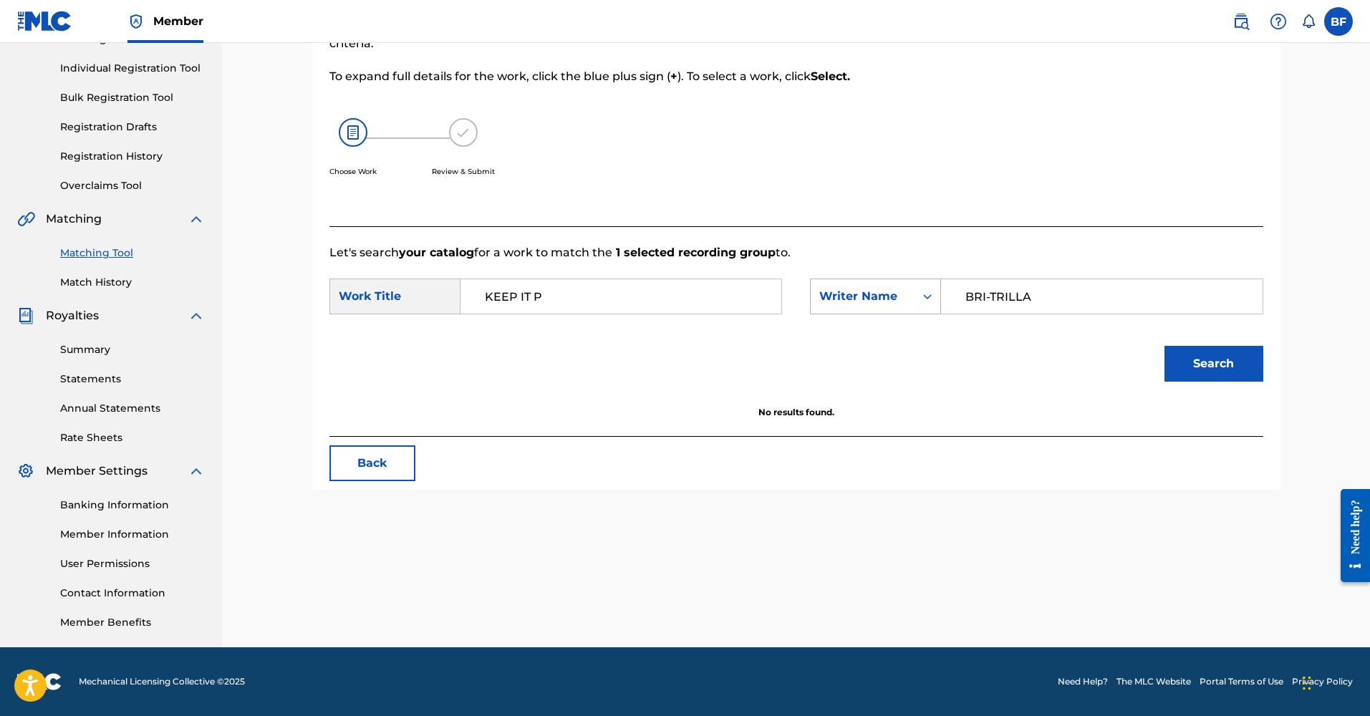
click at [873, 293] on div "Writer Name" at bounding box center [862, 296] width 87 height 17
click at [1039, 314] on div "SearchWithCriteria49bb8ca4-6f51-4123-a0ec-7bd059475c9e Work Title KEEP IT P Sea…" at bounding box center [796, 301] width 934 height 44
click at [1042, 304] on input "BRI-TRILLA" at bounding box center [1101, 296] width 296 height 34
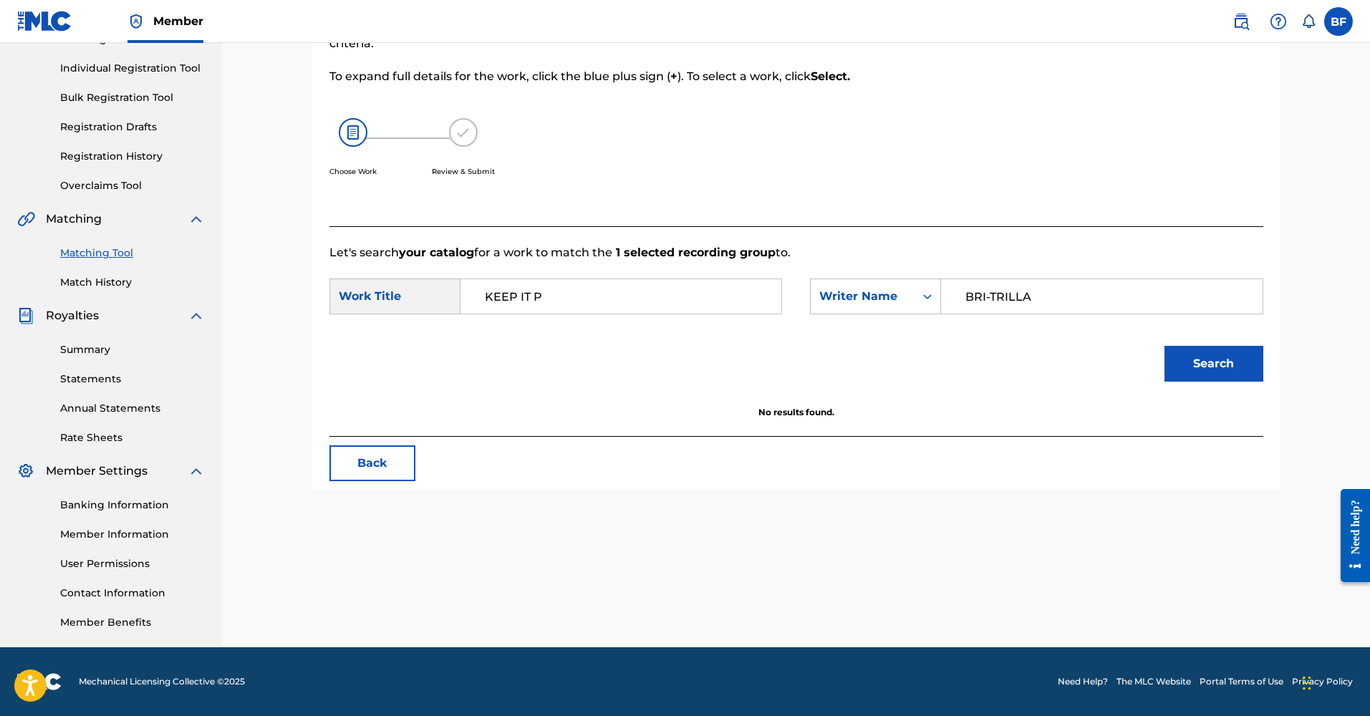
drag, startPoint x: 1074, startPoint y: 301, endPoint x: 952, endPoint y: 300, distance: 122.4
click at [950, 302] on div "BRI-TRILLA" at bounding box center [1102, 297] width 322 height 36
click at [924, 311] on div "Search Form" at bounding box center [927, 296] width 26 height 34
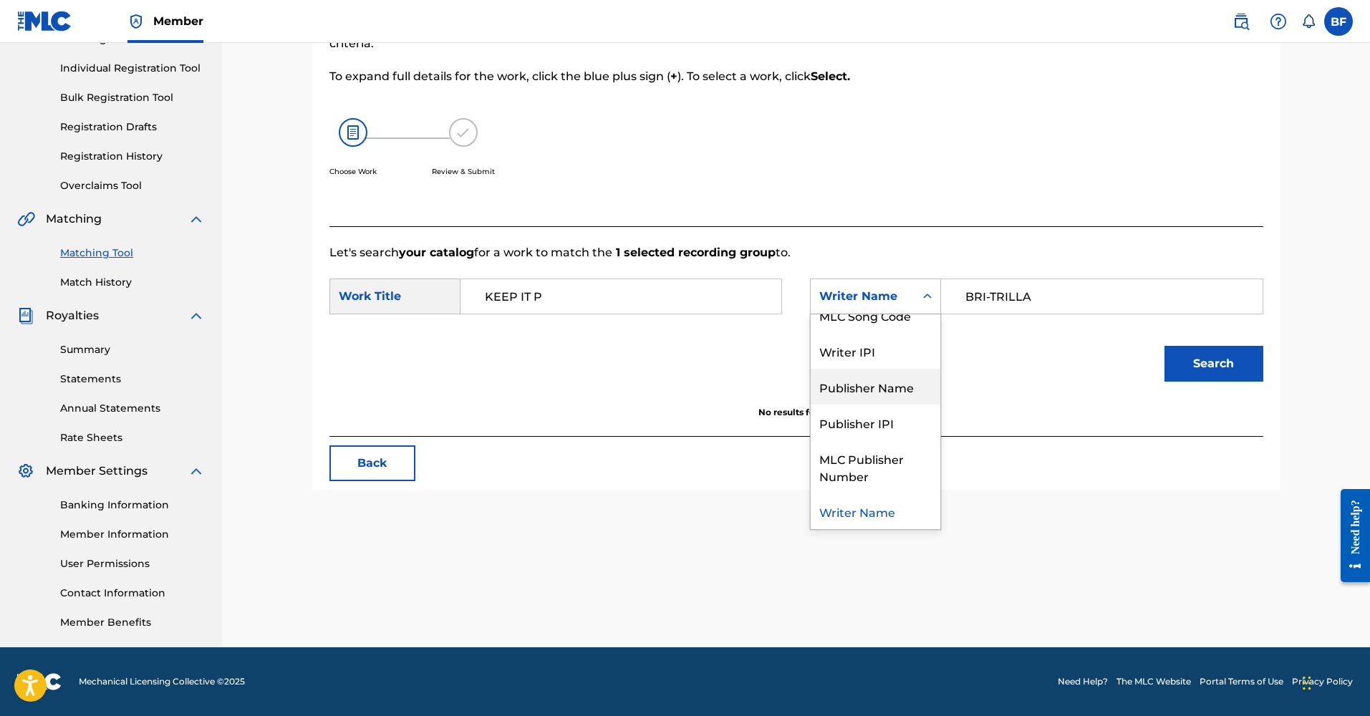
click at [926, 387] on div "Publisher Name" at bounding box center [876, 387] width 130 height 36
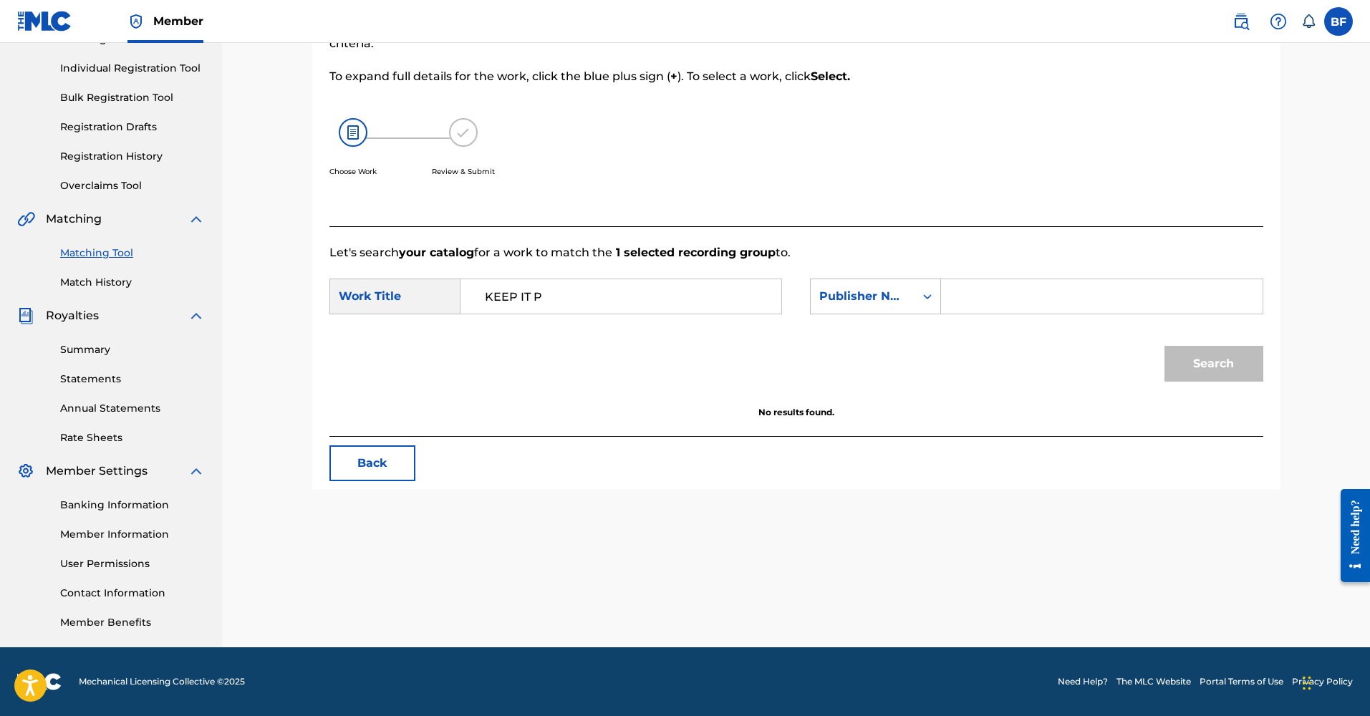
click at [1021, 306] on input "Search Form" at bounding box center [1101, 296] width 296 height 34
paste input "BRI-TRILLA"
type input "BRI-TRILLA"
click at [1226, 354] on button "Search" at bounding box center [1213, 364] width 99 height 36
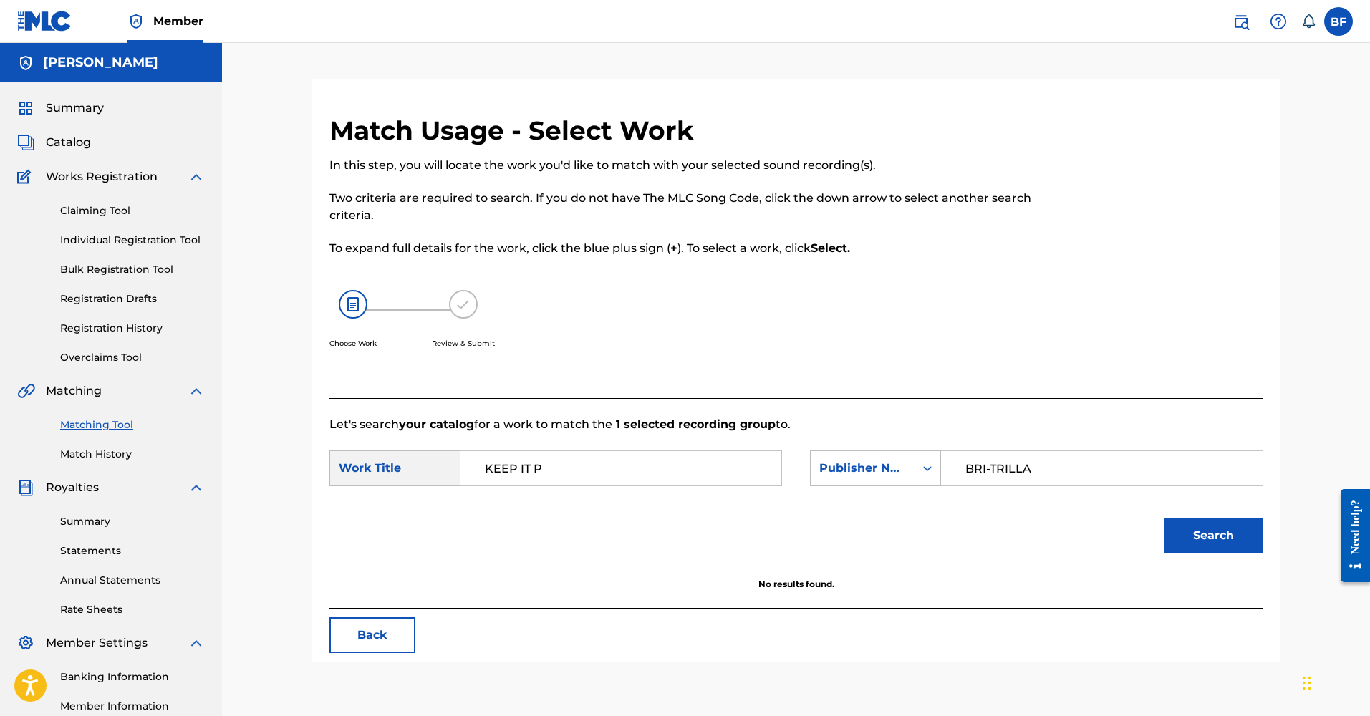
click at [79, 209] on link "Claiming Tool" at bounding box center [132, 210] width 145 height 15
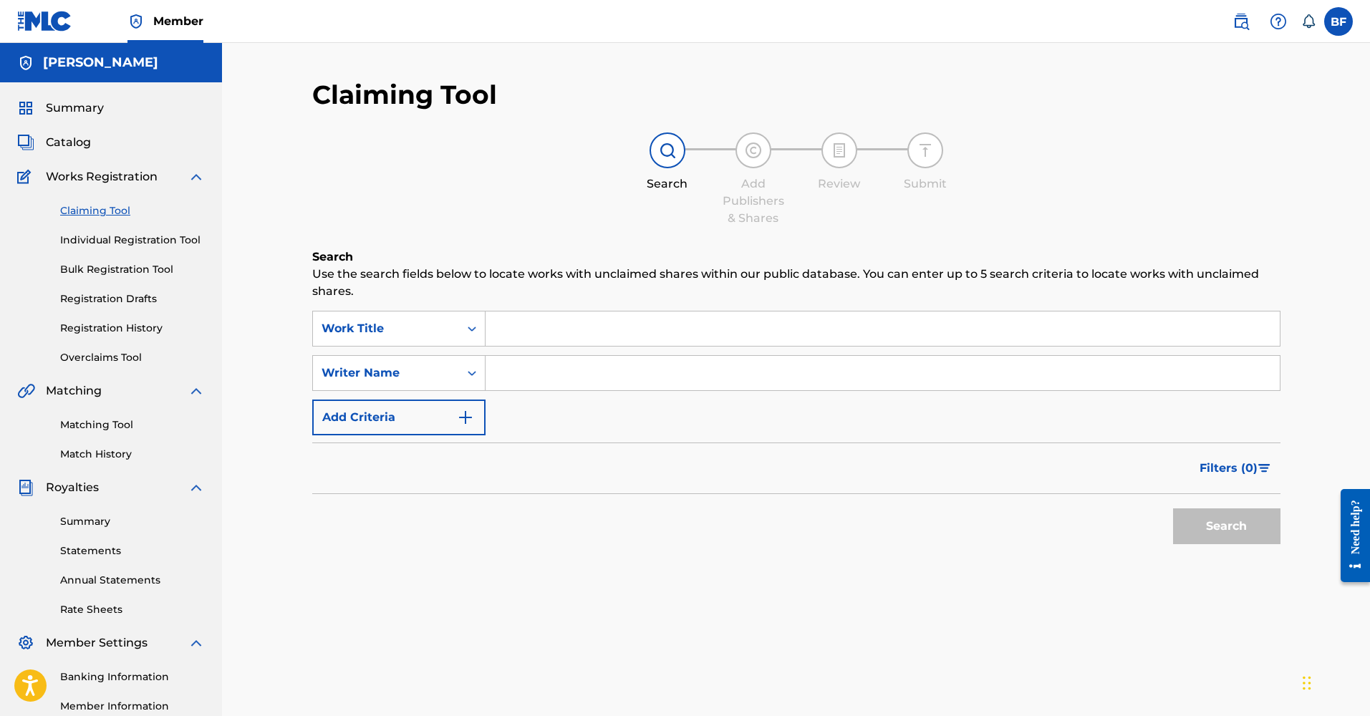
click at [123, 319] on div "Claiming Tool Individual Registration Tool Bulk Registration Tool Registration …" at bounding box center [111, 275] width 188 height 180
click at [127, 329] on link "Registration History" at bounding box center [132, 328] width 145 height 15
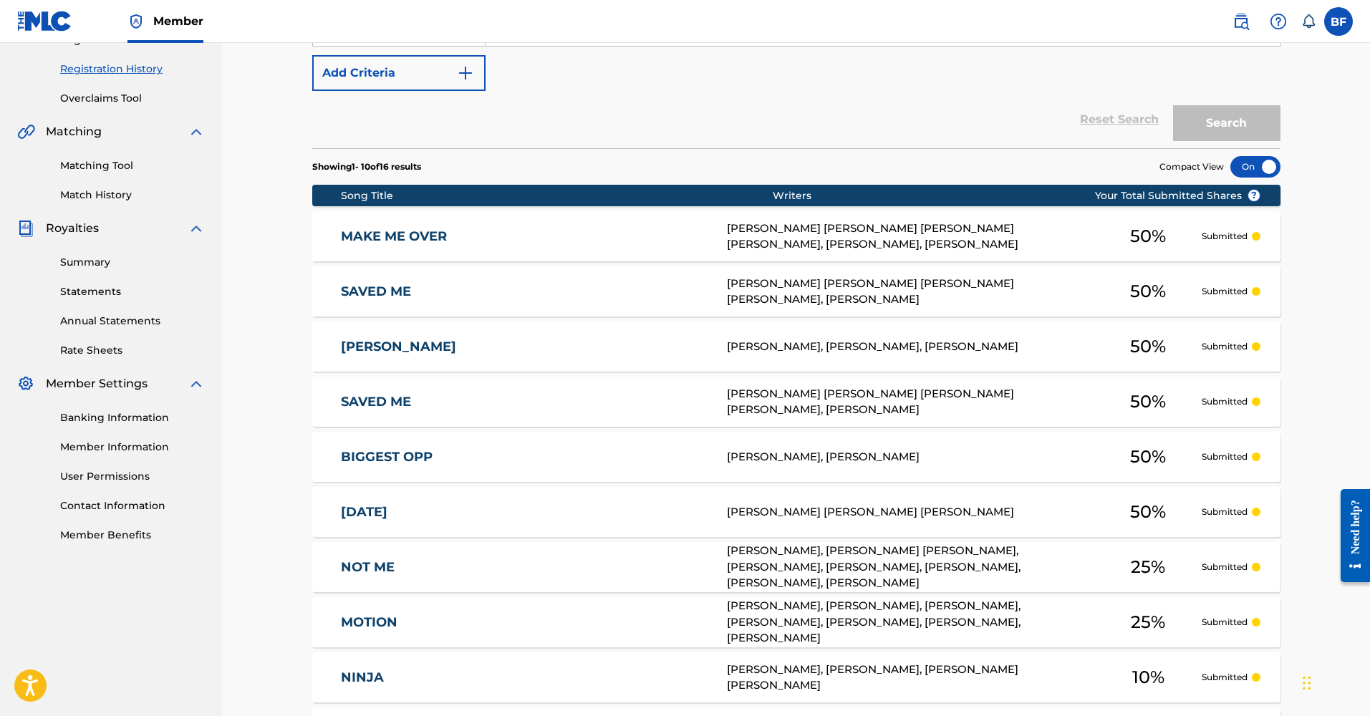
scroll to position [400, 0]
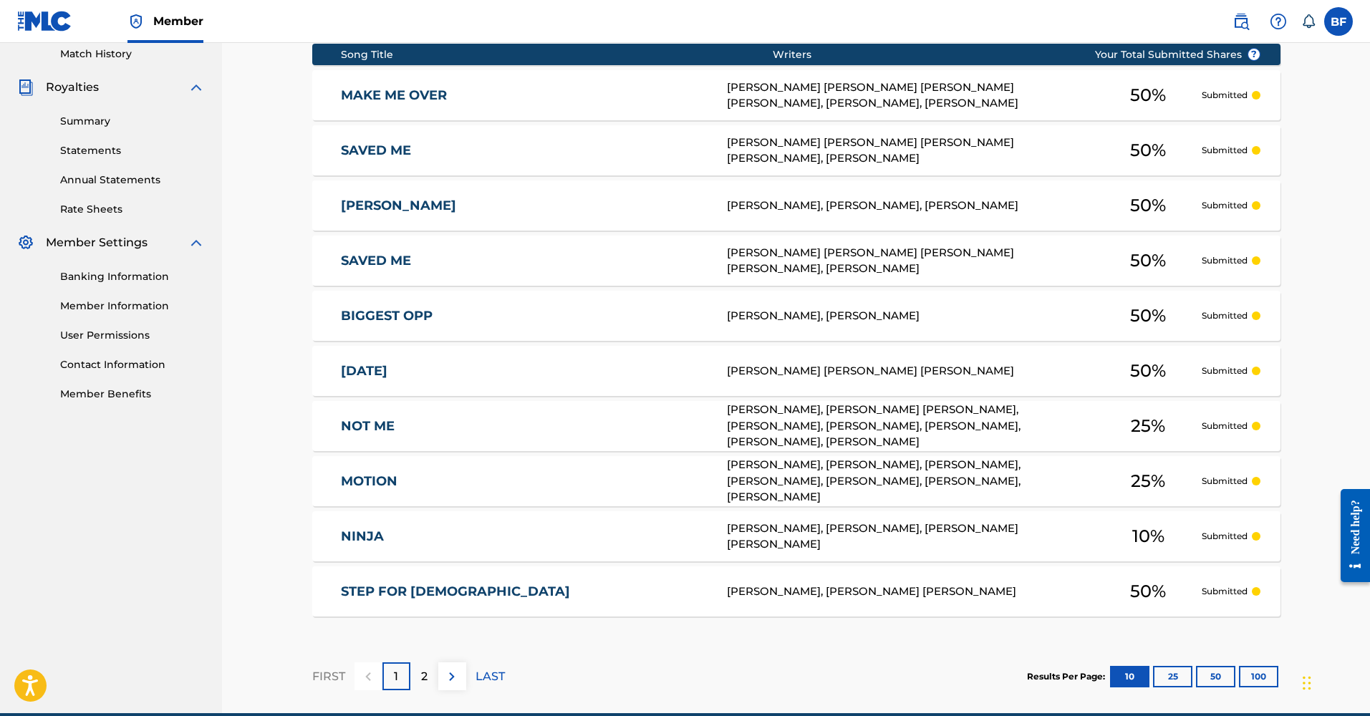
click at [422, 673] on p "2" at bounding box center [424, 676] width 6 height 17
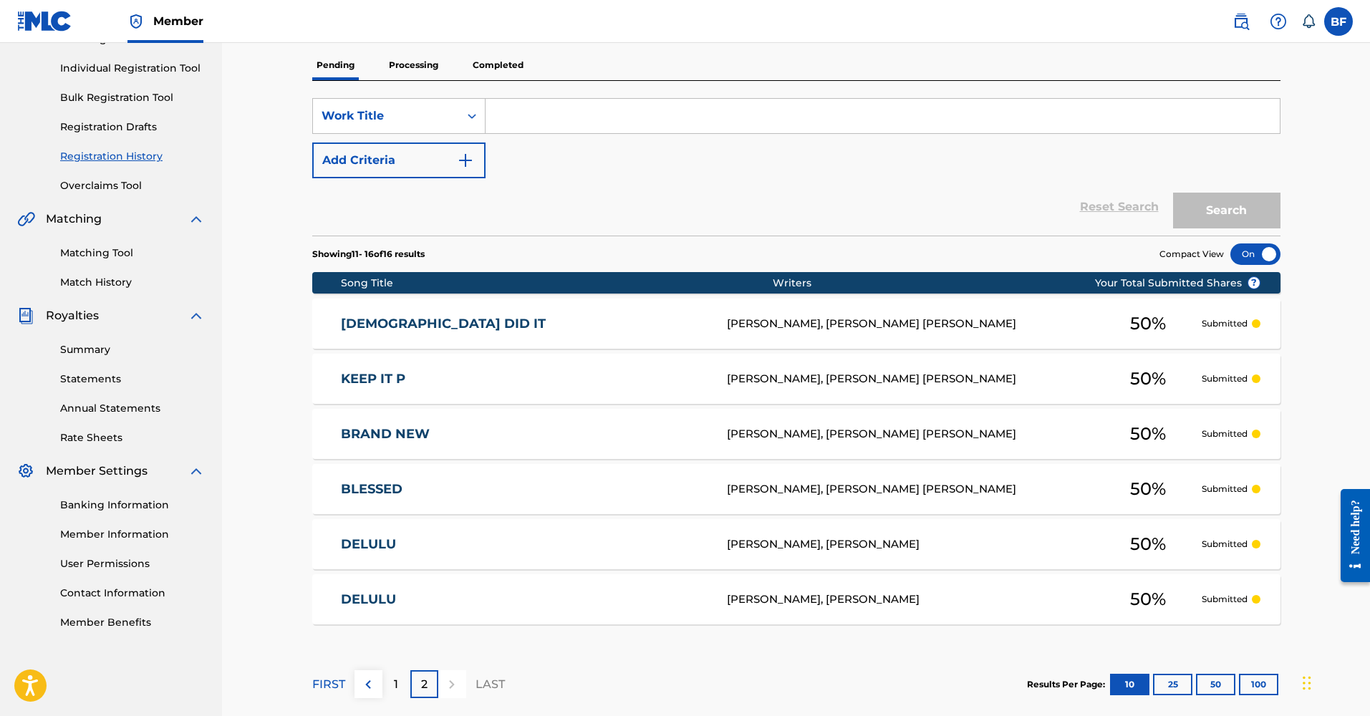
click at [380, 383] on link "KEEP IT P" at bounding box center [524, 379] width 367 height 16
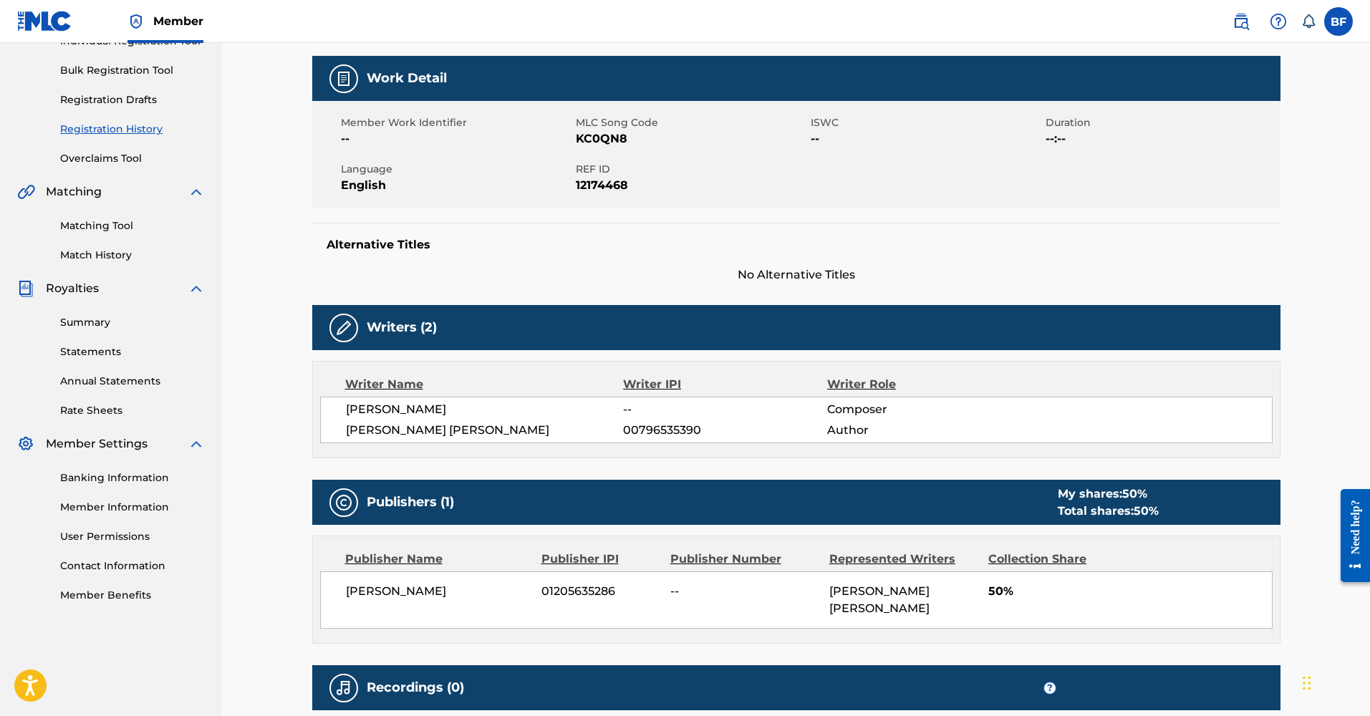
scroll to position [84, 0]
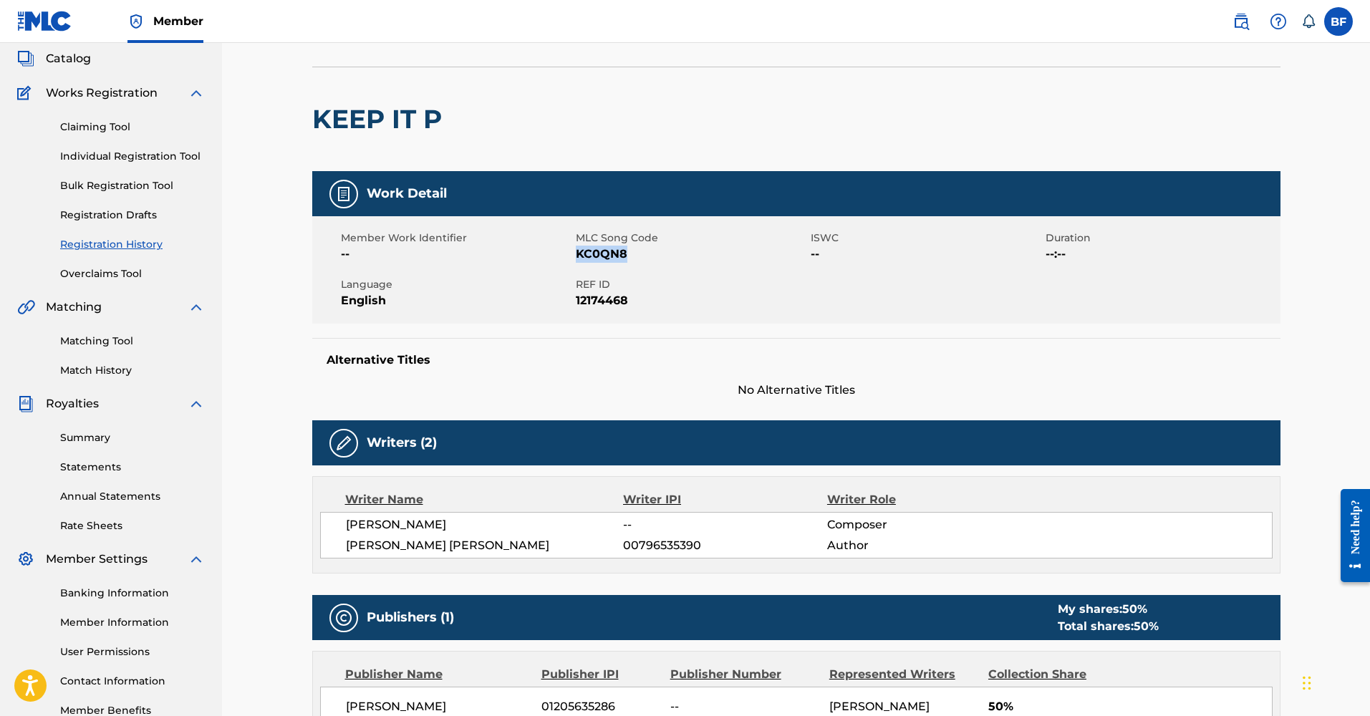
drag, startPoint x: 575, startPoint y: 251, endPoint x: 644, endPoint y: 256, distance: 69.6
click at [644, 256] on span "KC0QN8" at bounding box center [691, 254] width 231 height 17
copy span "KC0QN8"
click at [79, 124] on link "Claiming Tool" at bounding box center [132, 127] width 145 height 15
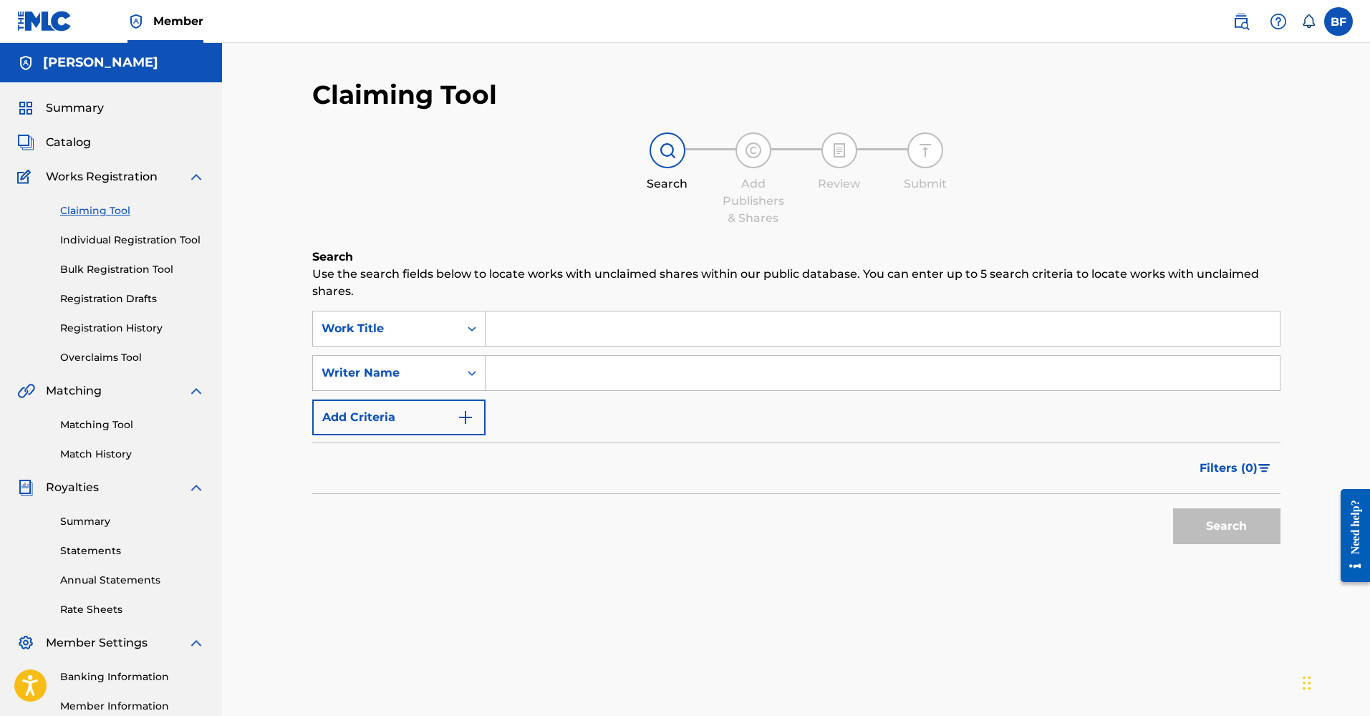
click at [101, 425] on link "Matching Tool" at bounding box center [132, 424] width 145 height 15
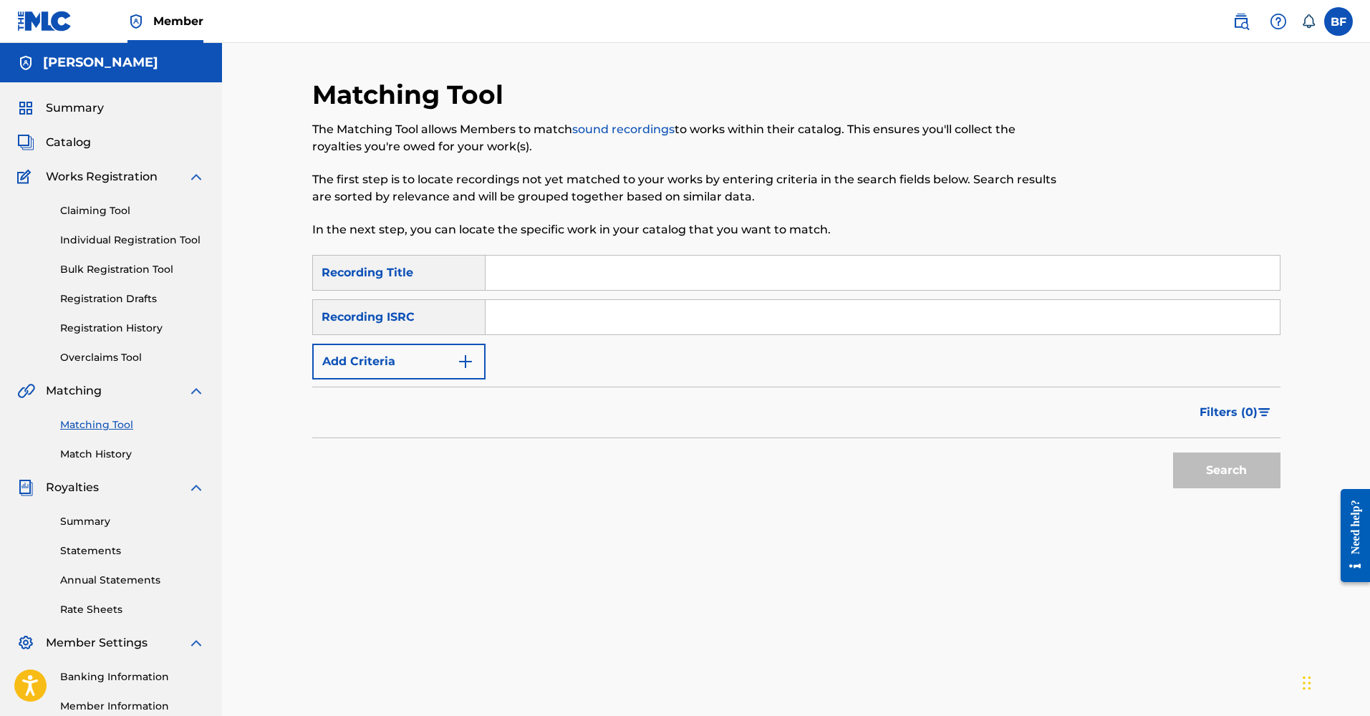
click at [433, 370] on button "Add Criteria" at bounding box center [398, 362] width 173 height 36
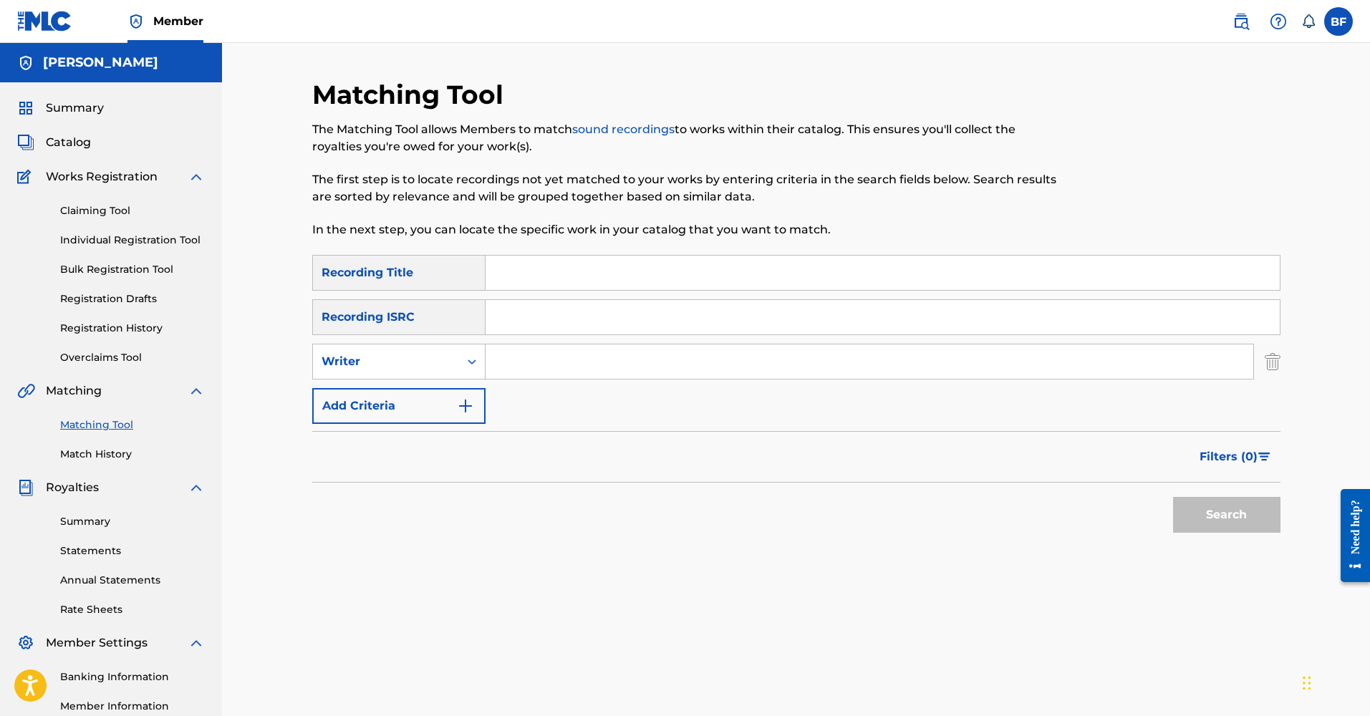
click at [554, 365] on input "Search Form" at bounding box center [869, 361] width 768 height 34
click at [1226, 515] on button "Search" at bounding box center [1226, 515] width 107 height 36
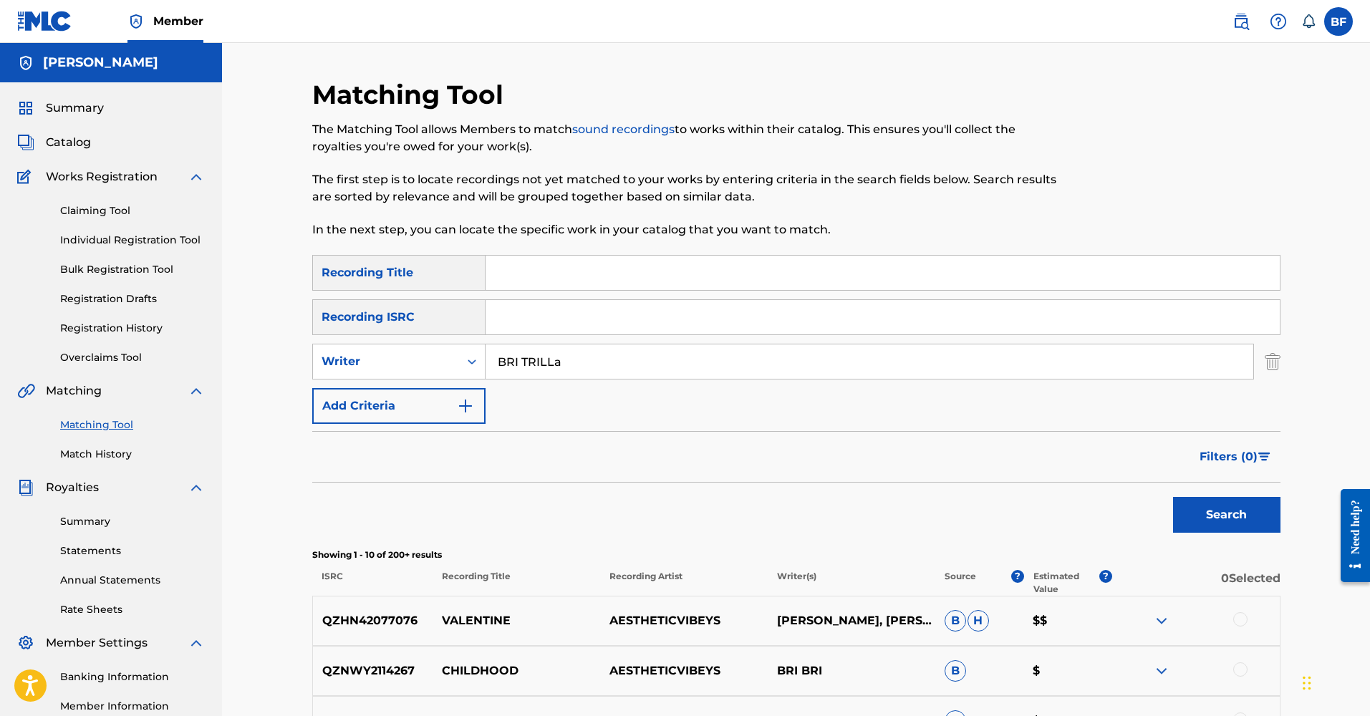
click at [1226, 515] on button "Search" at bounding box center [1226, 515] width 107 height 36
type input "BRI TRILLA"
click at [1226, 515] on button "Search" at bounding box center [1226, 515] width 107 height 36
click at [358, 360] on div "Writer" at bounding box center [386, 361] width 129 height 17
click at [364, 397] on div "Recording Artist" at bounding box center [399, 398] width 172 height 36
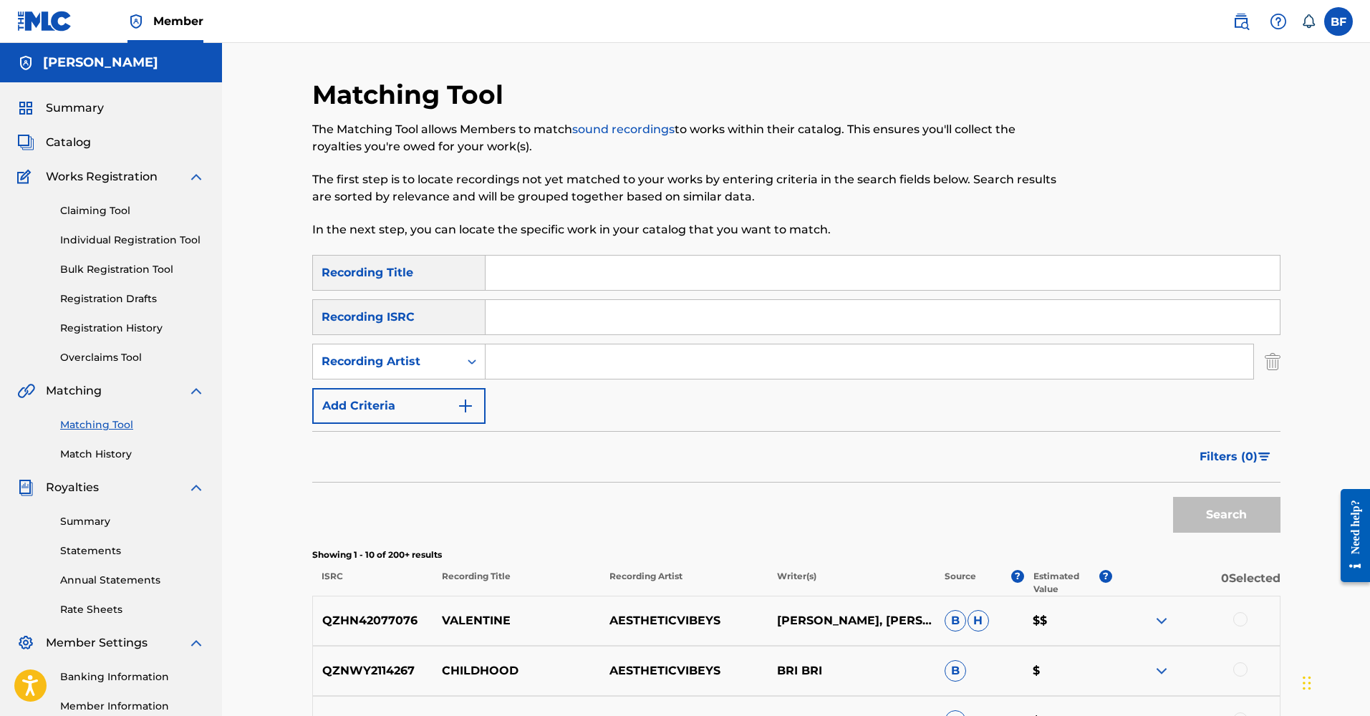
click at [530, 368] on input "Search Form" at bounding box center [869, 361] width 768 height 34
type input "Bri Trilla"
click at [1226, 515] on button "Search" at bounding box center [1226, 515] width 107 height 36
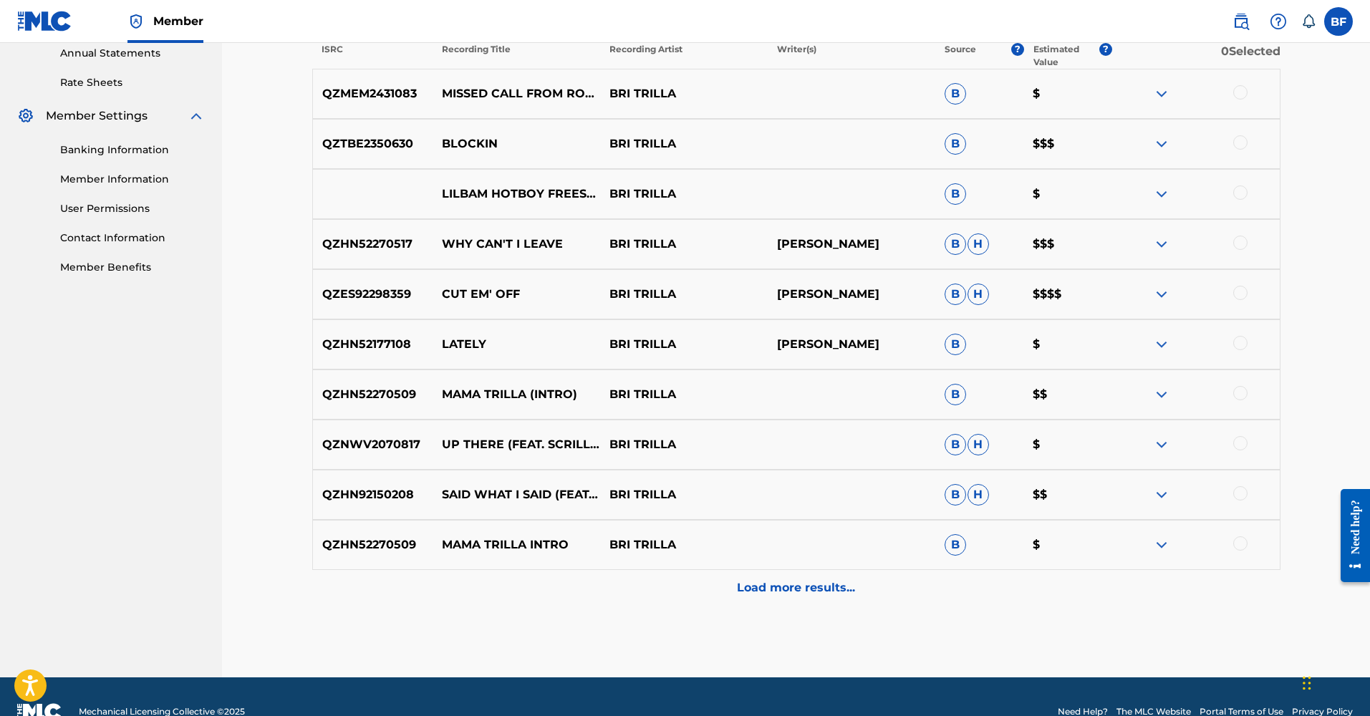
scroll to position [557, 0]
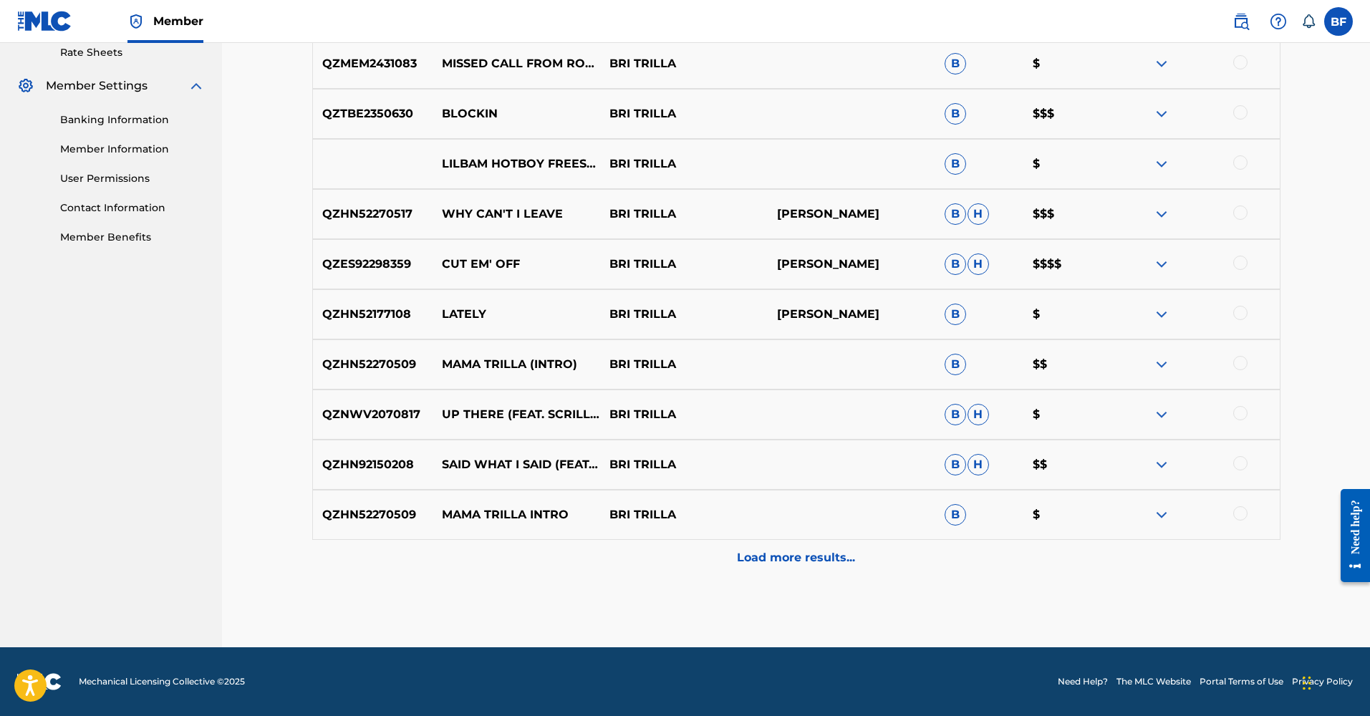
click at [797, 554] on p "Load more results..." at bounding box center [796, 557] width 118 height 17
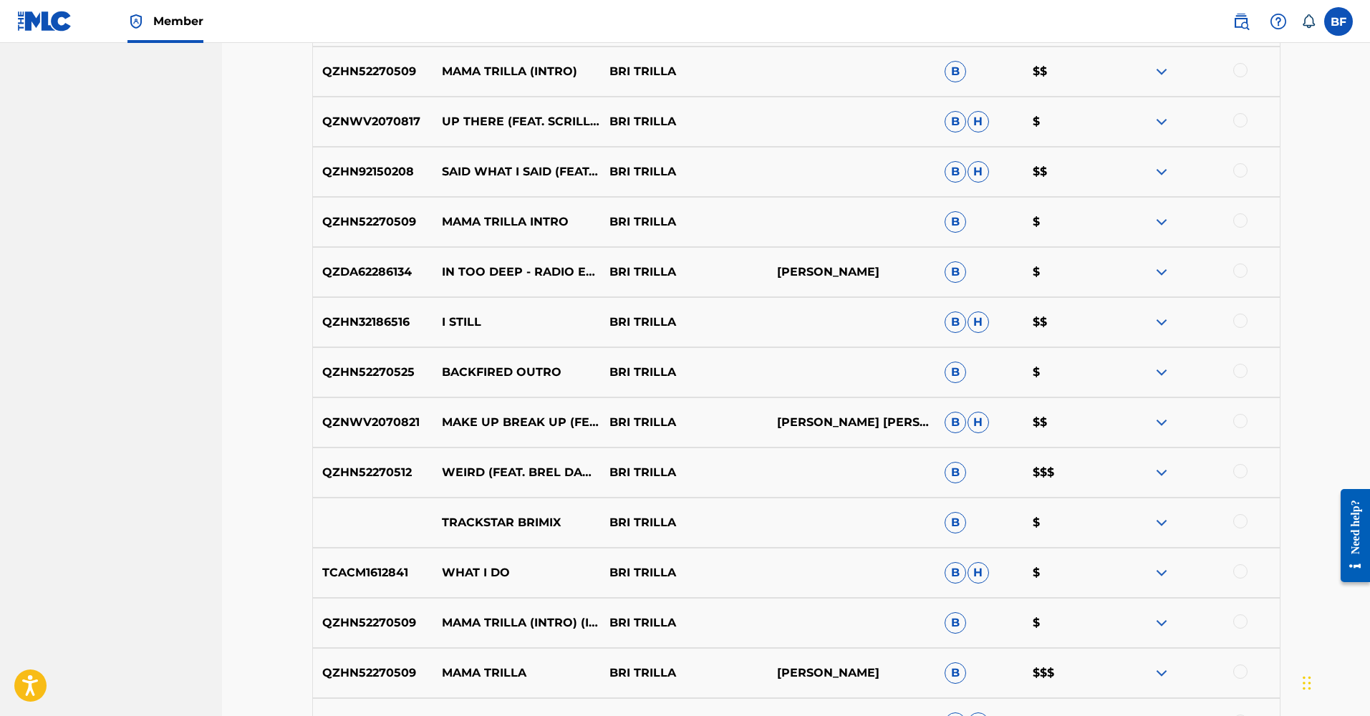
scroll to position [1058, 0]
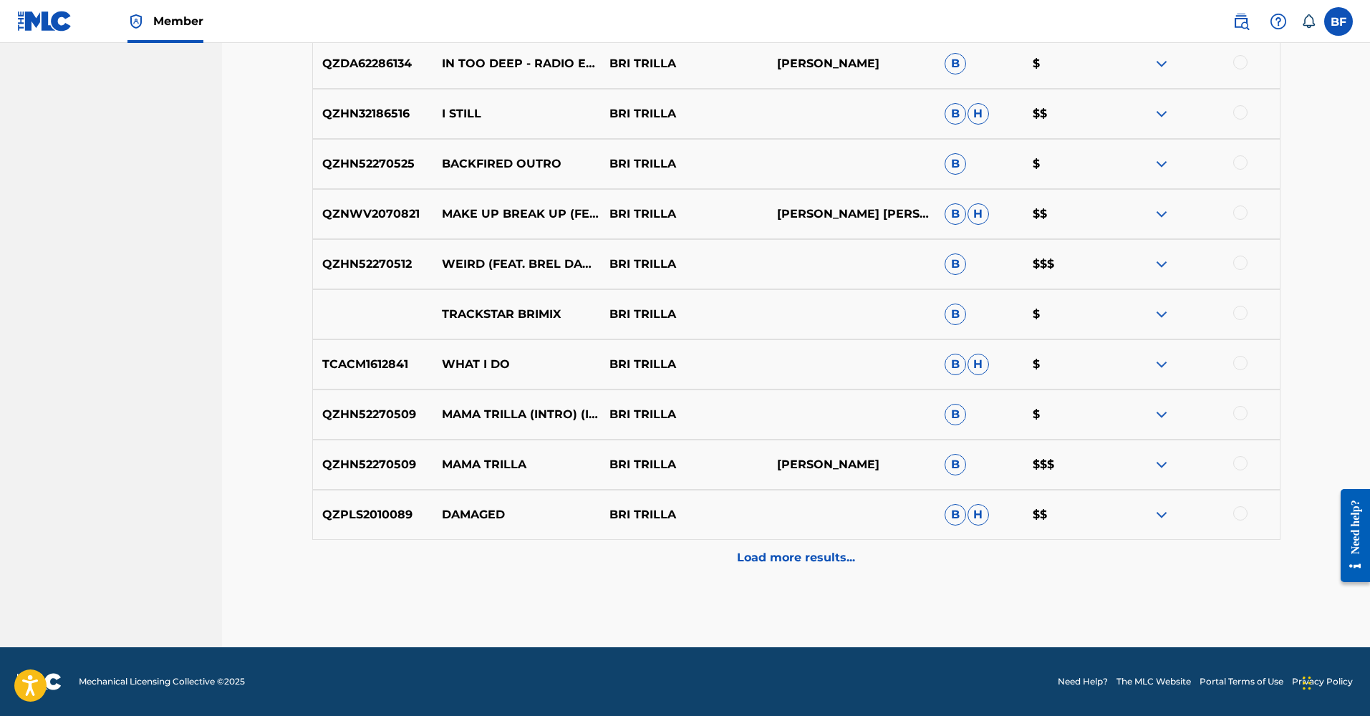
click at [765, 554] on p "Load more results..." at bounding box center [796, 557] width 118 height 17
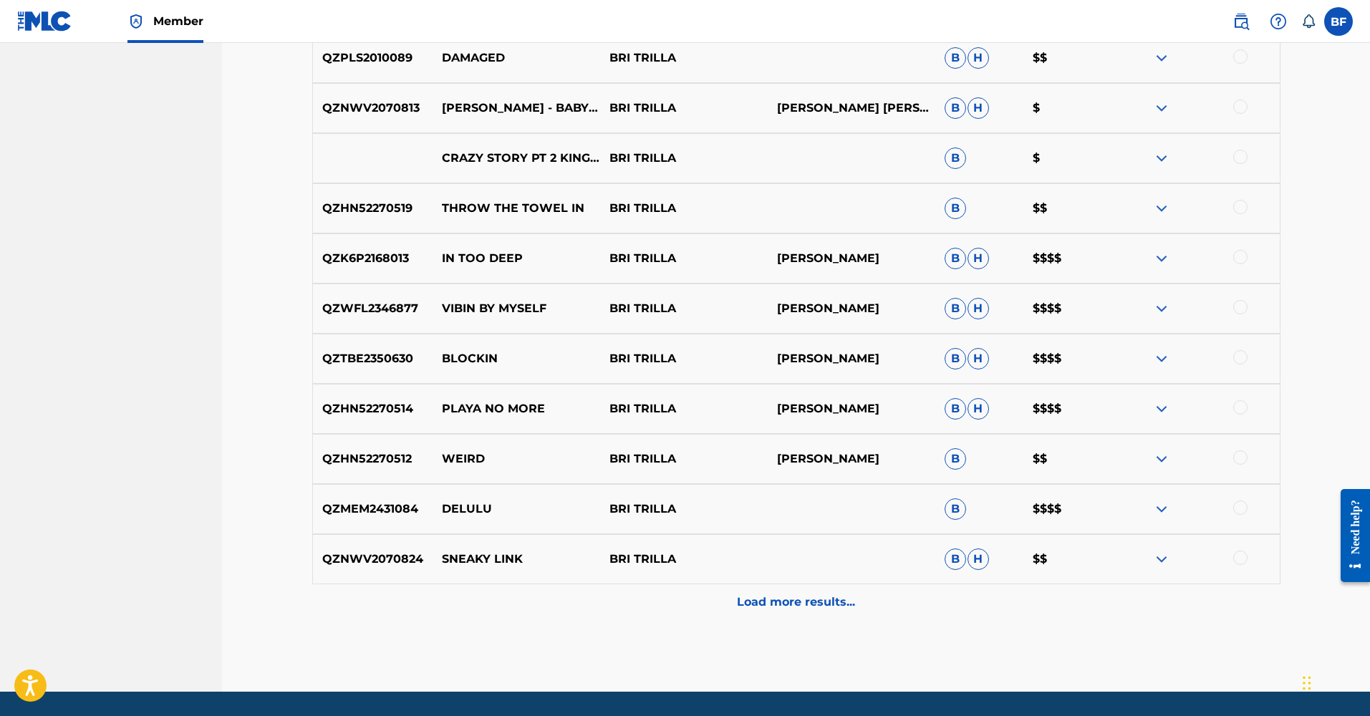
scroll to position [1560, 0]
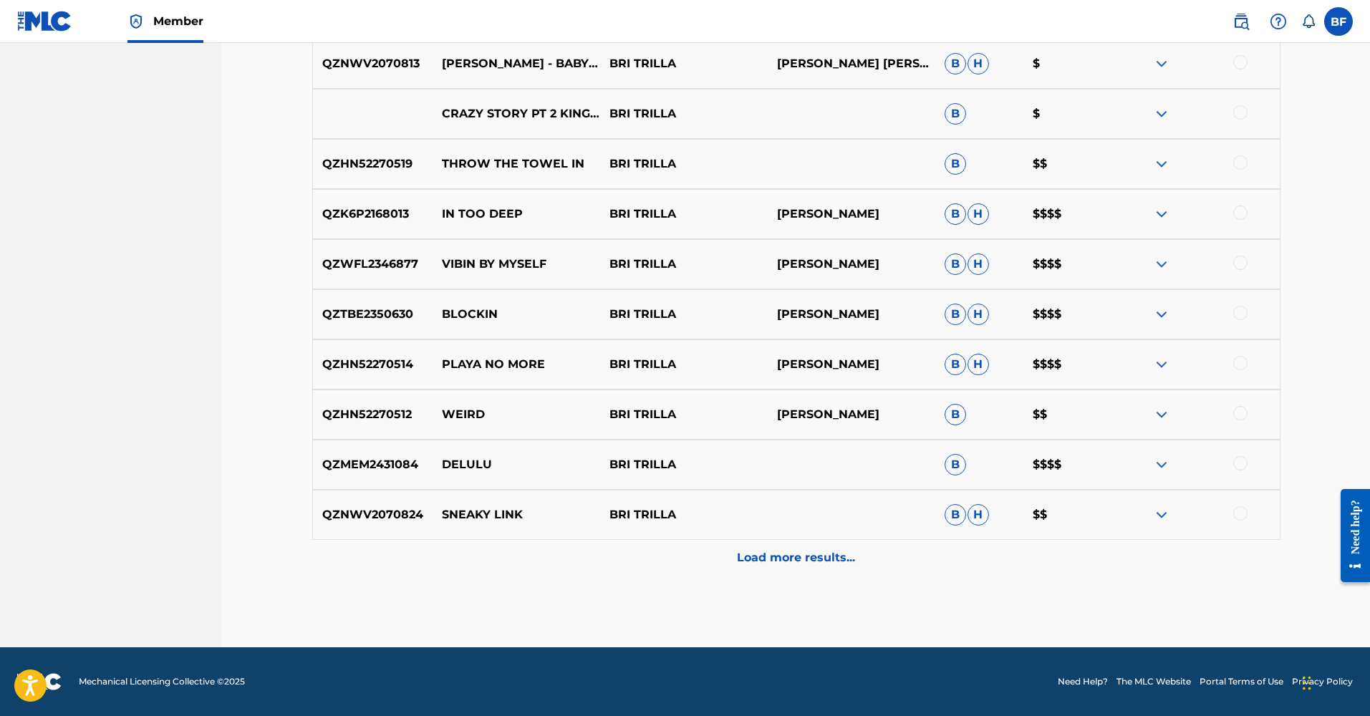
click at [763, 554] on p "Load more results..." at bounding box center [796, 557] width 118 height 17
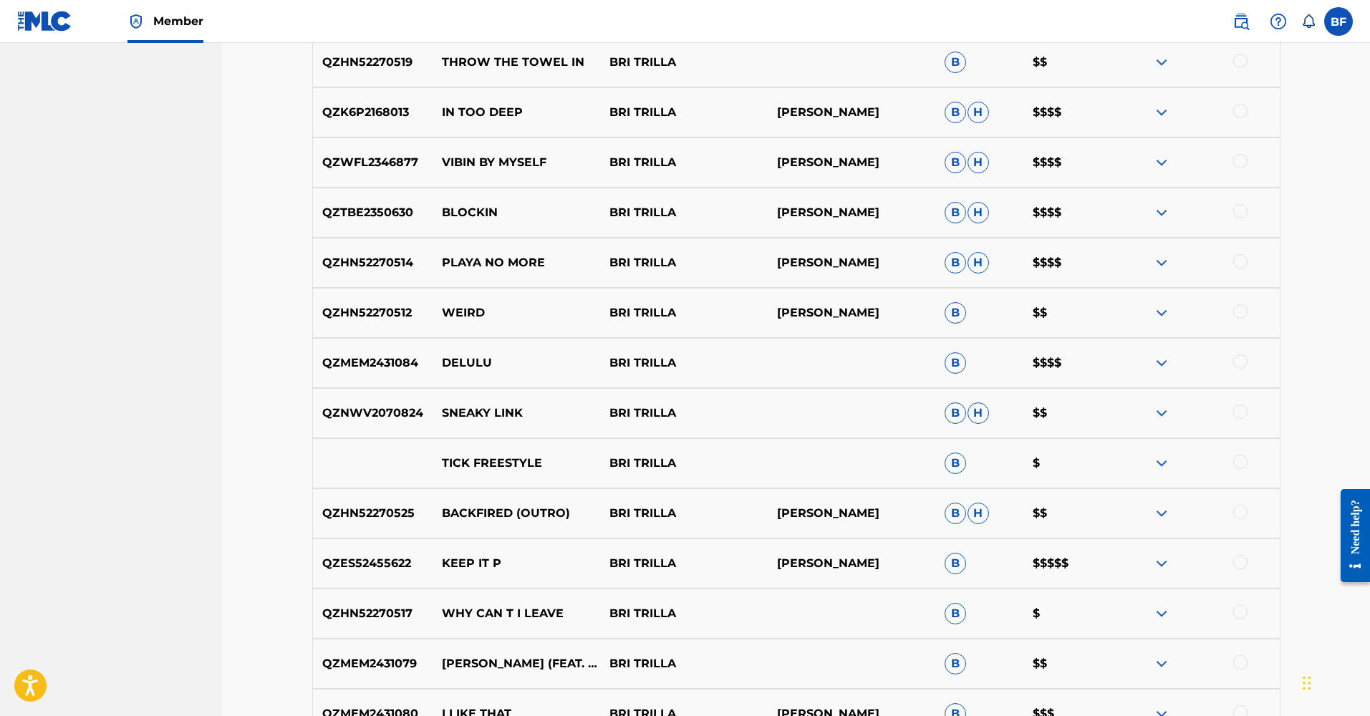
scroll to position [1715, 0]
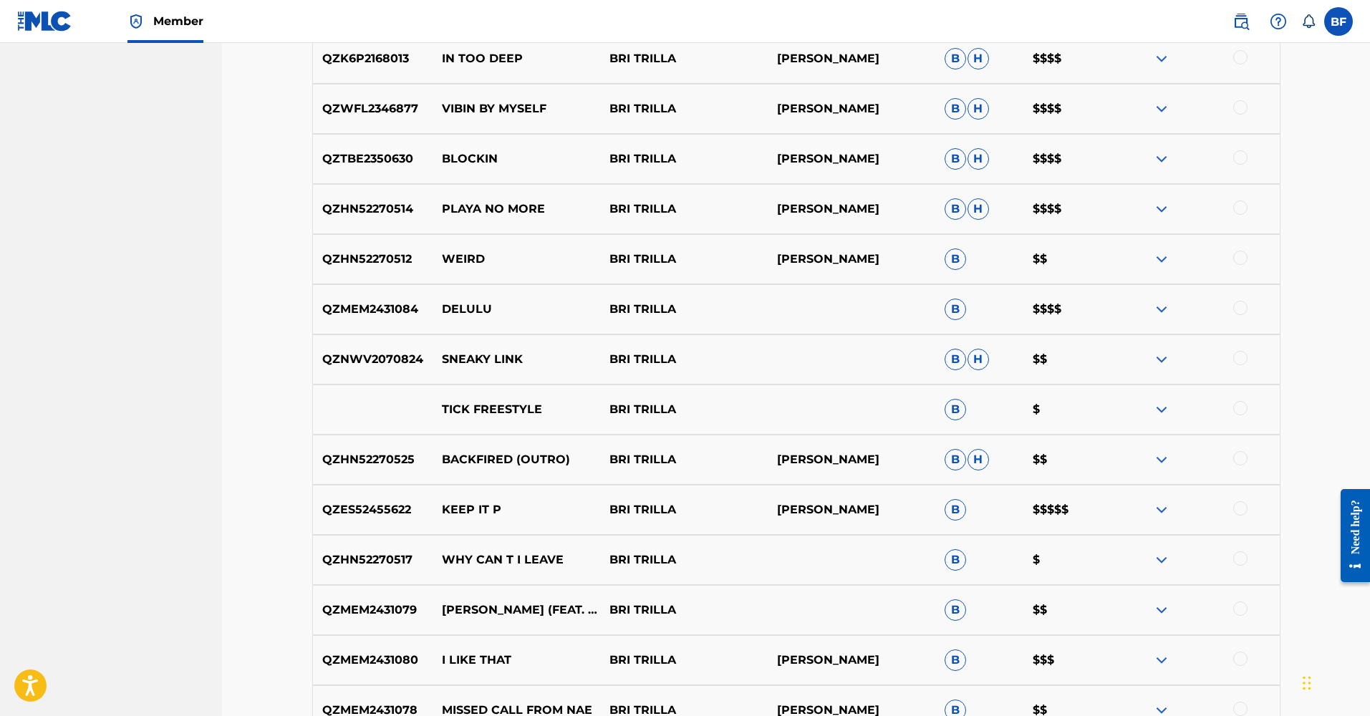
click at [1164, 506] on img at bounding box center [1161, 509] width 17 height 17
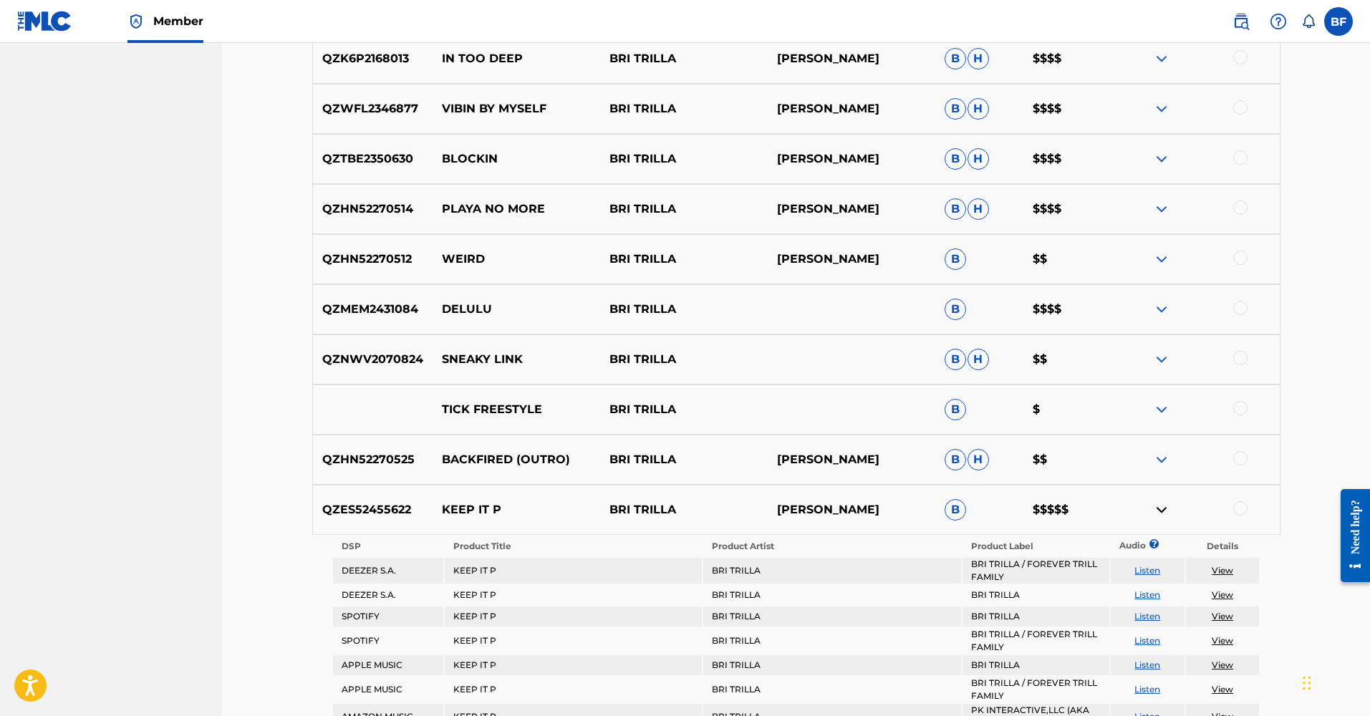
drag, startPoint x: 1172, startPoint y: 496, endPoint x: 1194, endPoint y: 500, distance: 22.6
click at [1172, 496] on div "QZES52455622 KEEP IT P BRI TRILLA [PERSON_NAME] B $$$$$" at bounding box center [796, 510] width 968 height 50
click at [1227, 506] on div at bounding box center [1196, 509] width 168 height 17
click at [1234, 503] on div at bounding box center [1240, 508] width 14 height 14
click at [1039, 607] on button "Match 1 Group" at bounding box center [1006, 599] width 158 height 36
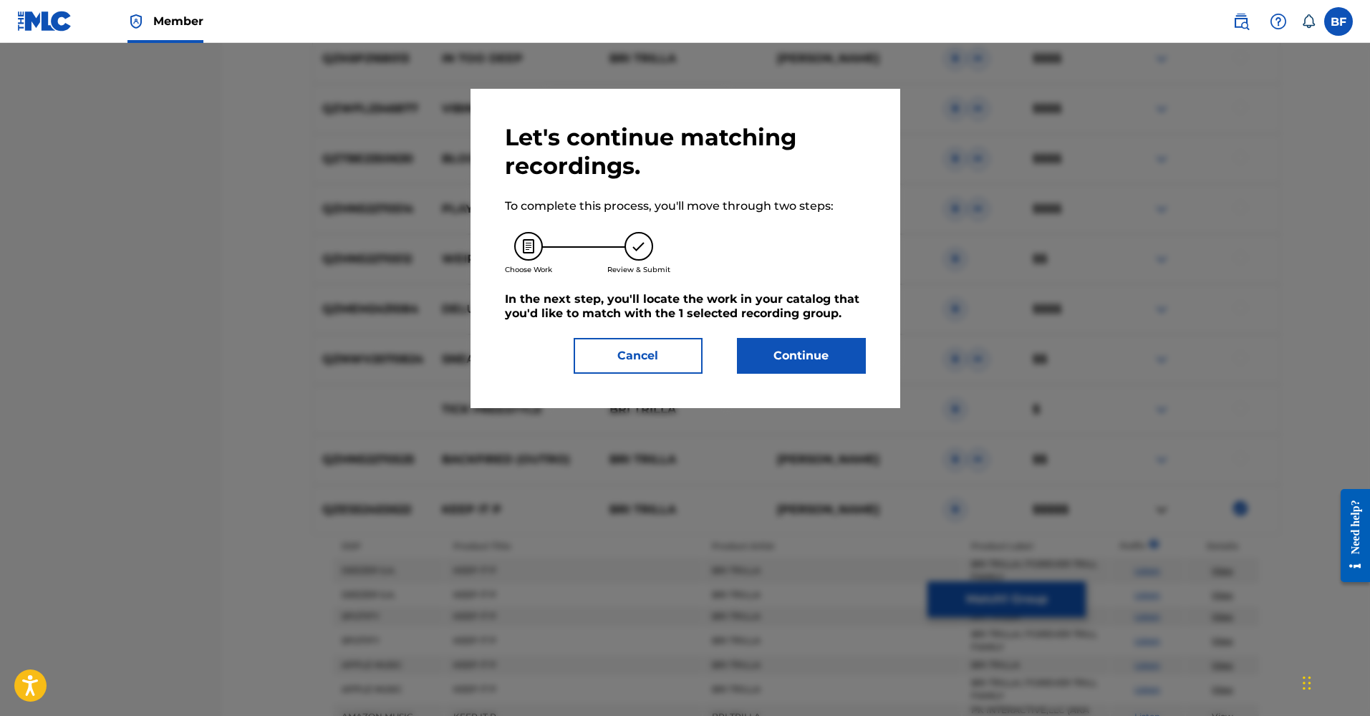
click at [824, 356] on button "Continue" at bounding box center [801, 356] width 129 height 36
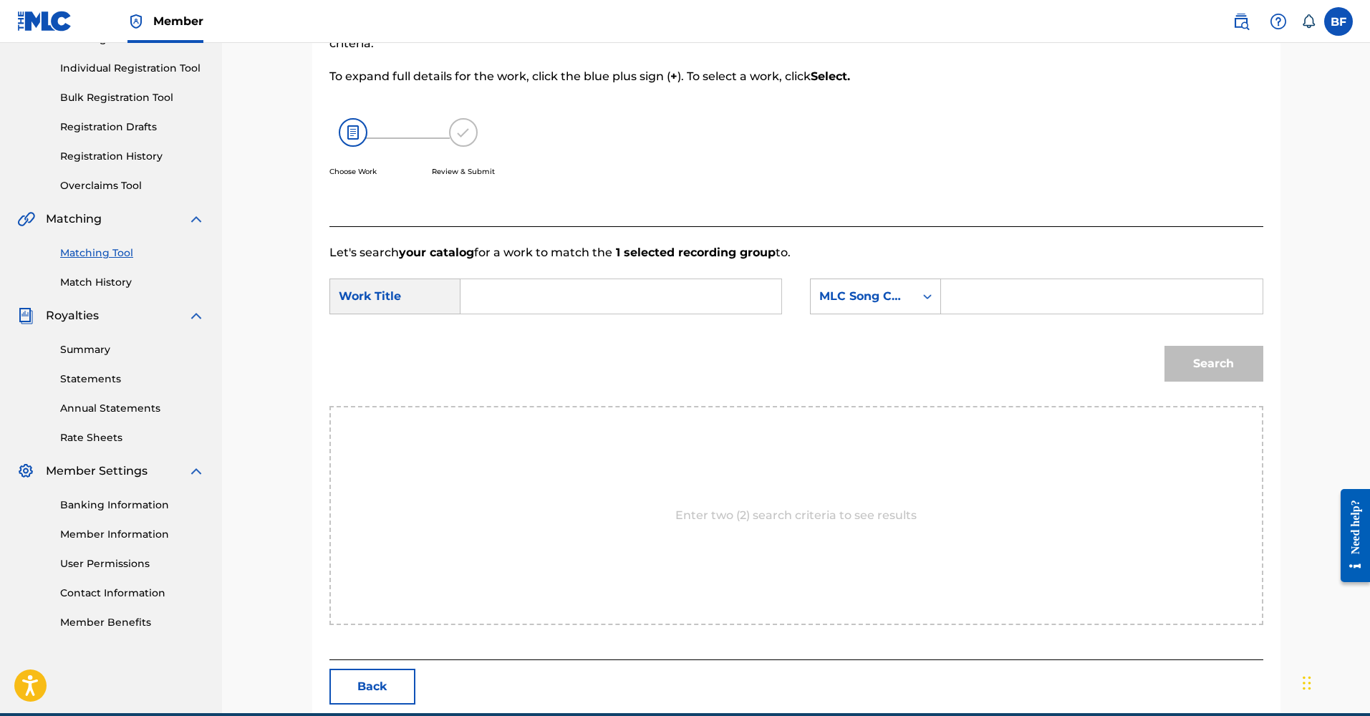
paste input "KC0QN8"
type input "KC0QN8"
click at [569, 311] on input "Search Form" at bounding box center [621, 296] width 296 height 34
type input "KEEP IT P"
click at [1190, 371] on button "Search" at bounding box center [1213, 364] width 99 height 36
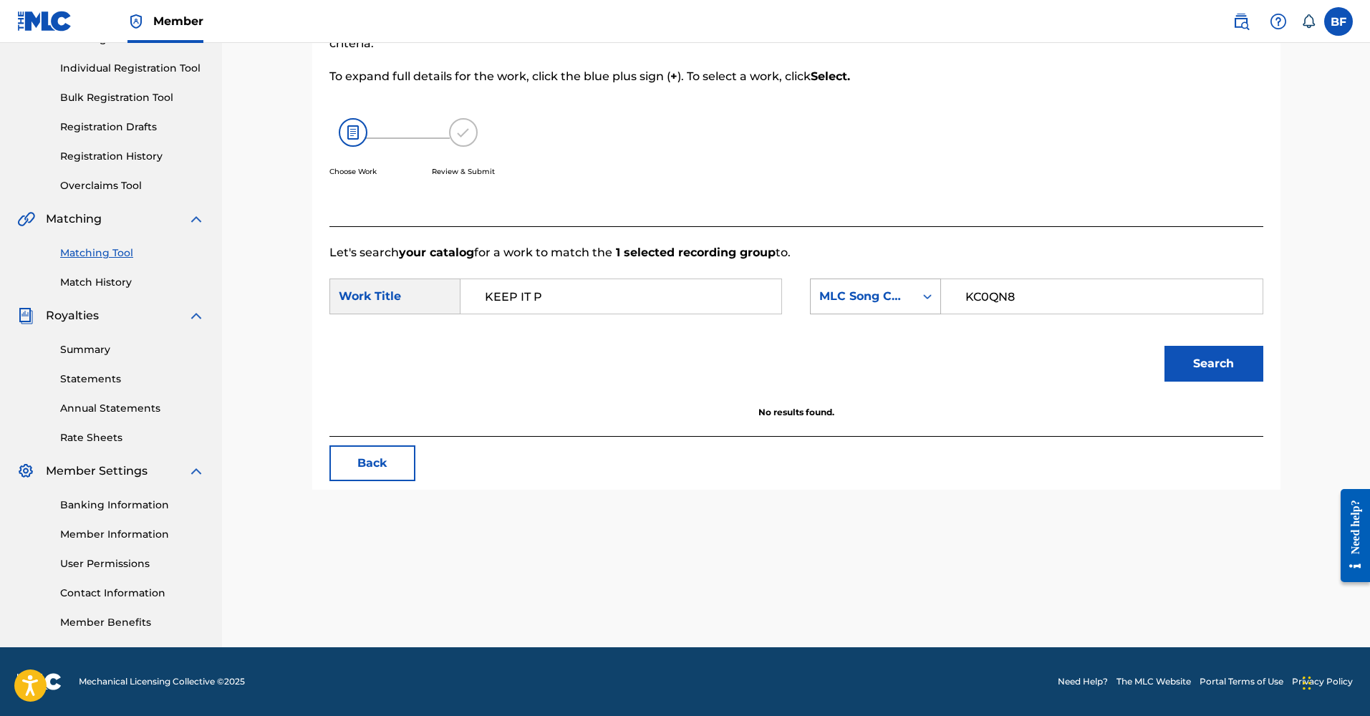
click at [867, 299] on div "MLC Song Code" at bounding box center [862, 296] width 87 height 17
click at [584, 346] on div "Search" at bounding box center [796, 369] width 934 height 74
drag, startPoint x: 579, startPoint y: 296, endPoint x: 420, endPoint y: 267, distance: 161.7
click at [420, 267] on form "SearchWithCriteria49bb8ca4-6f51-4123-a0ec-7bd059475c9e Work Title KEEP IT P Sea…" at bounding box center [796, 333] width 934 height 145
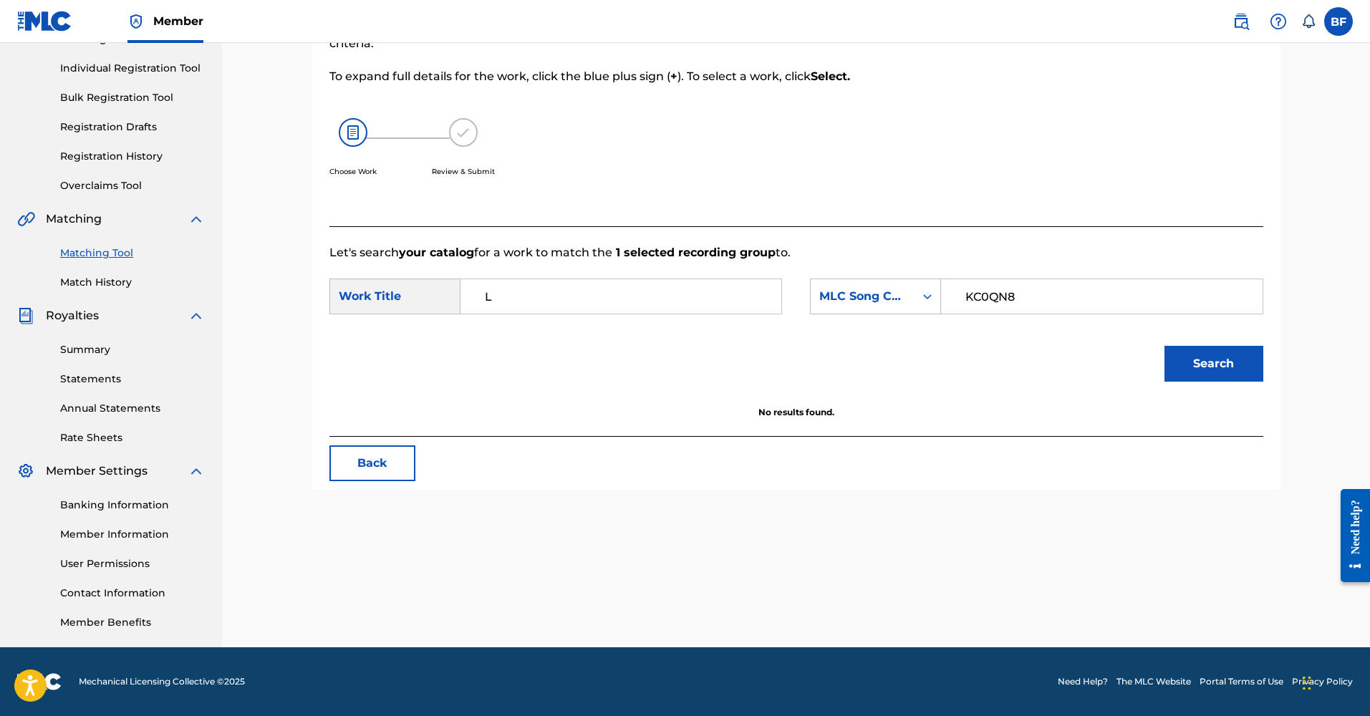
type input "L"
click at [1216, 359] on button "Search" at bounding box center [1213, 364] width 99 height 36
click at [106, 342] on link "Summary" at bounding box center [132, 349] width 145 height 15
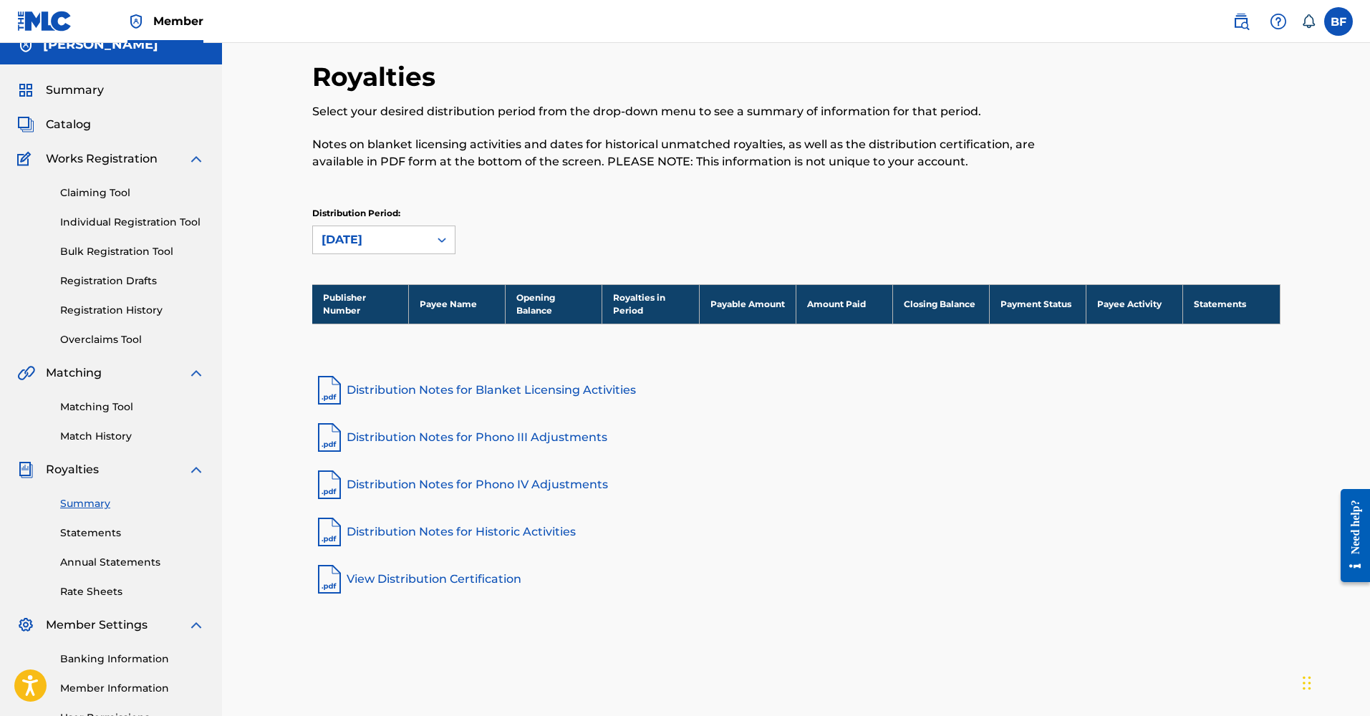
scroll to position [54, 0]
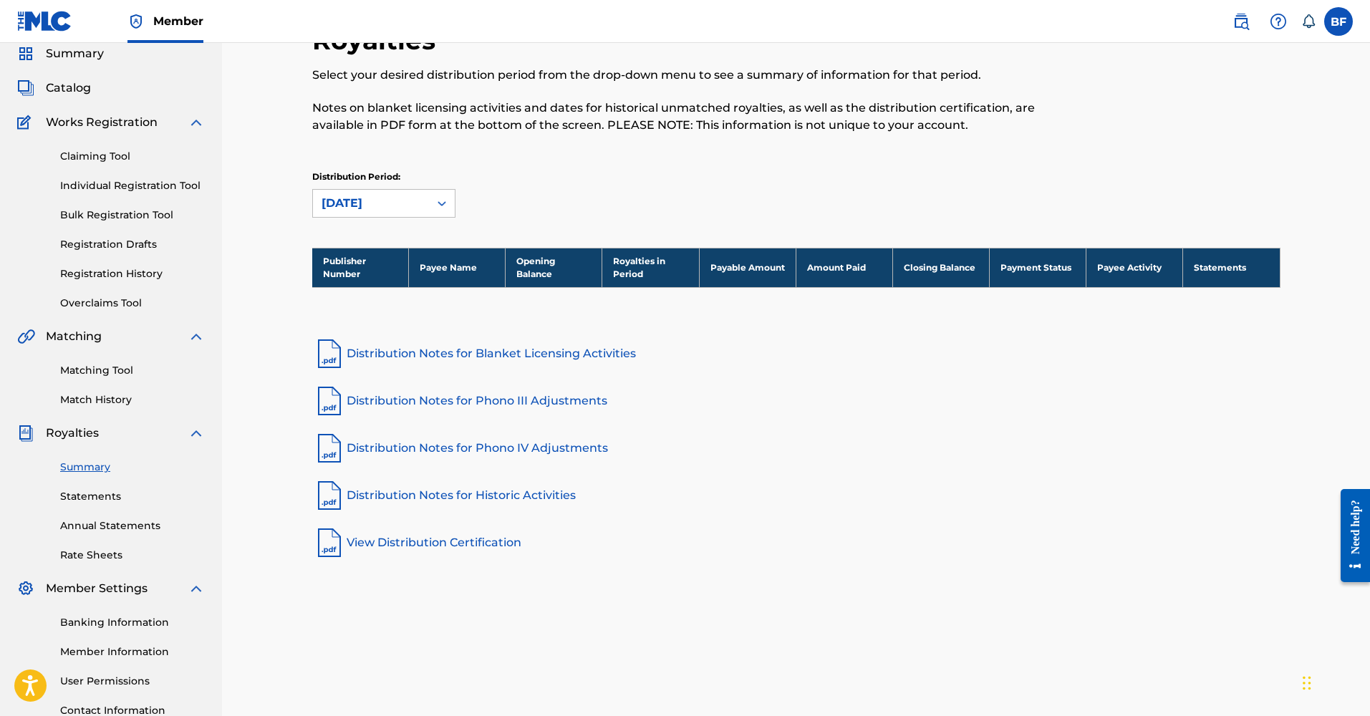
click at [92, 492] on link "Statements" at bounding box center [132, 496] width 145 height 15
